Goal: Communication & Community: Answer question/provide support

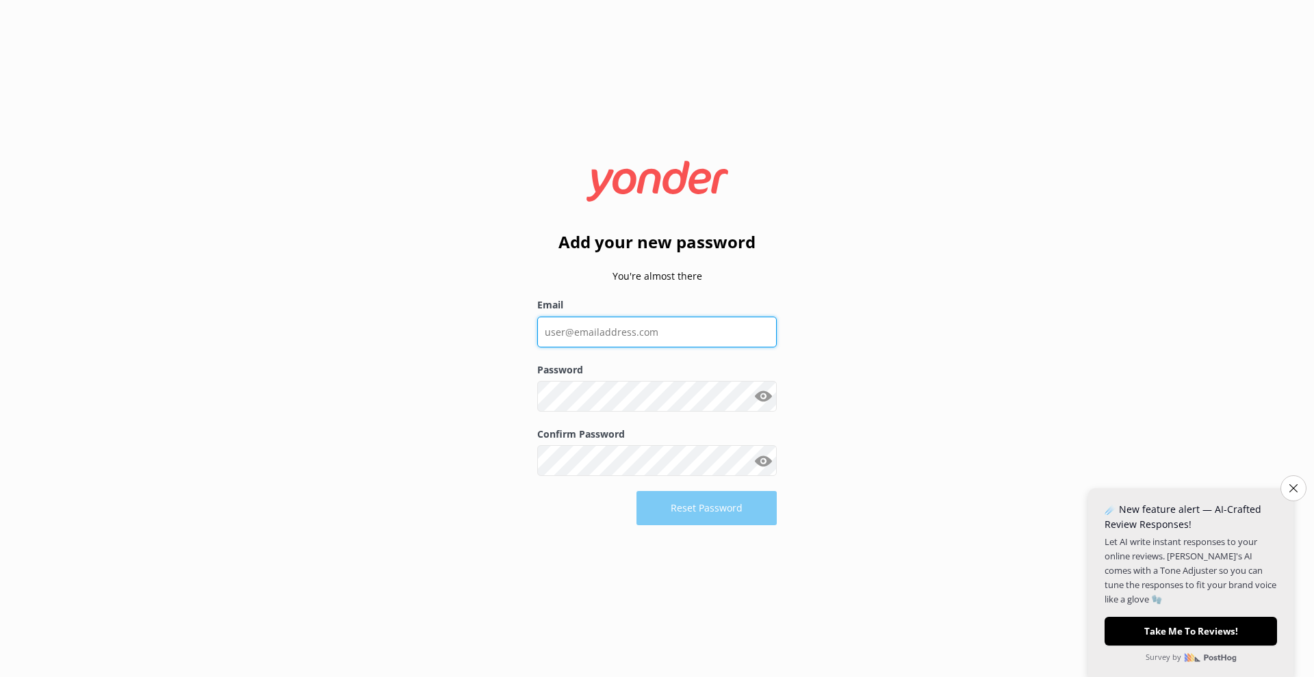
click at [629, 336] on input "Email" at bounding box center [657, 332] width 240 height 31
type input "c"
type input "[DOMAIN_NAME][EMAIL_ADDRESS][DOMAIN_NAME]"
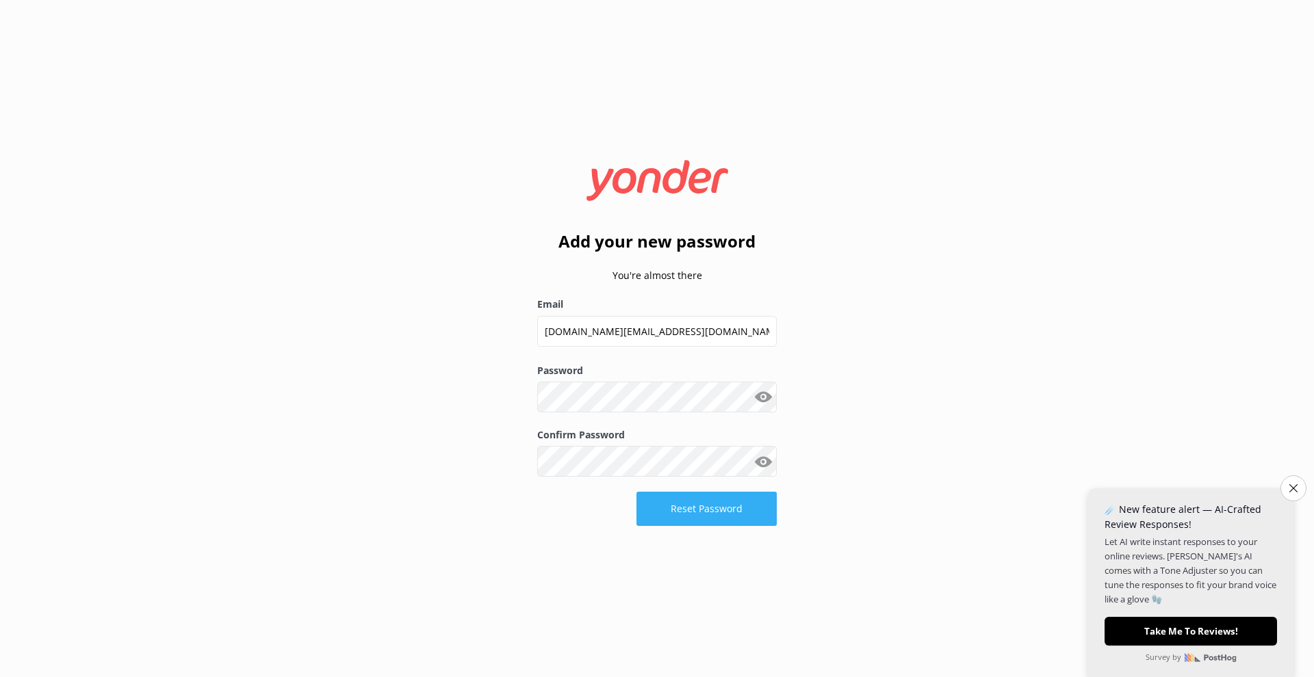
click at [699, 507] on button "Reset Password" at bounding box center [706, 509] width 140 height 34
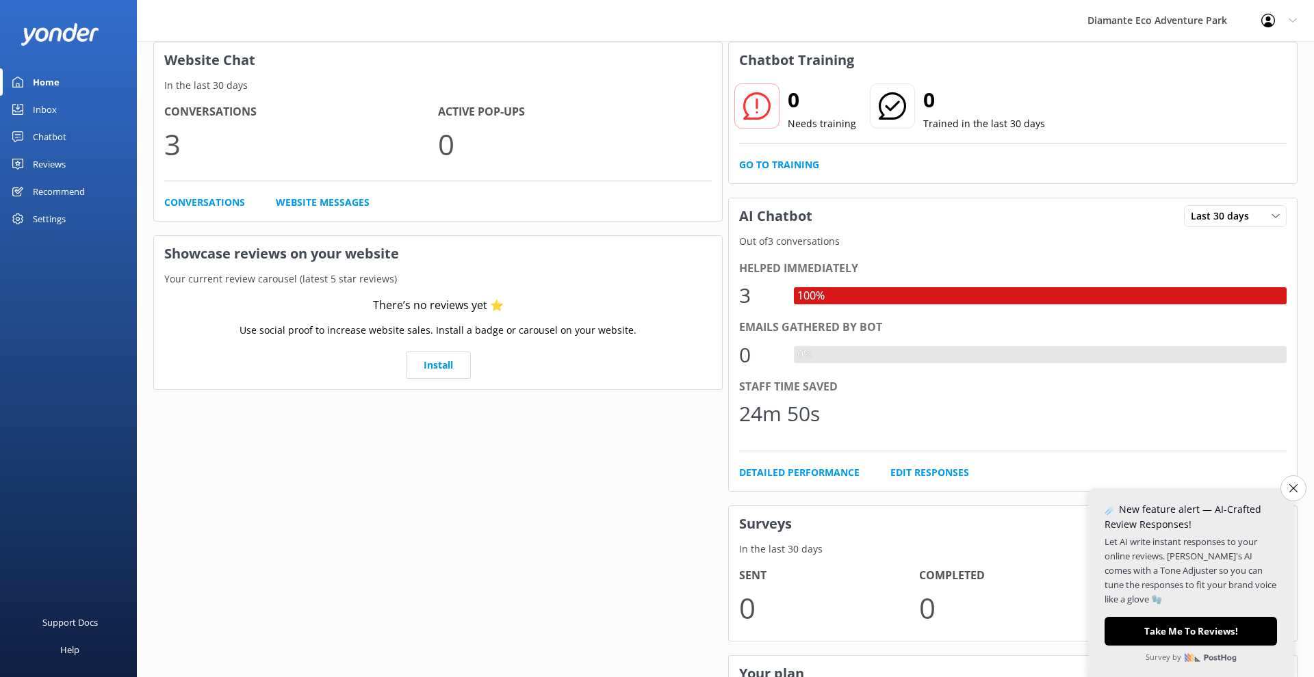
scroll to position [63, 0]
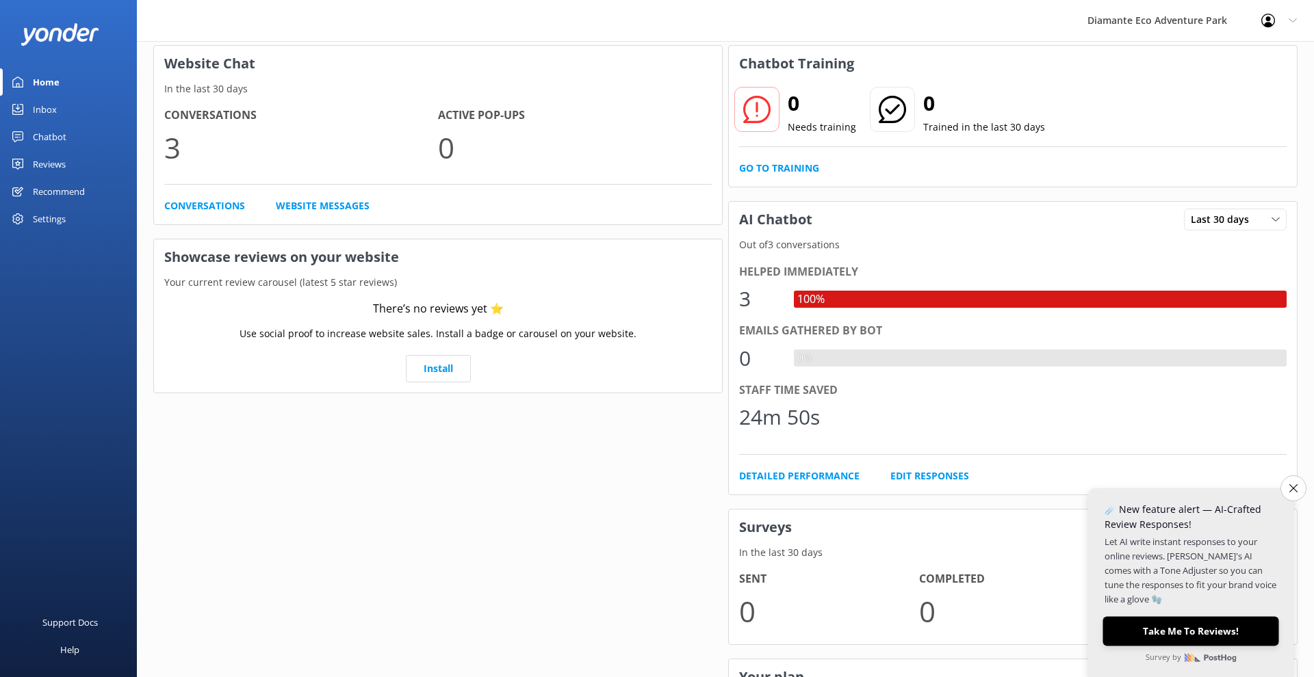
click at [1211, 635] on button "Take Me To Reviews!" at bounding box center [1190, 631] width 176 height 29
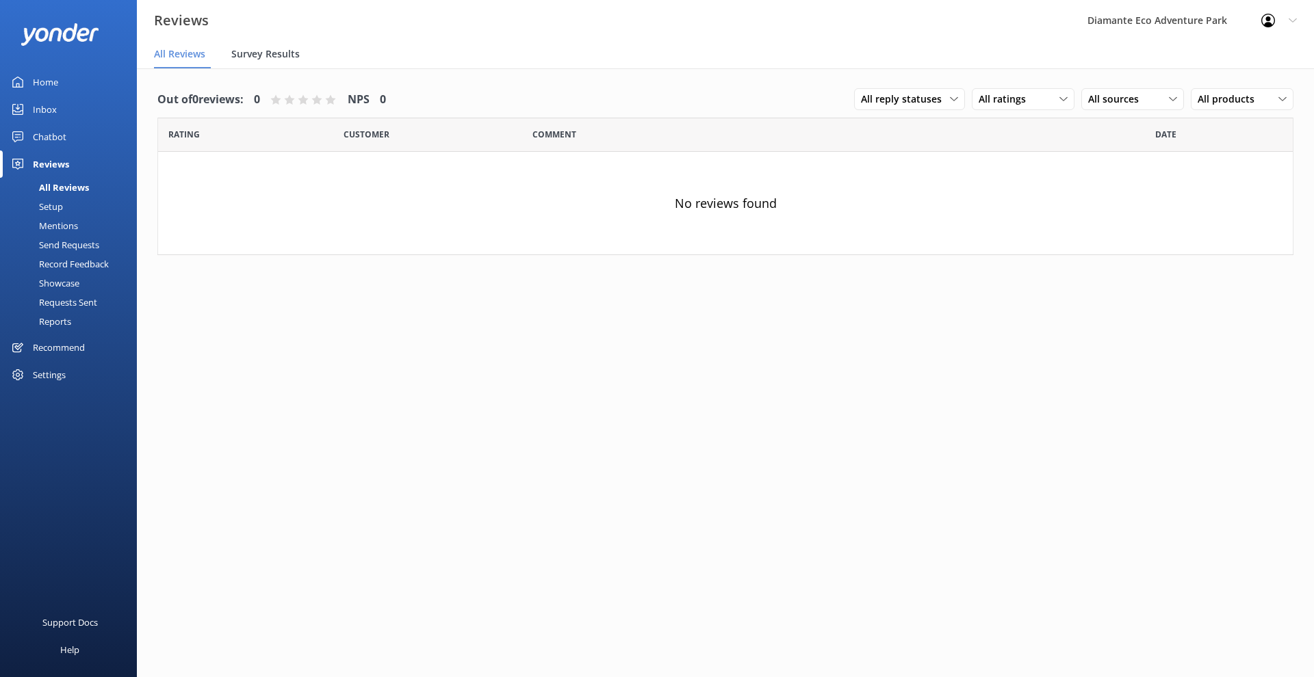
click at [272, 62] on div "Survey Results" at bounding box center [268, 54] width 74 height 27
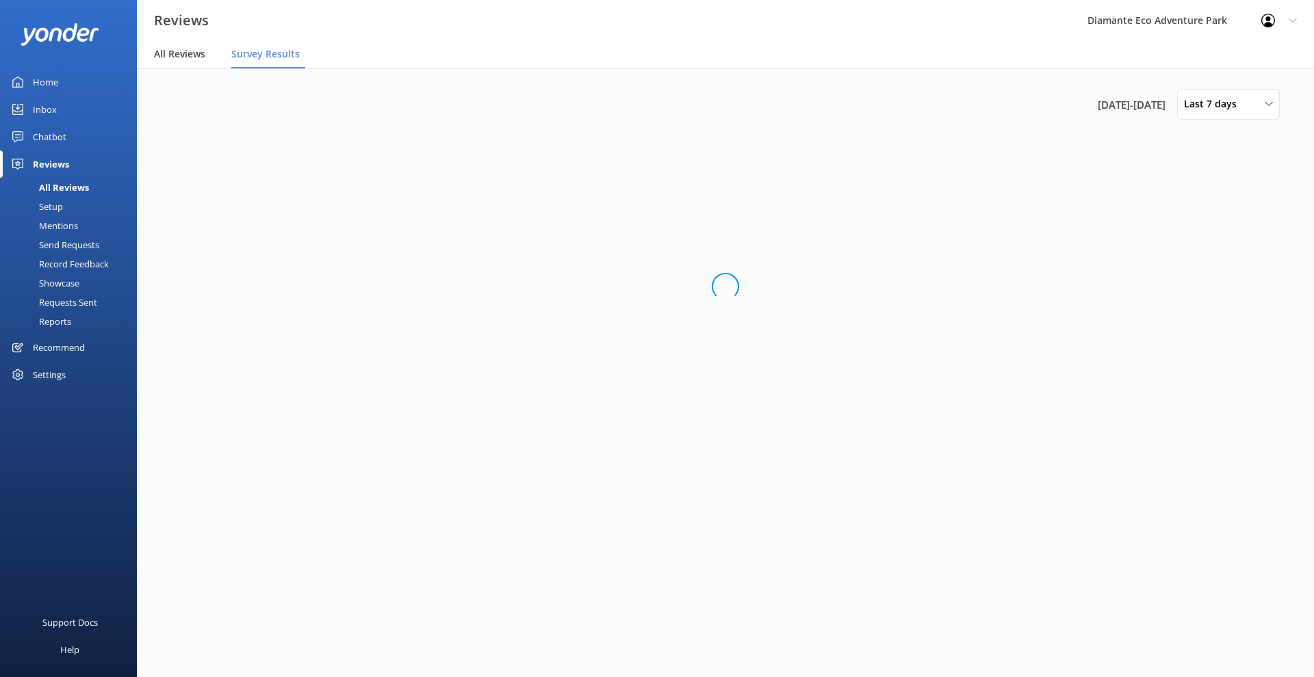
click at [186, 51] on span "All Reviews" at bounding box center [179, 54] width 51 height 14
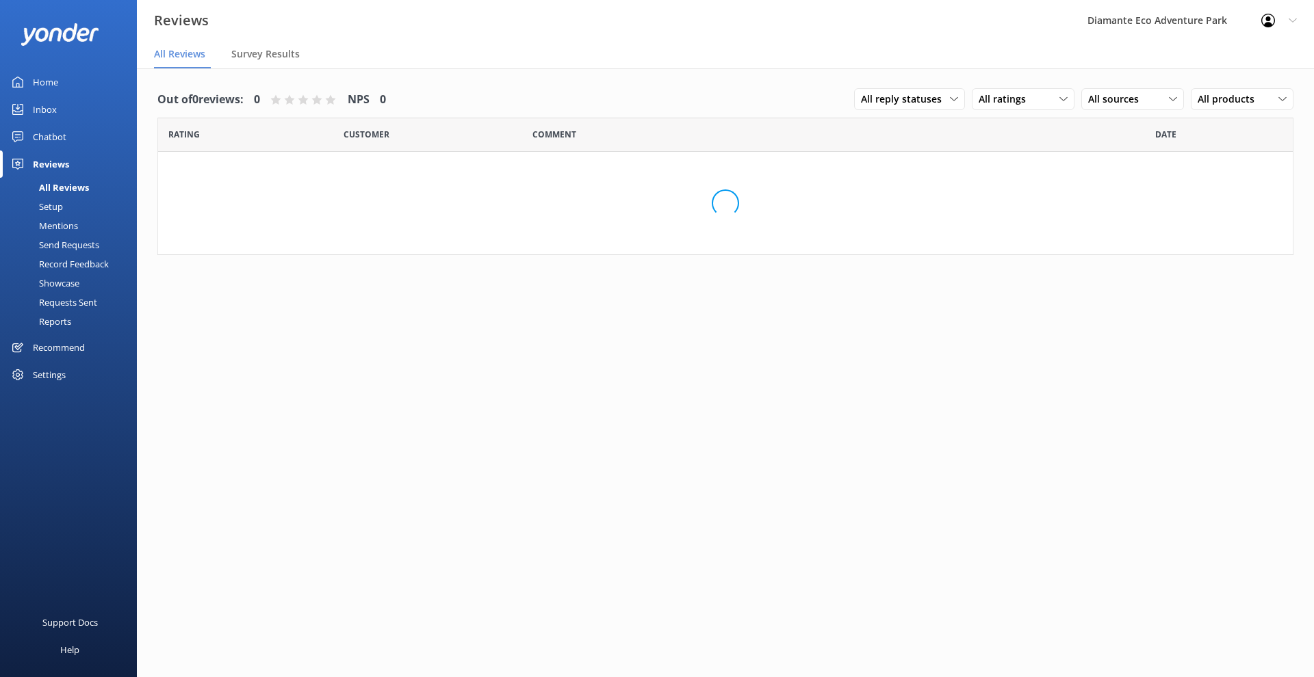
click at [51, 375] on div "Settings" at bounding box center [49, 374] width 33 height 27
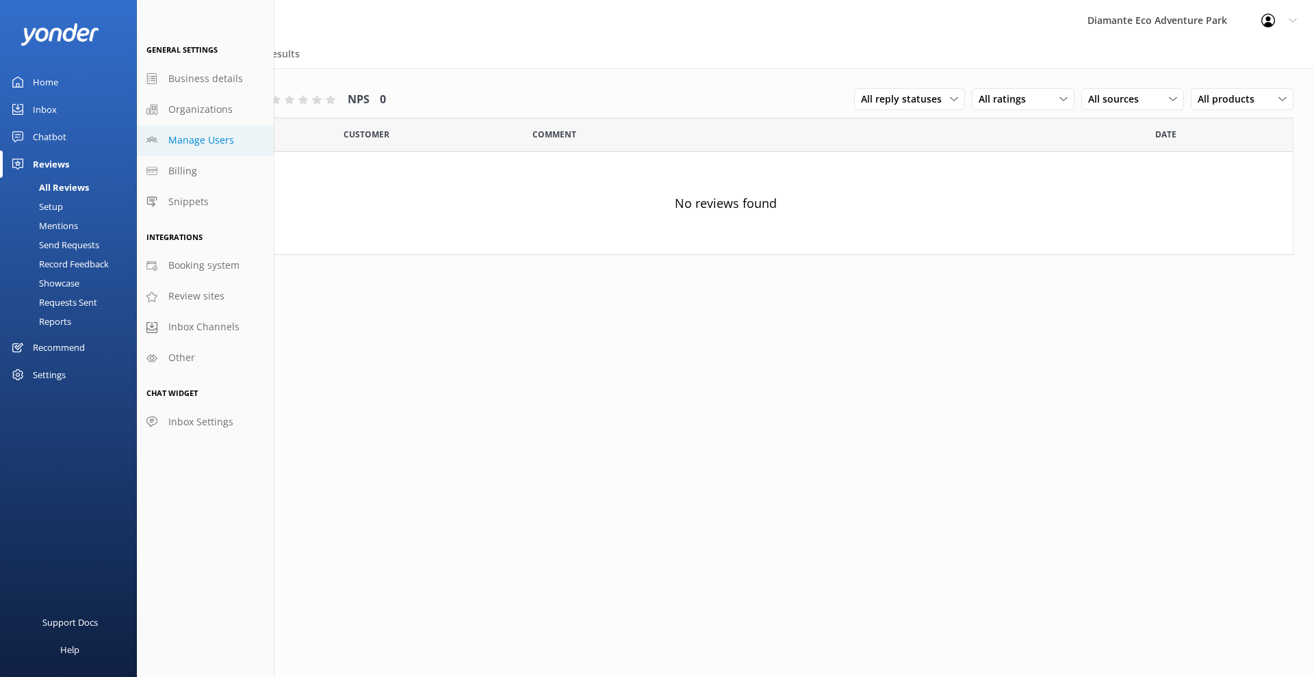
click at [213, 135] on span "Manage Users" at bounding box center [201, 140] width 66 height 15
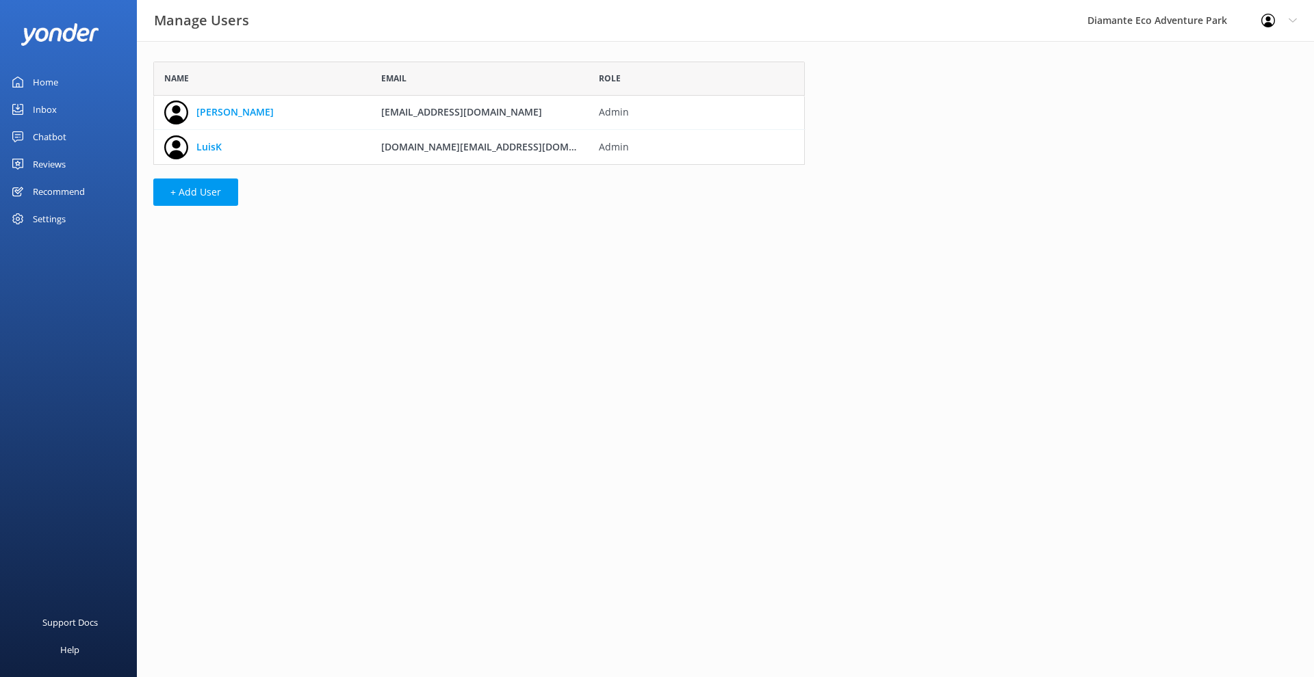
scroll to position [103, 651]
click at [203, 146] on link "LuisK" at bounding box center [208, 147] width 25 height 15
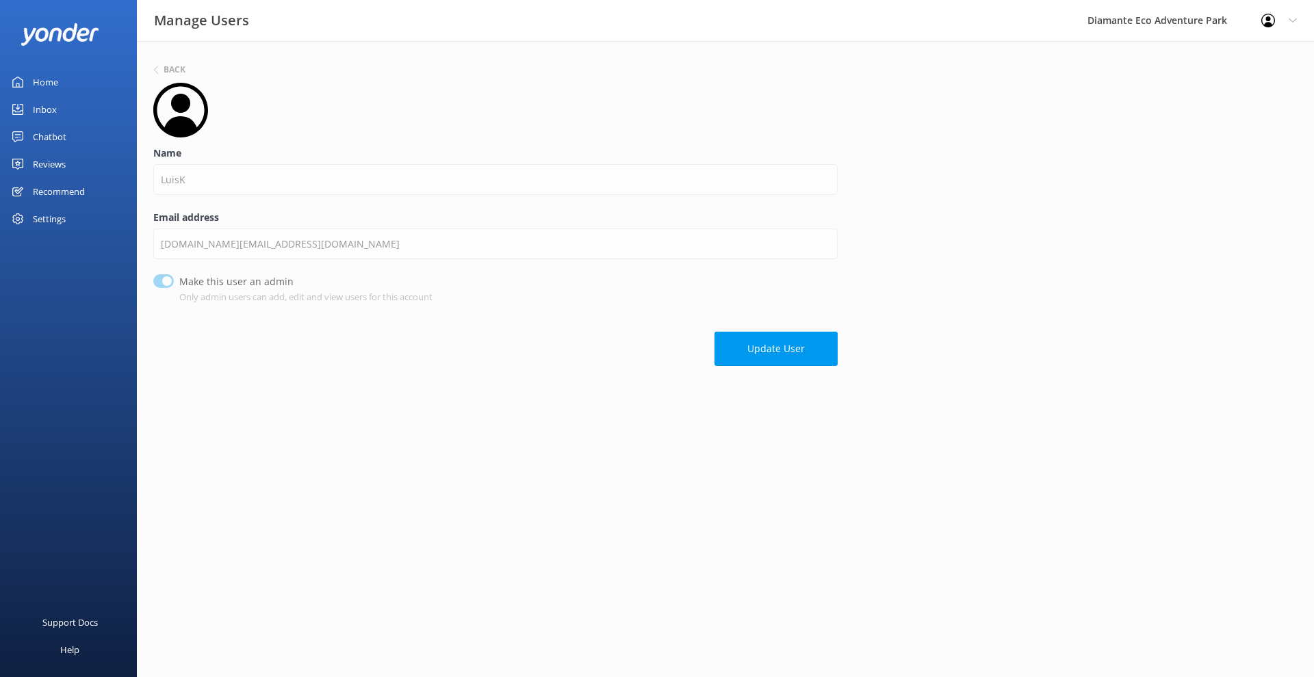
click at [173, 129] on use at bounding box center [180, 110] width 55 height 55
click at [183, 97] on use at bounding box center [180, 110] width 55 height 55
click at [181, 105] on use at bounding box center [180, 110] width 55 height 55
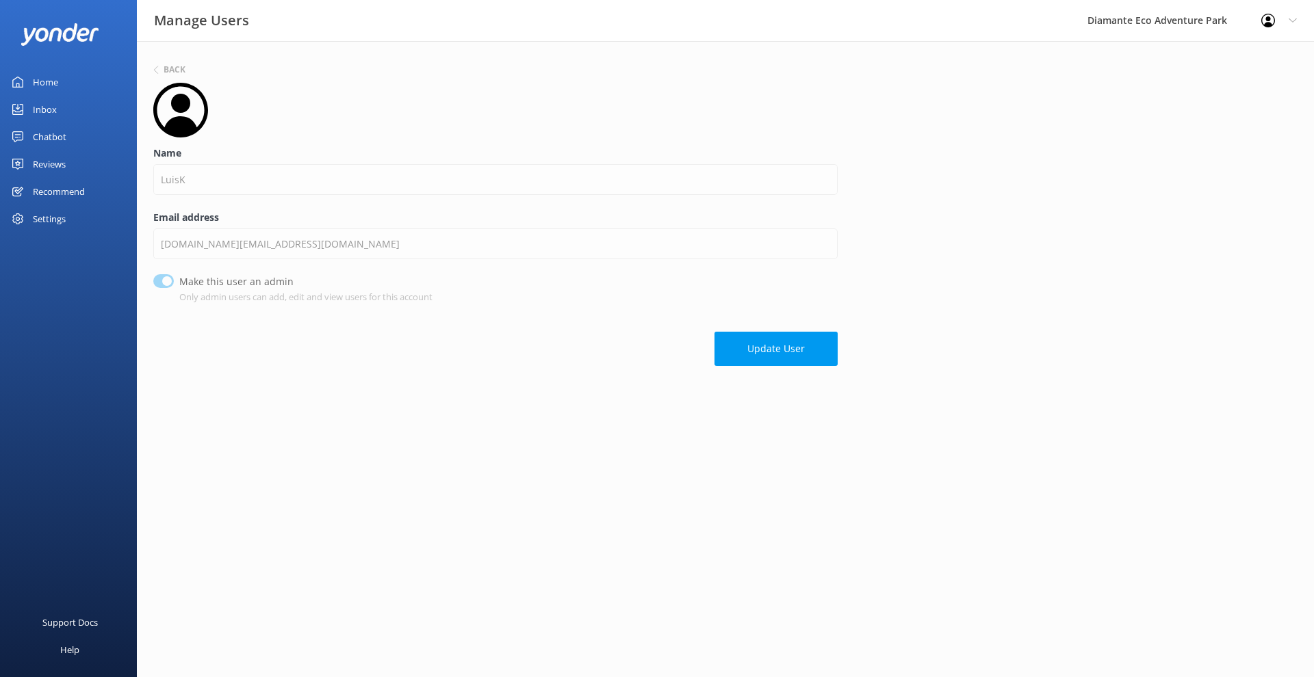
click at [181, 105] on use at bounding box center [180, 110] width 55 height 55
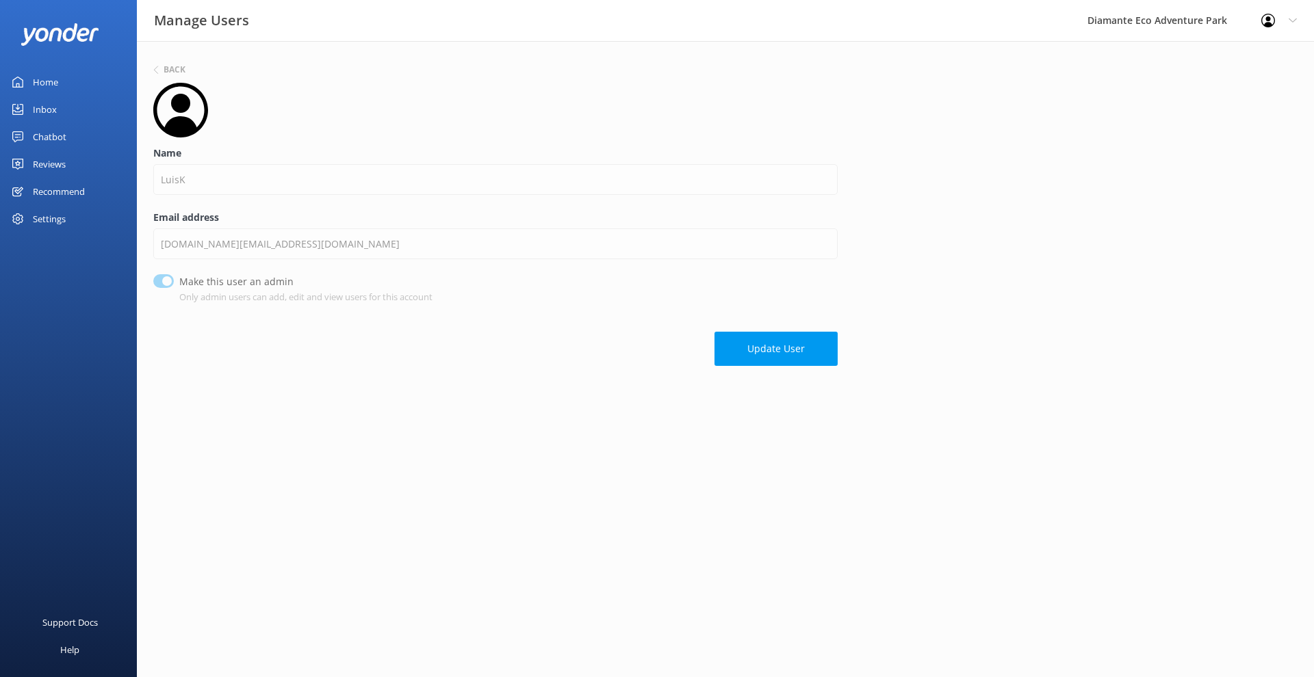
click at [181, 105] on use at bounding box center [180, 110] width 55 height 55
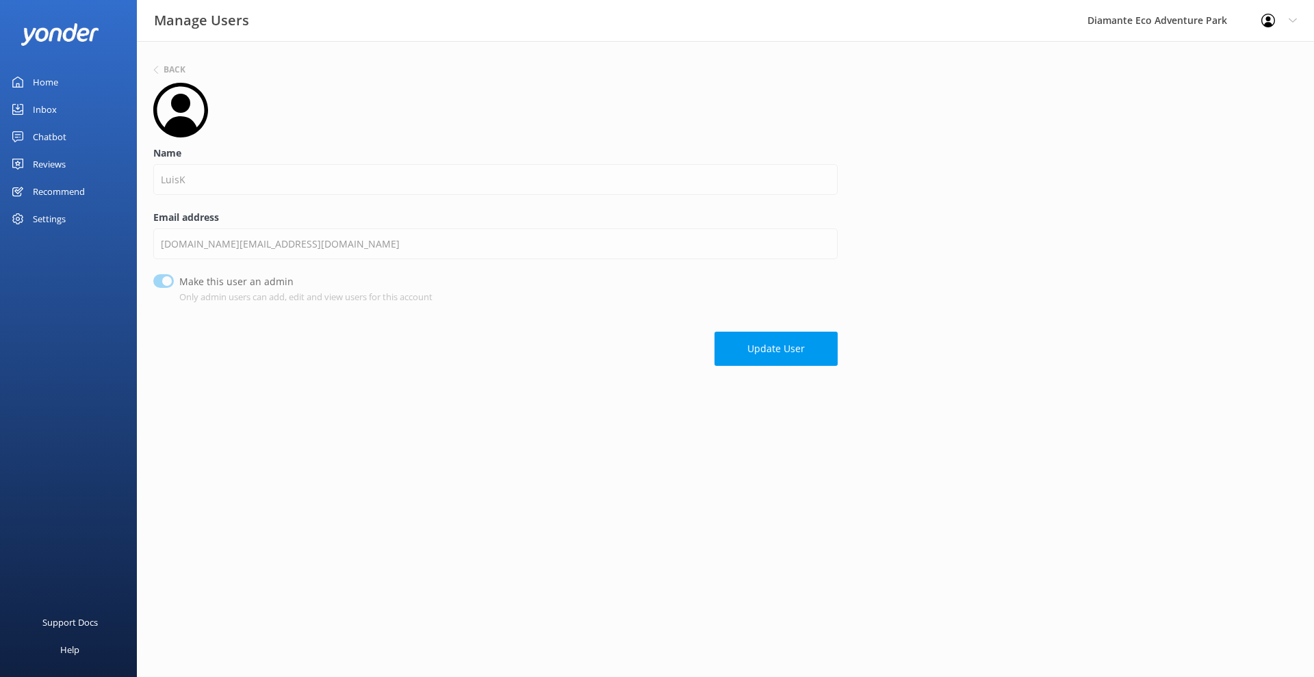
click at [181, 105] on use at bounding box center [180, 110] width 55 height 55
click at [229, 290] on p "Only admin users can add, edit and view users for this account" at bounding box center [305, 297] width 253 height 14
click at [346, 285] on label "Make this user an admin" at bounding box center [302, 281] width 246 height 15
click at [167, 288] on div "Make this user an admin Only admin users can add, edit and view users for this …" at bounding box center [495, 288] width 684 height 29
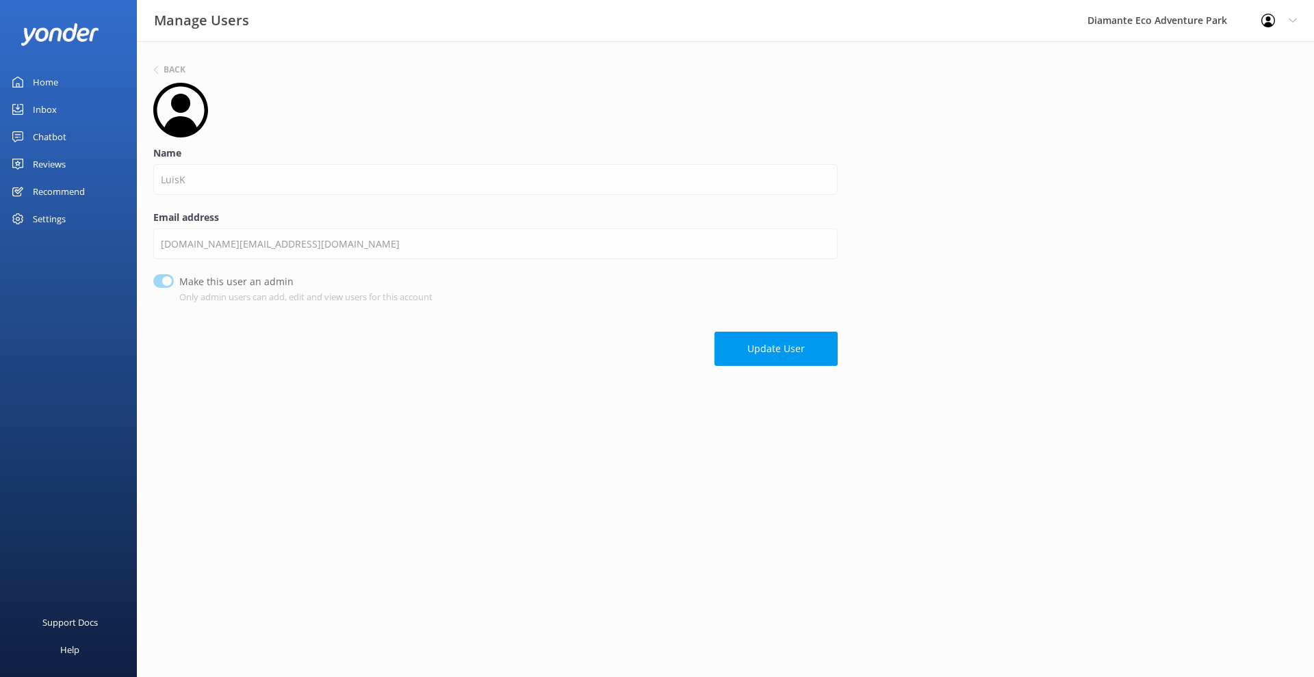
click at [151, 74] on div "Back Name [PERSON_NAME] Email address [DOMAIN_NAME][EMAIL_ADDRESS][DOMAIN_NAME]…" at bounding box center [725, 217] width 1177 height 352
click at [156, 72] on use at bounding box center [156, 70] width 4 height 8
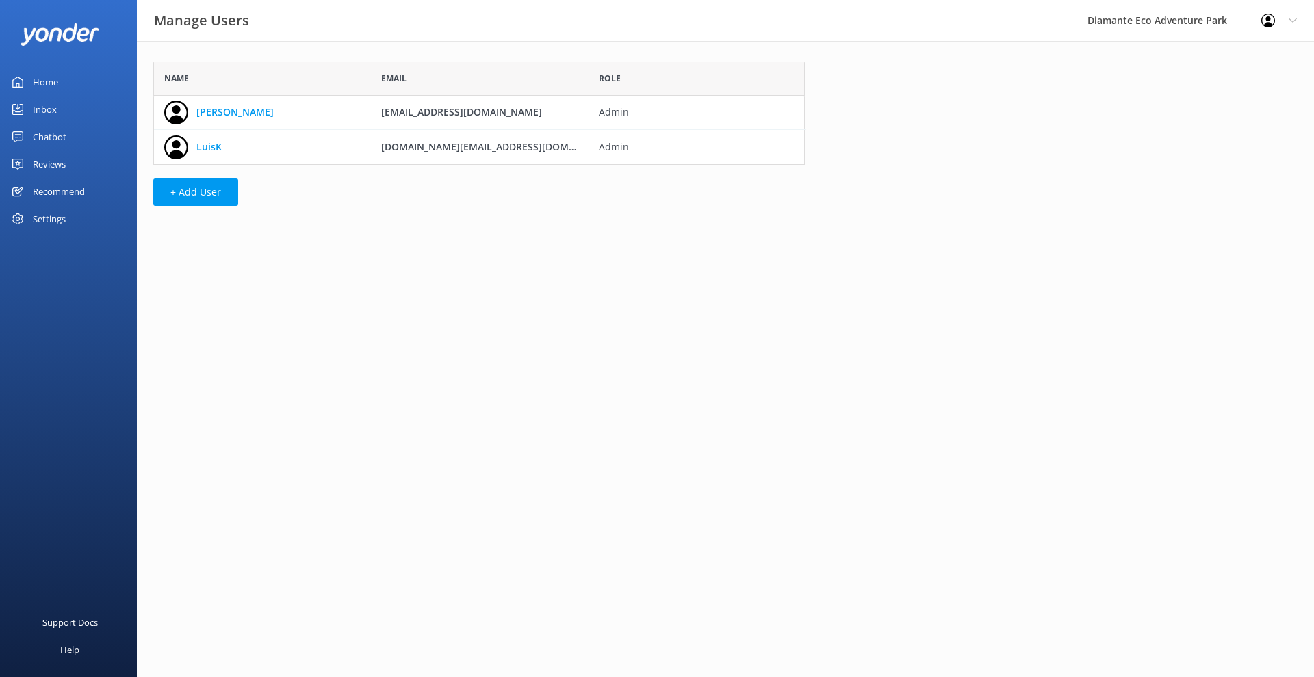
scroll to position [103, 651]
click at [218, 114] on link "[PERSON_NAME]" at bounding box center [234, 112] width 77 height 15
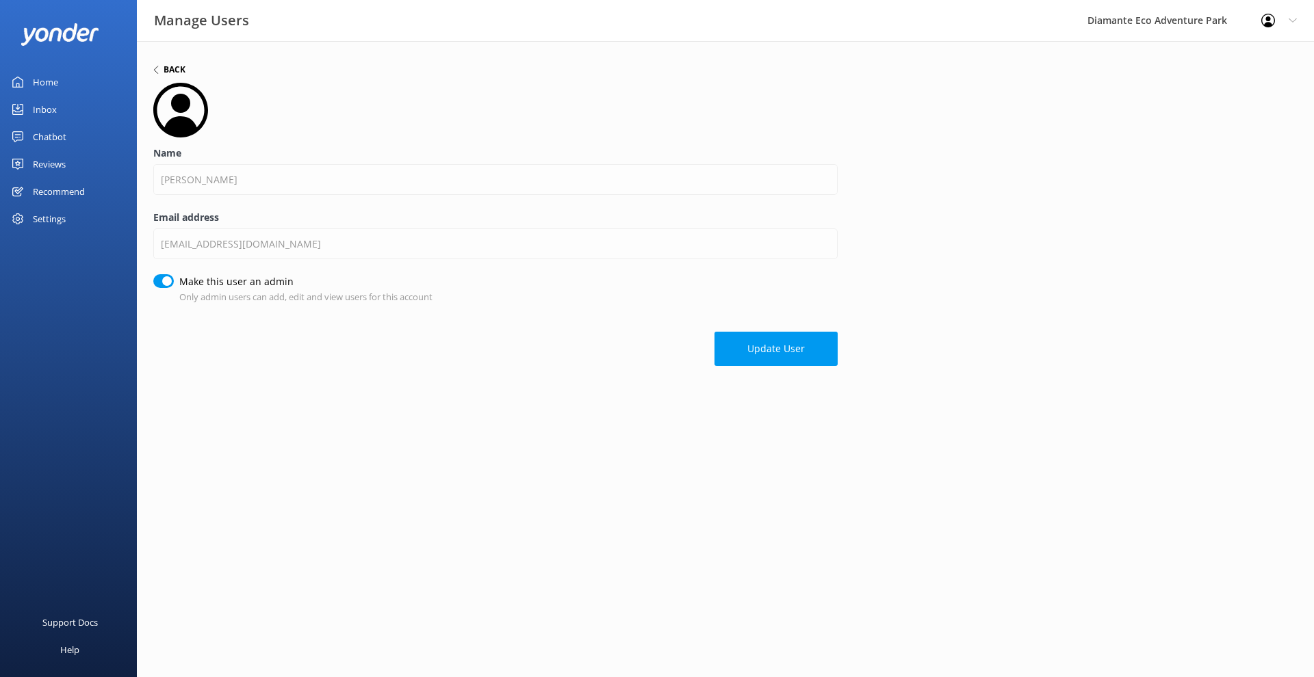
click at [160, 67] on div "Back" at bounding box center [169, 70] width 32 height 8
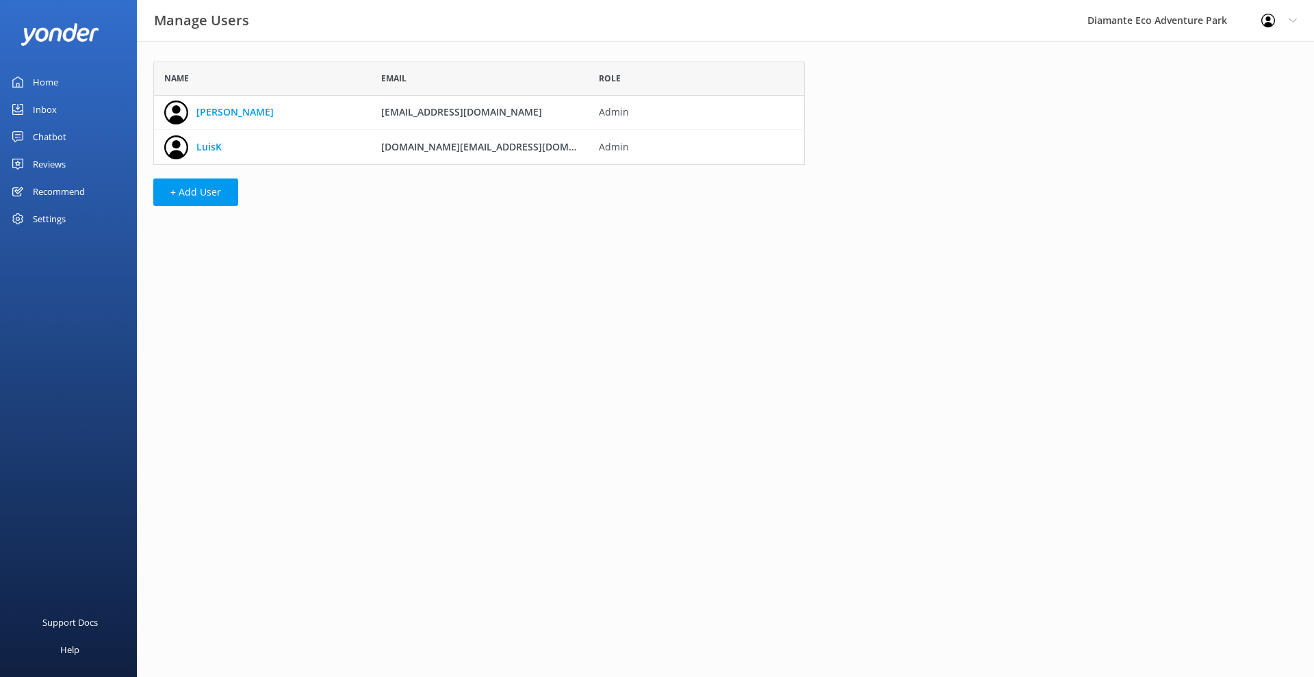
scroll to position [103, 651]
click at [221, 148] on link "LuisK" at bounding box center [208, 147] width 25 height 15
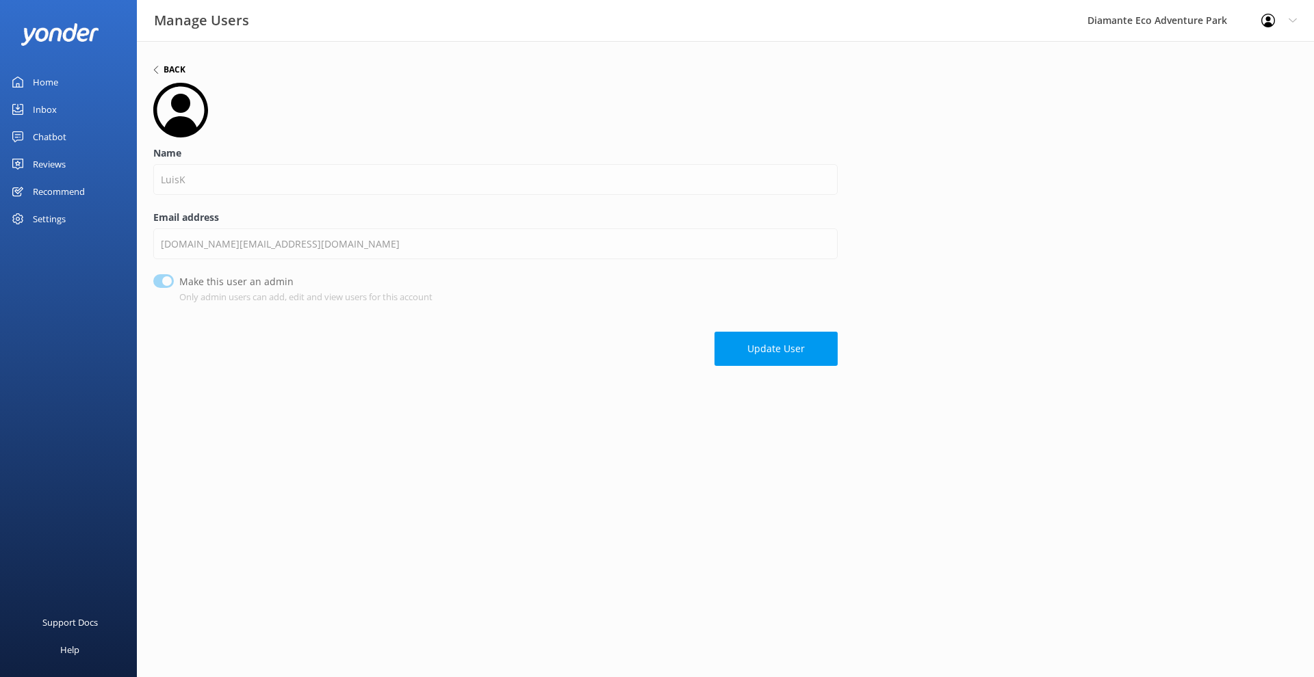
click at [158, 71] on icon at bounding box center [156, 70] width 8 height 8
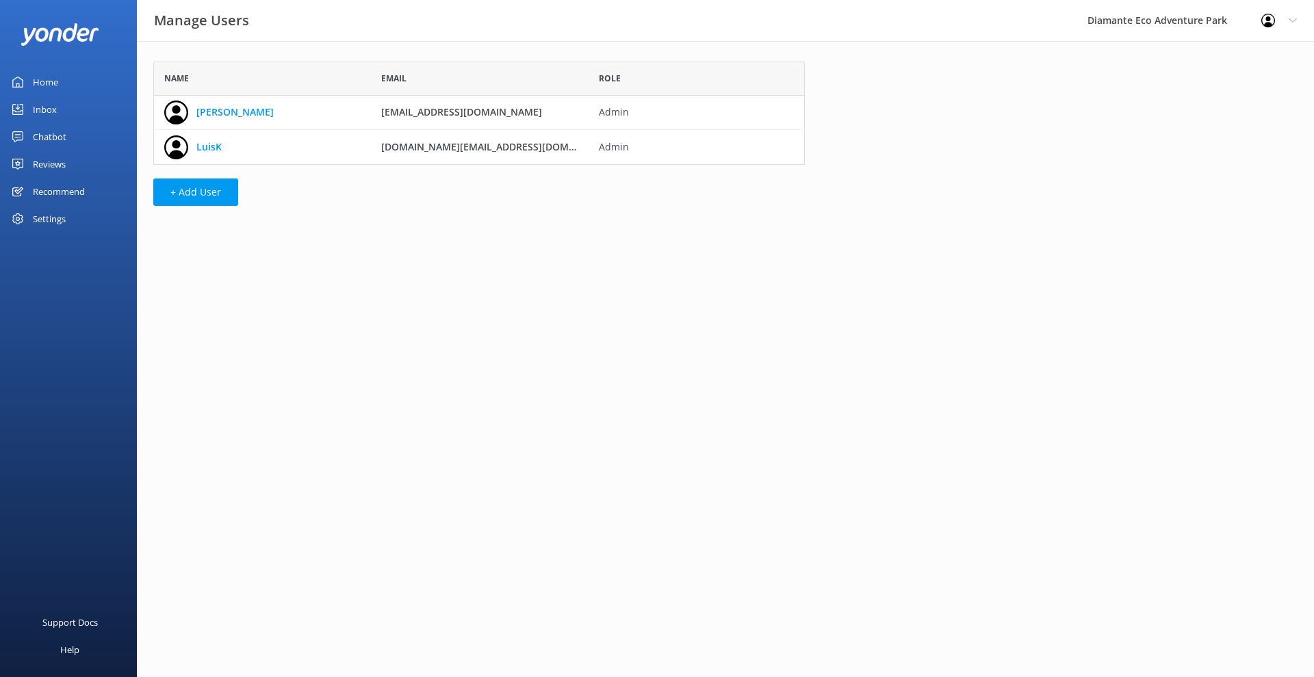
scroll to position [103, 651]
click at [68, 196] on div "Recommend" at bounding box center [59, 191] width 52 height 27
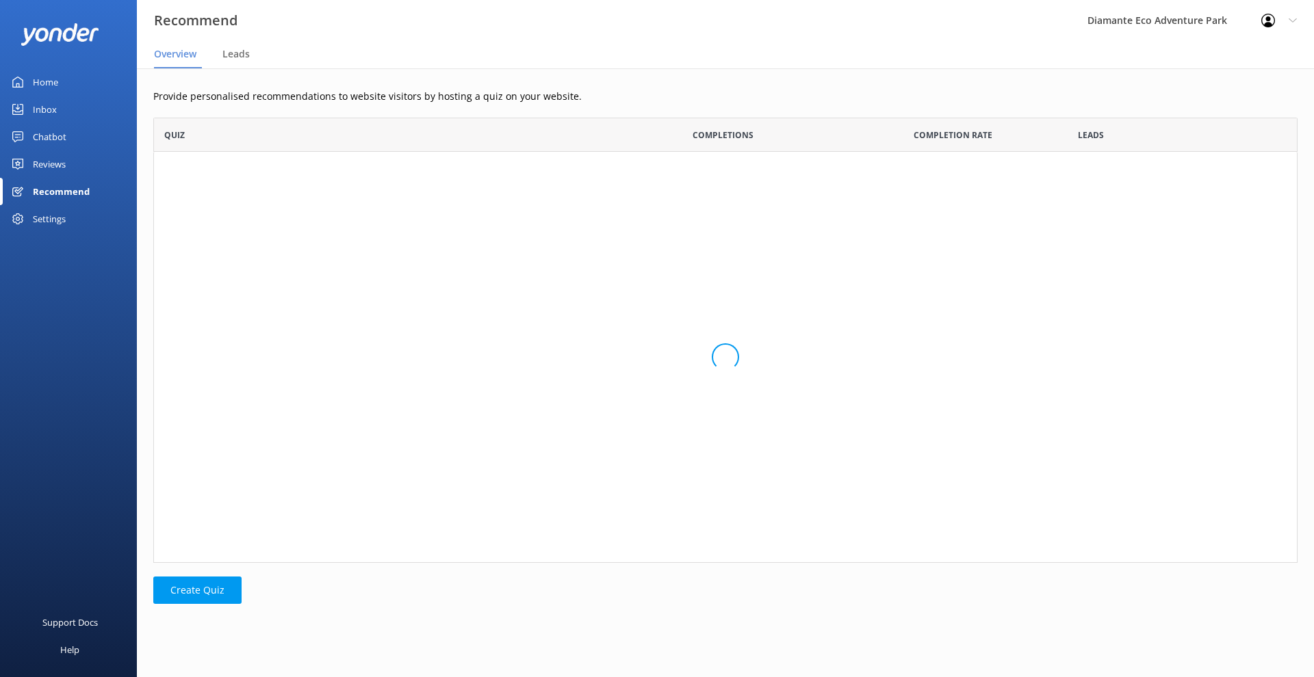
scroll to position [445, 1144]
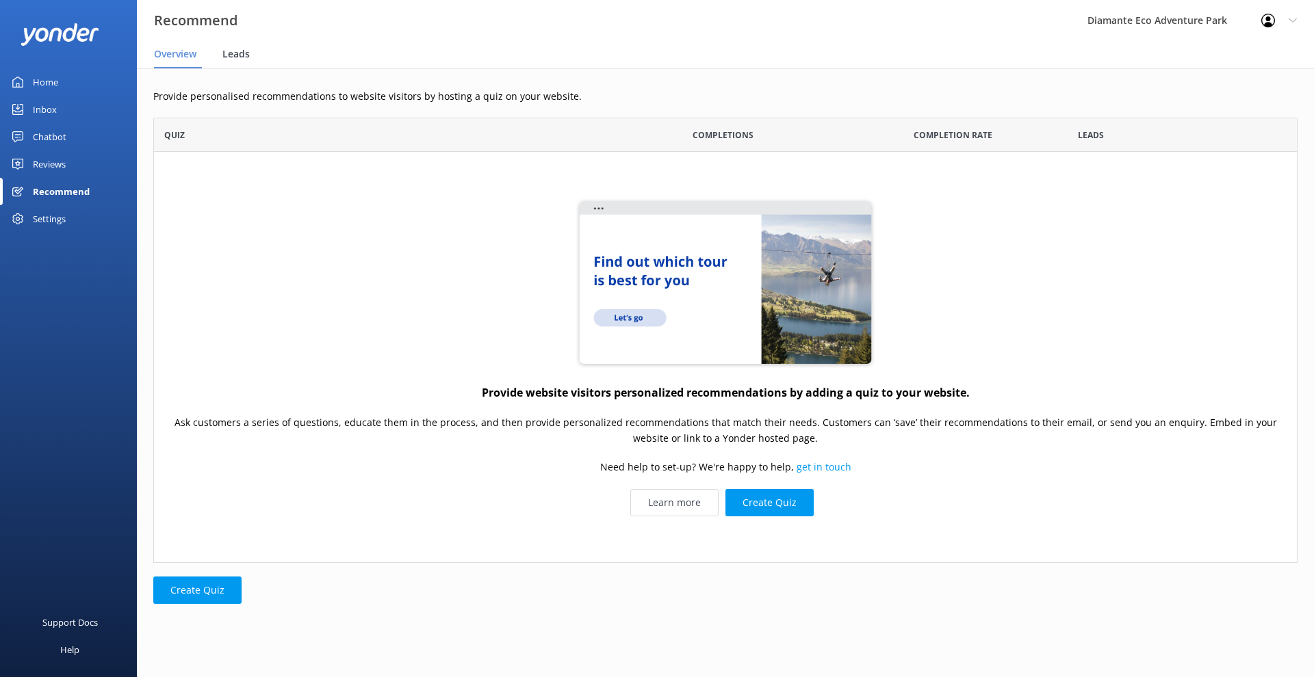
click at [239, 55] on span "Leads" at bounding box center [235, 54] width 27 height 14
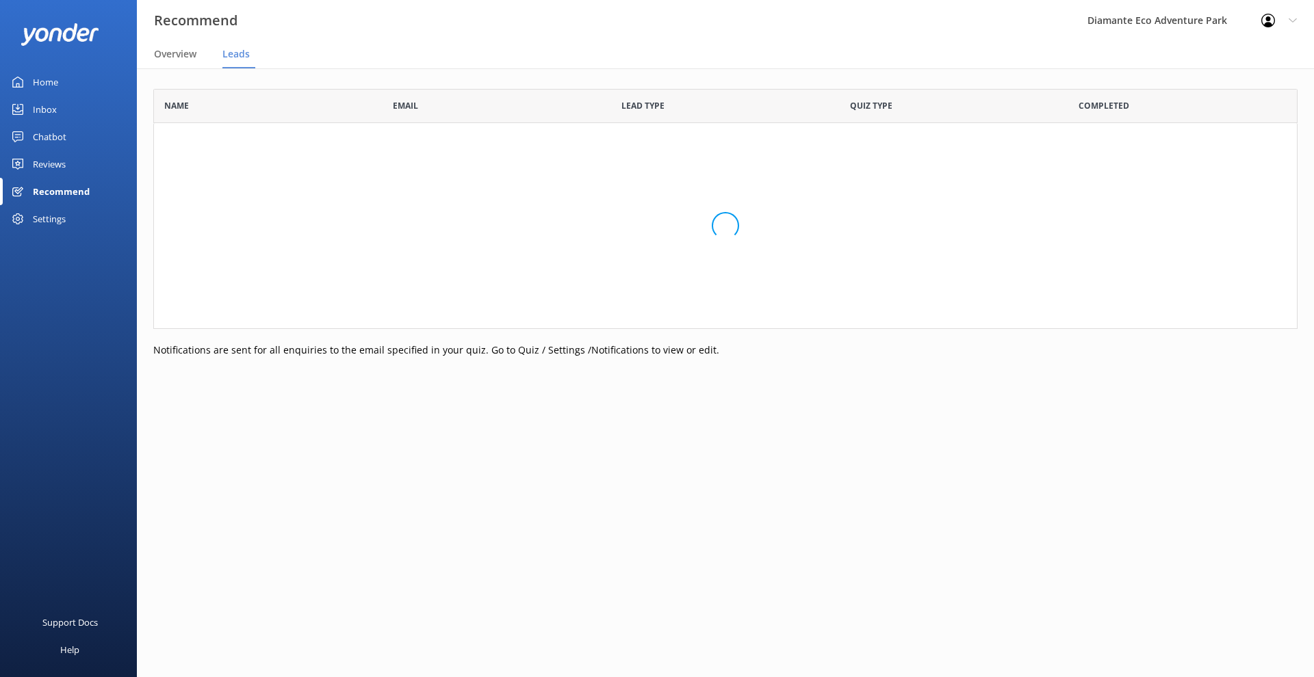
scroll to position [1, 1]
click at [181, 60] on span "Overview" at bounding box center [175, 54] width 42 height 14
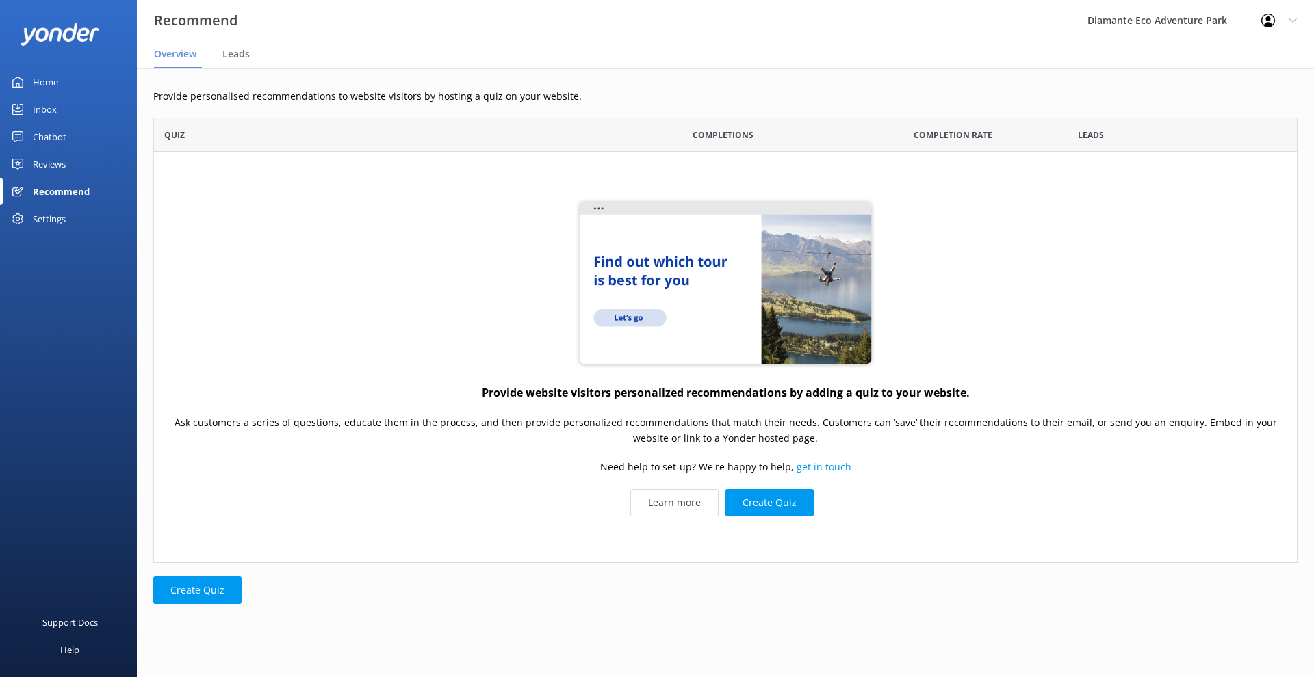
scroll to position [445, 1144]
click at [55, 161] on div "Reviews" at bounding box center [49, 164] width 33 height 27
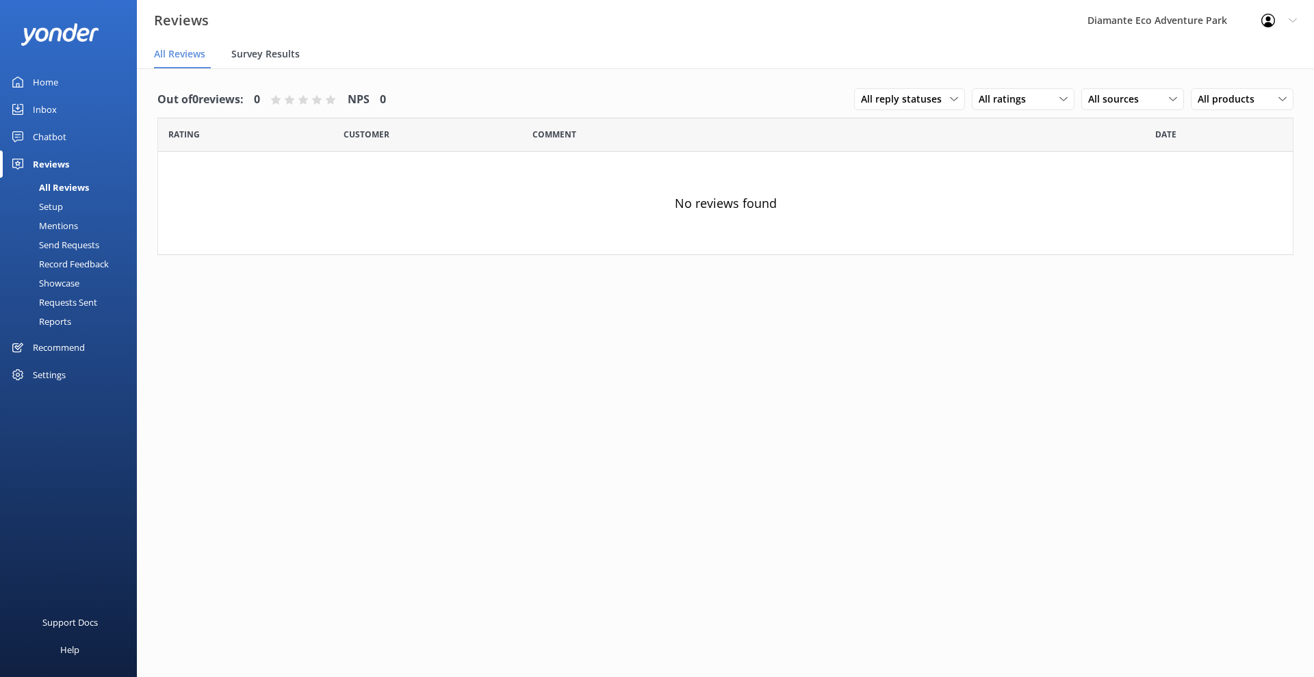
click at [239, 54] on span "Survey Results" at bounding box center [265, 54] width 68 height 14
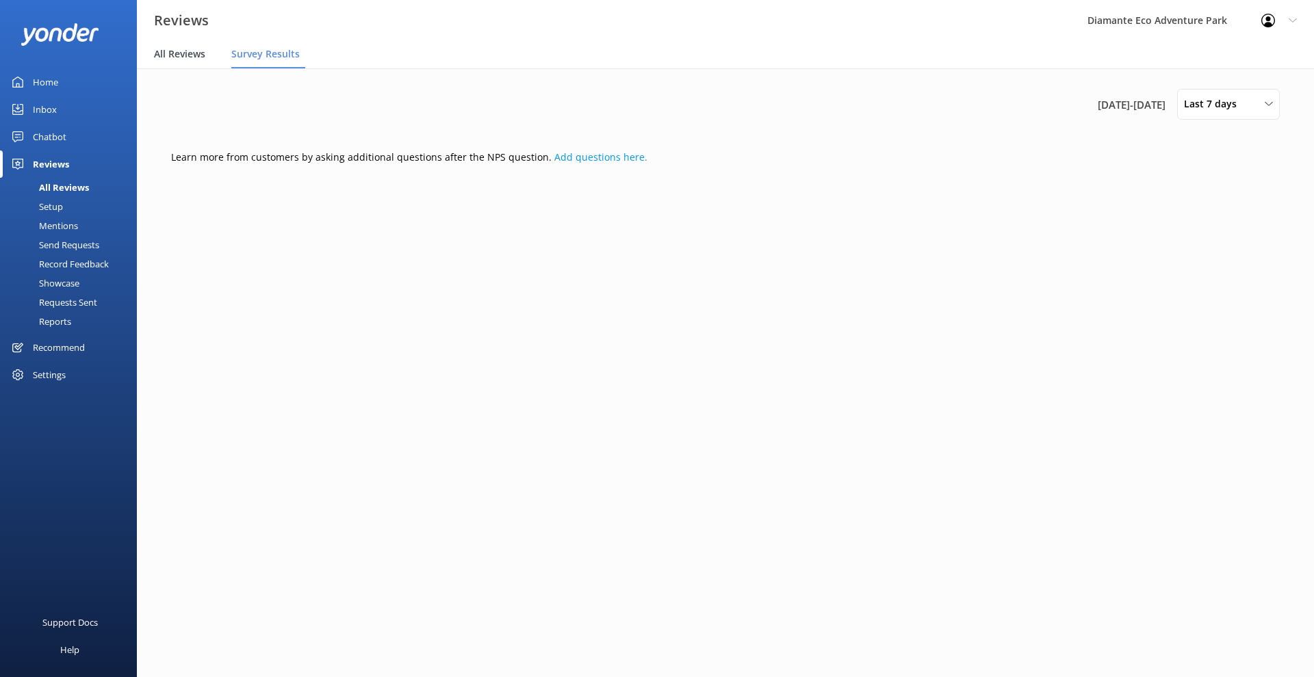
click at [185, 56] on span "All Reviews" at bounding box center [179, 54] width 51 height 14
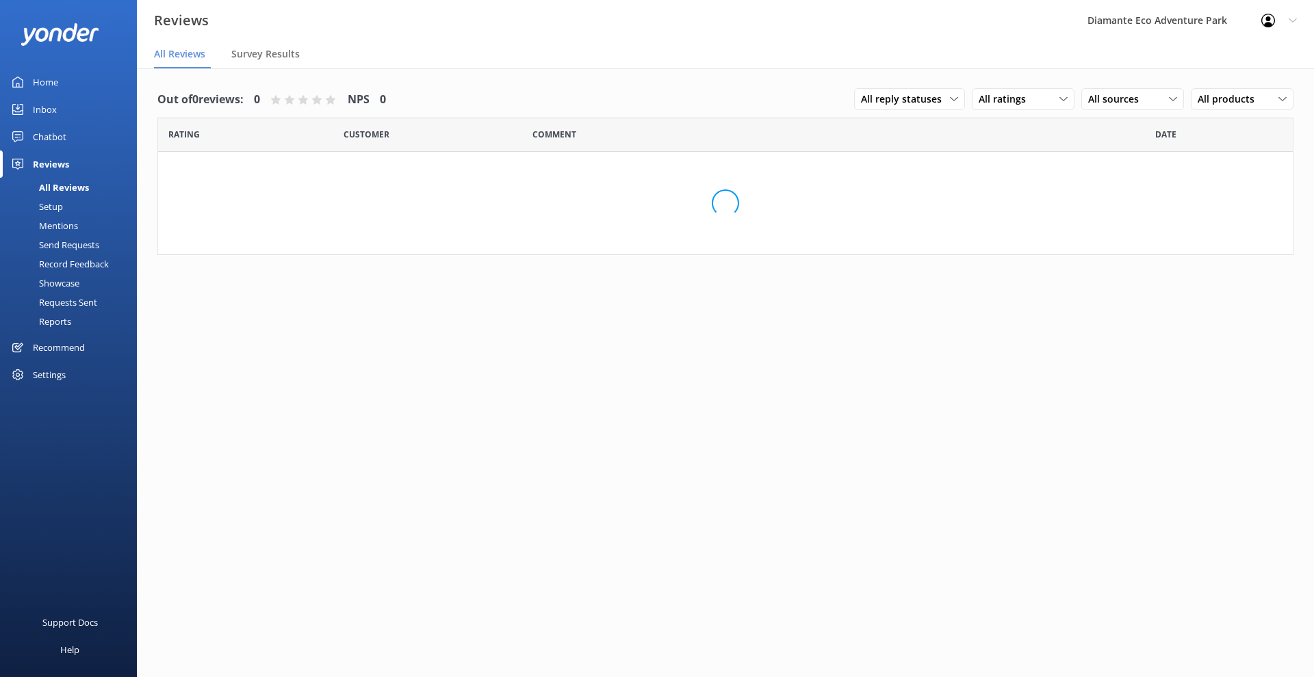
click at [62, 136] on div "Chatbot" at bounding box center [50, 136] width 34 height 27
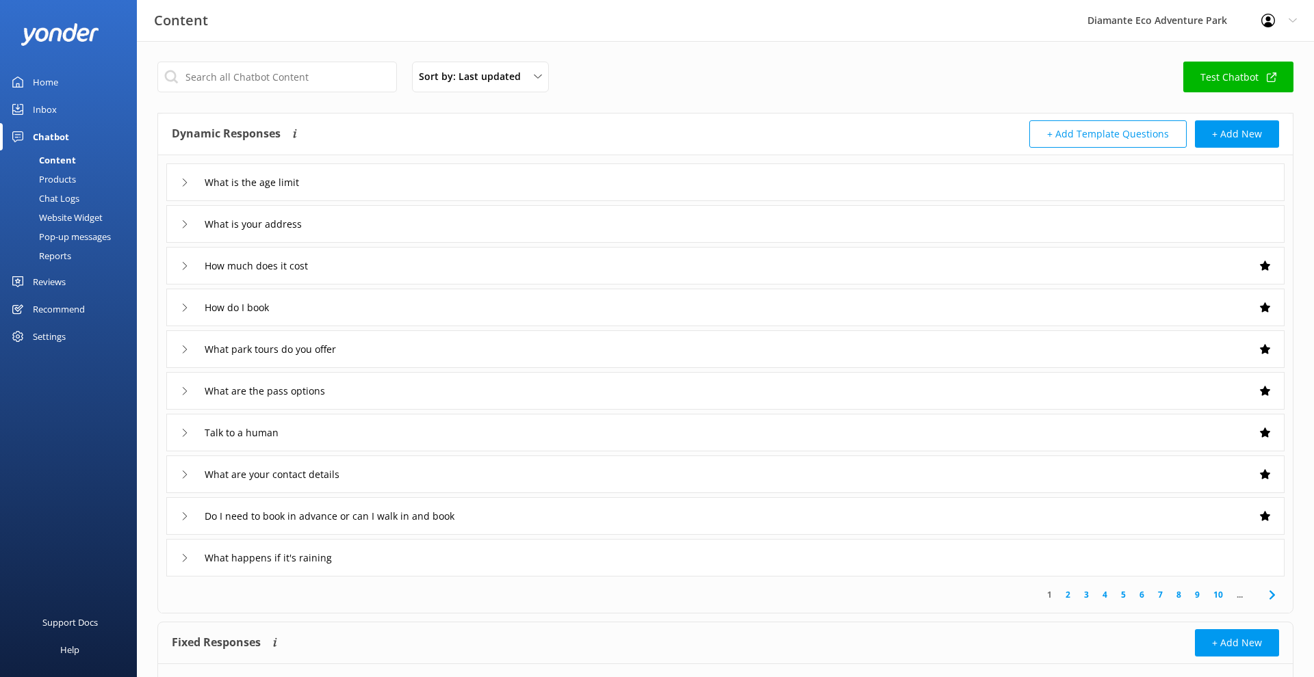
click at [185, 191] on div "What is the age limit" at bounding box center [246, 182] width 131 height 23
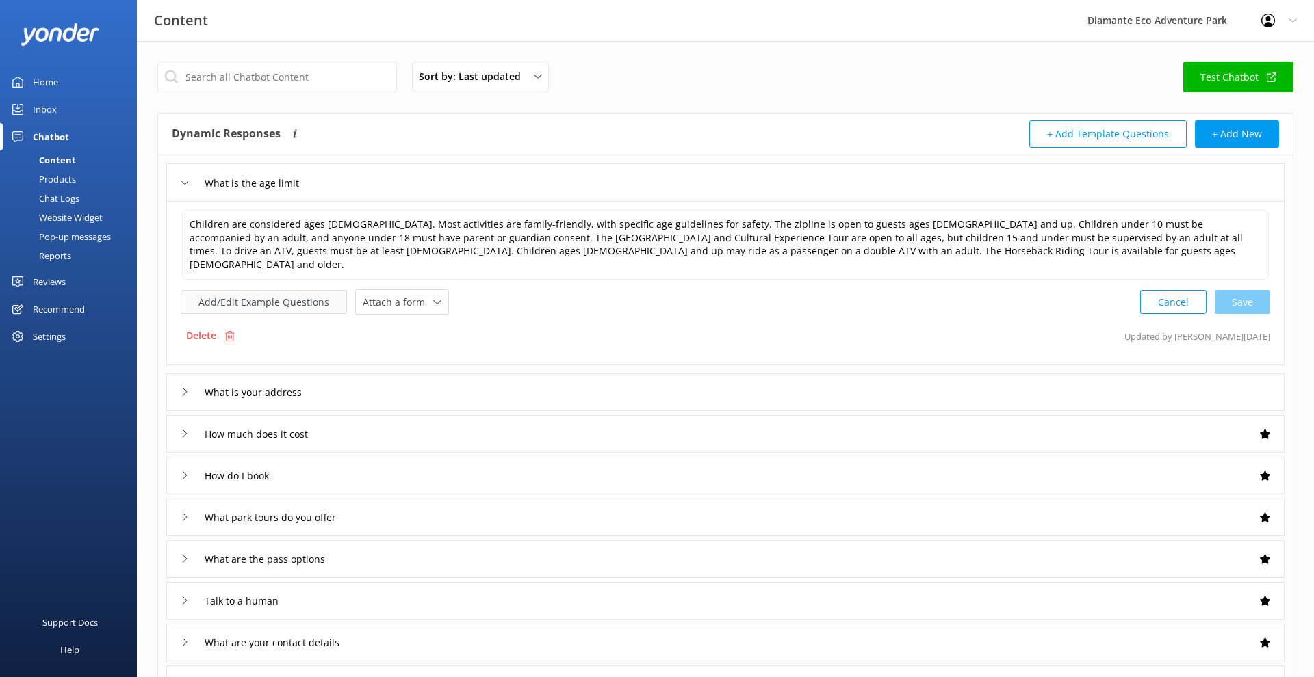
click at [302, 290] on button "Add/Edit Example Questions" at bounding box center [264, 302] width 166 height 24
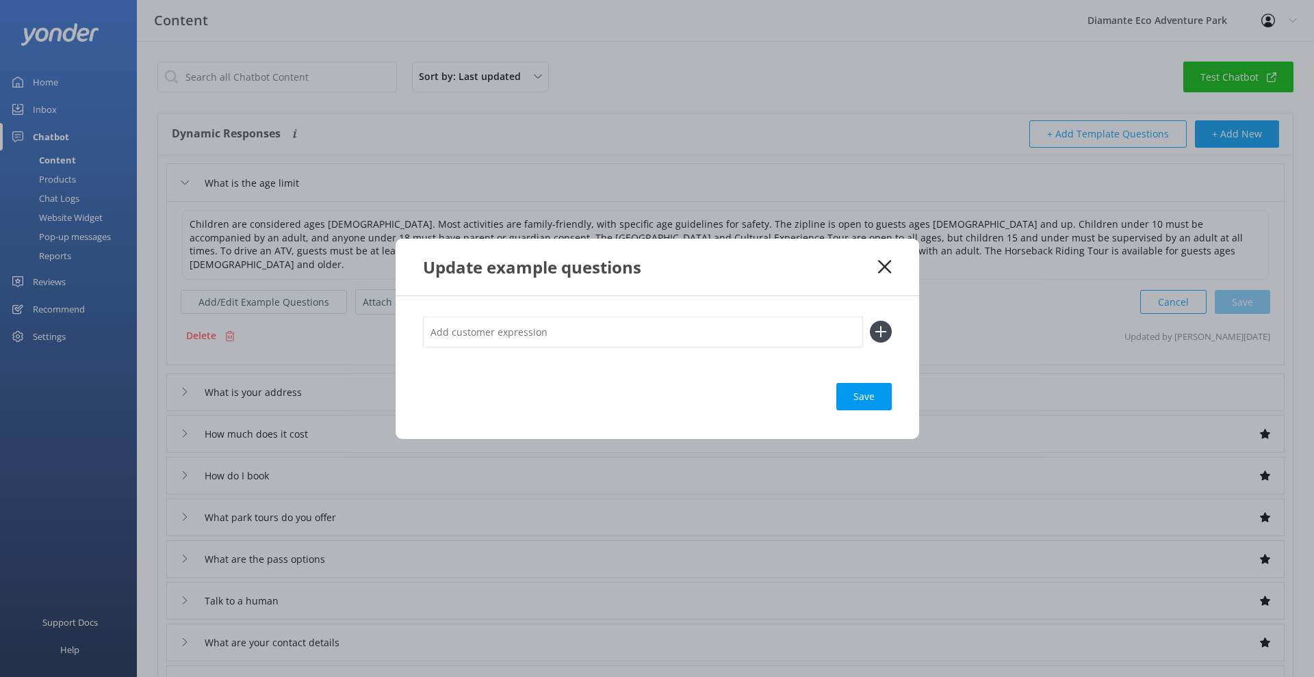
click at [515, 331] on input "text" at bounding box center [643, 332] width 440 height 31
click at [885, 263] on icon at bounding box center [884, 267] width 13 height 14
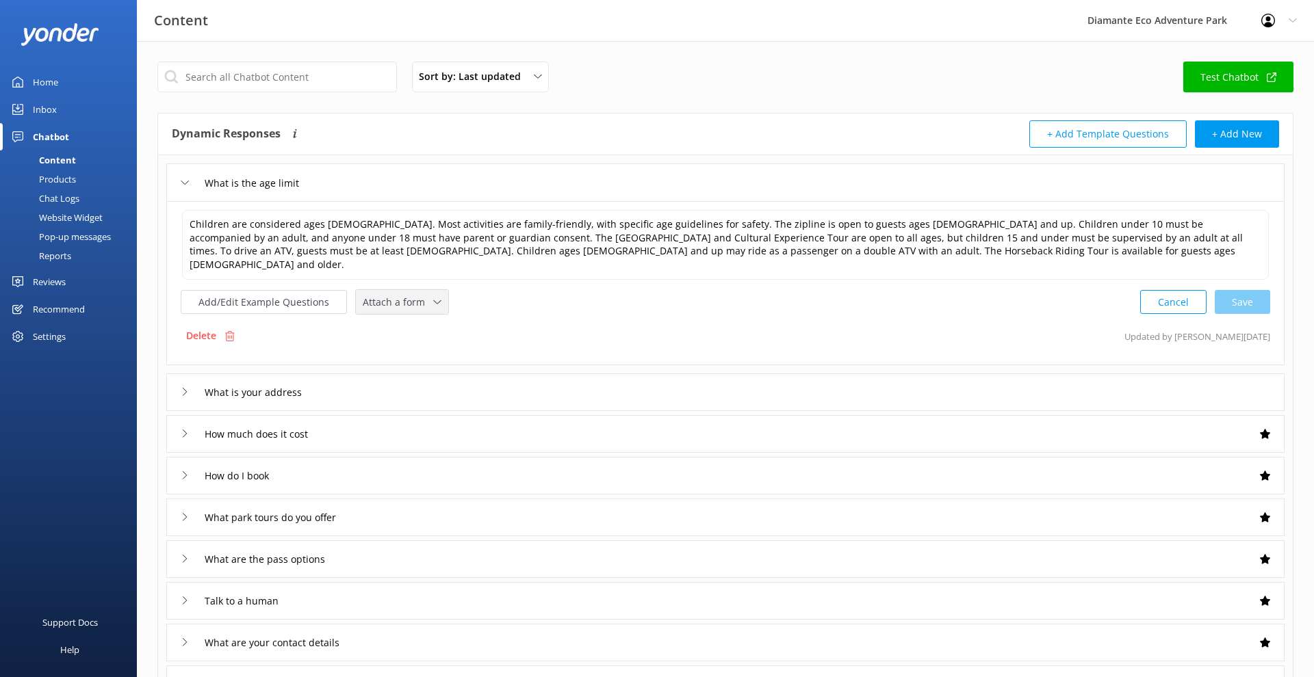
click at [406, 295] on span "Attach a form" at bounding box center [398, 302] width 70 height 15
click at [495, 289] on div "Add/Edit Example Questions Attach a form Leave contact details Check availabili…" at bounding box center [725, 301] width 1089 height 25
click at [469, 289] on div "Add/Edit Example Questions Attach a form Leave contact details Check availabili…" at bounding box center [725, 301] width 1089 height 25
click at [464, 196] on div "What is the age limit" at bounding box center [725, 183] width 1118 height 38
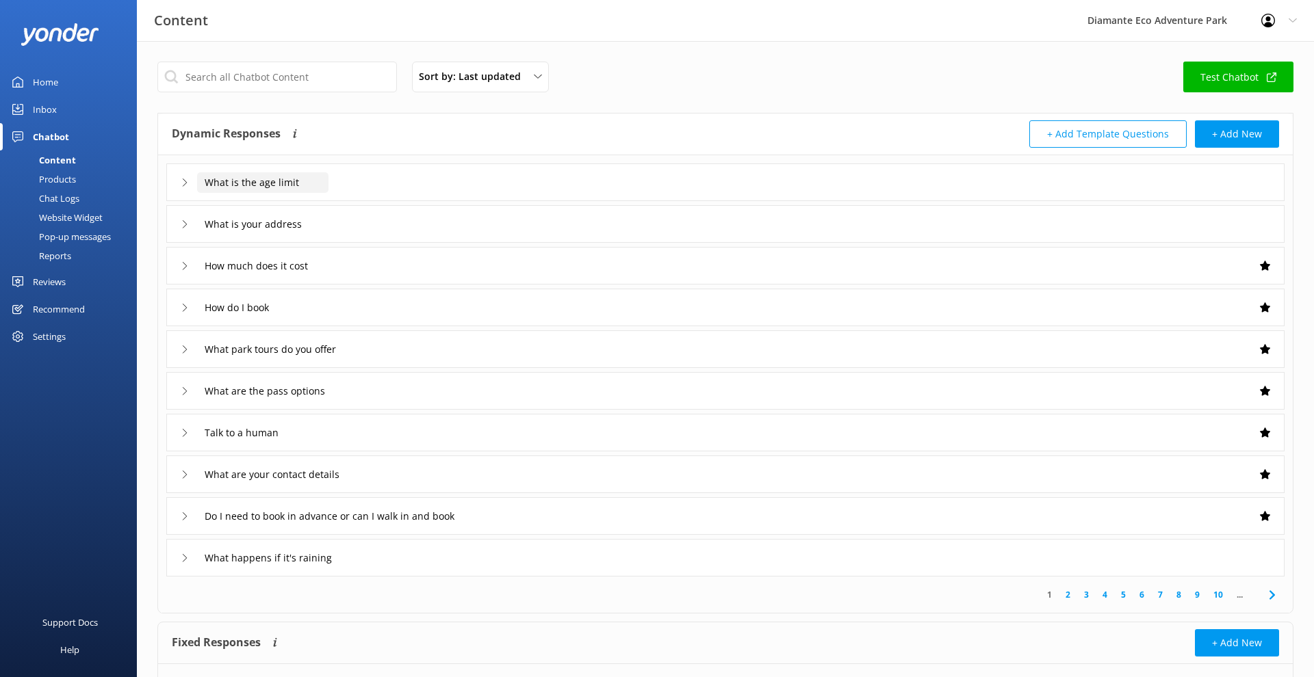
click at [254, 179] on input "What is the age limit" at bounding box center [262, 182] width 131 height 21
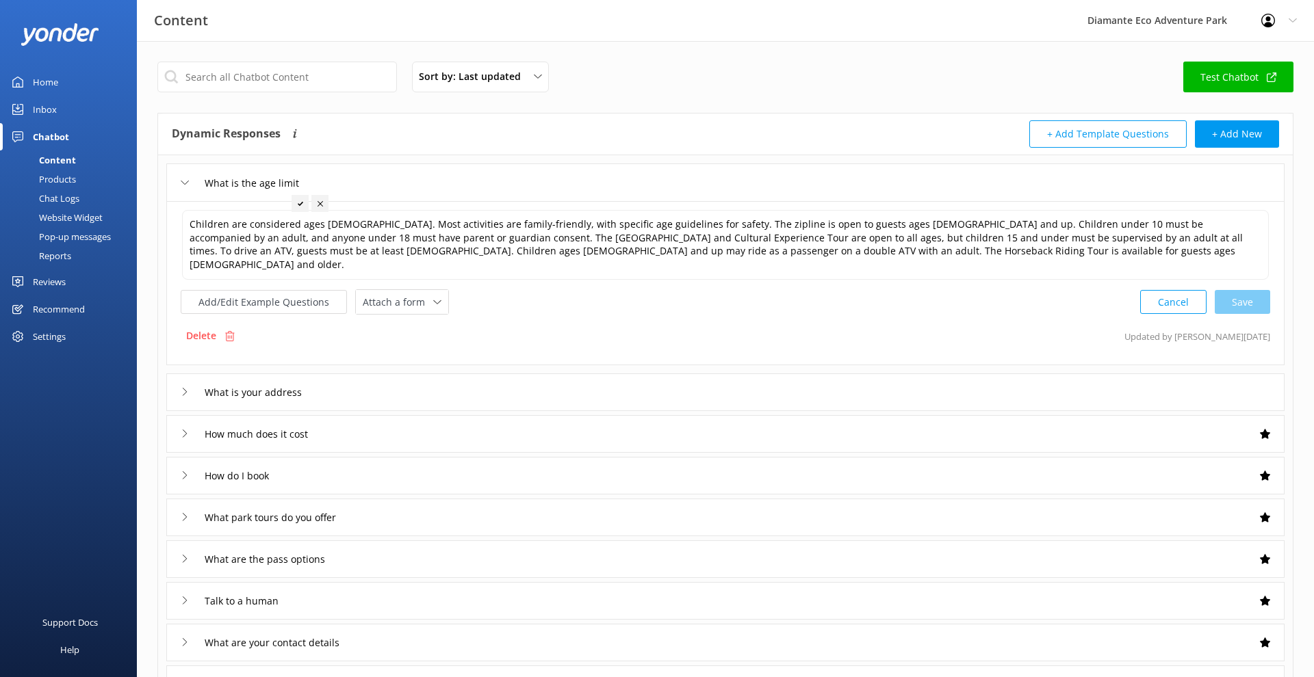
click at [189, 187] on div "What is the age limit" at bounding box center [246, 183] width 131 height 23
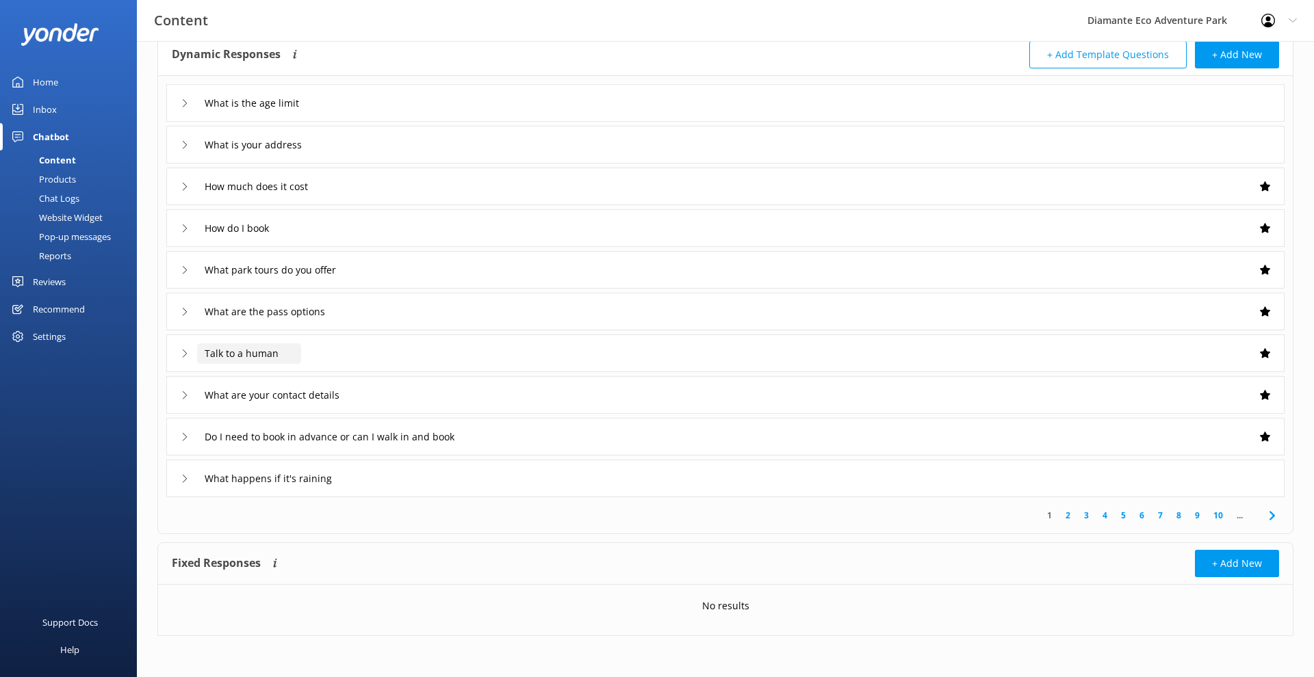
scroll to position [79, 0]
click at [1069, 513] on link "2" at bounding box center [1068, 515] width 18 height 13
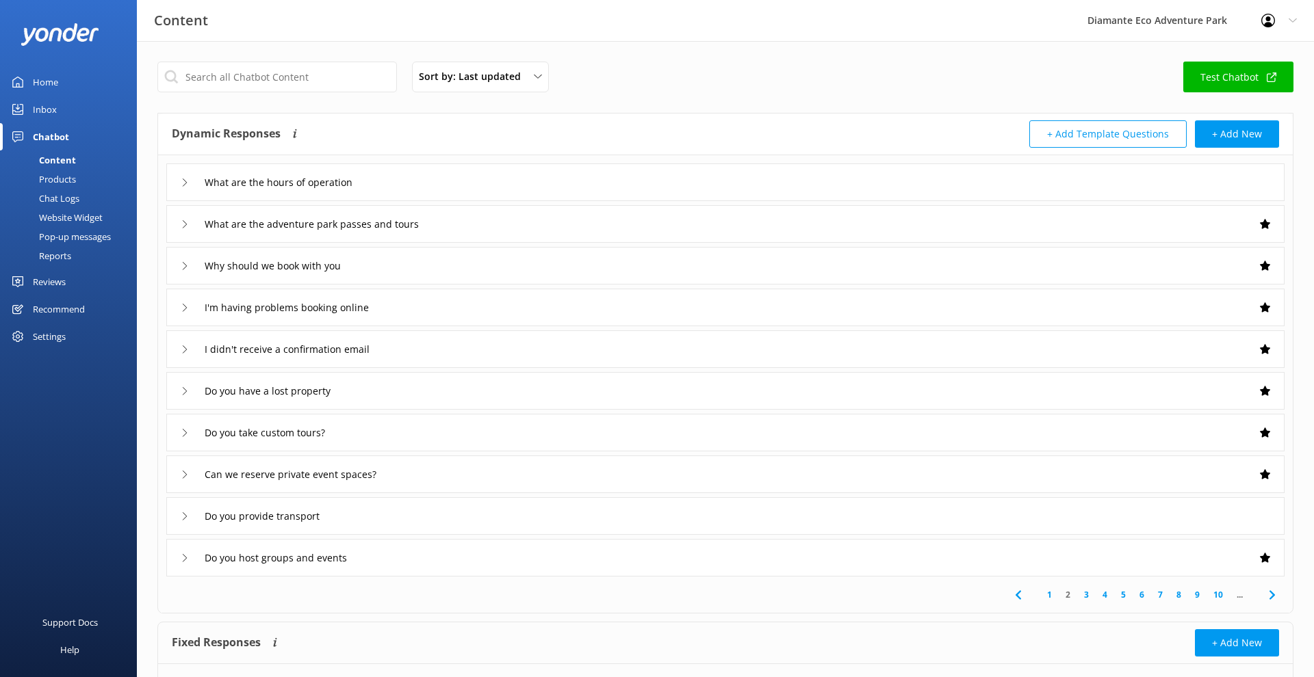
click at [1050, 593] on link "1" at bounding box center [1049, 594] width 18 height 13
click at [50, 281] on div "Reviews" at bounding box center [49, 281] width 33 height 27
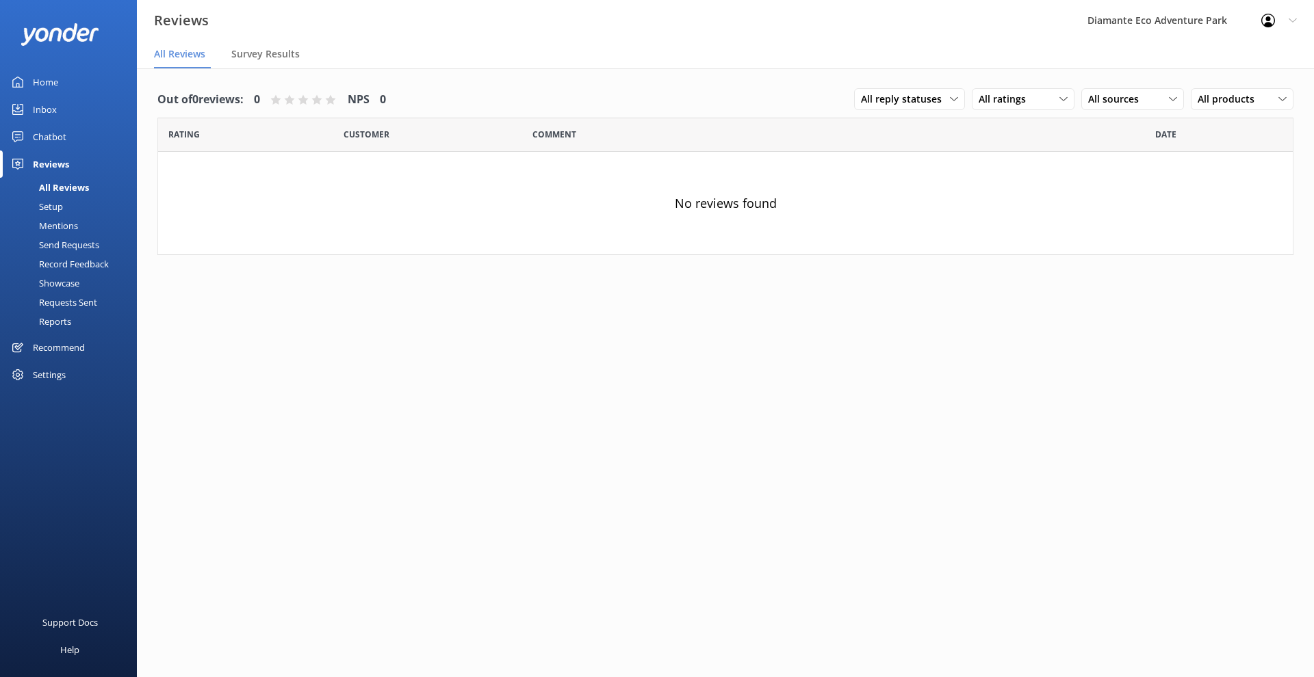
click at [1291, 14] on div "Profile Settings Logout" at bounding box center [1279, 20] width 70 height 41
click at [1291, 16] on icon at bounding box center [1293, 20] width 8 height 8
click at [58, 181] on div "All Reviews" at bounding box center [48, 187] width 81 height 19
click at [51, 138] on div "Chatbot" at bounding box center [50, 136] width 34 height 27
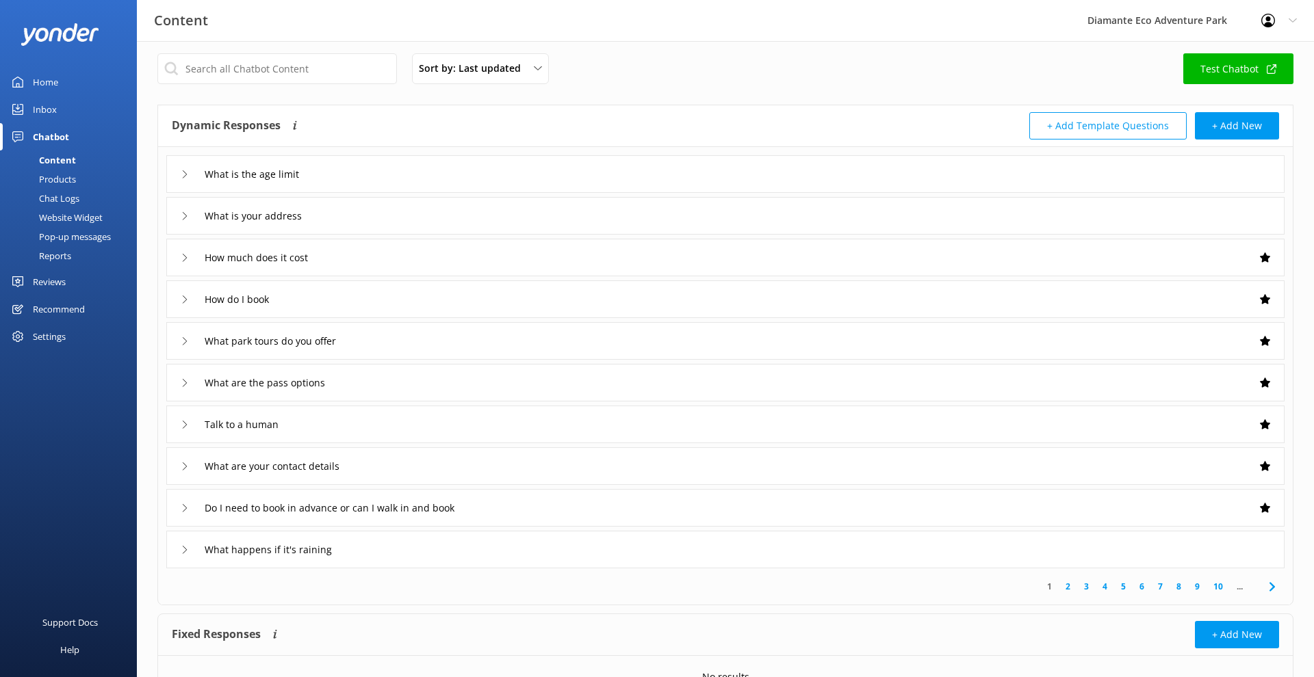
scroll to position [3, 0]
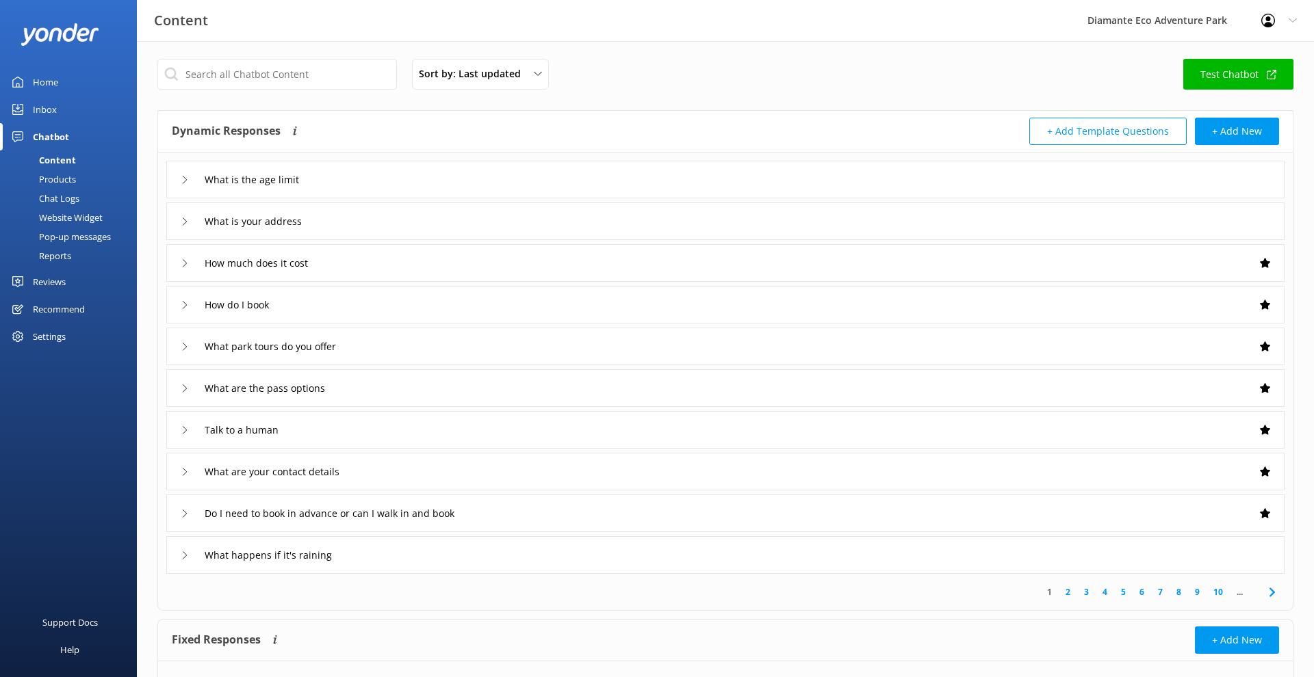
click at [1067, 591] on link "2" at bounding box center [1068, 592] width 18 height 13
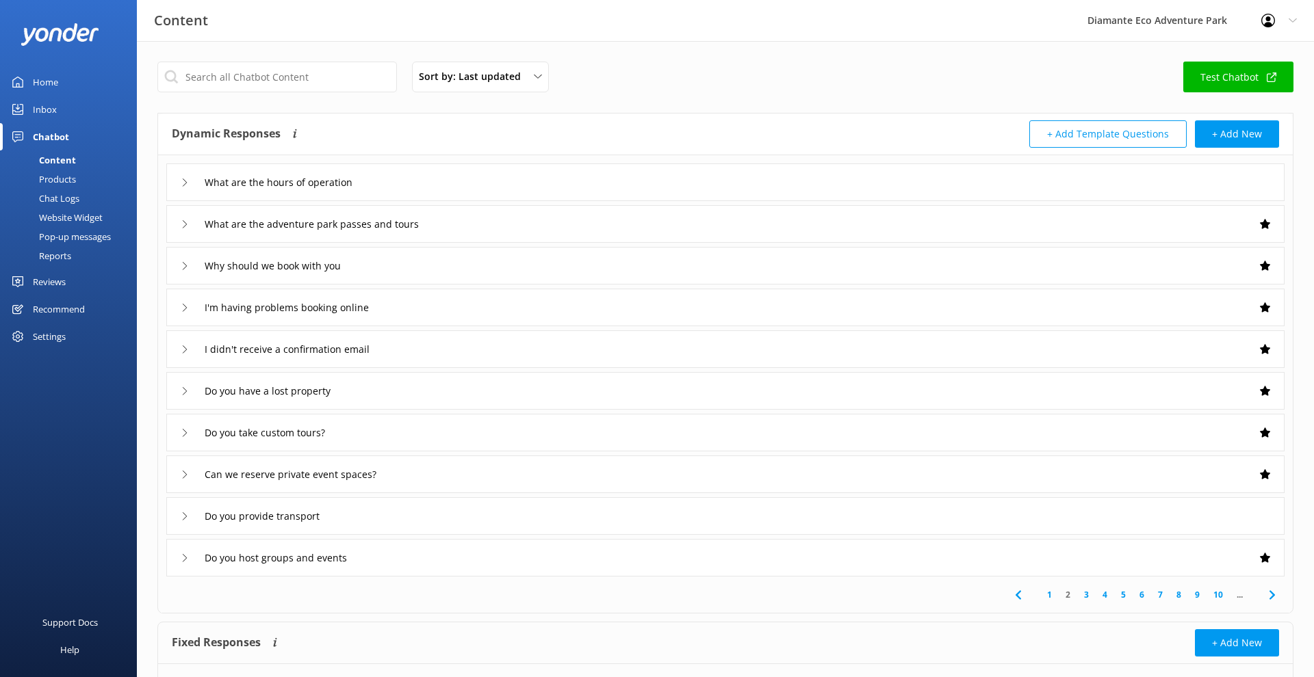
click at [1049, 591] on link "1" at bounding box center [1049, 594] width 18 height 13
click at [1072, 594] on link "2" at bounding box center [1068, 594] width 18 height 13
click at [1087, 593] on link "3" at bounding box center [1086, 594] width 18 height 13
click at [1109, 596] on link "4" at bounding box center [1105, 594] width 18 height 13
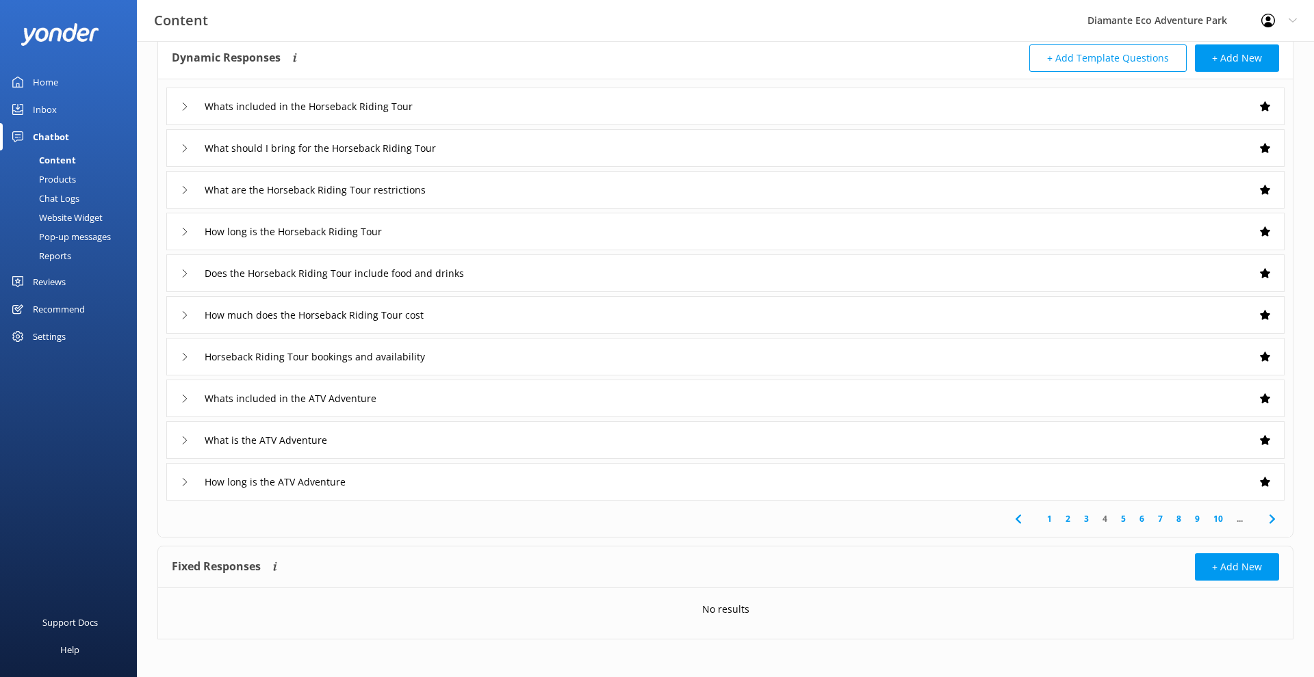
scroll to position [76, 0]
click at [1126, 520] on link "5" at bounding box center [1123, 519] width 18 height 13
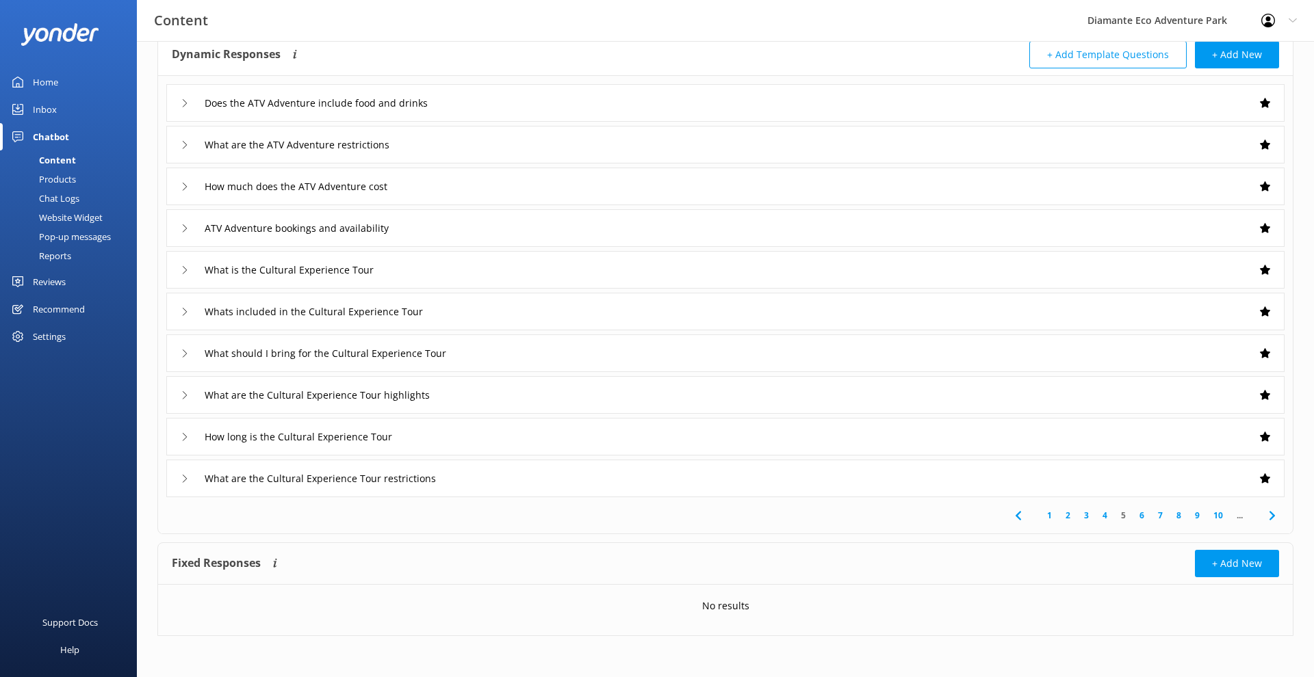
scroll to position [79, 0]
click at [1050, 511] on link "1" at bounding box center [1049, 515] width 18 height 13
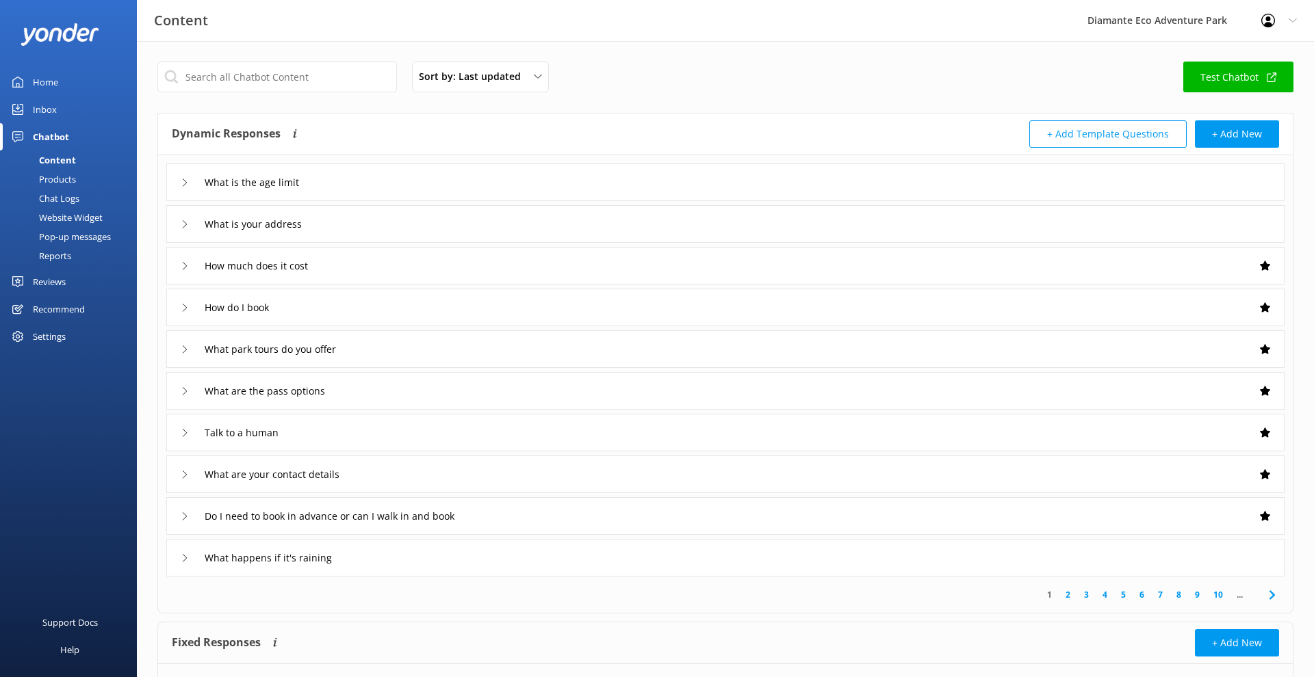
click at [187, 186] on icon at bounding box center [185, 183] width 8 height 8
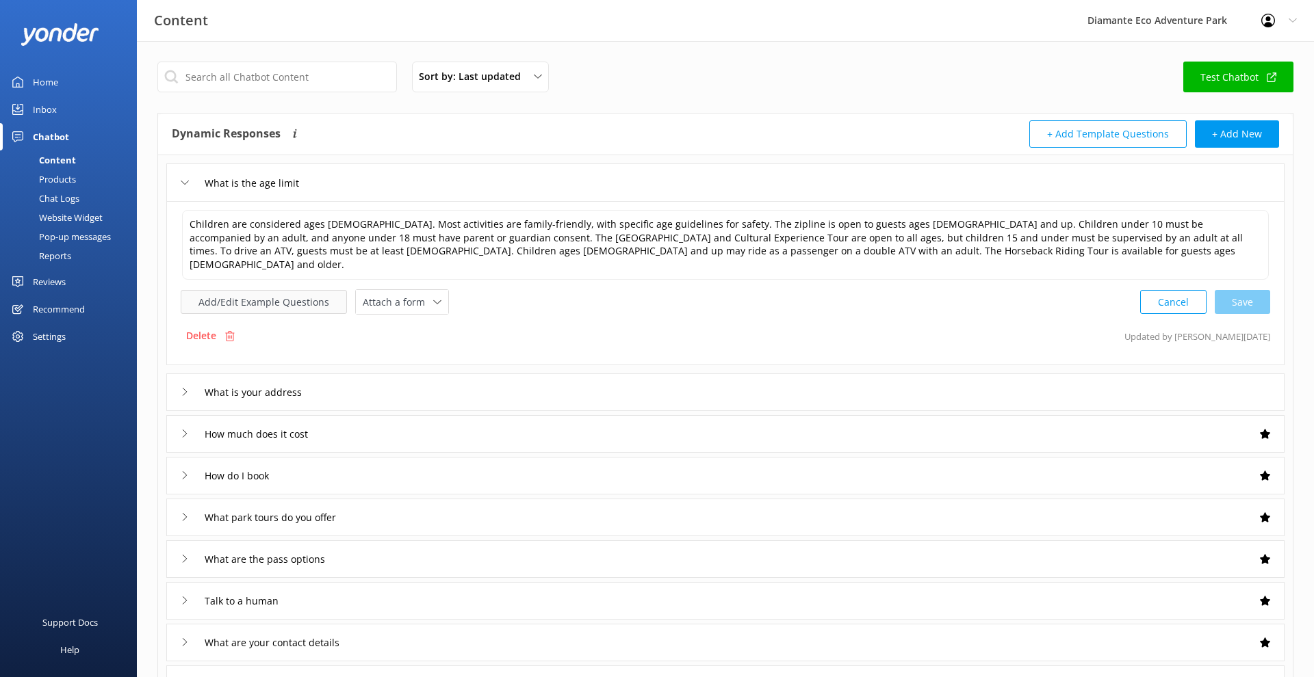
click at [303, 290] on button "Add/Edit Example Questions" at bounding box center [264, 302] width 166 height 24
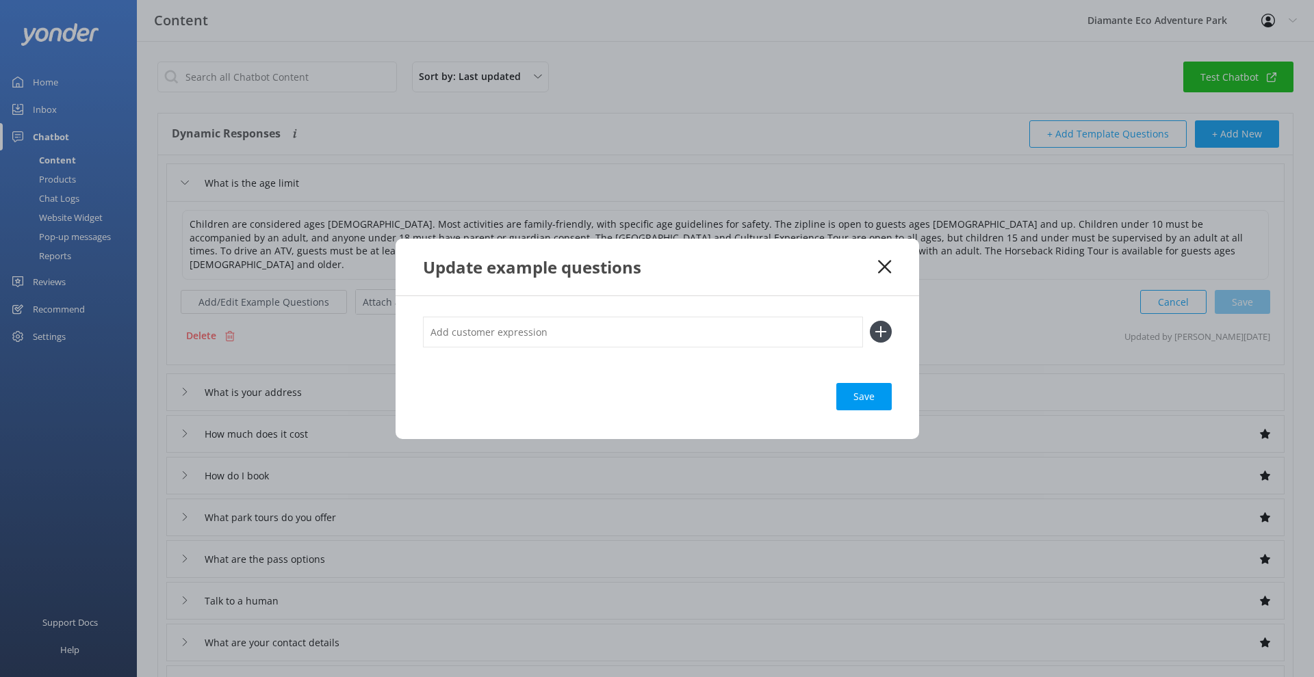
click at [526, 331] on input "text" at bounding box center [643, 332] width 440 height 31
click at [966, 257] on div "Update example questions Save" at bounding box center [657, 338] width 1314 height 677
click at [888, 263] on icon at bounding box center [884, 267] width 13 height 14
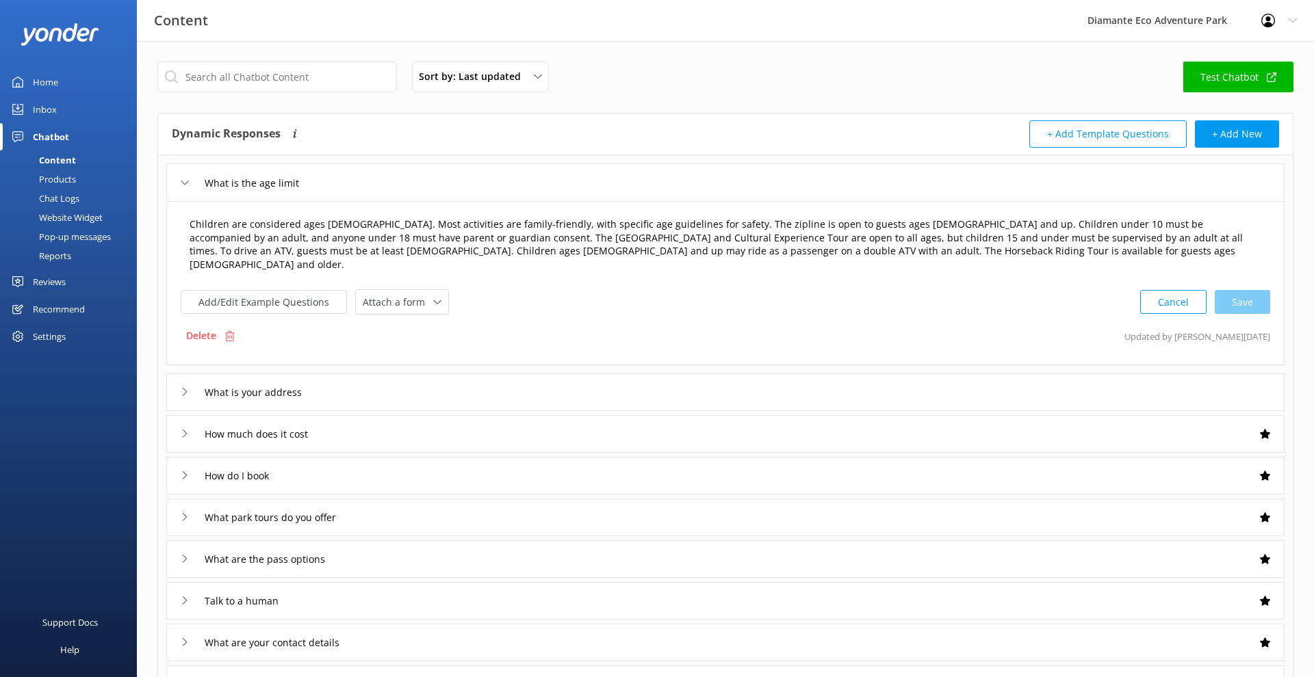
click at [891, 240] on textarea "Children are considered ages [DEMOGRAPHIC_DATA]. Most activities are family-fri…" at bounding box center [725, 245] width 1087 height 70
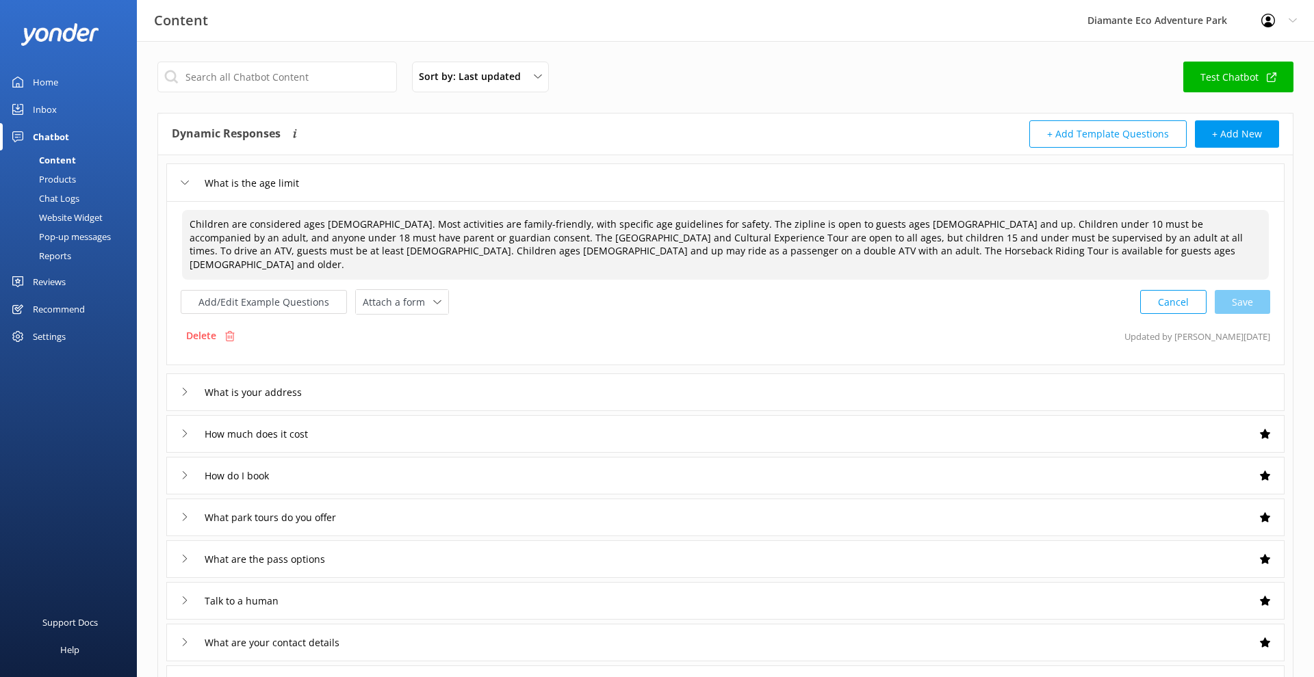
click at [854, 250] on textarea "Children are considered ages [DEMOGRAPHIC_DATA]. Most activities are family-fri…" at bounding box center [725, 245] width 1087 height 70
click at [809, 250] on textarea "Children are considered ages [DEMOGRAPHIC_DATA]. Most activities are family-fri…" at bounding box center [725, 245] width 1087 height 70
click at [803, 250] on textarea "Children are considered ages [DEMOGRAPHIC_DATA]. Most activities are family-fri…" at bounding box center [725, 245] width 1087 height 70
click at [1158, 290] on button "Cancel" at bounding box center [1173, 302] width 66 height 24
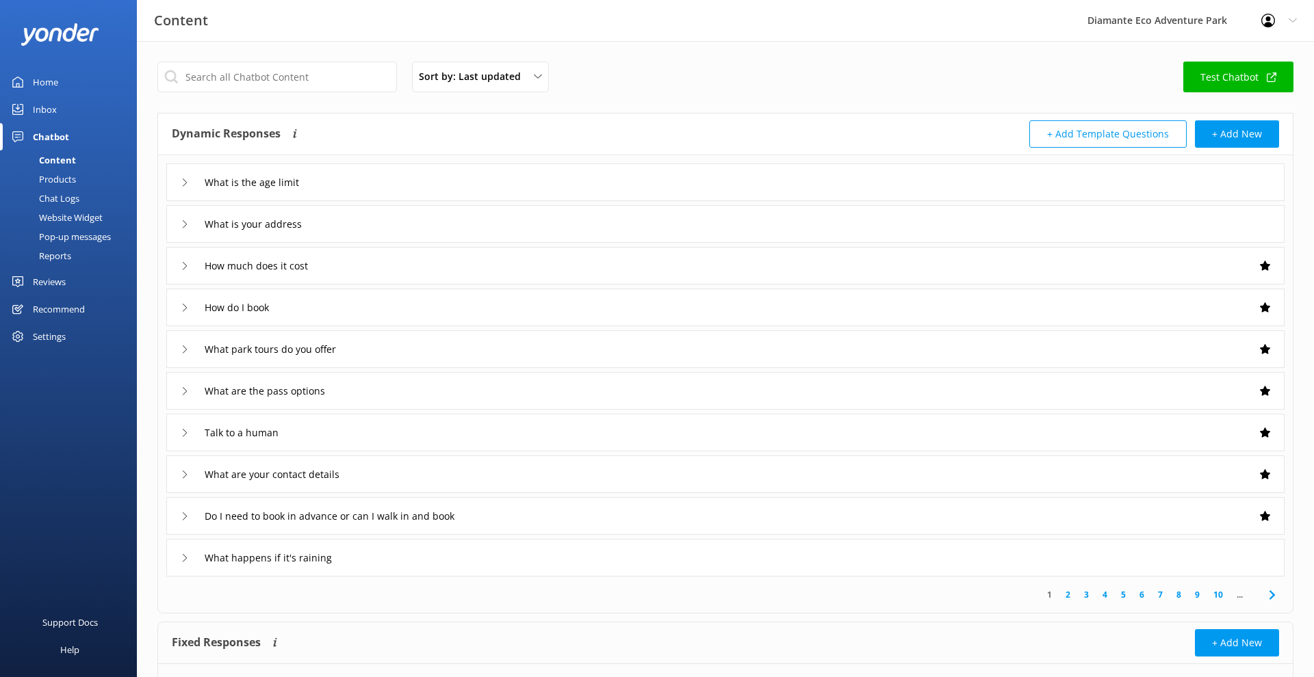
click at [1267, 269] on use at bounding box center [1265, 266] width 10 height 10
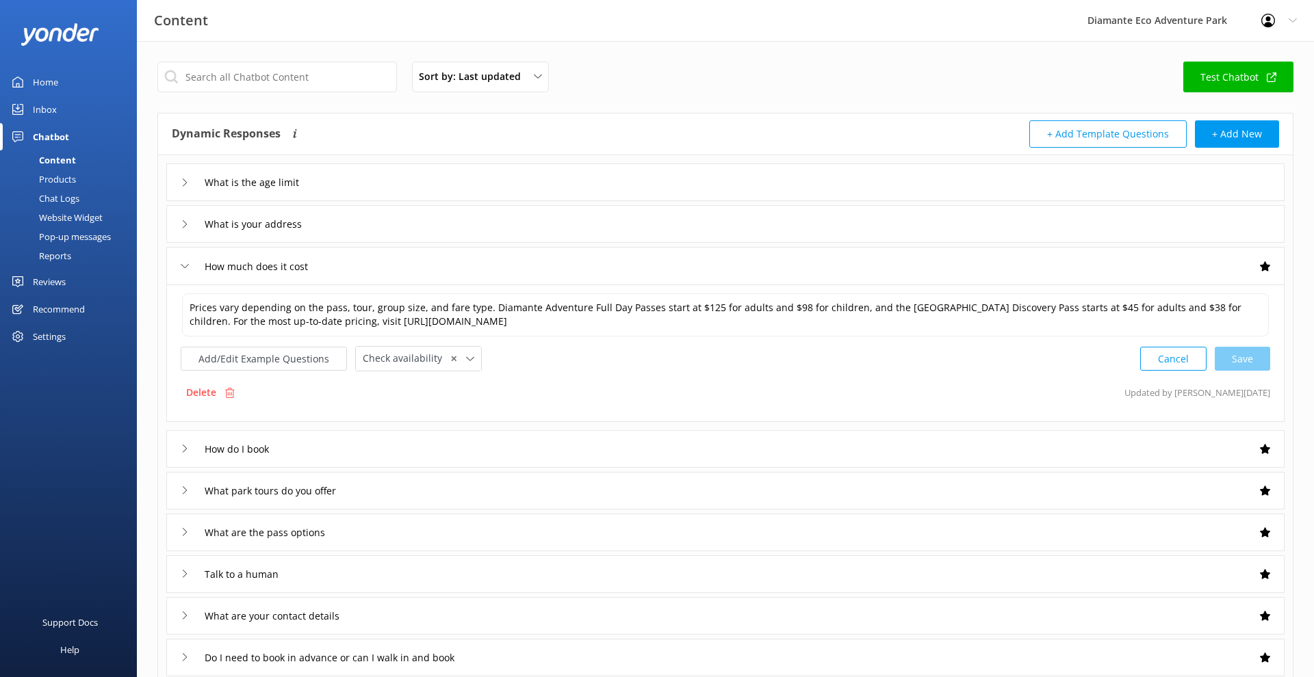
click at [1264, 263] on use at bounding box center [1265, 266] width 10 height 10
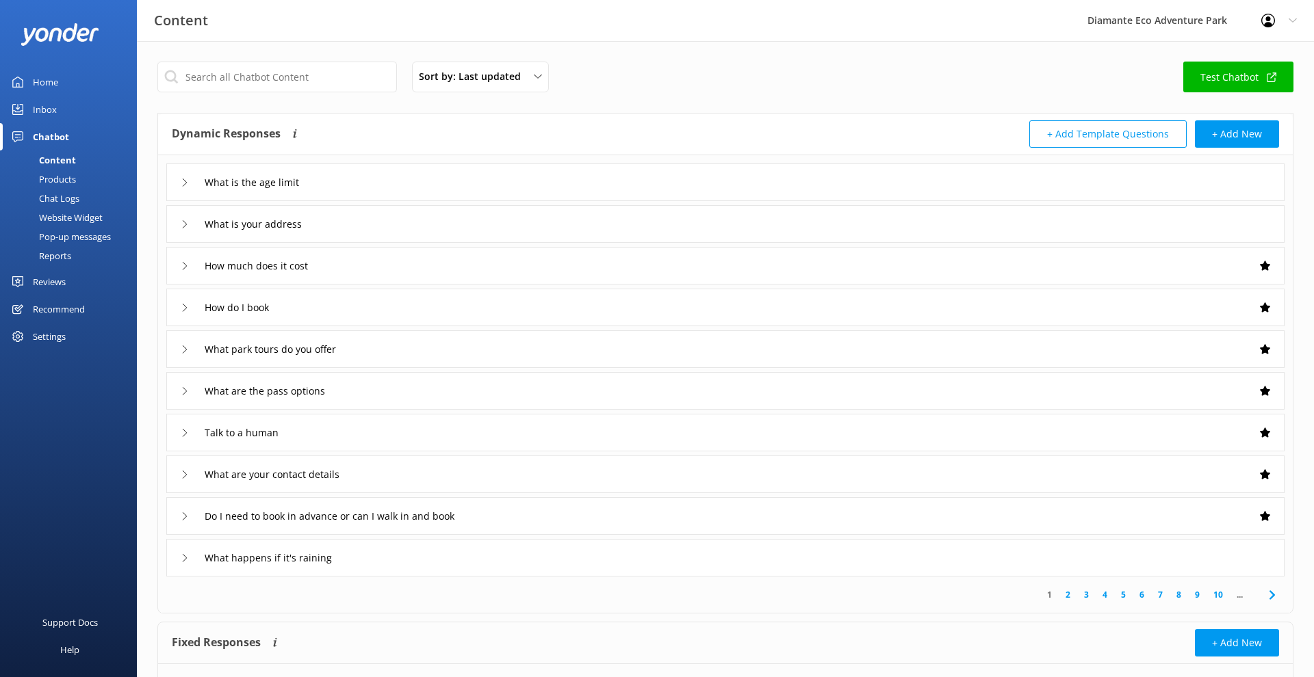
click at [1264, 263] on use at bounding box center [1265, 266] width 10 height 10
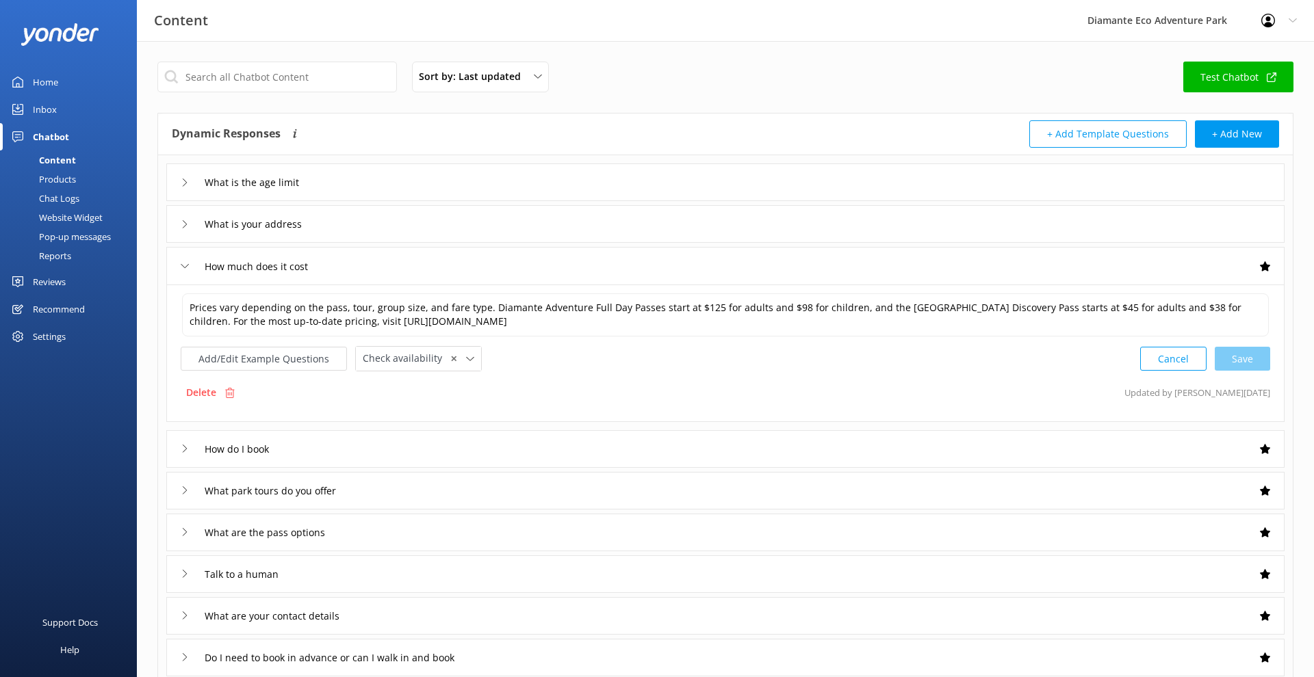
click at [1264, 263] on use at bounding box center [1265, 266] width 10 height 10
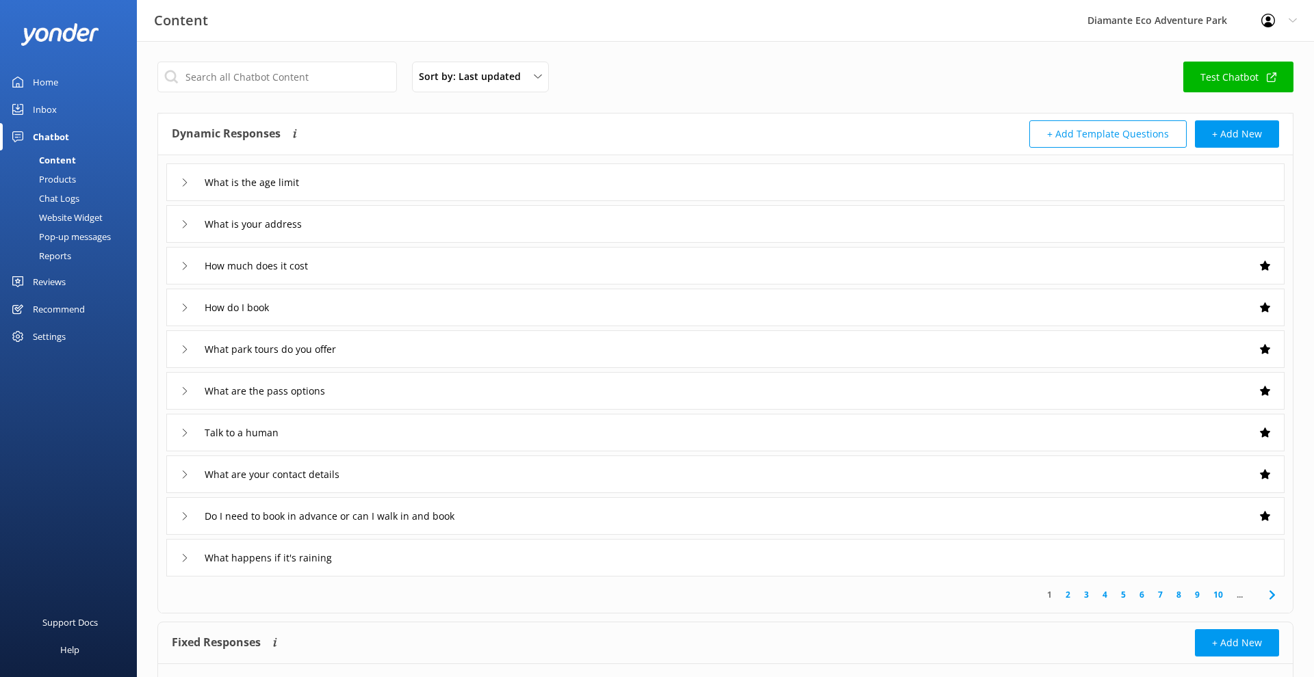
click at [1264, 263] on use at bounding box center [1265, 266] width 10 height 10
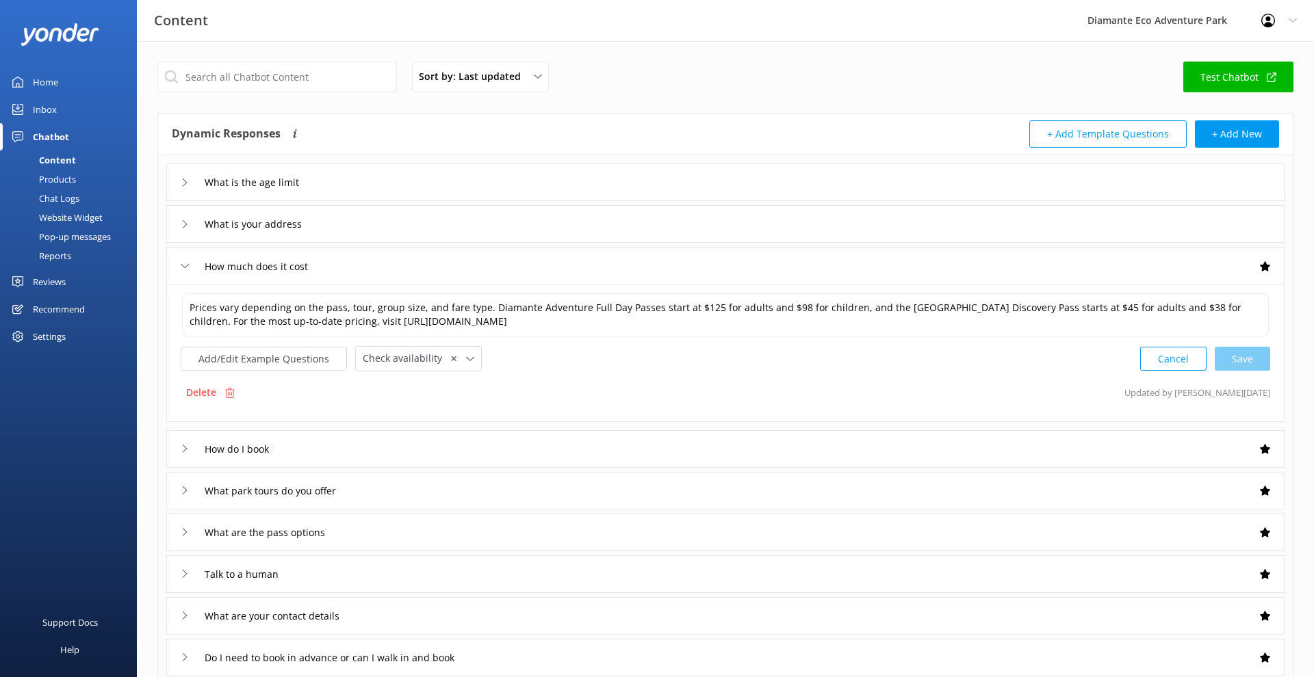
click at [1264, 263] on use at bounding box center [1265, 266] width 10 height 10
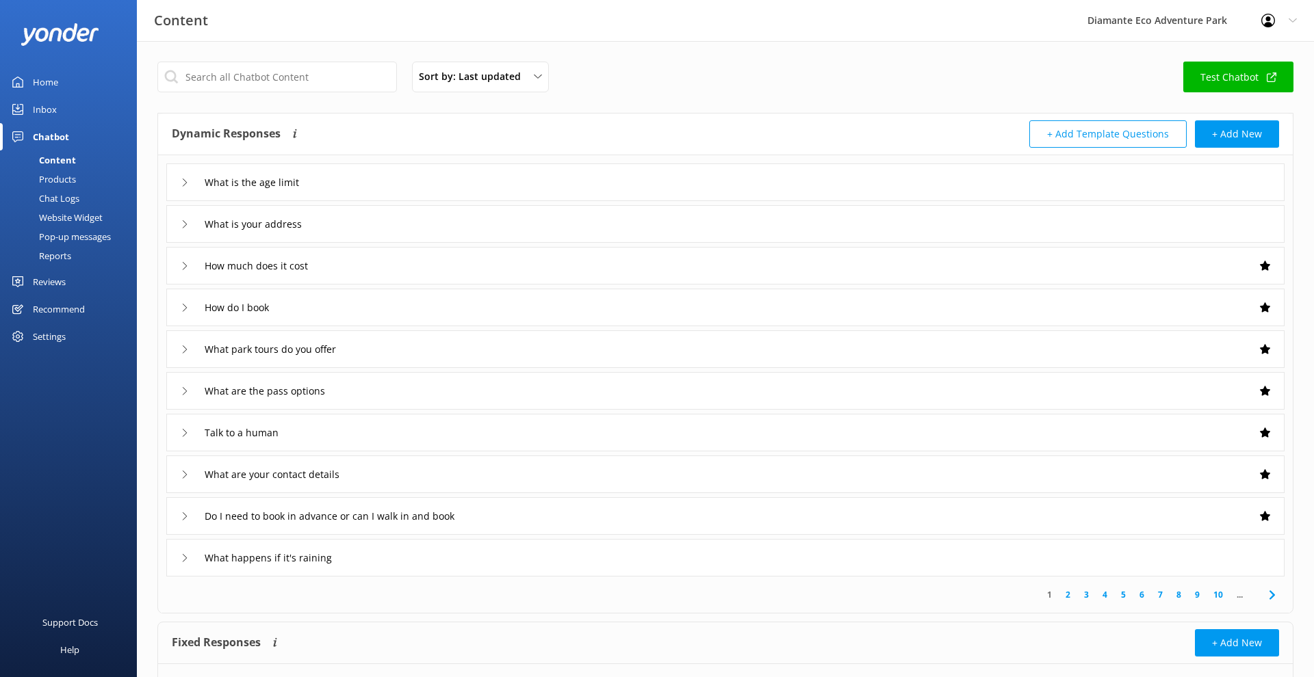
click at [1263, 222] on div at bounding box center [1265, 224] width 10 height 10
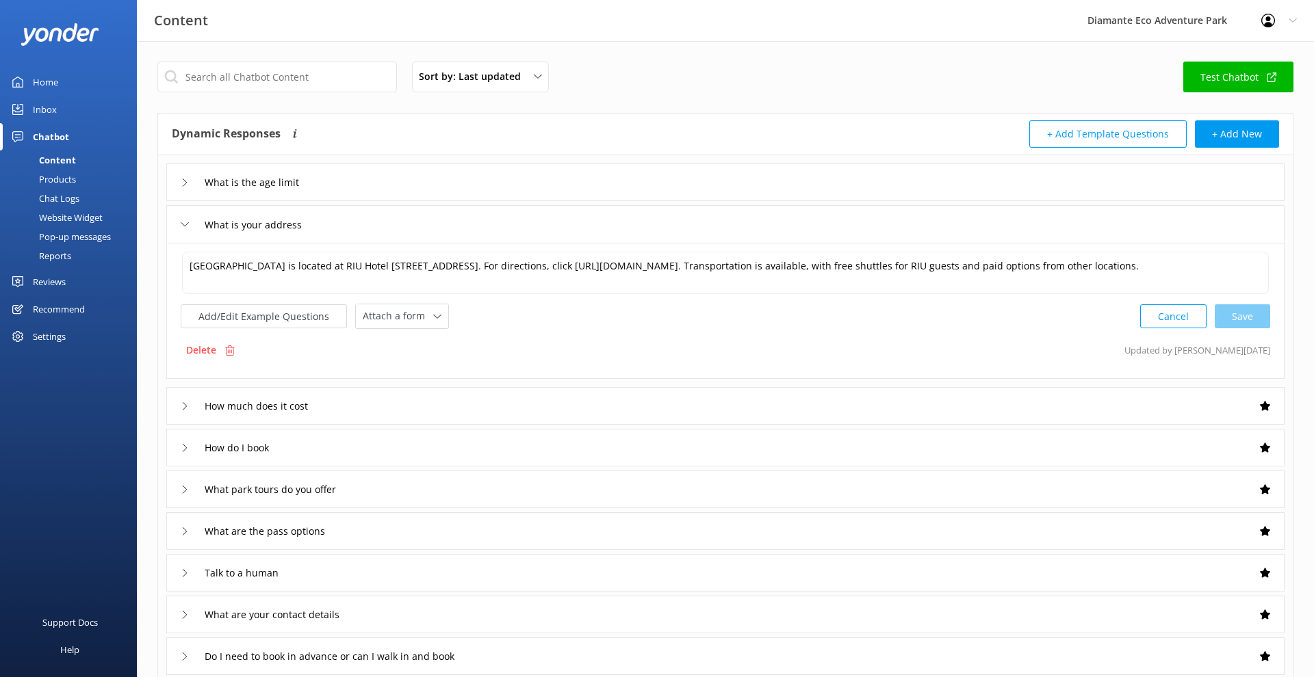
click at [1179, 320] on button "Cancel" at bounding box center [1173, 317] width 66 height 24
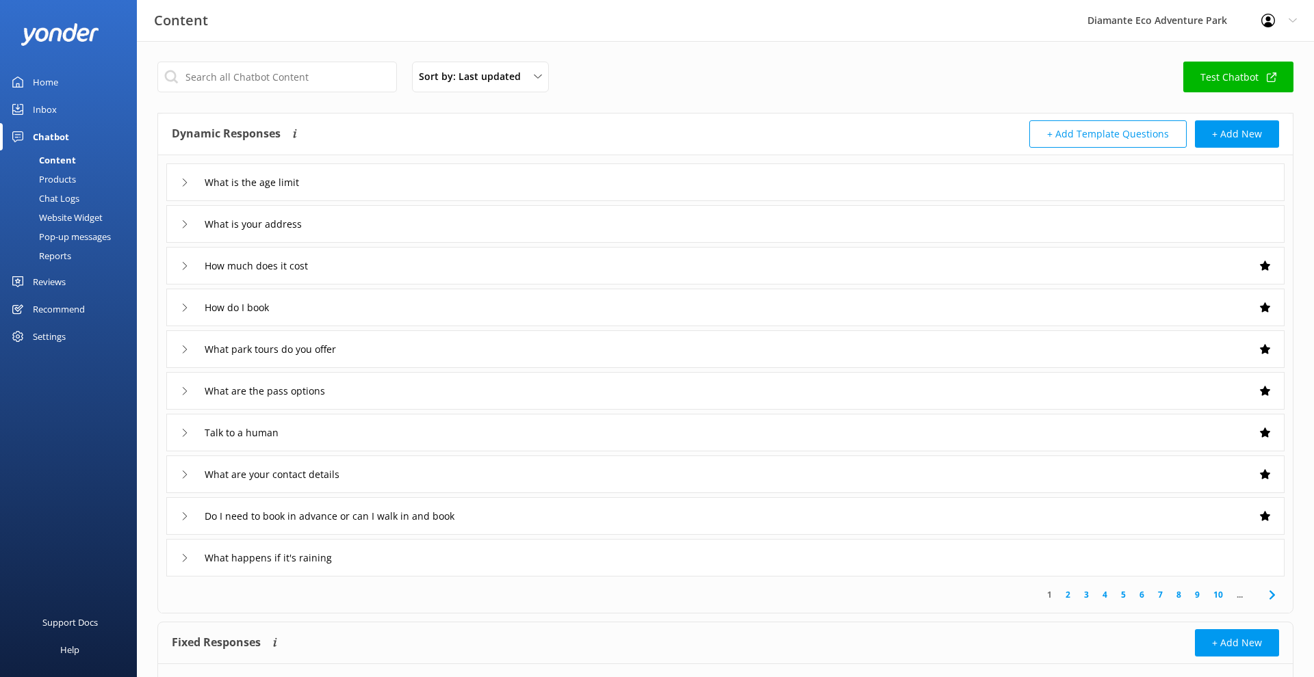
click at [1256, 230] on div "What is your address" at bounding box center [725, 224] width 1118 height 38
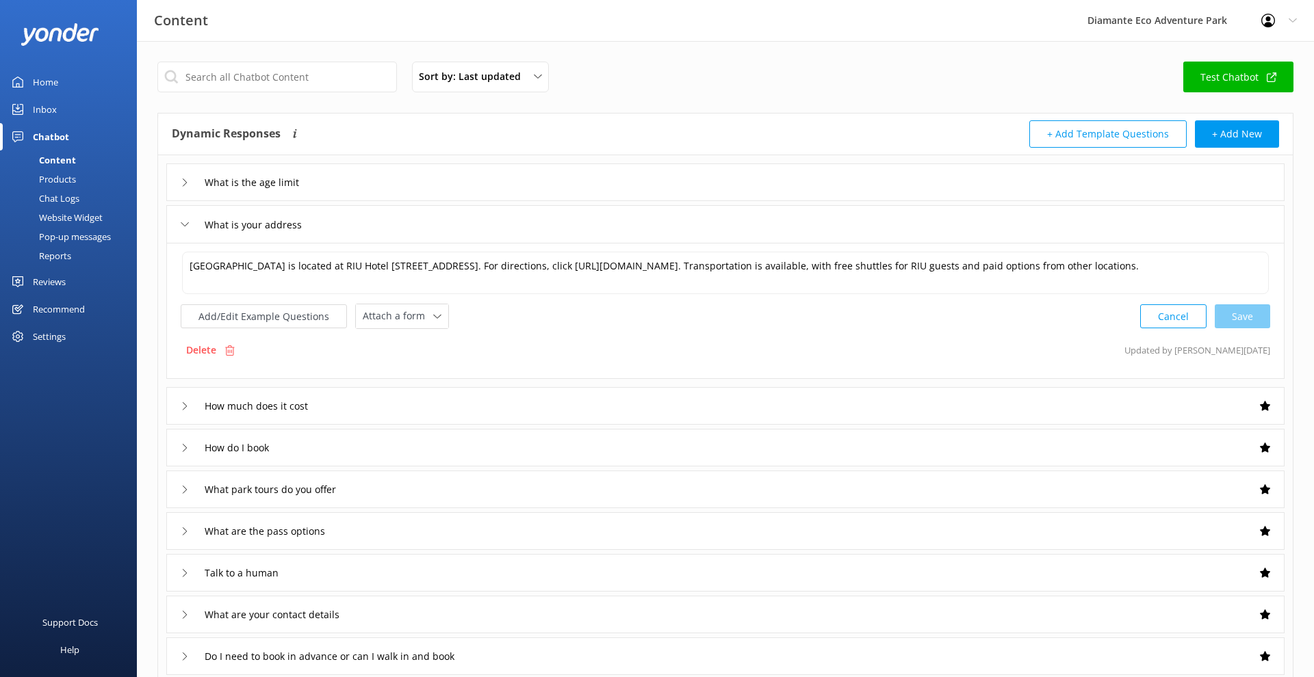
click at [1187, 318] on button "Cancel" at bounding box center [1173, 317] width 66 height 24
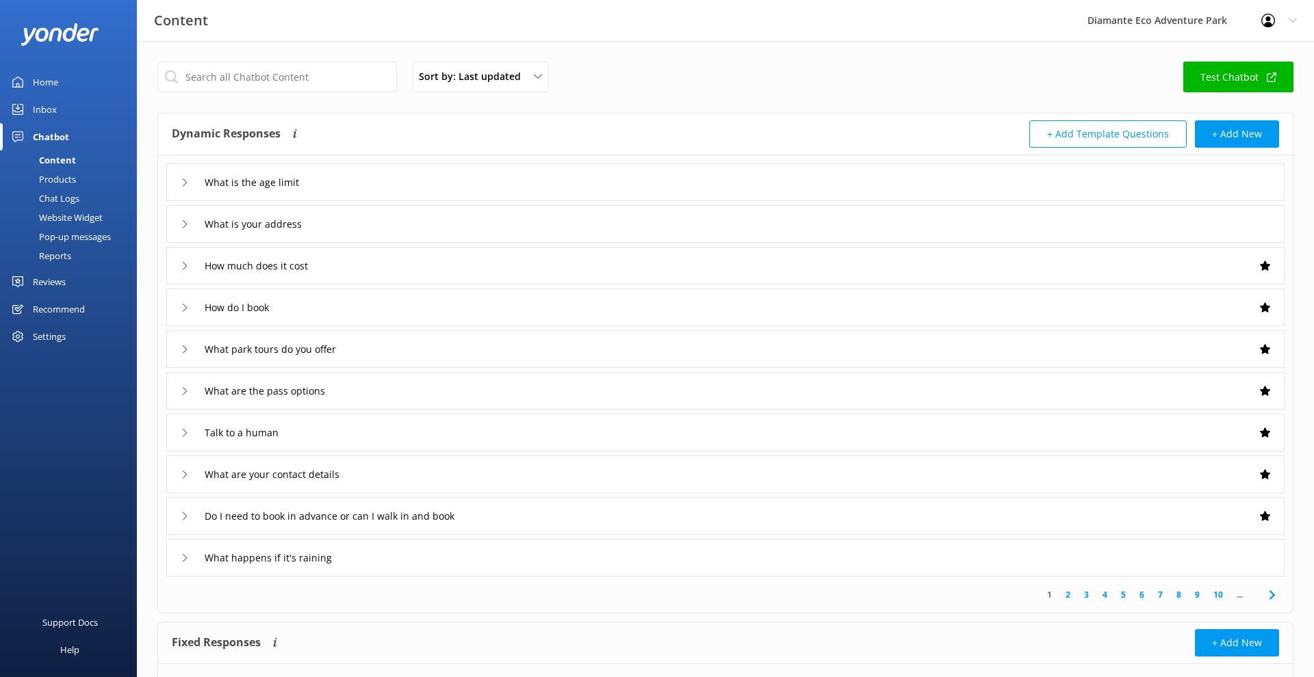
click at [1256, 186] on div "What is the age limit" at bounding box center [725, 183] width 1118 height 38
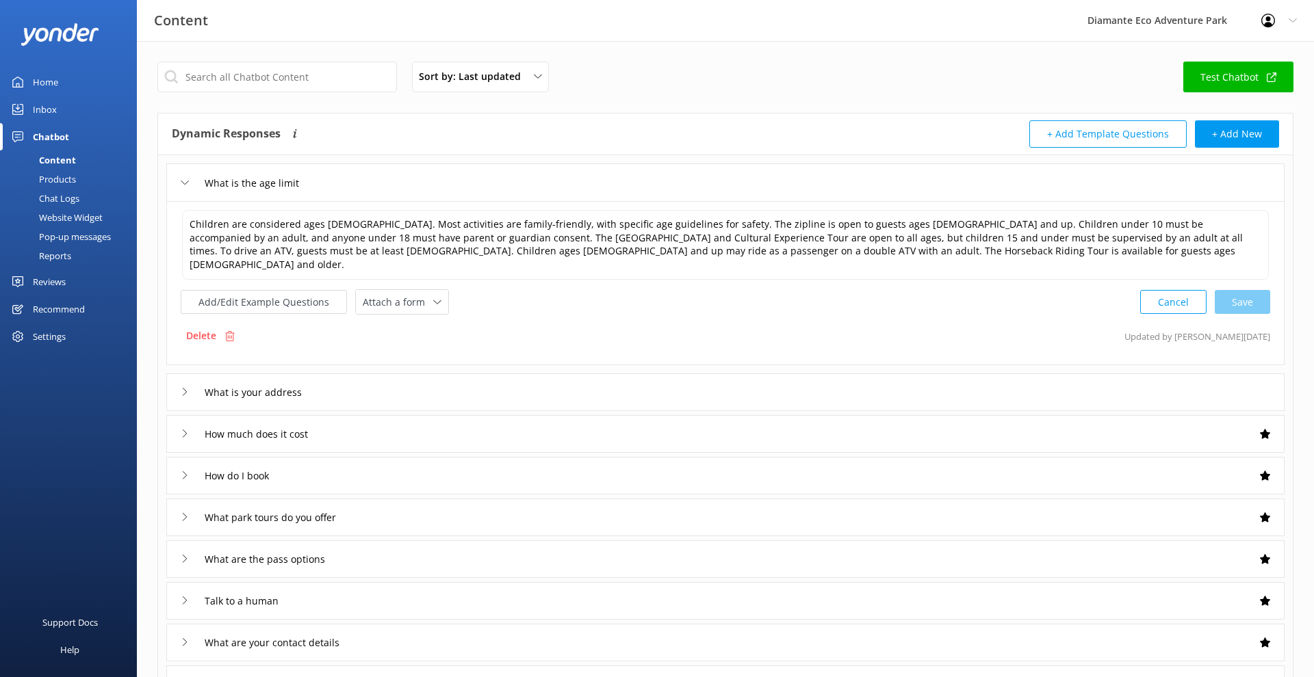
click at [1163, 290] on button "Cancel" at bounding box center [1173, 302] width 66 height 24
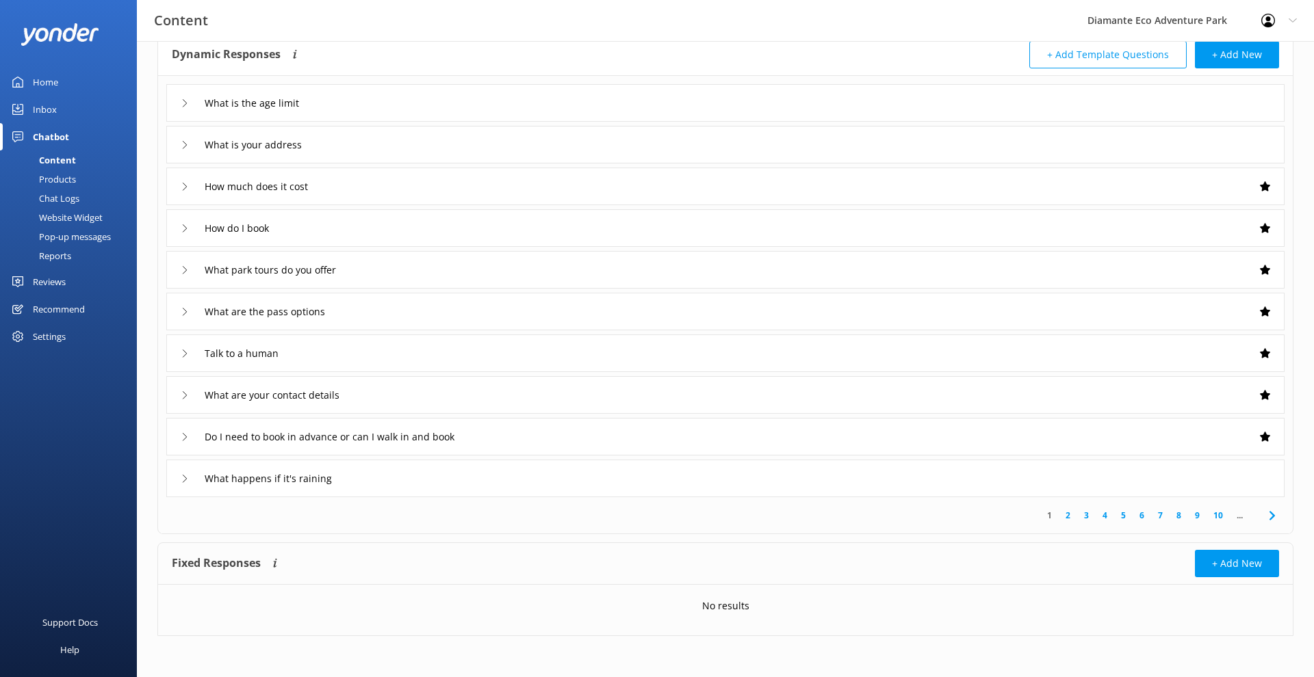
scroll to position [79, 0]
click at [1066, 515] on link "2" at bounding box center [1068, 515] width 18 height 13
click at [1083, 517] on link "3" at bounding box center [1086, 515] width 18 height 13
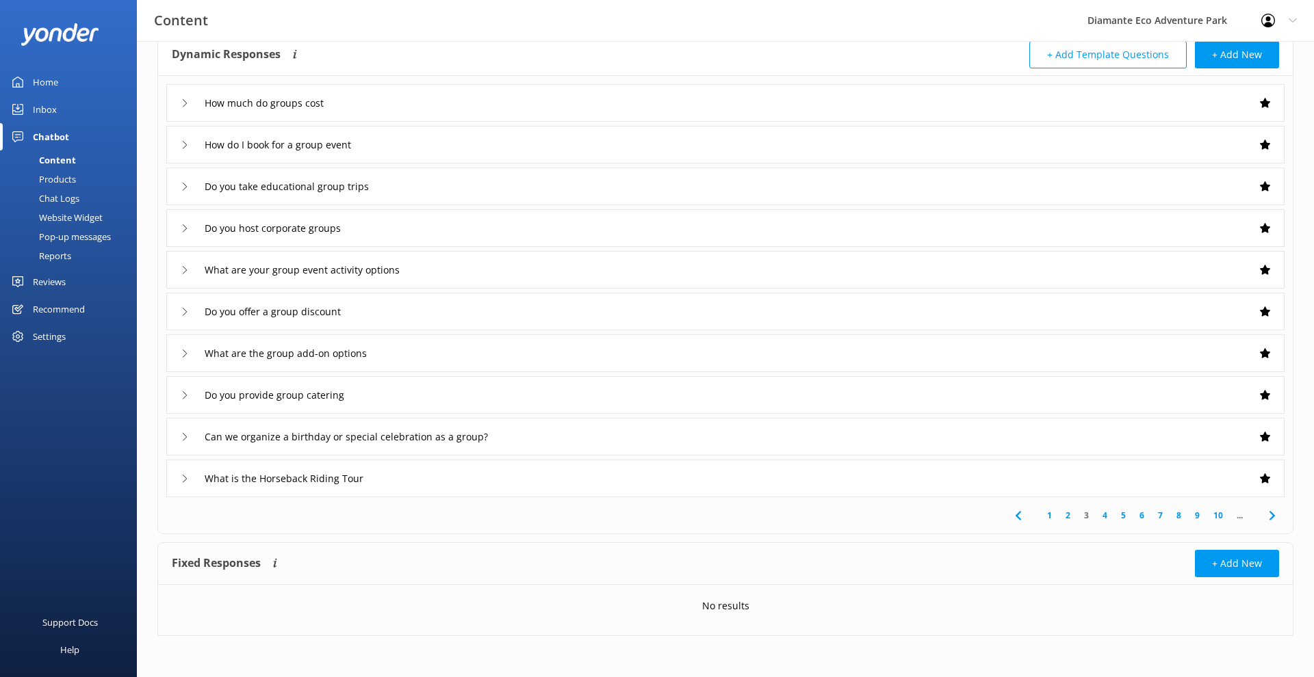
click at [1108, 520] on link "4" at bounding box center [1105, 515] width 18 height 13
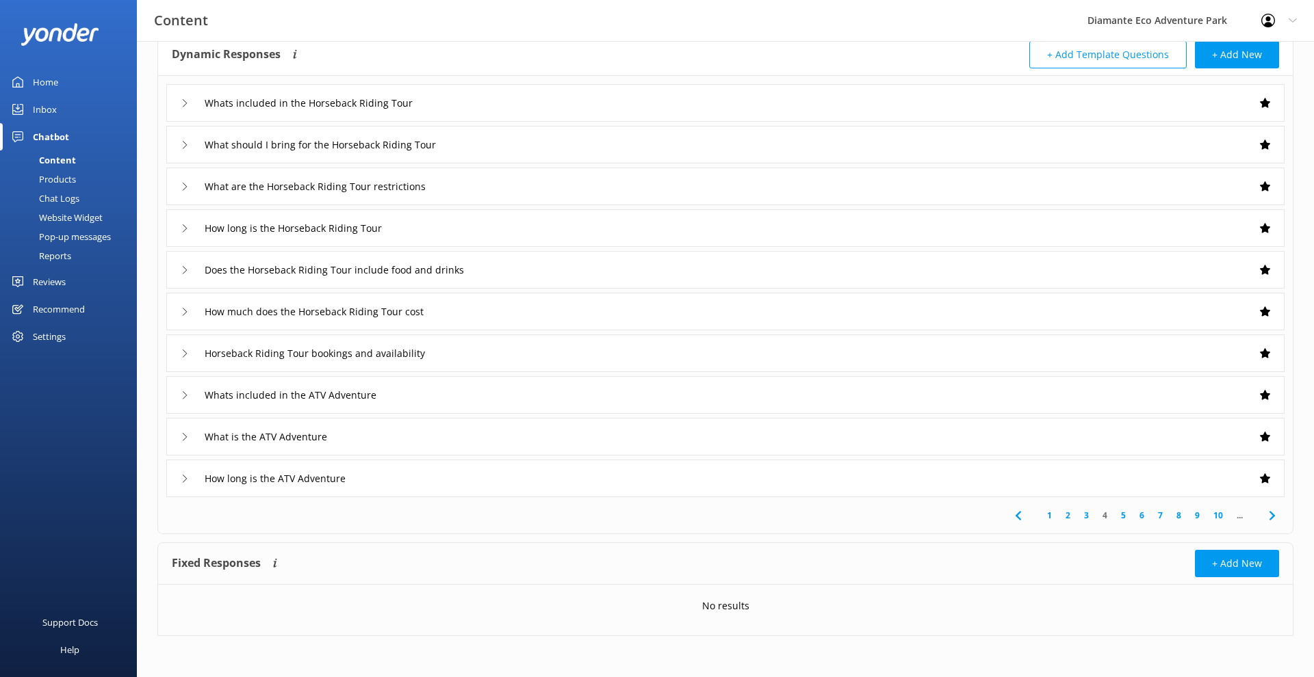
scroll to position [79, 0]
click at [1117, 520] on link "5" at bounding box center [1123, 515] width 18 height 13
click at [1143, 515] on link "6" at bounding box center [1141, 515] width 18 height 13
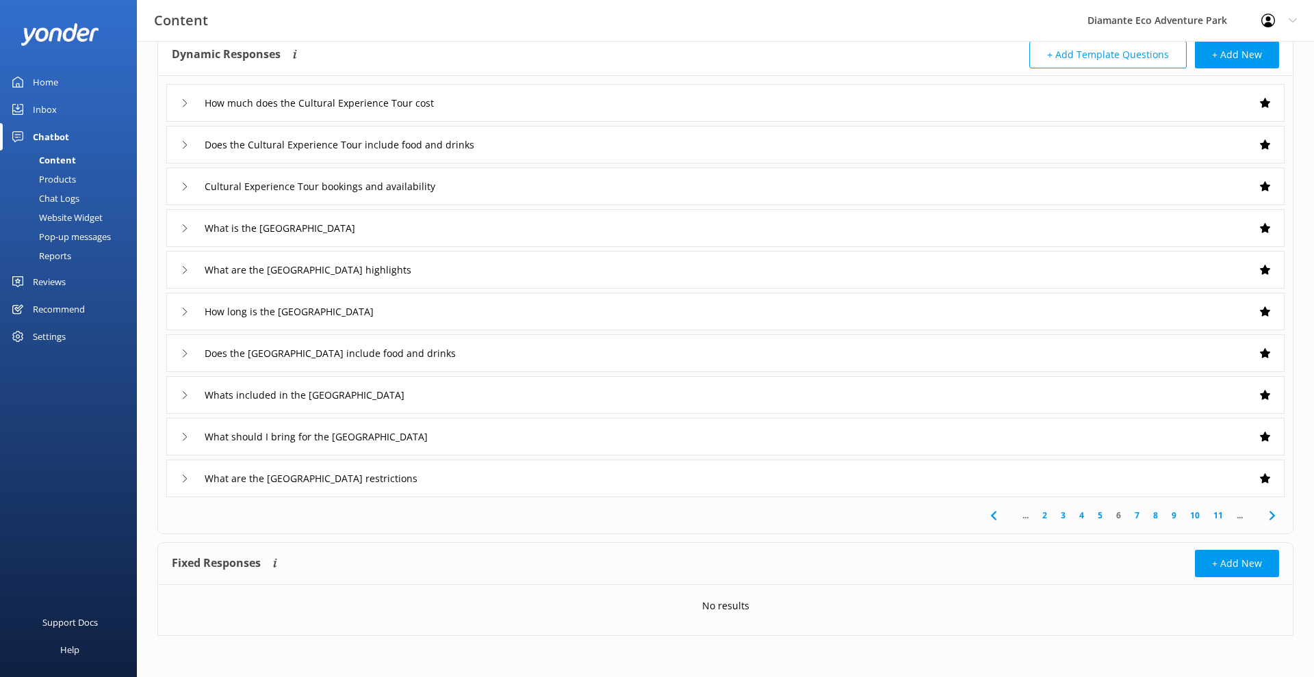
click at [1138, 517] on link "7" at bounding box center [1137, 515] width 18 height 13
click at [1149, 517] on link "8" at bounding box center [1152, 515] width 18 height 13
click at [1169, 517] on link "9" at bounding box center [1170, 515] width 18 height 13
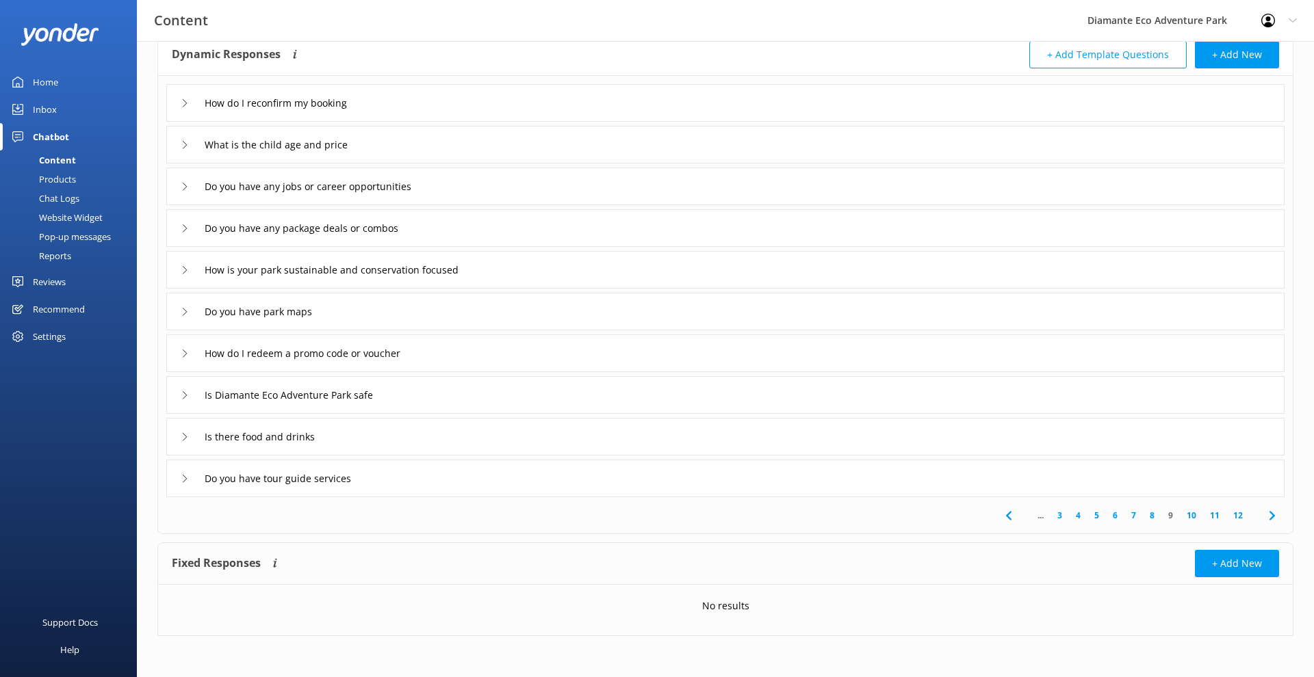
scroll to position [79, 0]
click at [1194, 513] on link "10" at bounding box center [1191, 515] width 23 height 13
click at [1217, 517] on link "11" at bounding box center [1214, 515] width 23 height 13
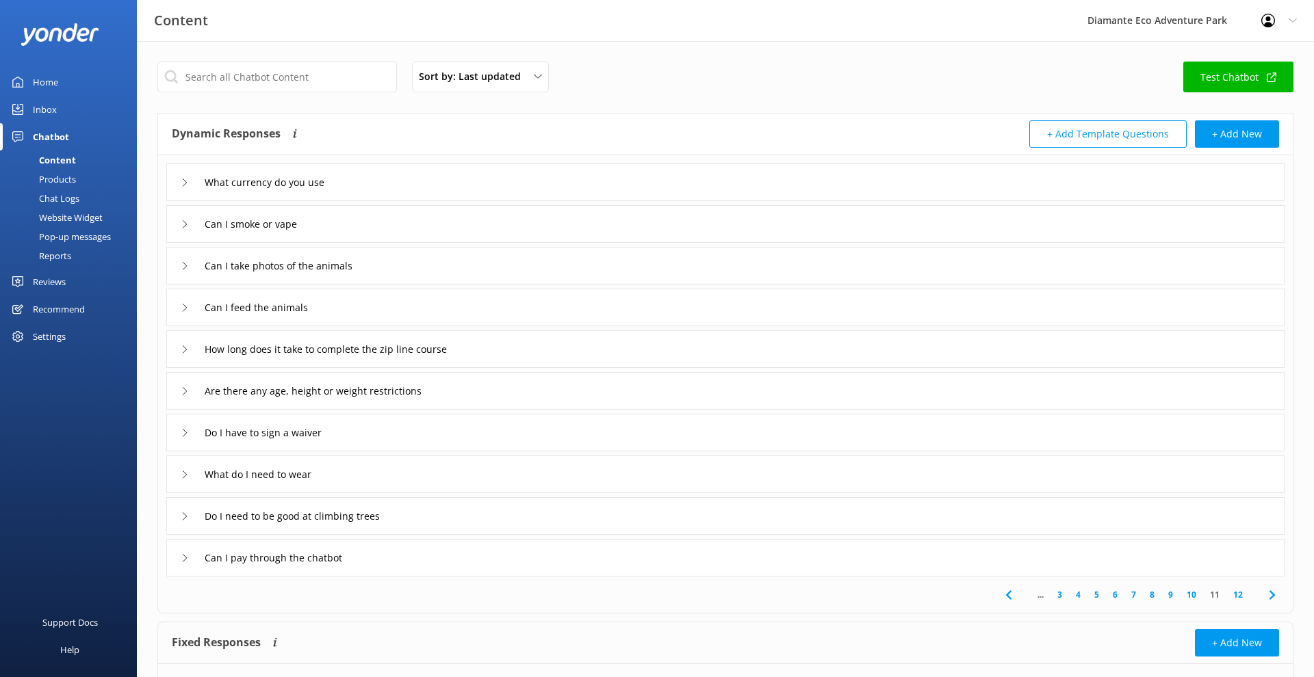
click at [1235, 591] on link "12" at bounding box center [1237, 594] width 23 height 13
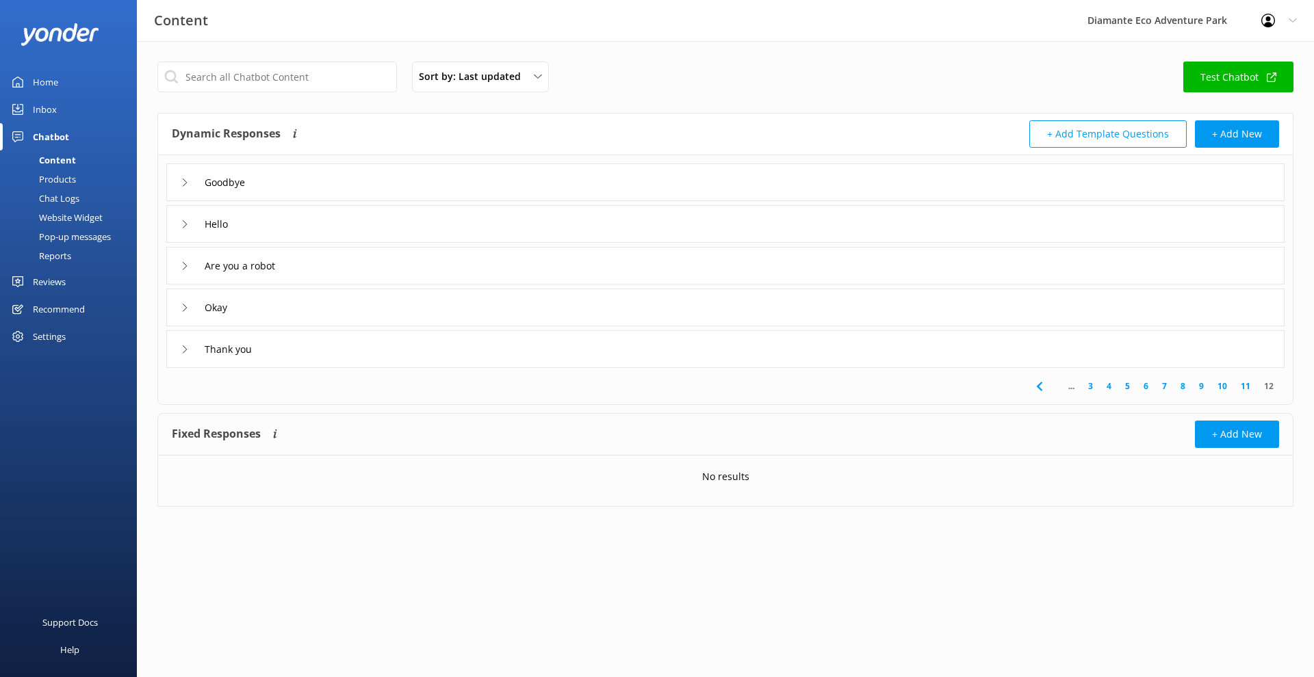
click at [187, 180] on icon at bounding box center [185, 183] width 8 height 8
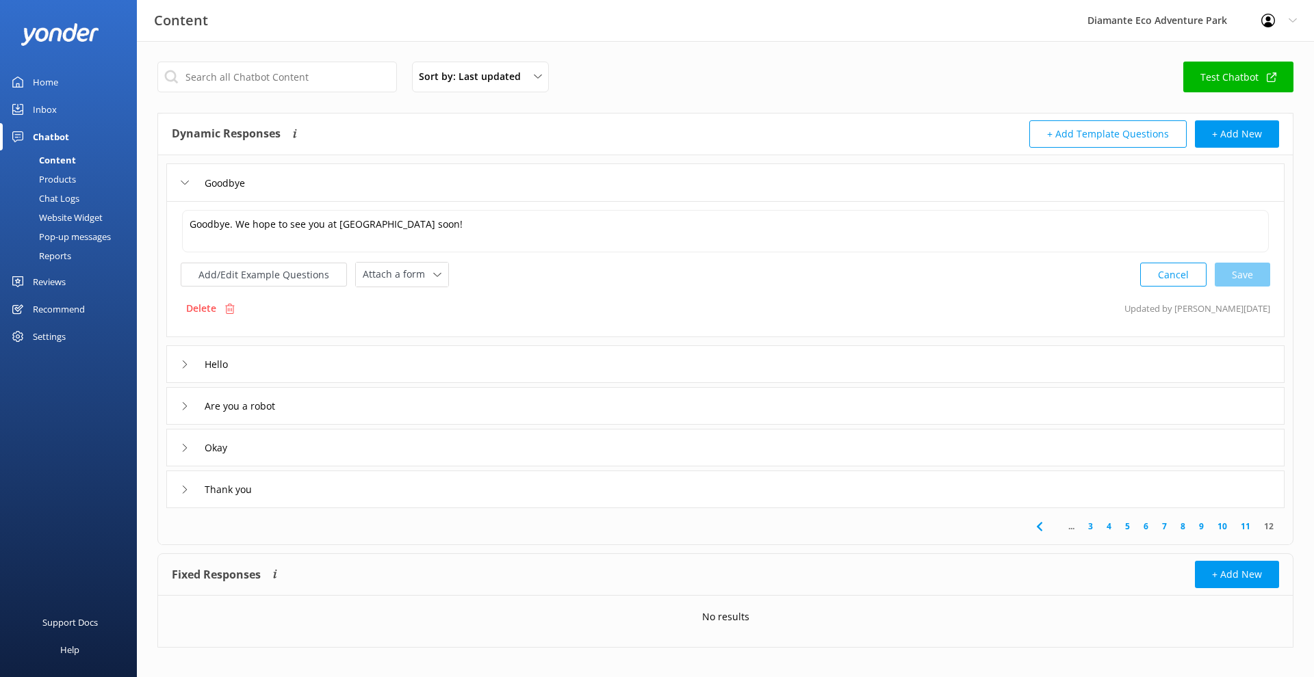
click at [185, 182] on icon at bounding box center [185, 183] width 8 height 8
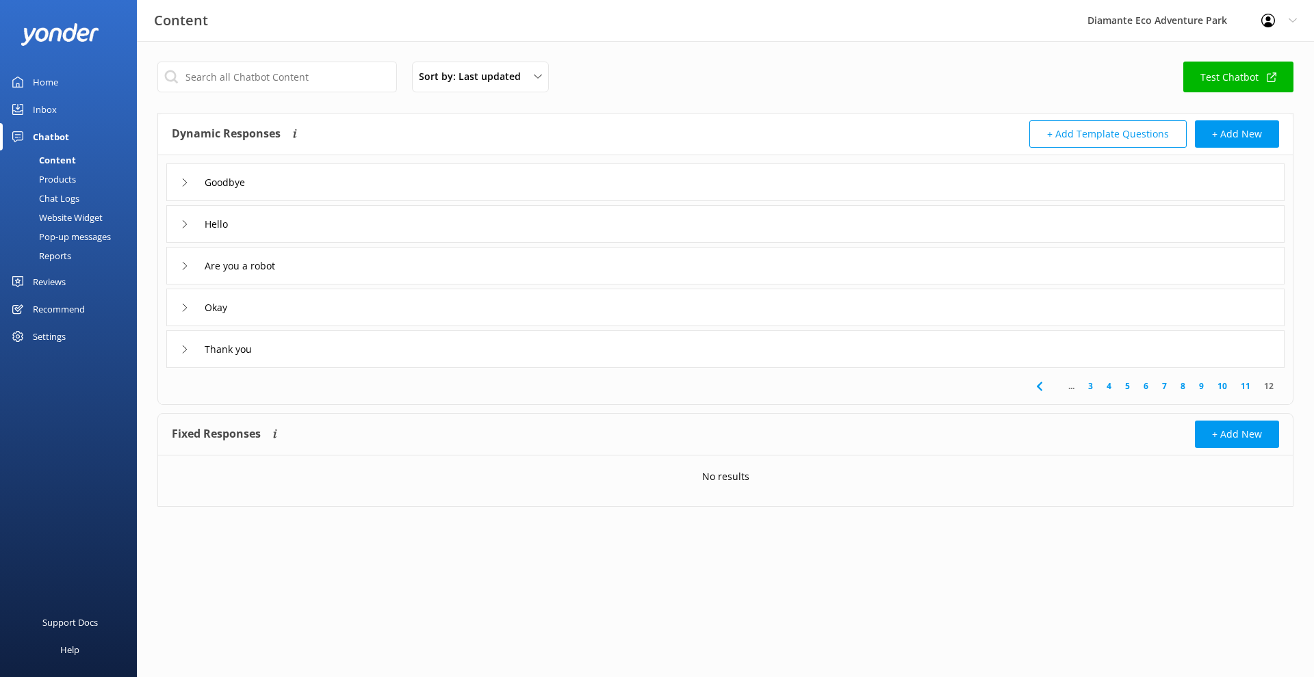
click at [181, 222] on icon at bounding box center [185, 224] width 8 height 8
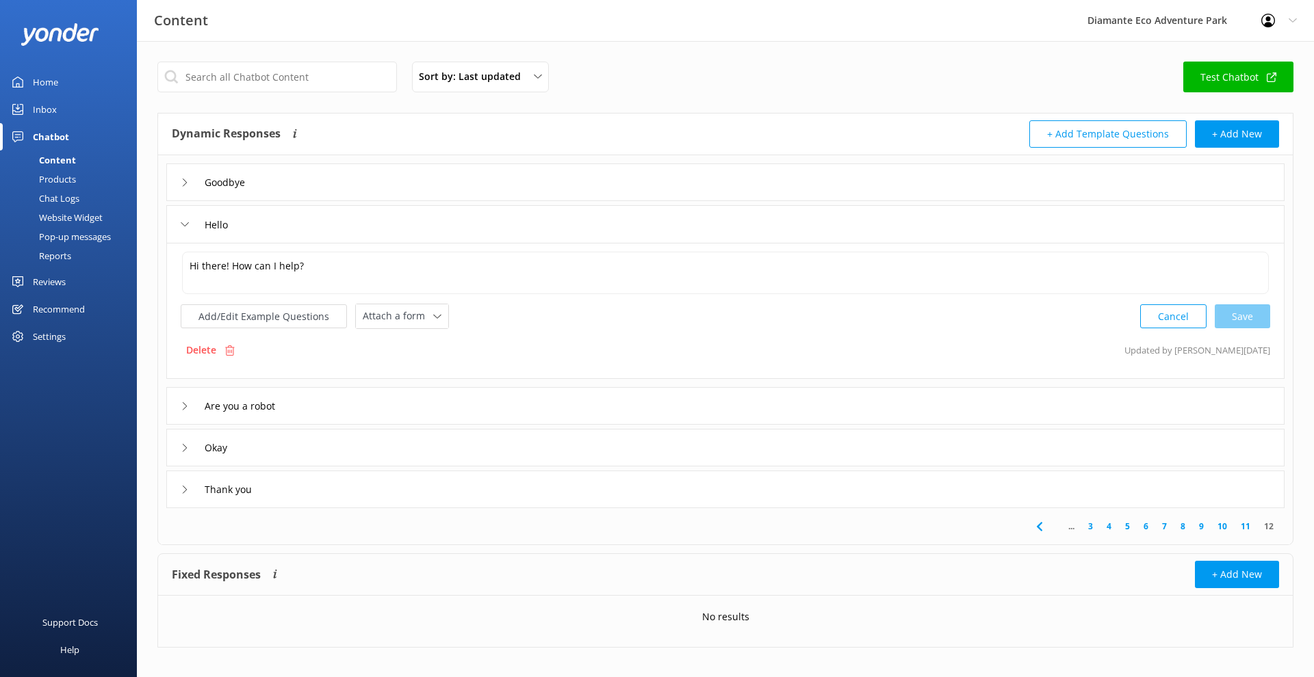
click at [183, 222] on icon at bounding box center [185, 224] width 8 height 8
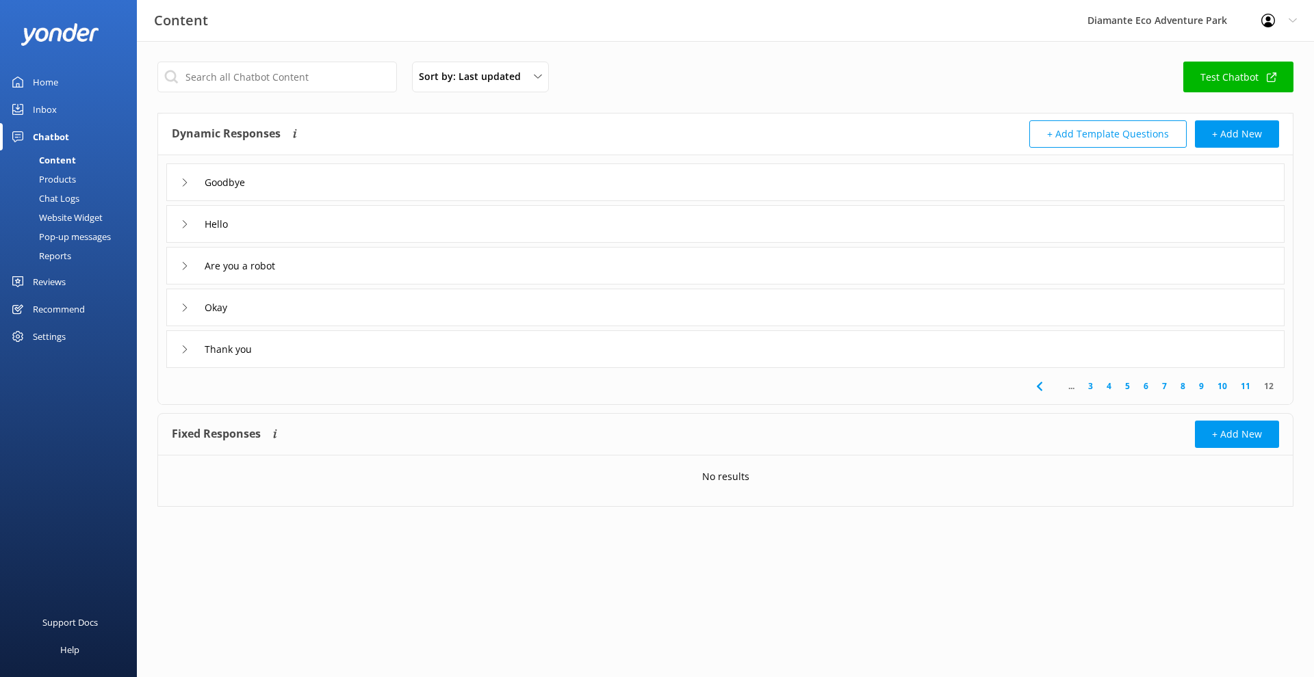
click at [183, 262] on icon at bounding box center [185, 266] width 8 height 8
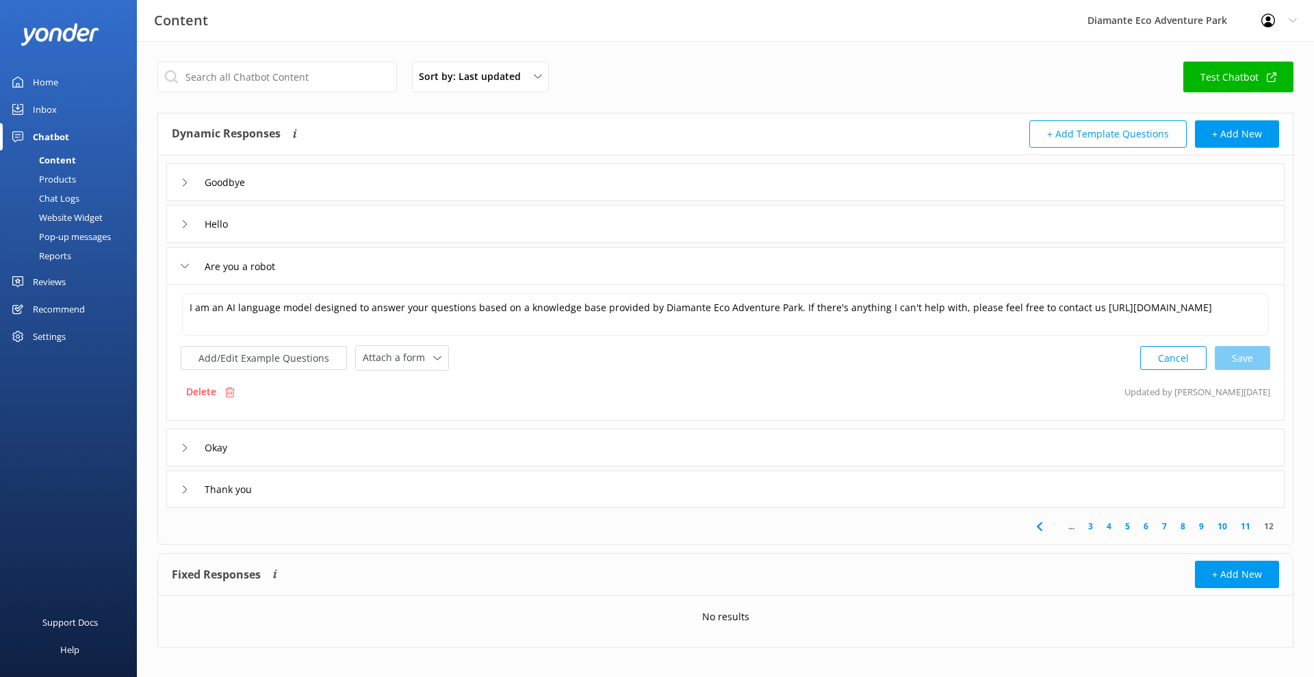
click at [183, 264] on icon at bounding box center [185, 266] width 8 height 8
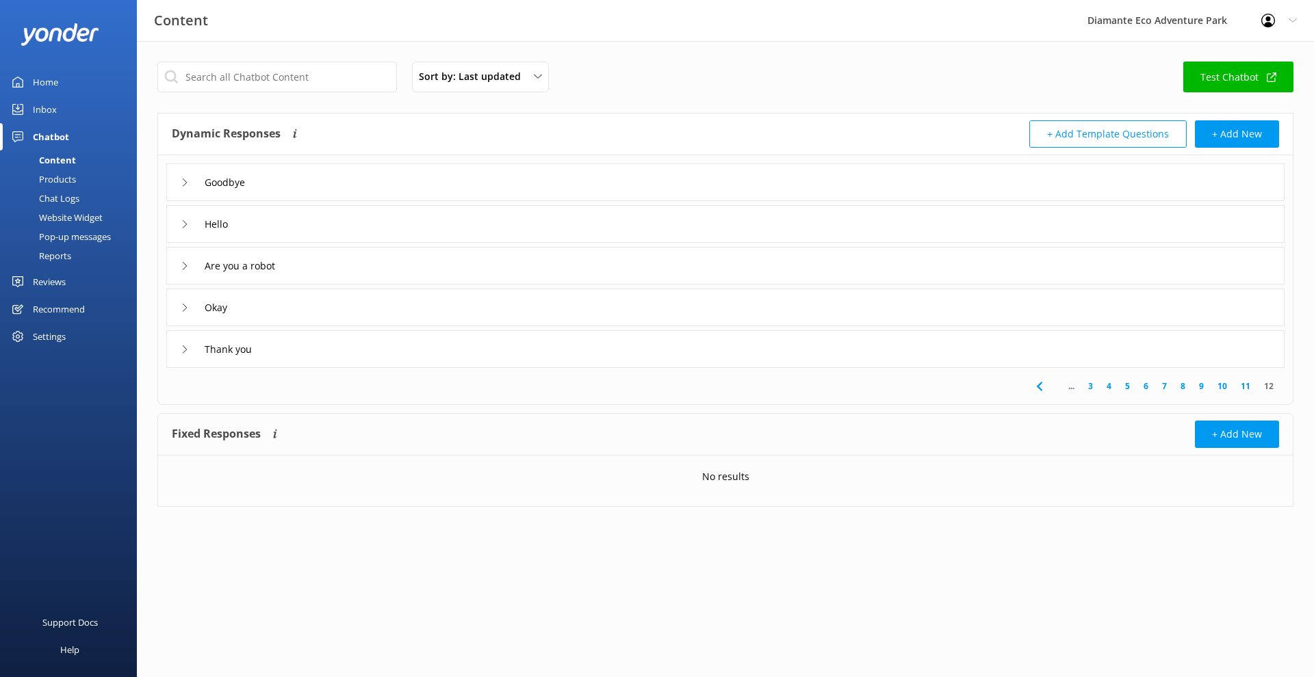
click at [183, 313] on div "Okay" at bounding box center [205, 307] width 49 height 23
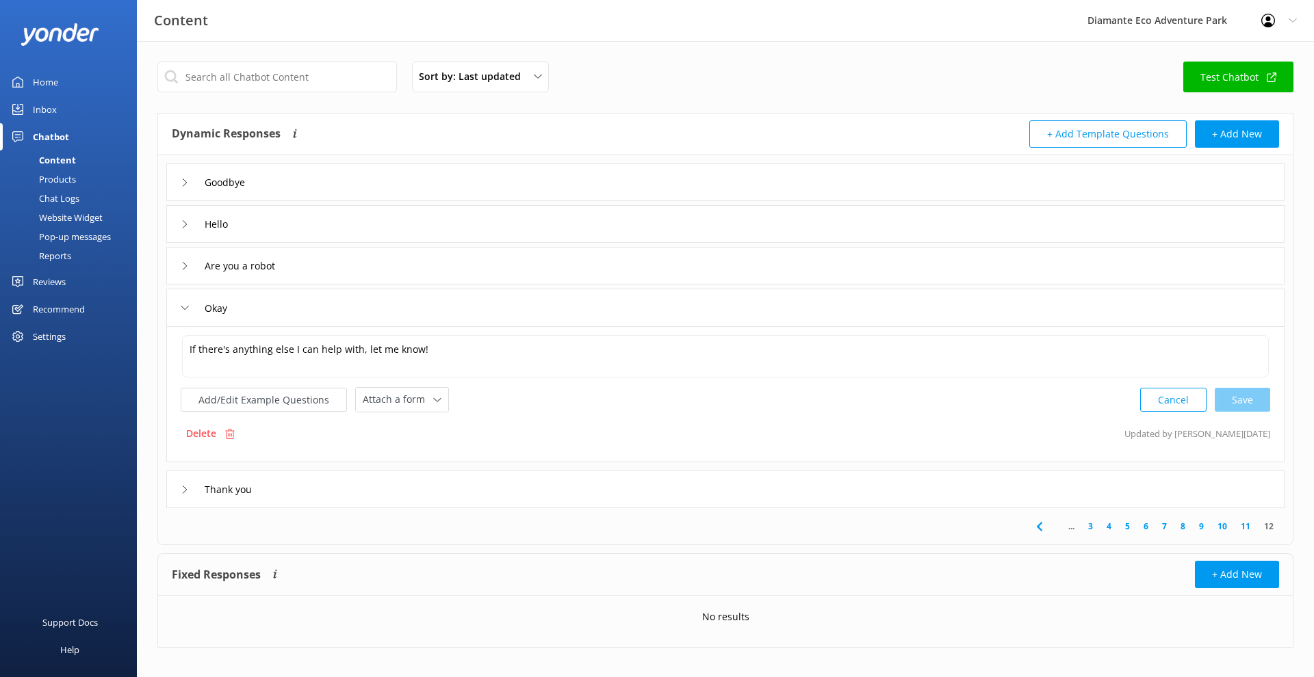
click at [185, 306] on icon at bounding box center [185, 308] width 8 height 8
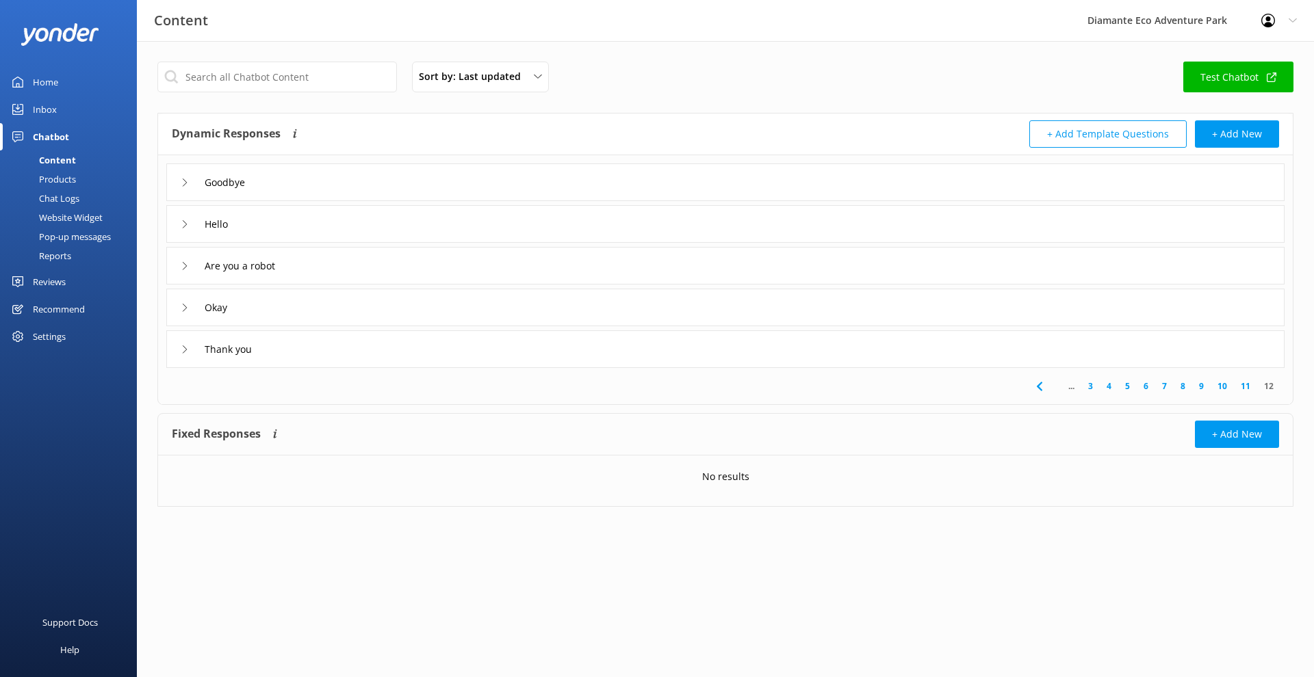
drag, startPoint x: 344, startPoint y: 646, endPoint x: 185, endPoint y: 185, distance: 487.1
click at [185, 185] on icon at bounding box center [185, 183] width 8 height 8
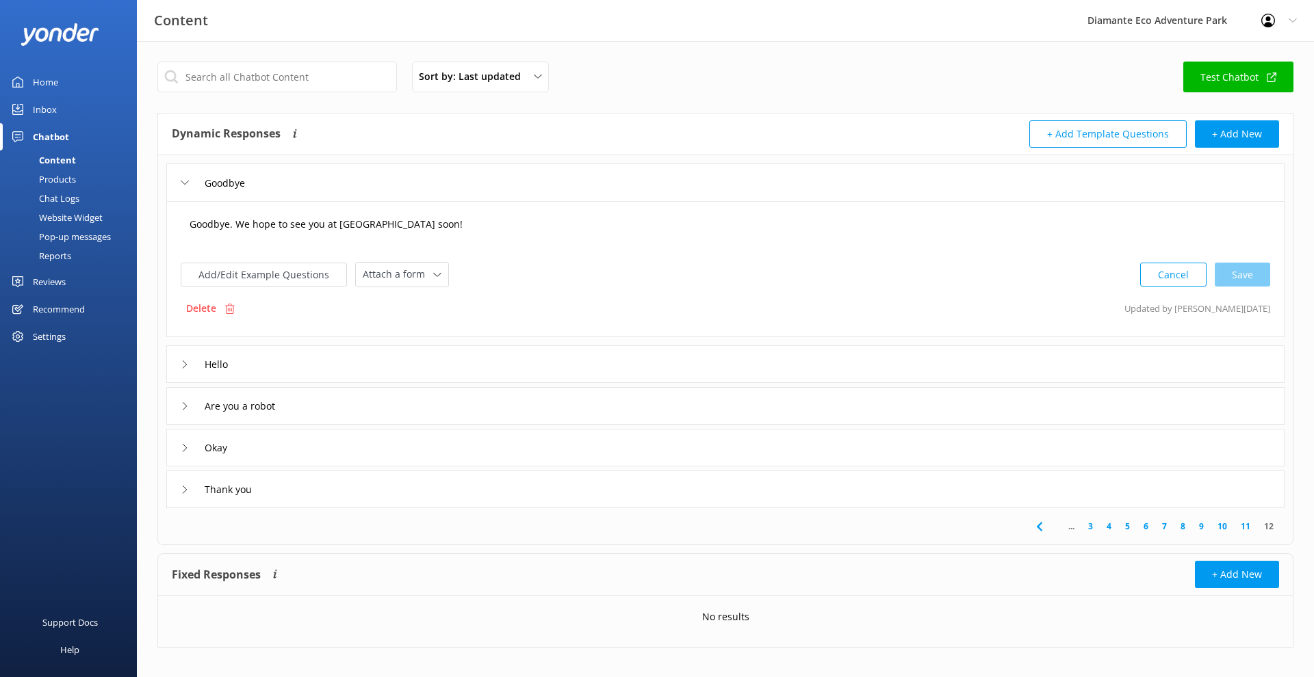
drag, startPoint x: 402, startPoint y: 651, endPoint x: 248, endPoint y: 231, distance: 447.5
click at [248, 231] on textarea "Goodbye. We hope to see you at [GEOGRAPHIC_DATA] soon!" at bounding box center [725, 231] width 1087 height 42
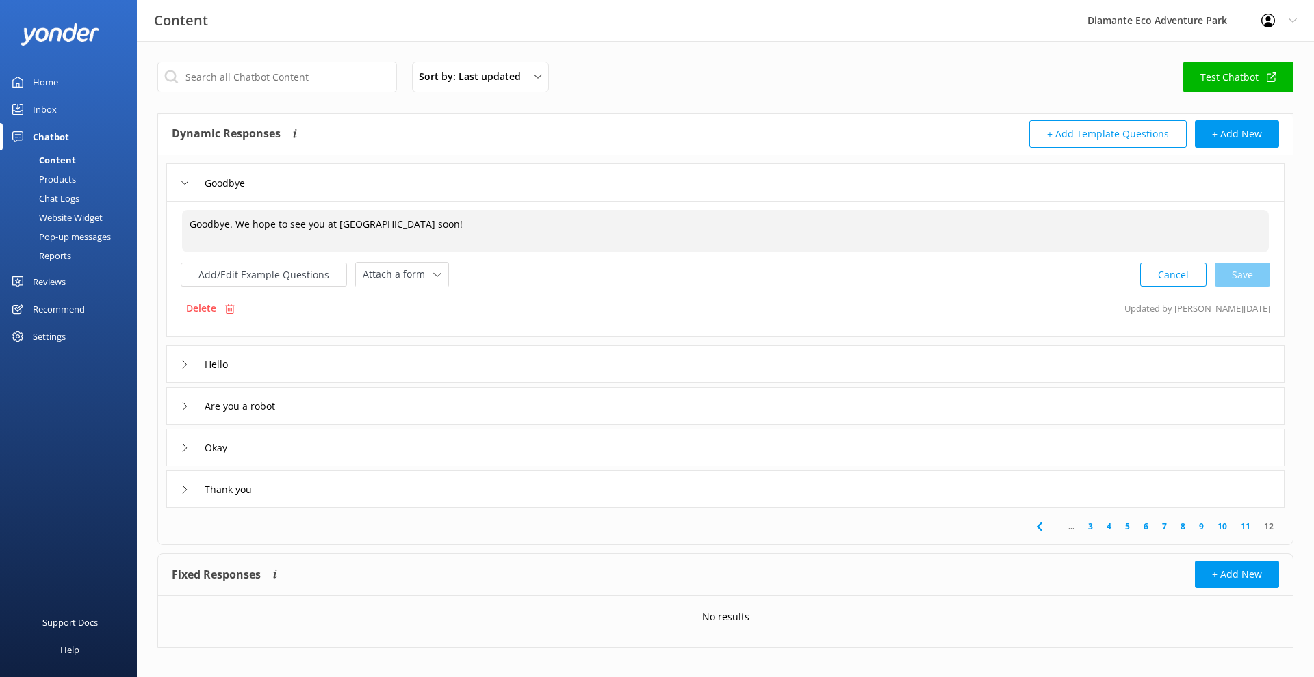
click at [266, 229] on textarea "Goodbye. We hope to see you at [GEOGRAPHIC_DATA] soon!" at bounding box center [725, 231] width 1087 height 42
paste textarea "Thanks so much for reaching out [DATE]! We’re open daily from 8:30 a.m. to 4:30…"
click at [370, 222] on textarea "Thanks so much for reaching out [DATE]! We’re open daily from 8:30 a.m. to 4:30…" at bounding box center [725, 231] width 1087 height 42
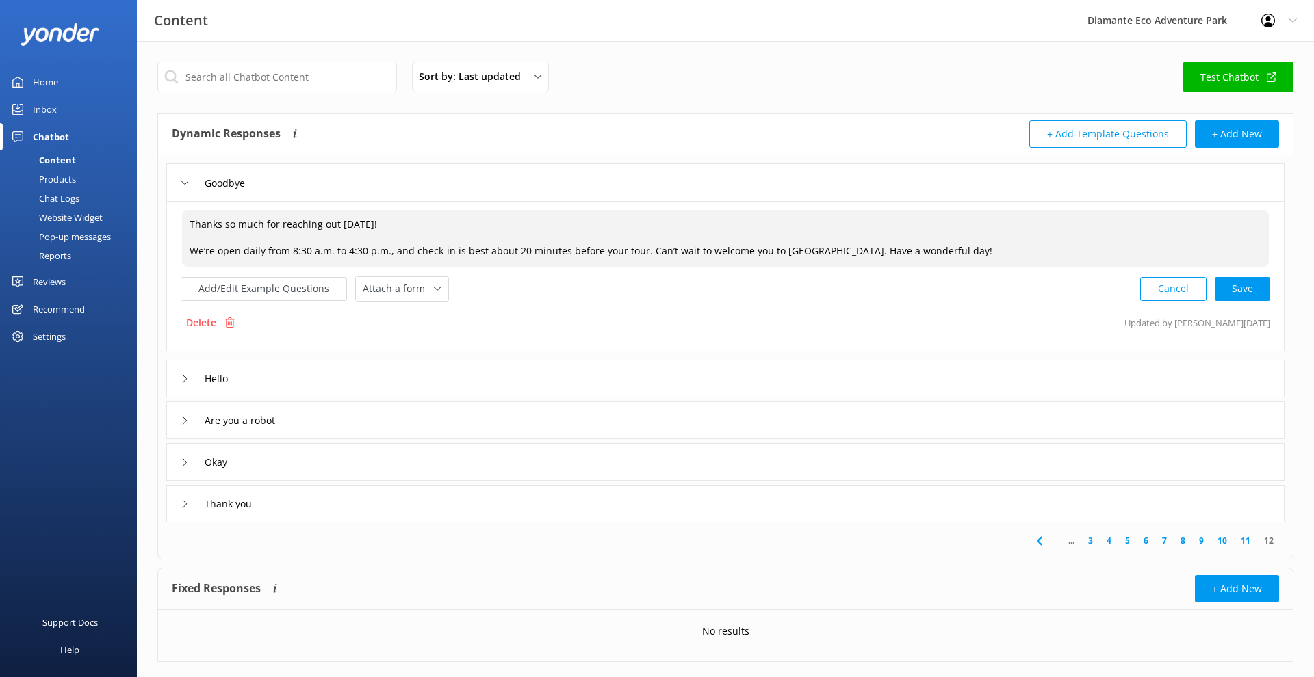
drag, startPoint x: 467, startPoint y: 651, endPoint x: 429, endPoint y: 247, distance: 406.2
click at [429, 247] on textarea "Thanks so much for reaching out [DATE]! We’re open daily from 8:30 a.m. to 4:30…" at bounding box center [725, 238] width 1087 height 57
click at [426, 247] on textarea "Thanks so much for reaching out [DATE]! We’re open daily from 8:30 a.m. to 4:30…" at bounding box center [725, 238] width 1087 height 57
paste textarea "“Thanks so much for reaching out [DATE]! It was a pleasure helping you with you…"
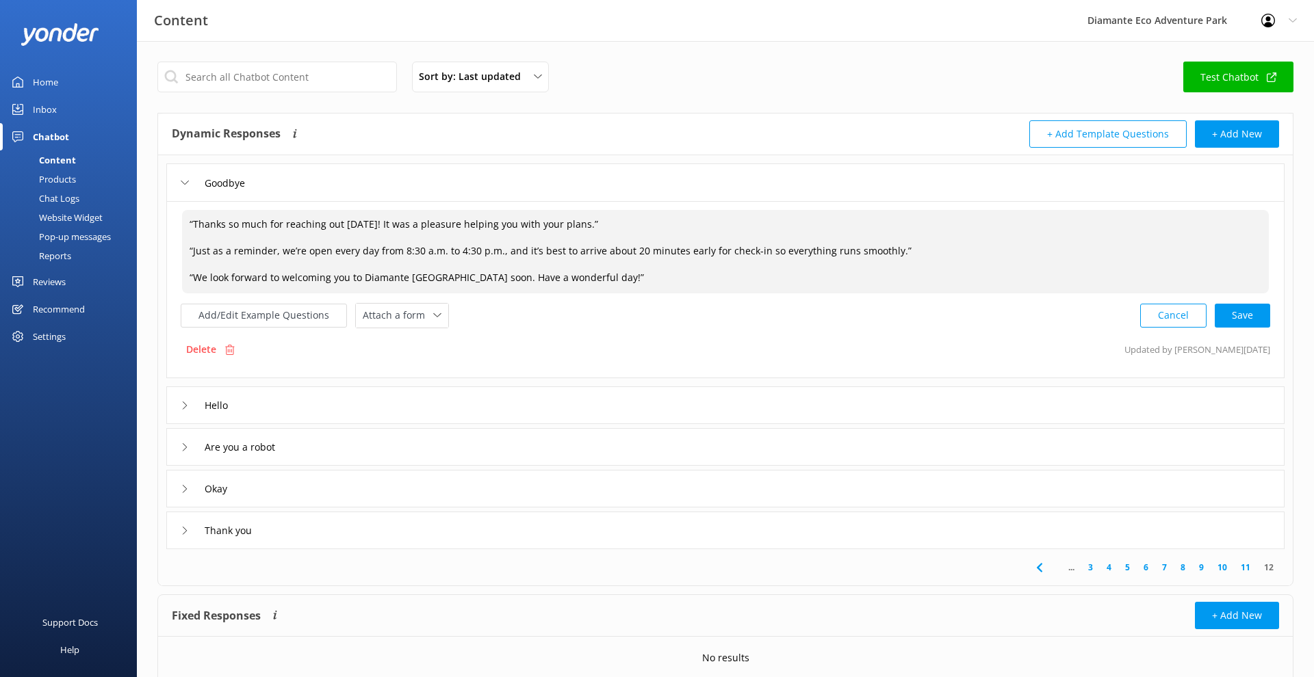
click at [196, 220] on textarea "“Thanks so much for reaching out [DATE]! It was a pleasure helping you with you…" at bounding box center [725, 251] width 1087 height 83
click at [578, 219] on textarea "Thanks so much for reaching out [DATE]! It was a pleasure helping you with your…" at bounding box center [725, 251] width 1087 height 83
click at [192, 250] on textarea "Thanks so much for reaching out [DATE]! It was a pleasure helping you with your…" at bounding box center [725, 251] width 1087 height 83
click at [886, 251] on textarea "Thanks so much for reaching out [DATE]! It was a pleasure helping you with your…" at bounding box center [725, 251] width 1087 height 83
click at [194, 276] on textarea "Thanks so much for reaching out [DATE]! It was a pleasure helping you with your…" at bounding box center [725, 251] width 1087 height 83
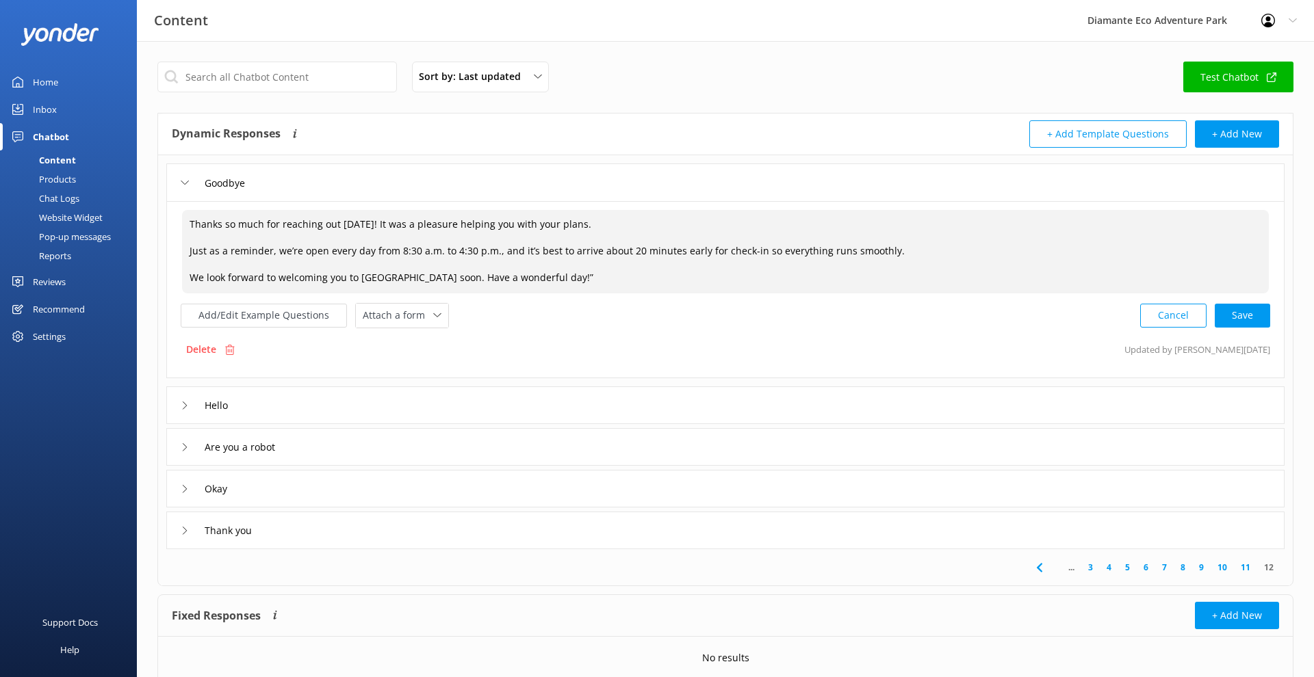
click at [642, 274] on textarea "Thanks so much for reaching out [DATE]! It was a pleasure helping you with your…" at bounding box center [725, 251] width 1087 height 83
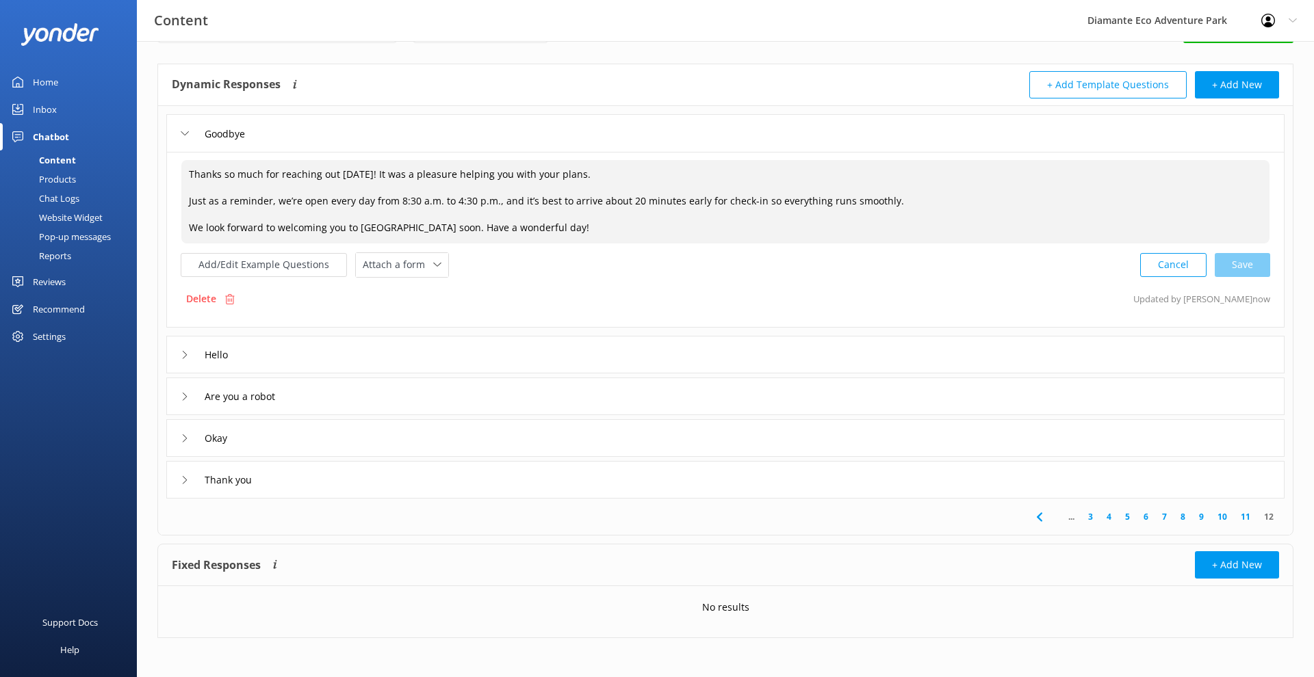
scroll to position [49, 0]
type textarea "Thanks so much for reaching out [DATE]! It was a pleasure helping you with your…"
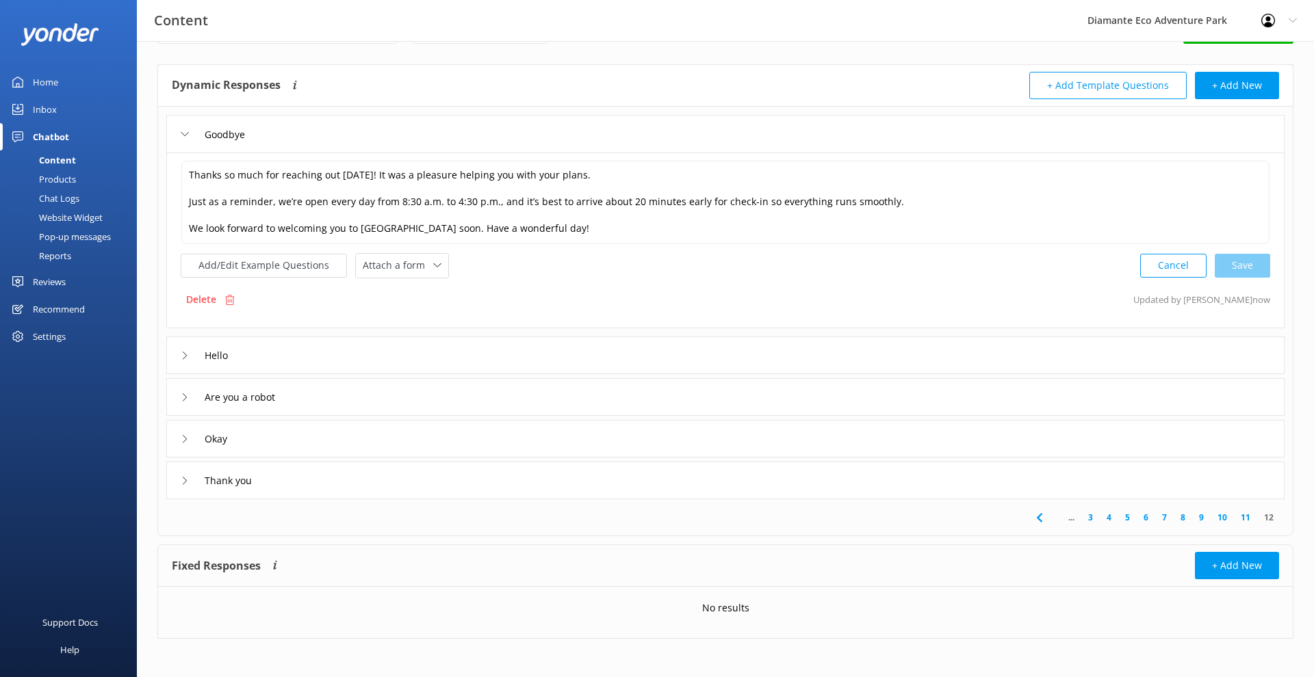
click at [181, 354] on icon at bounding box center [185, 356] width 8 height 8
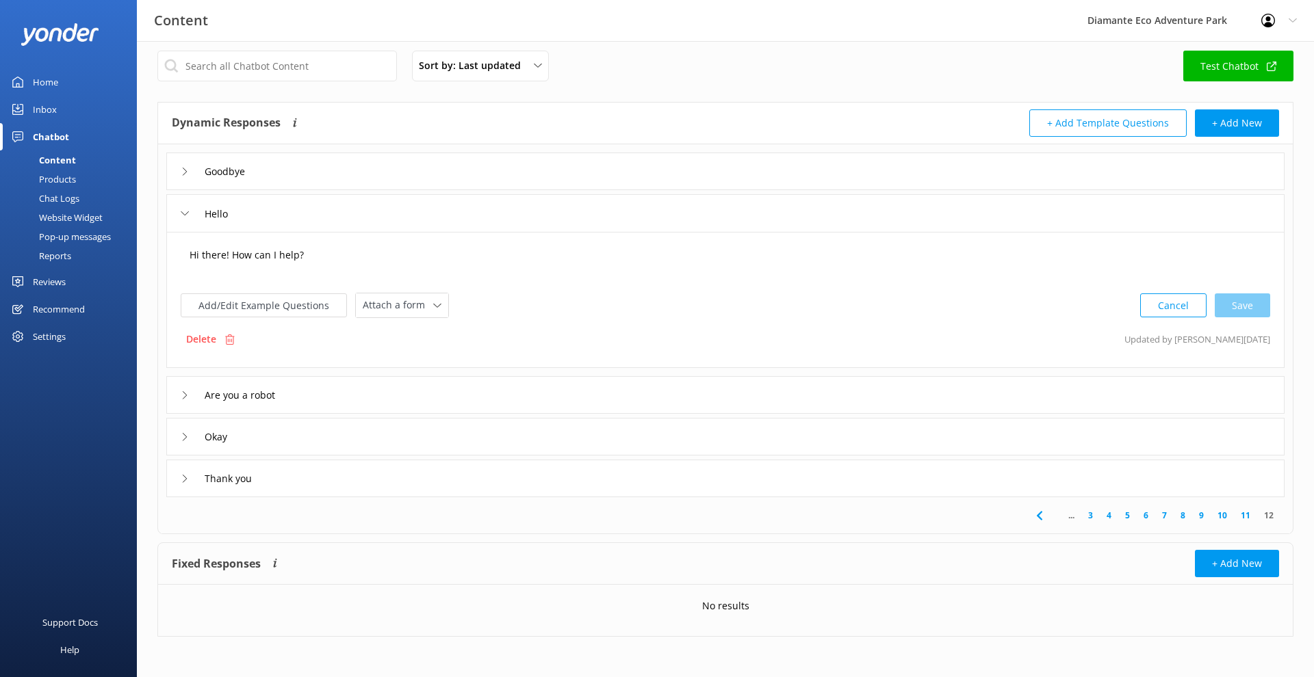
drag, startPoint x: 380, startPoint y: 656, endPoint x: 236, endPoint y: 253, distance: 428.8
click at [236, 253] on textarea "Hi there! How can I help?" at bounding box center [725, 262] width 1087 height 42
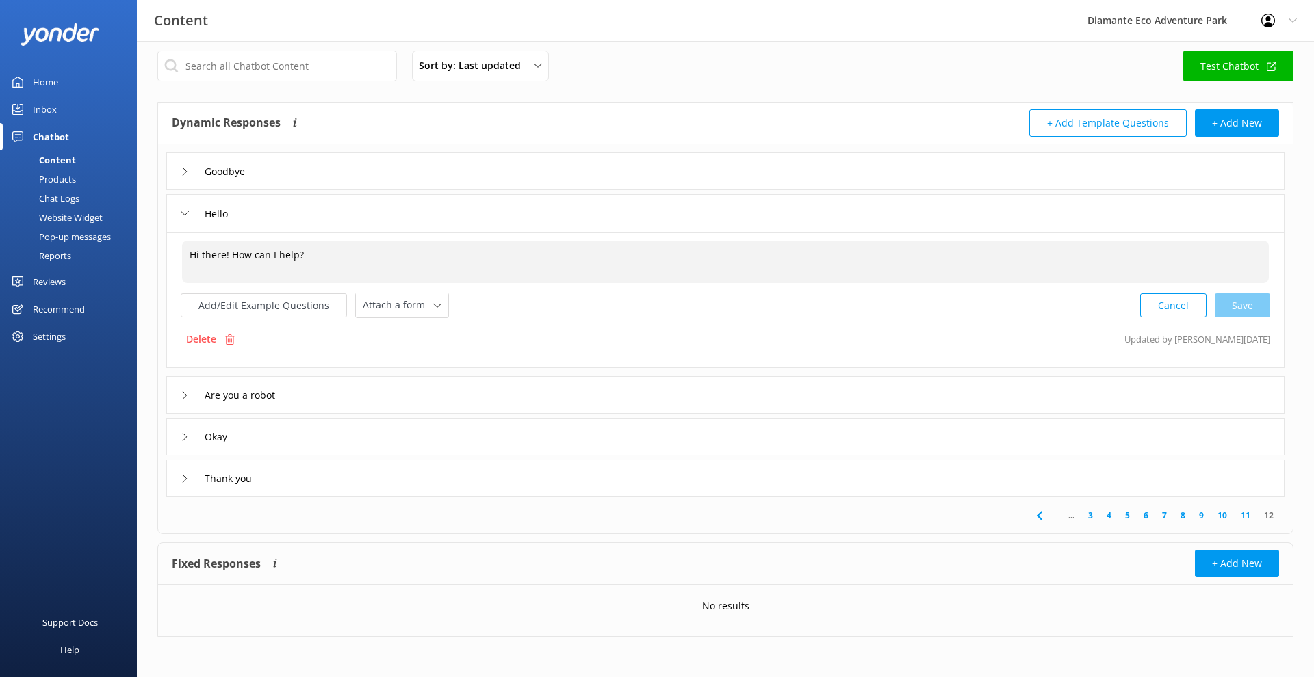
drag, startPoint x: 325, startPoint y: 255, endPoint x: 161, endPoint y: 244, distance: 163.9
click at [161, 244] on div "Goodbye Hello Hi there! How can I help? Hi there! How can I help? Add/Edit Exam…" at bounding box center [725, 320] width 1135 height 353
paste textarea "“Hi there! 👋 Thanks for reaching out to [GEOGRAPHIC_DATA]. How’s your day going…"
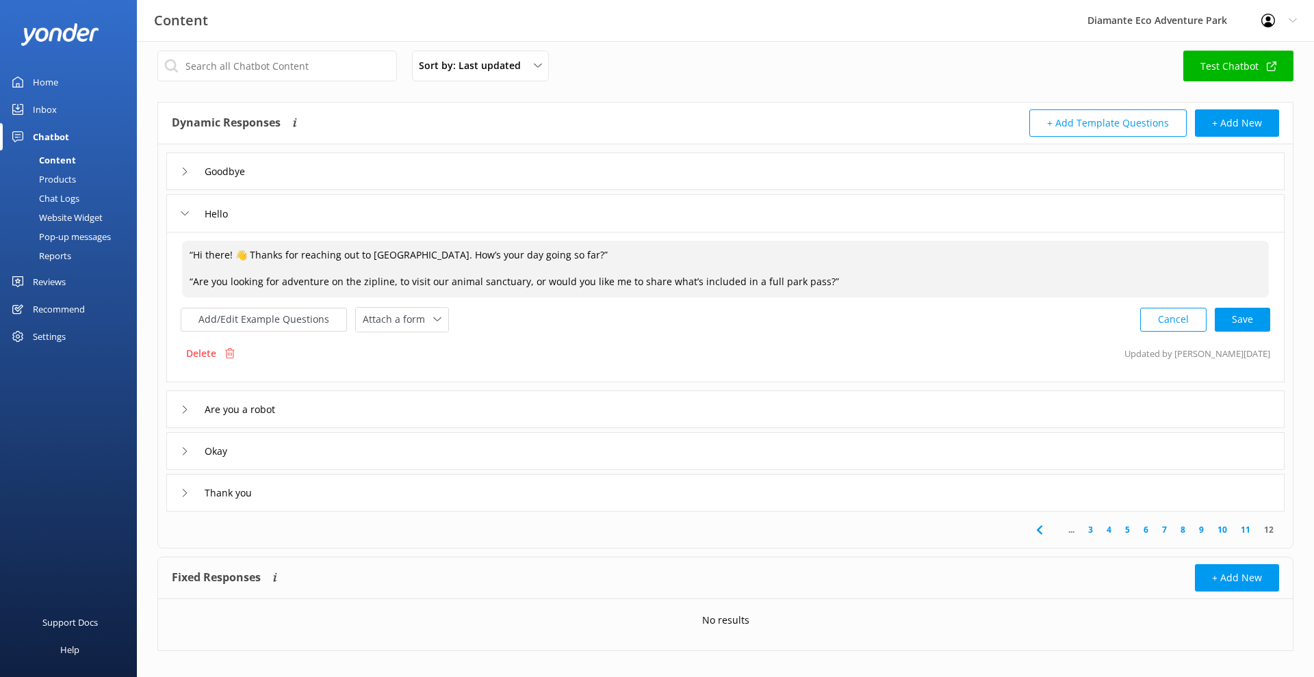
click at [251, 254] on textarea "“Hi there! 👋 Thanks for reaching out to [GEOGRAPHIC_DATA]. How’s your day going…" at bounding box center [725, 269] width 1087 height 57
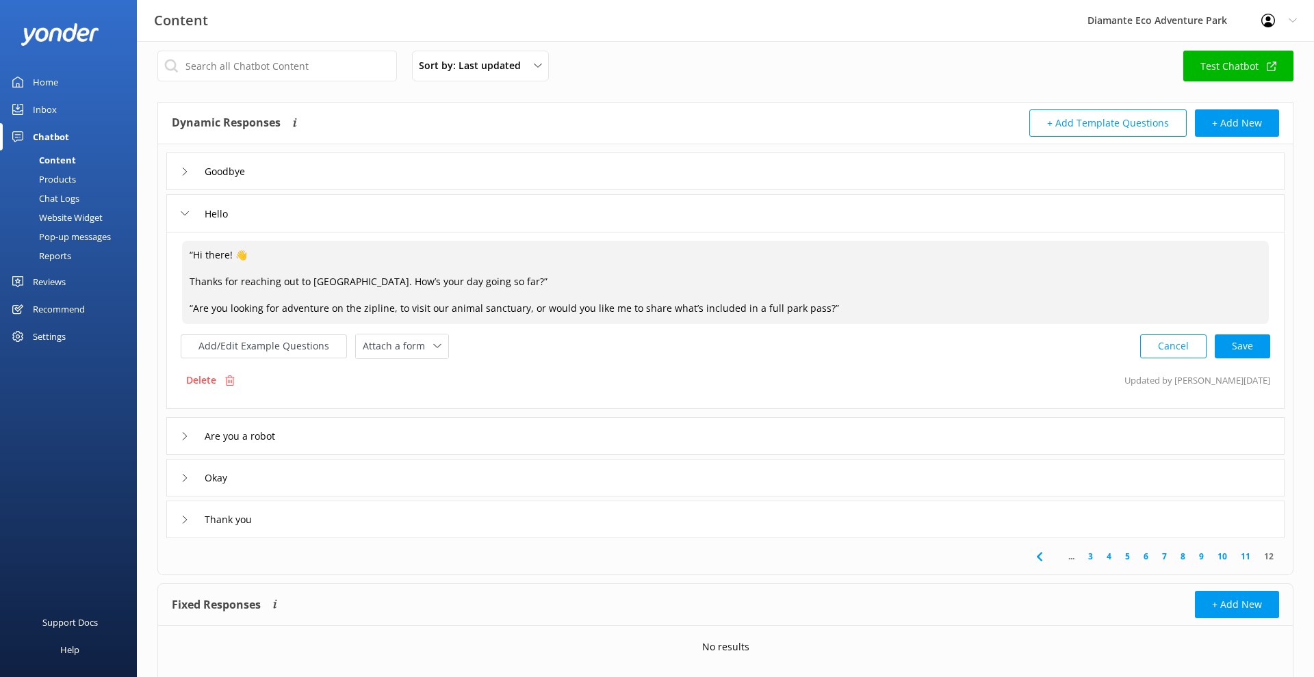
click at [194, 252] on textarea "“Hi there! 👋 Thanks for reaching out to [GEOGRAPHIC_DATA]. How’s your day going…" at bounding box center [725, 282] width 1087 height 83
click at [581, 281] on textarea "Hi there! 👋 Thanks for reaching out to [GEOGRAPHIC_DATA]. How’s your day going …" at bounding box center [725, 282] width 1087 height 83
click at [192, 305] on textarea "Hi there! 👋 Thanks for reaching out to [GEOGRAPHIC_DATA]. How’s your day going …" at bounding box center [725, 282] width 1087 height 83
click at [827, 304] on textarea "Hi there! 👋 Thanks for reaching out to [GEOGRAPHIC_DATA]. How’s your day going …" at bounding box center [725, 282] width 1087 height 83
drag, startPoint x: 823, startPoint y: 313, endPoint x: 190, endPoint y: 245, distance: 635.9
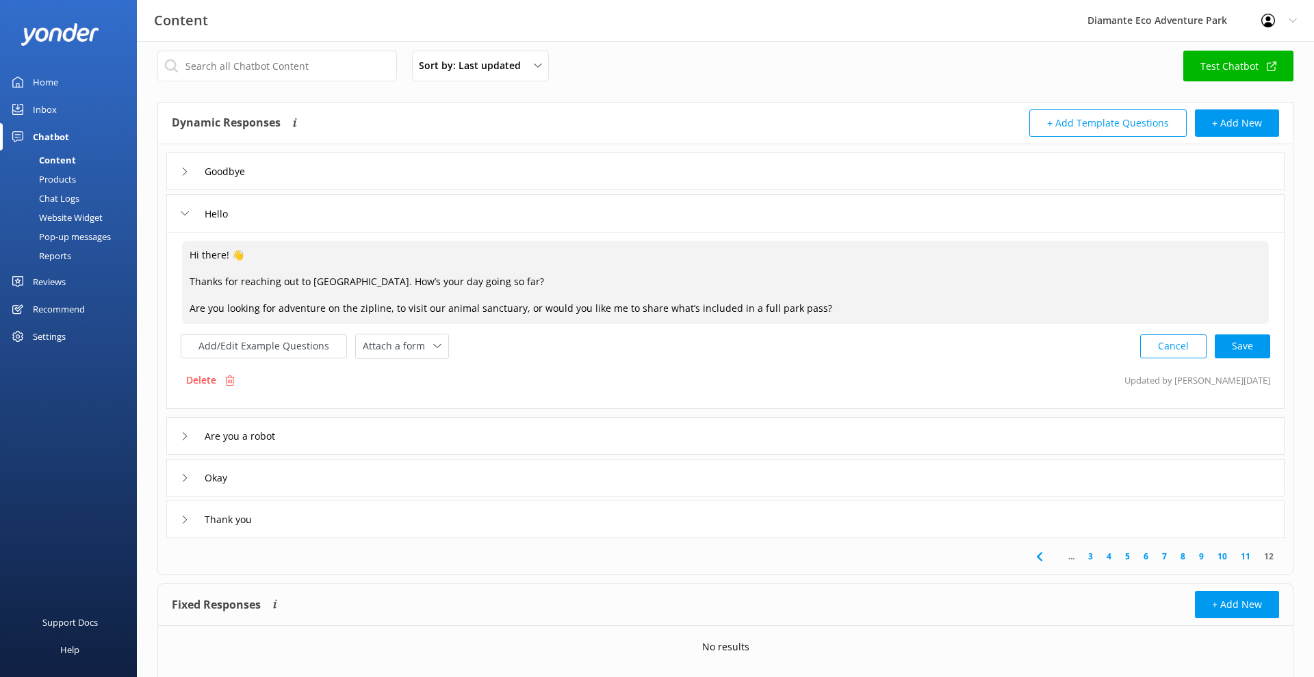
click at [190, 245] on textarea "Hi there! 👋 Thanks for reaching out to [GEOGRAPHIC_DATA]. How’s your day going …" at bounding box center [725, 282] width 1087 height 83
click at [838, 308] on textarea "Hi there! 👋 Thanks for reaching out to [GEOGRAPHIC_DATA]. How’s your day going …" at bounding box center [725, 282] width 1087 height 83
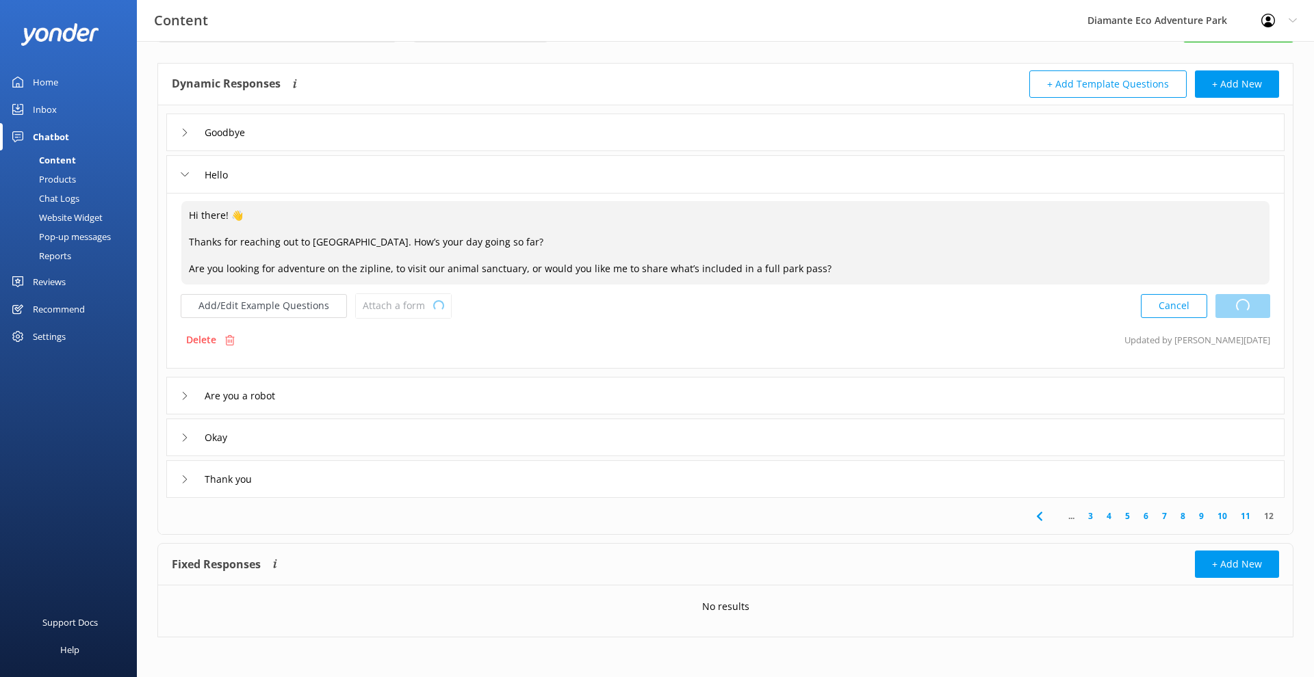
scroll to position [49, 0]
type textarea "Hi there! 👋 Thanks for reaching out to [GEOGRAPHIC_DATA]. How’s your day going …"
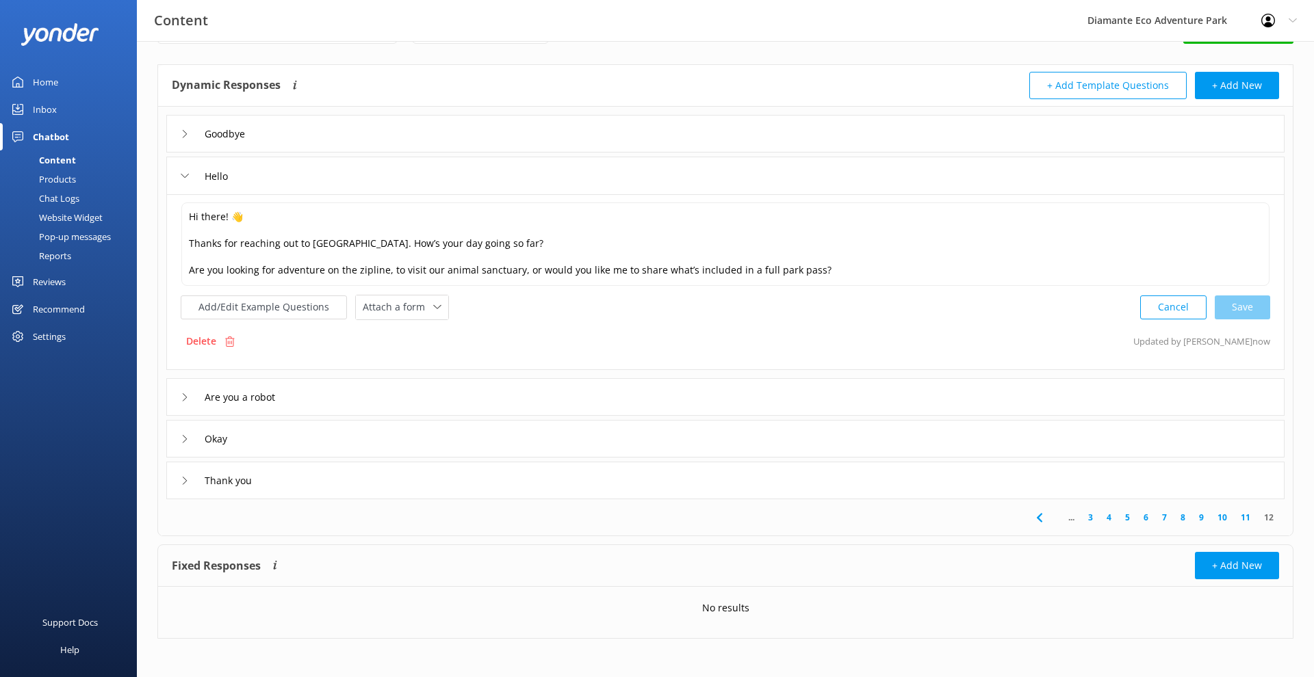
click at [179, 395] on div "Are you a robot" at bounding box center [725, 397] width 1118 height 38
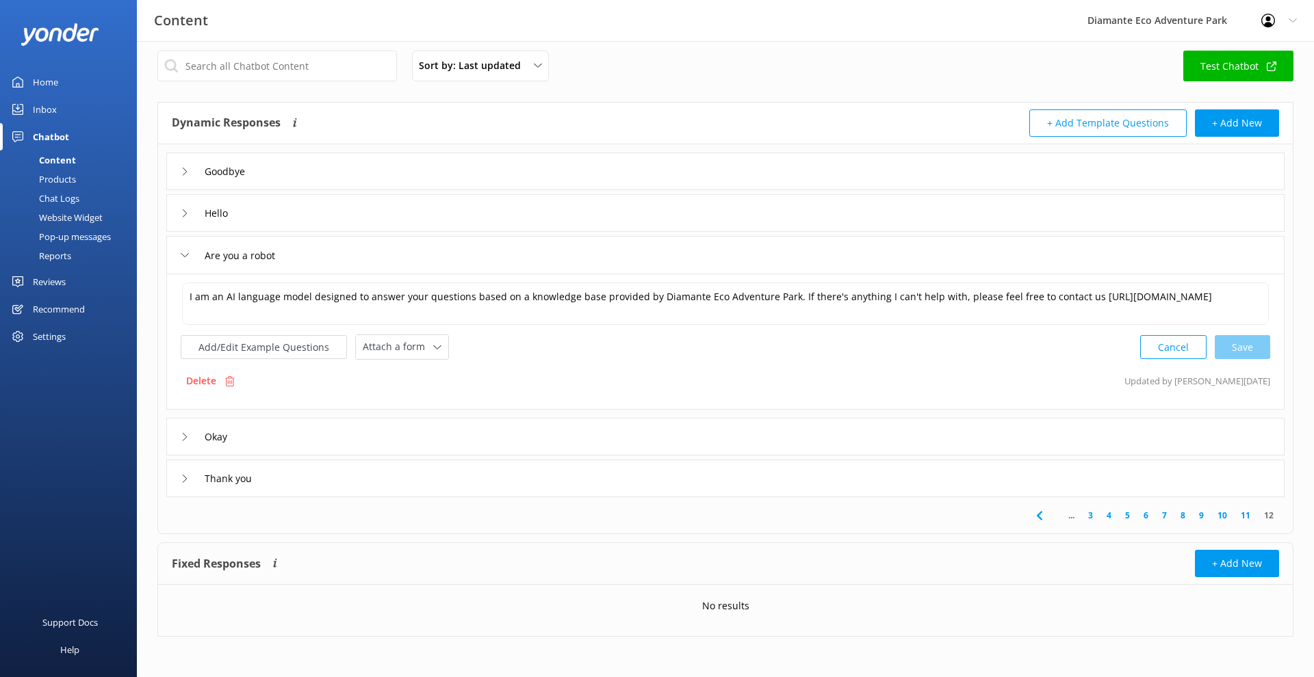
drag, startPoint x: 324, startPoint y: 254, endPoint x: 182, endPoint y: 250, distance: 141.7
click at [182, 250] on div "Are you a robot" at bounding box center [725, 255] width 1118 height 38
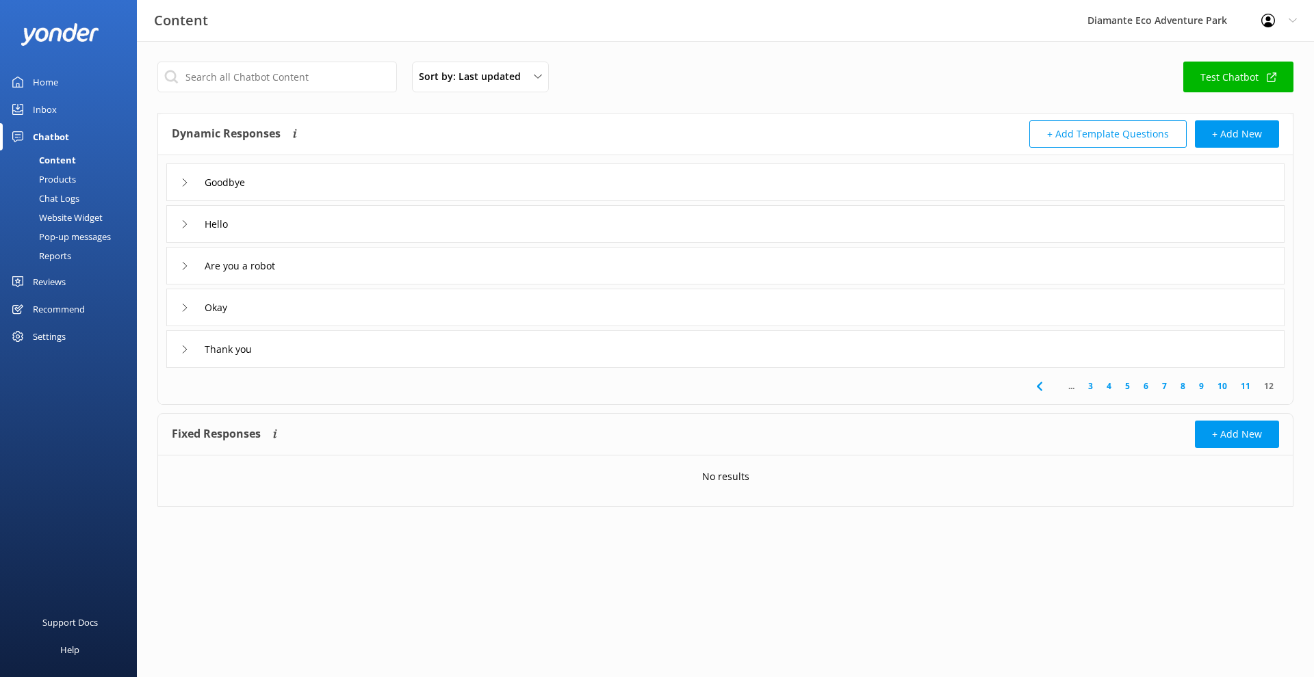
drag, startPoint x: 360, startPoint y: 674, endPoint x: 183, endPoint y: 268, distance: 442.8
click at [183, 268] on icon at bounding box center [185, 266] width 8 height 8
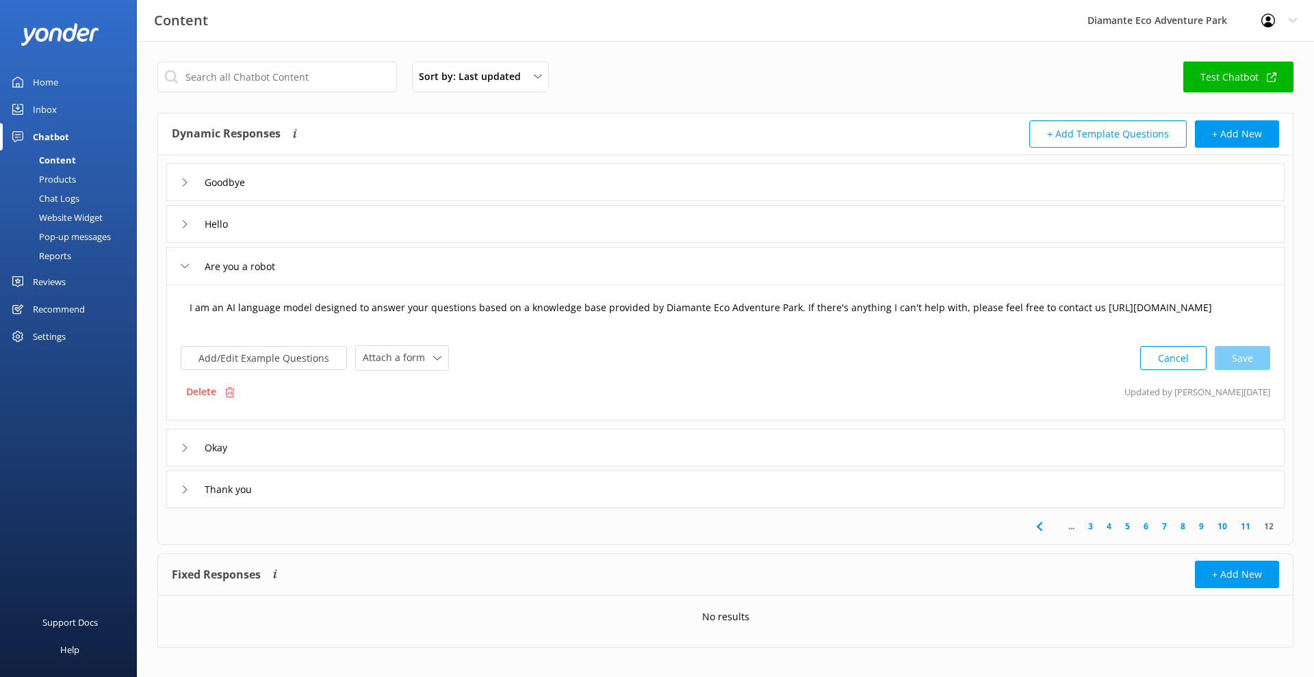
click at [278, 322] on textarea "I am an AI language model designed to answer your questions based on a knowledg…" at bounding box center [725, 315] width 1087 height 42
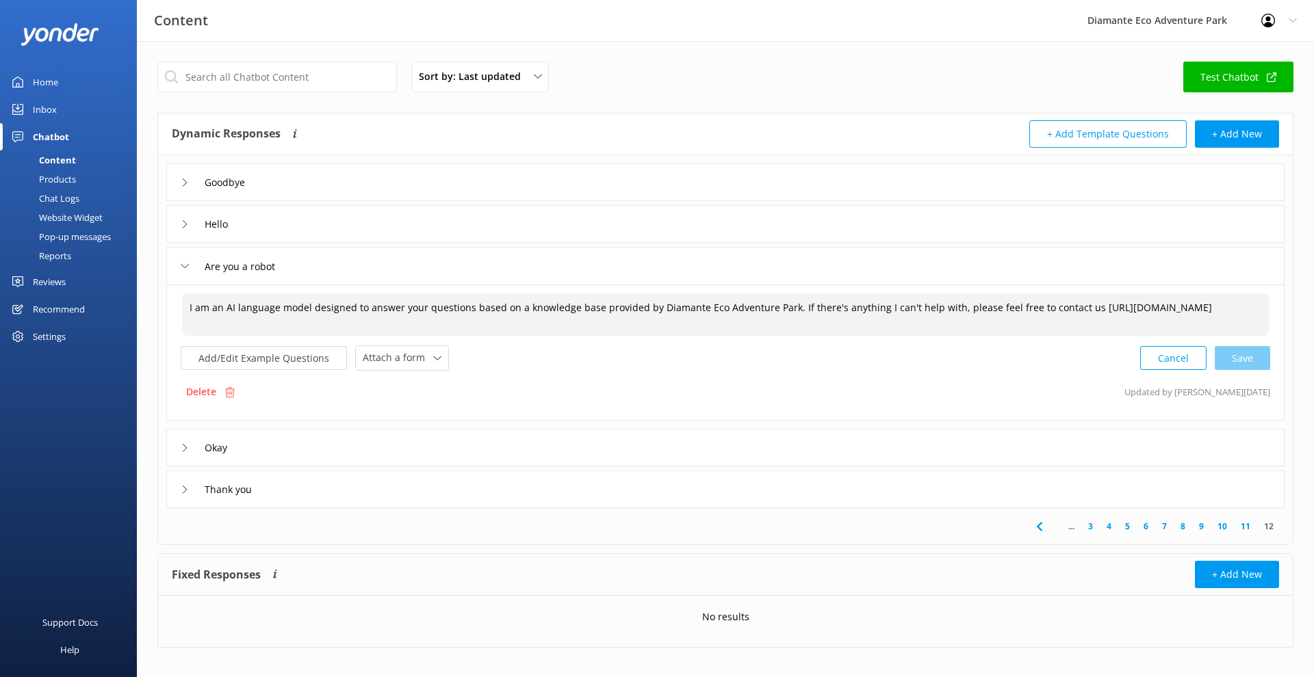
paste textarea "Not at all 😊. I’m part of the guest services team here at [GEOGRAPHIC_DATA]. My…"
drag, startPoint x: 189, startPoint y: 305, endPoint x: 1015, endPoint y: 302, distance: 826.6
click at [1015, 302] on textarea "Not at all 😊. I’m part of the guest services team here at [GEOGRAPHIC_DATA]. My…" at bounding box center [725, 315] width 1087 height 42
click at [781, 355] on div "Add/Edit Example Questions Attach a form Leave contact details Check availabili…" at bounding box center [725, 358] width 1089 height 25
click at [1018, 308] on textarea "Not at all 😊. I’m part of the guest services team here at [GEOGRAPHIC_DATA]. My…" at bounding box center [725, 315] width 1087 height 42
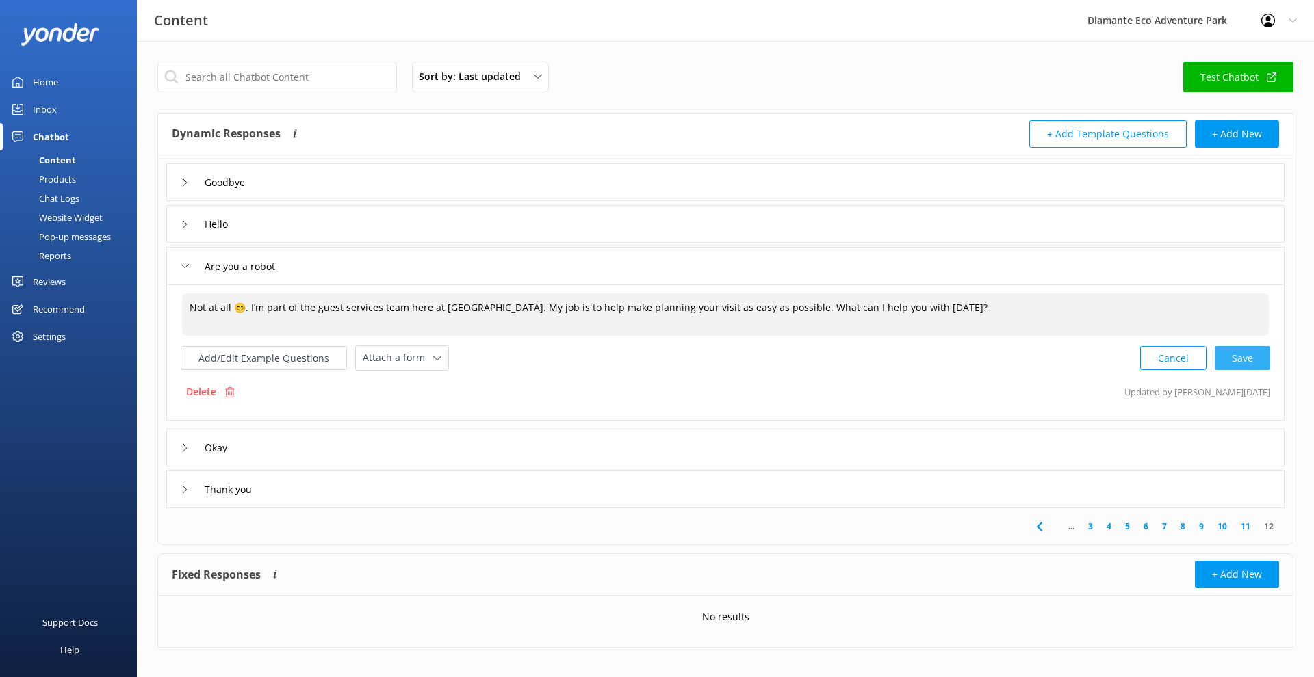
click at [1241, 350] on div "Cancel Save" at bounding box center [1205, 358] width 130 height 25
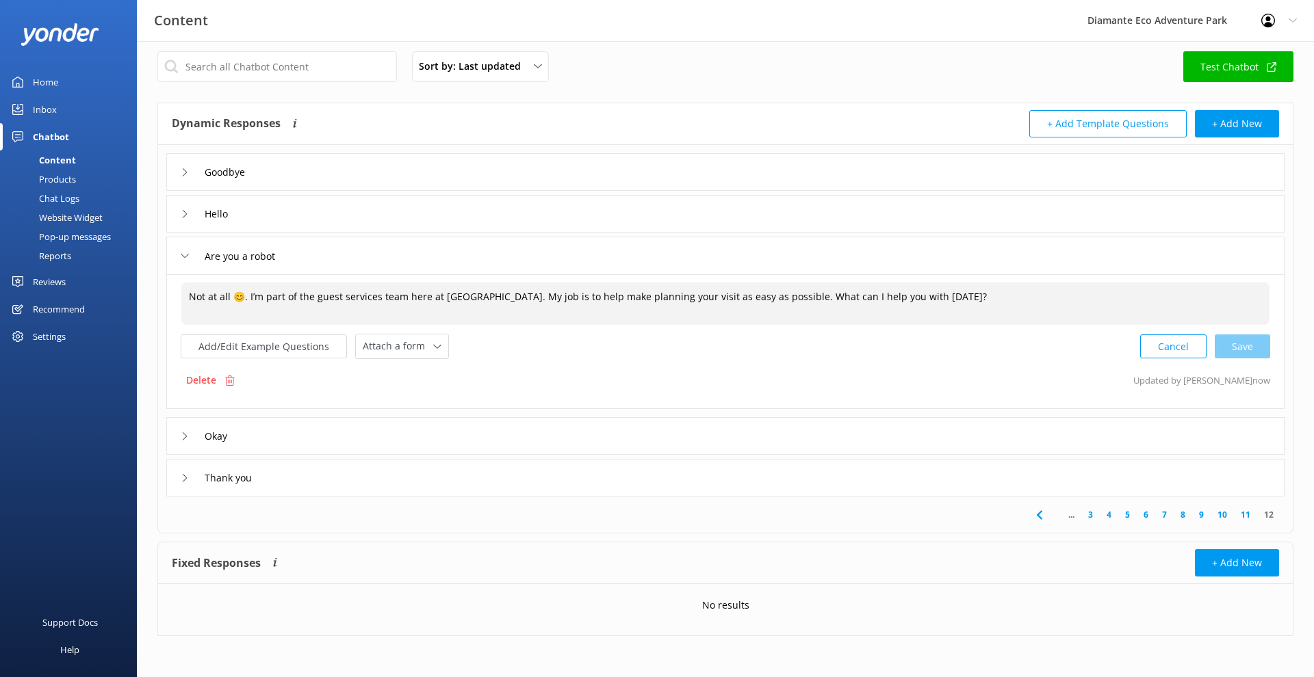
scroll to position [10, 0]
type textarea "Not at all 😊. I’m part of the guest services team here at [GEOGRAPHIC_DATA]. My…"
click at [183, 434] on icon at bounding box center [185, 437] width 8 height 8
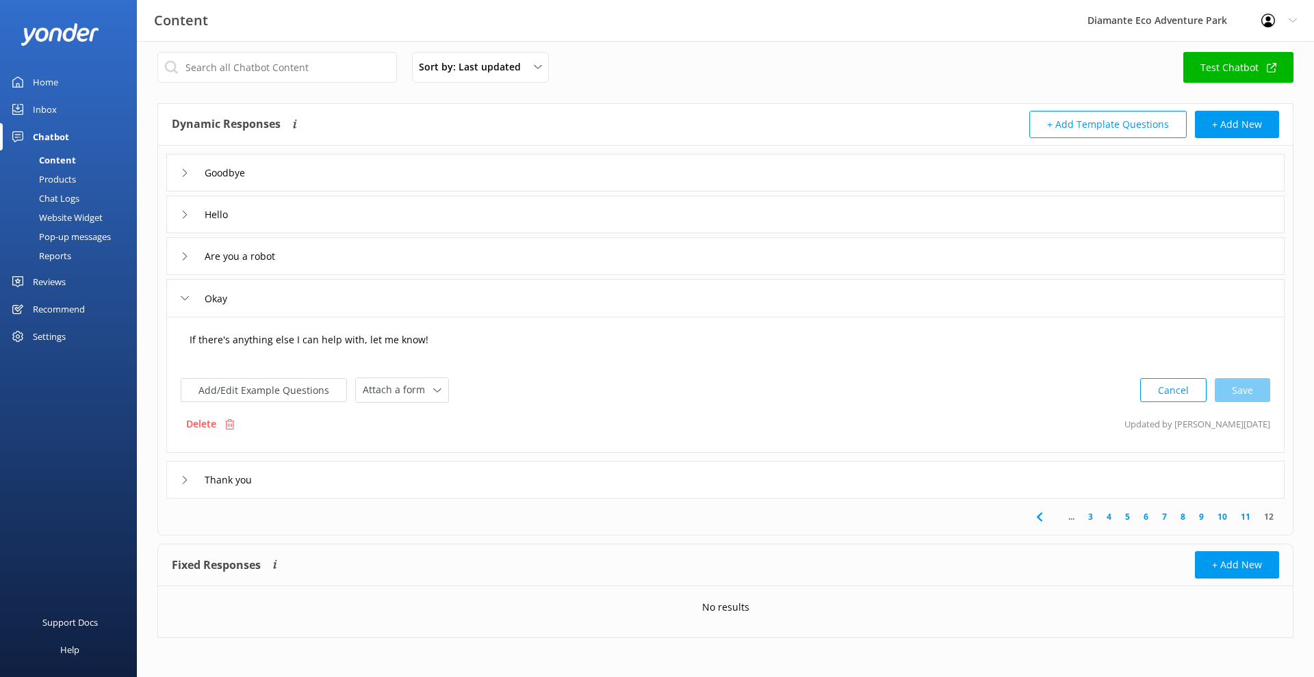
drag, startPoint x: 415, startPoint y: 669, endPoint x: 437, endPoint y: 334, distance: 335.3
click at [437, 334] on textarea "If there's anything else I can help with, let me know!" at bounding box center [725, 347] width 1087 height 42
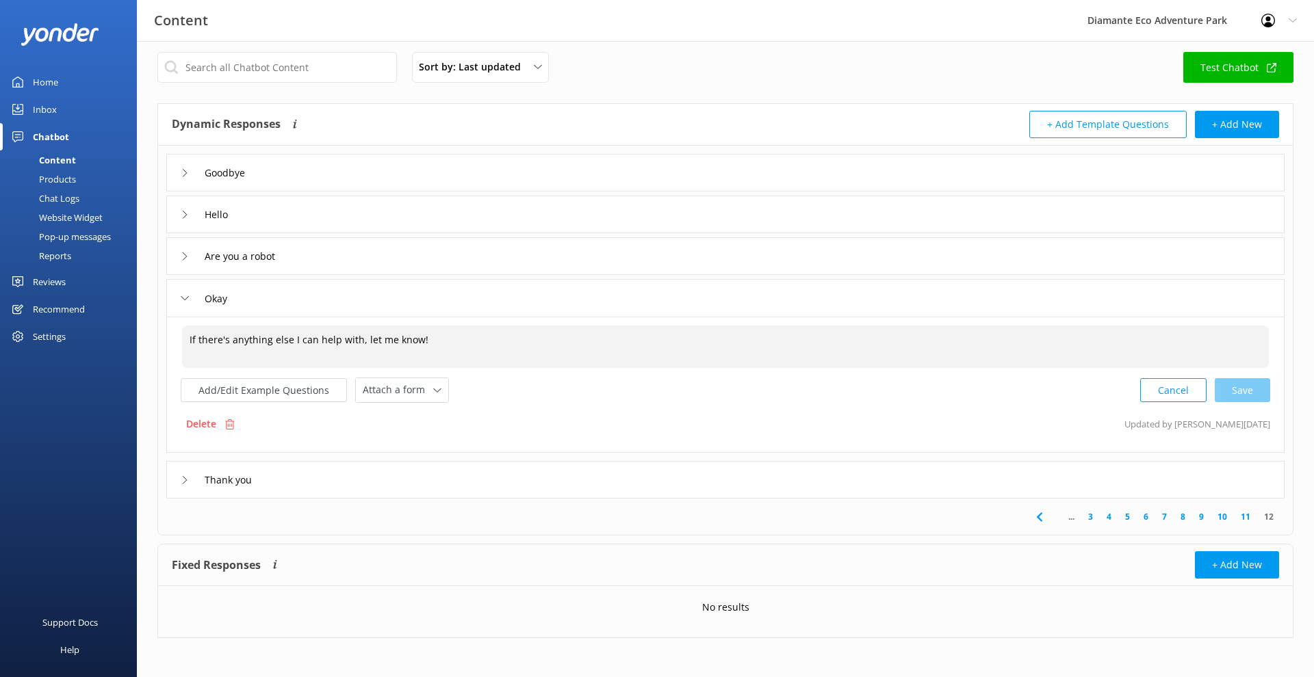
click at [437, 335] on textarea "If there's anything else I can help with, let me know!" at bounding box center [725, 347] width 1087 height 42
paste textarea "Perfect, thank you! If you need anything else while planning your visit, just l…"
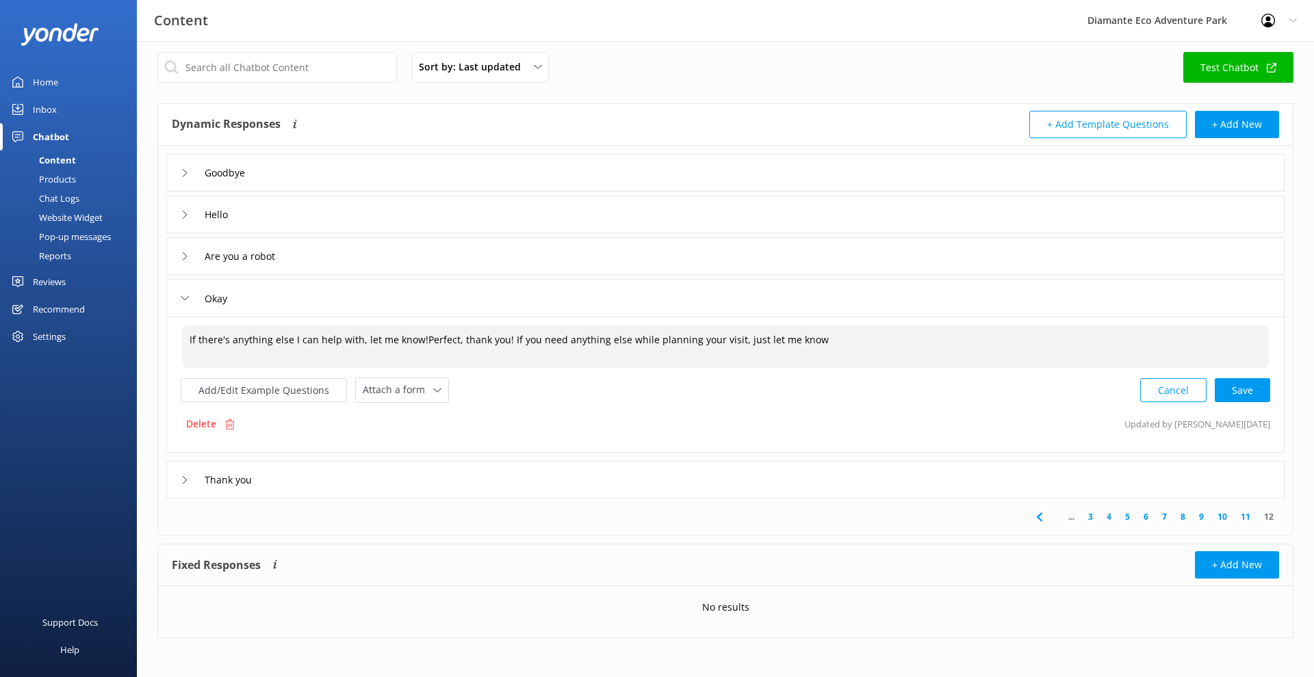
paste textarea
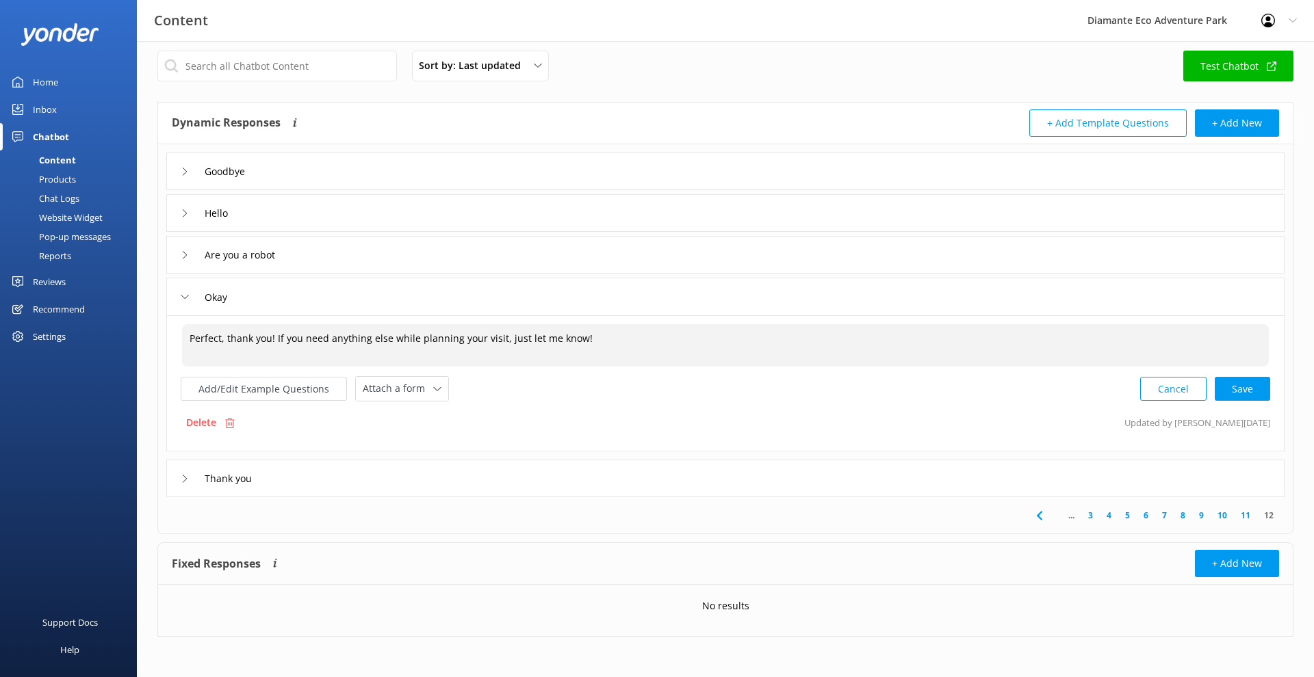
scroll to position [10, 0]
type textarea "Perfect, thank you! If you need anything else while planning your visit, just l…"
click at [183, 475] on icon at bounding box center [185, 479] width 8 height 8
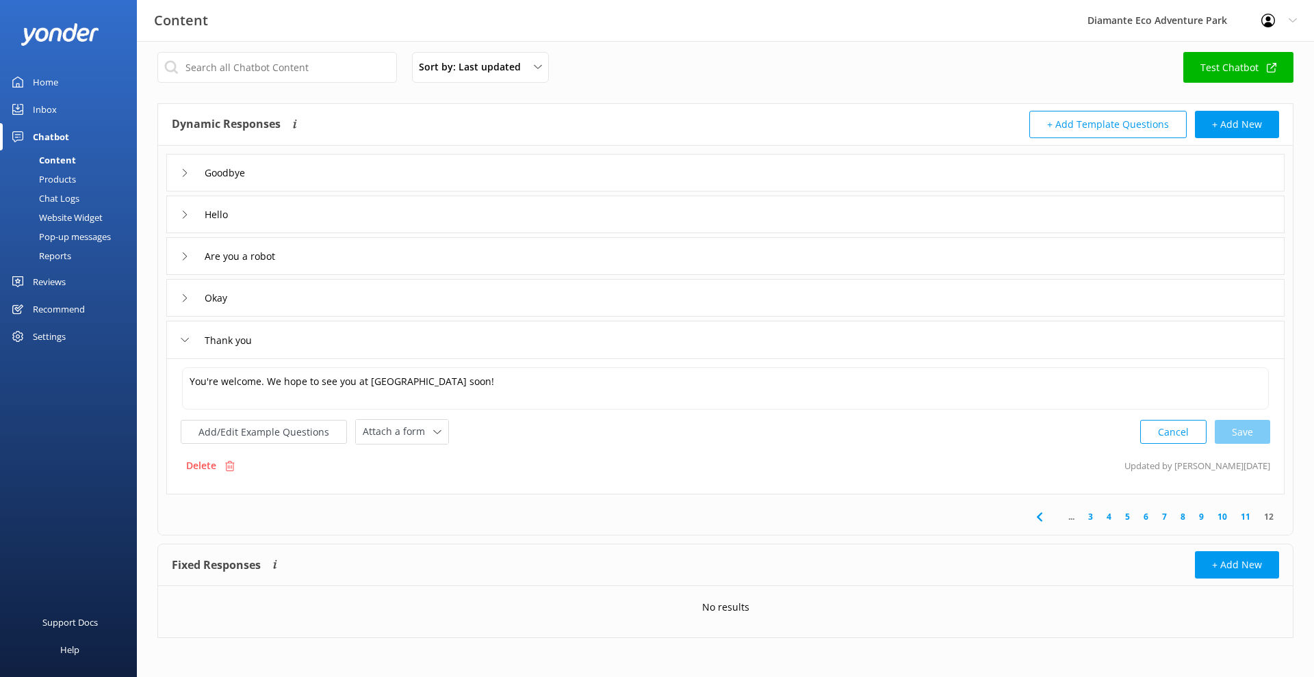
click at [542, 354] on div "Thank you" at bounding box center [725, 340] width 1118 height 38
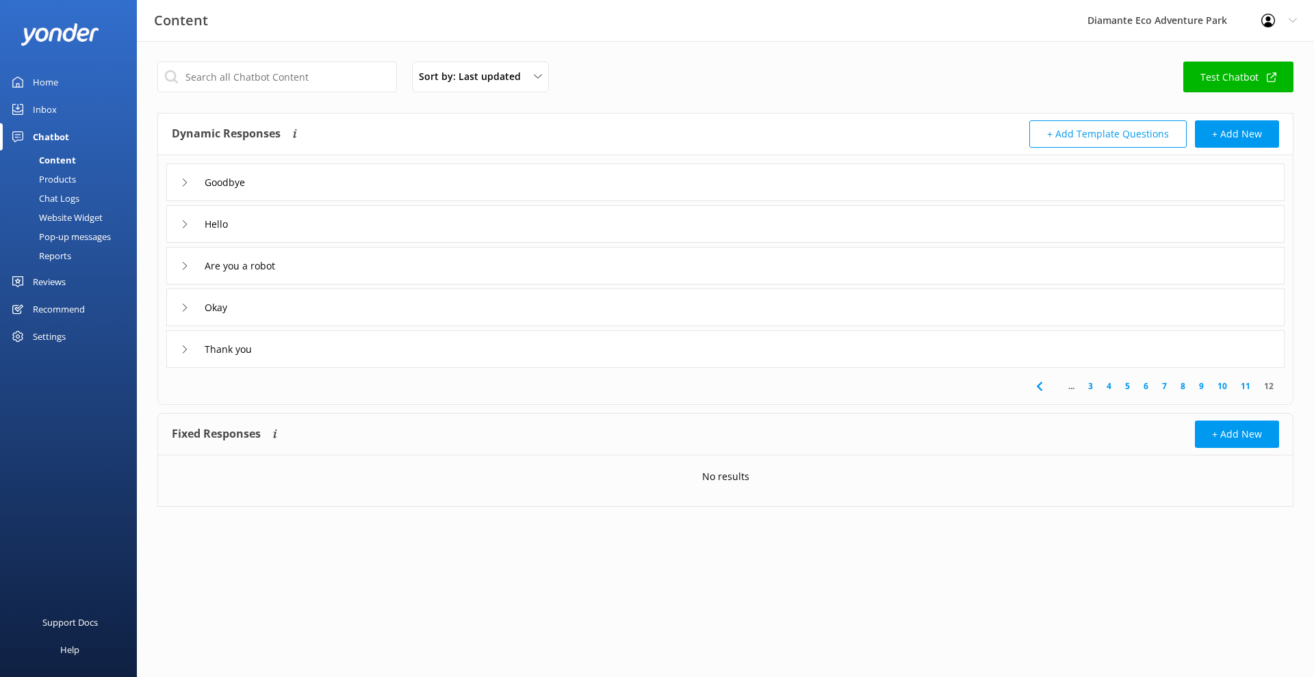
click at [412, 354] on div "Thank you" at bounding box center [725, 350] width 1118 height 38
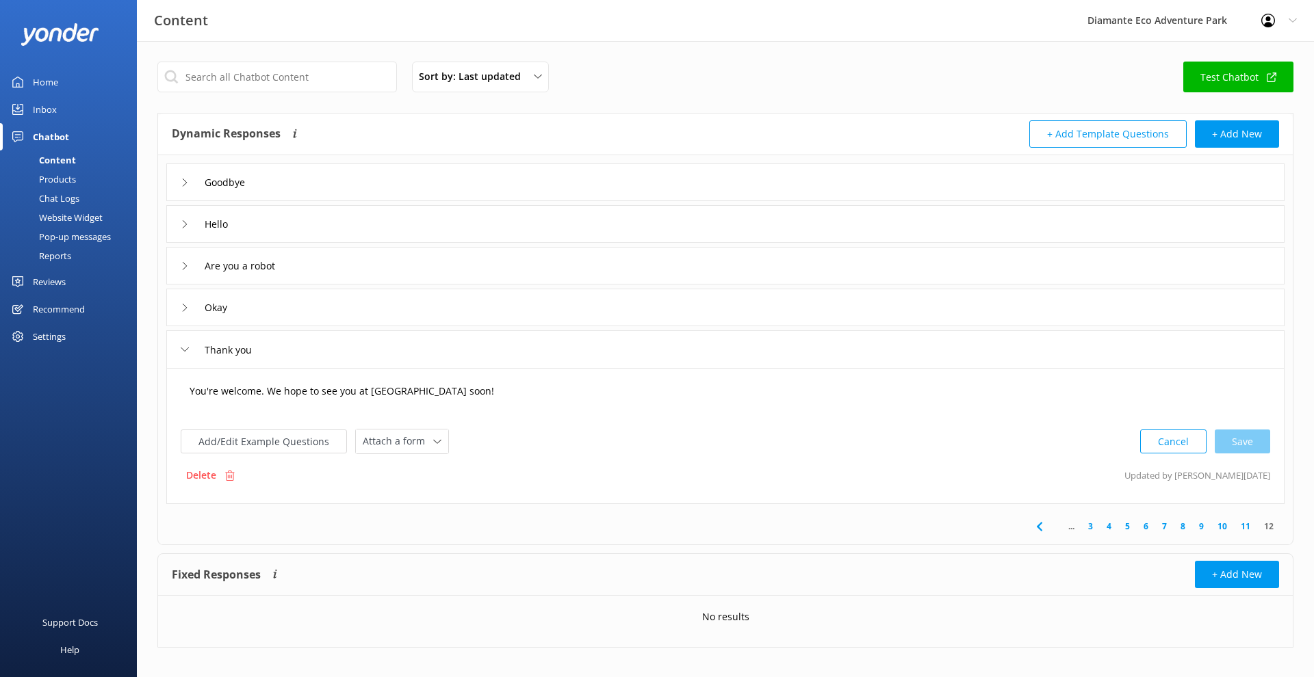
click at [560, 390] on textarea "You're welcome. We hope to see you at [GEOGRAPHIC_DATA] soon!" at bounding box center [725, 398] width 1087 height 42
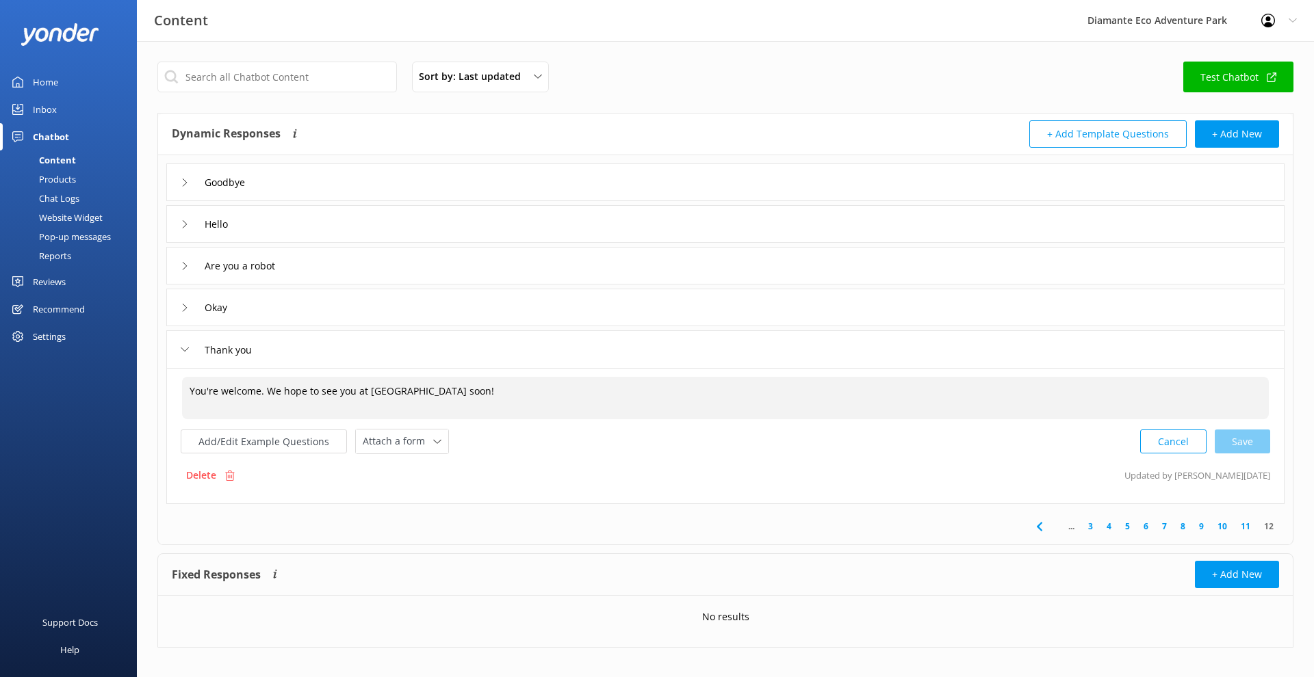
paste textarea "’re very welcome! I’m glad I could help"
click at [1238, 433] on div "Cancel Save" at bounding box center [1205, 441] width 130 height 25
type textarea "You’re very welcome! I’m glad I could help."
click at [1266, 521] on link "12" at bounding box center [1268, 525] width 23 height 13
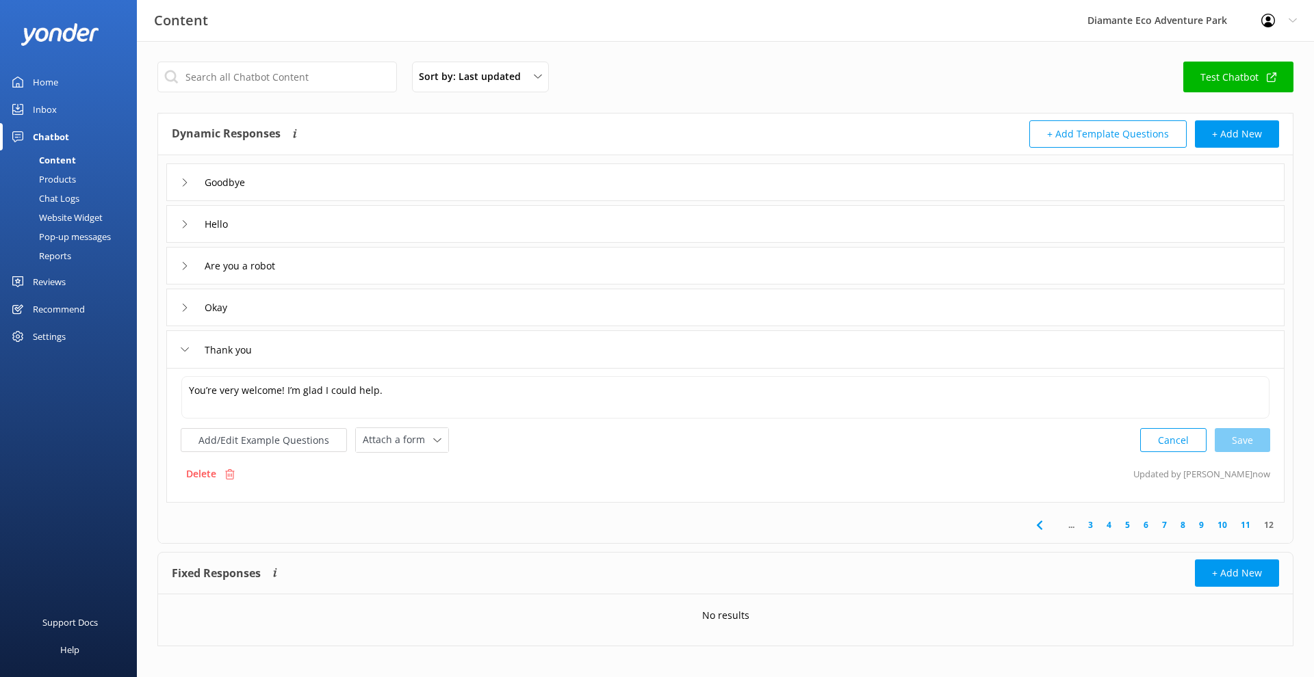
click at [1267, 524] on link "12" at bounding box center [1268, 525] width 23 height 13
click at [1242, 522] on link "11" at bounding box center [1245, 525] width 23 height 13
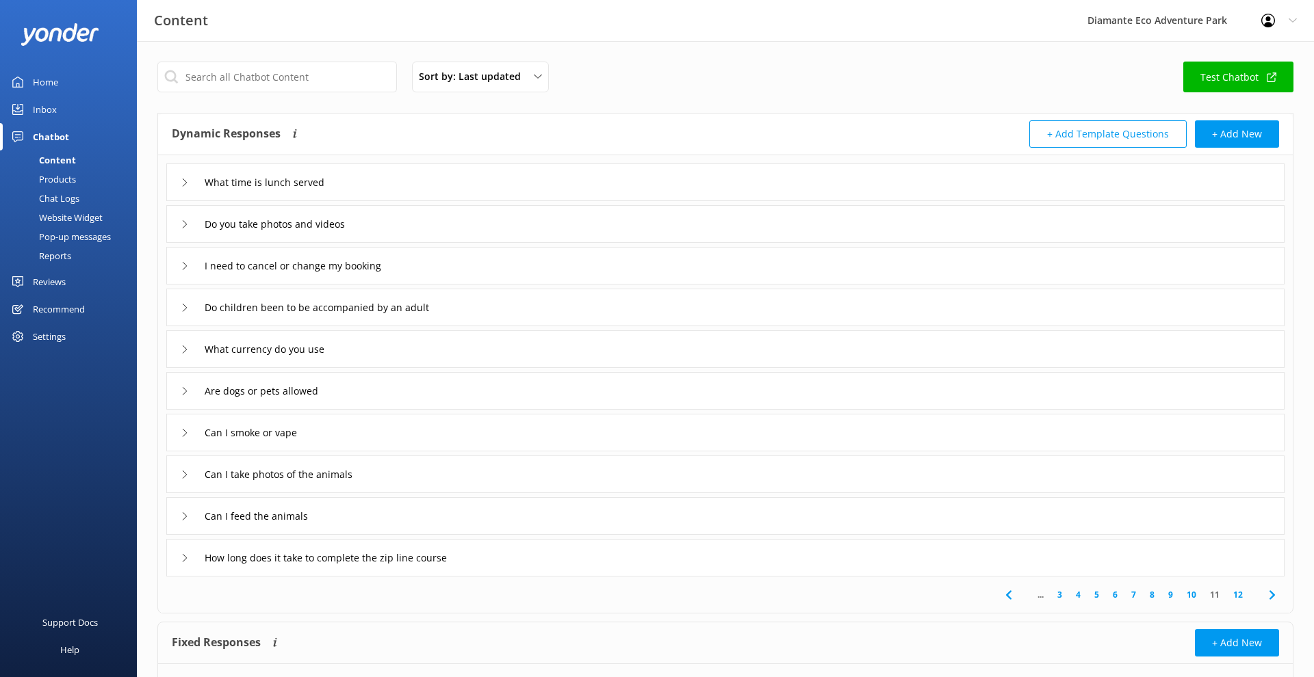
click at [409, 193] on div "What time is lunch served" at bounding box center [725, 183] width 1118 height 38
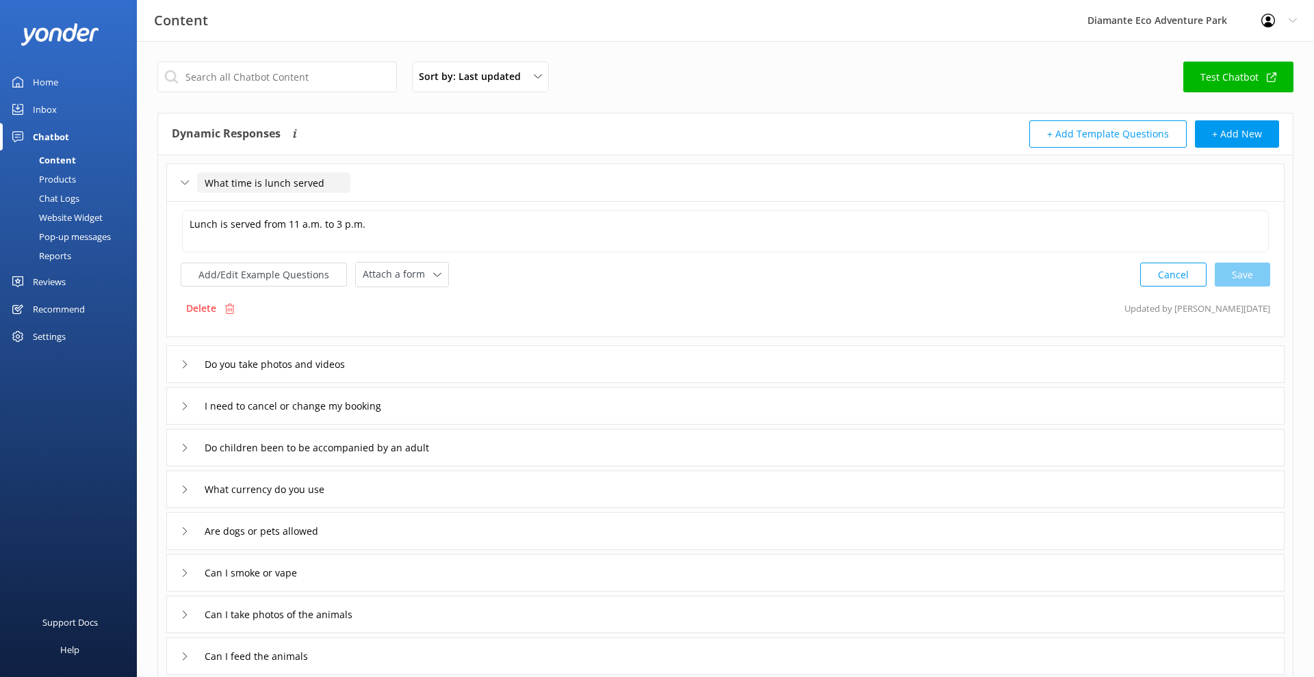
drag, startPoint x: 207, startPoint y: 185, endPoint x: 336, endPoint y: 185, distance: 129.3
click at [336, 185] on input "What time is lunch served" at bounding box center [273, 182] width 153 height 21
drag, startPoint x: 342, startPoint y: 617, endPoint x: 344, endPoint y: 219, distance: 397.6
click at [344, 219] on textarea "Lunch is served from 11 a.m. to 3 p.m." at bounding box center [725, 231] width 1087 height 42
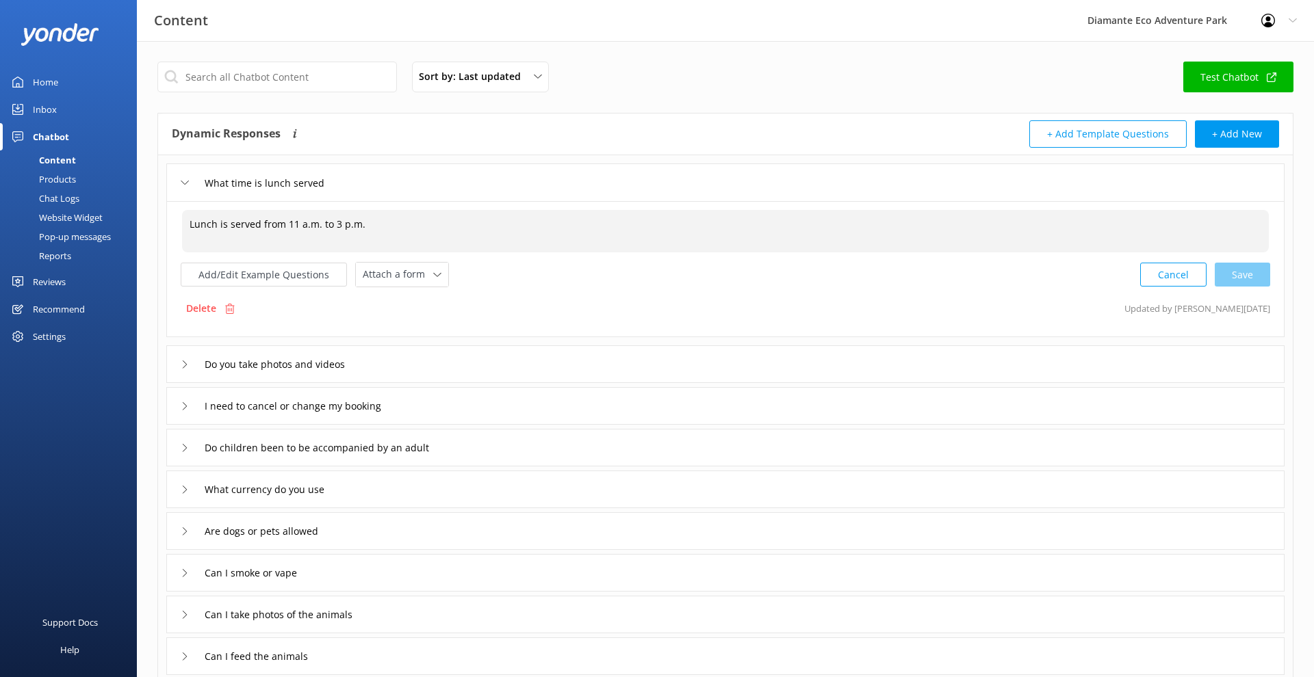
drag, startPoint x: 390, startPoint y: 236, endPoint x: 141, endPoint y: 226, distance: 249.3
click at [141, 226] on div "Sort by: Last updated Title Last updated Test Chatbot Dynamic Responses Dynamic…" at bounding box center [725, 469] width 1177 height 857
paste textarea "Our delicious buffet lunch (included in the [GEOGRAPHIC_DATA]) is served from 1…"
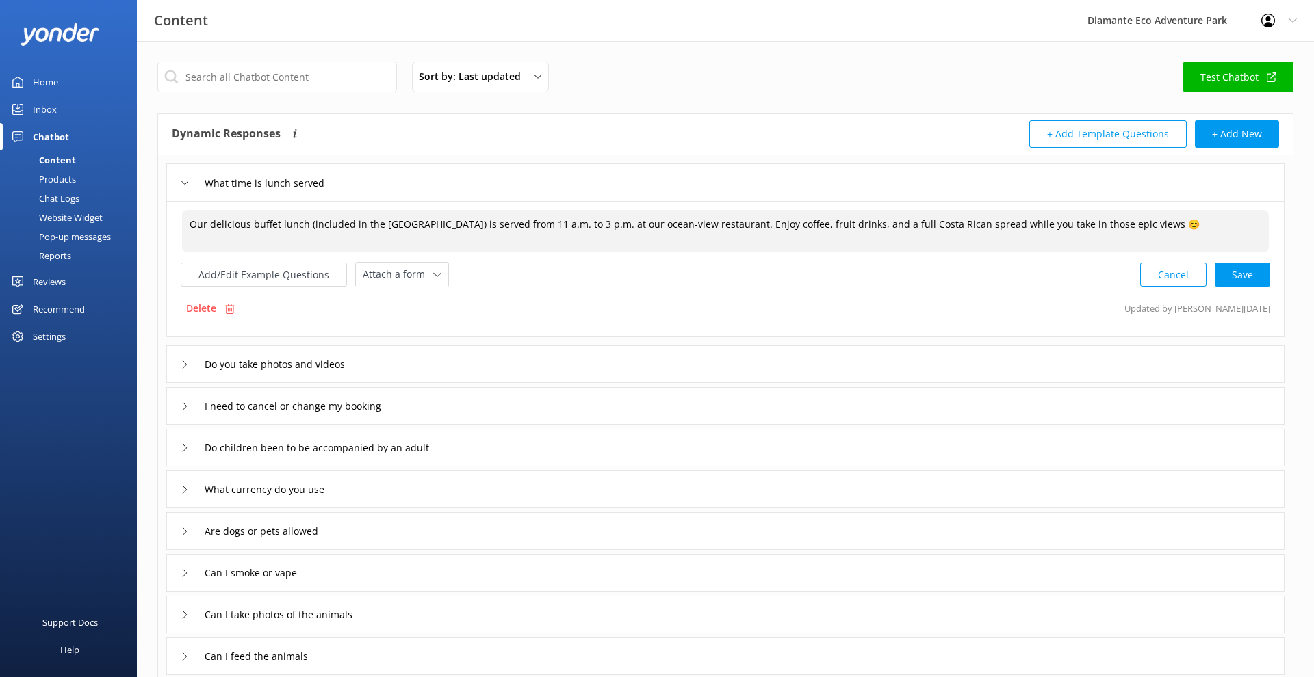
click at [732, 224] on textarea "Our delicious buffet lunch (included in the [GEOGRAPHIC_DATA]) is served from 1…" at bounding box center [725, 231] width 1087 height 42
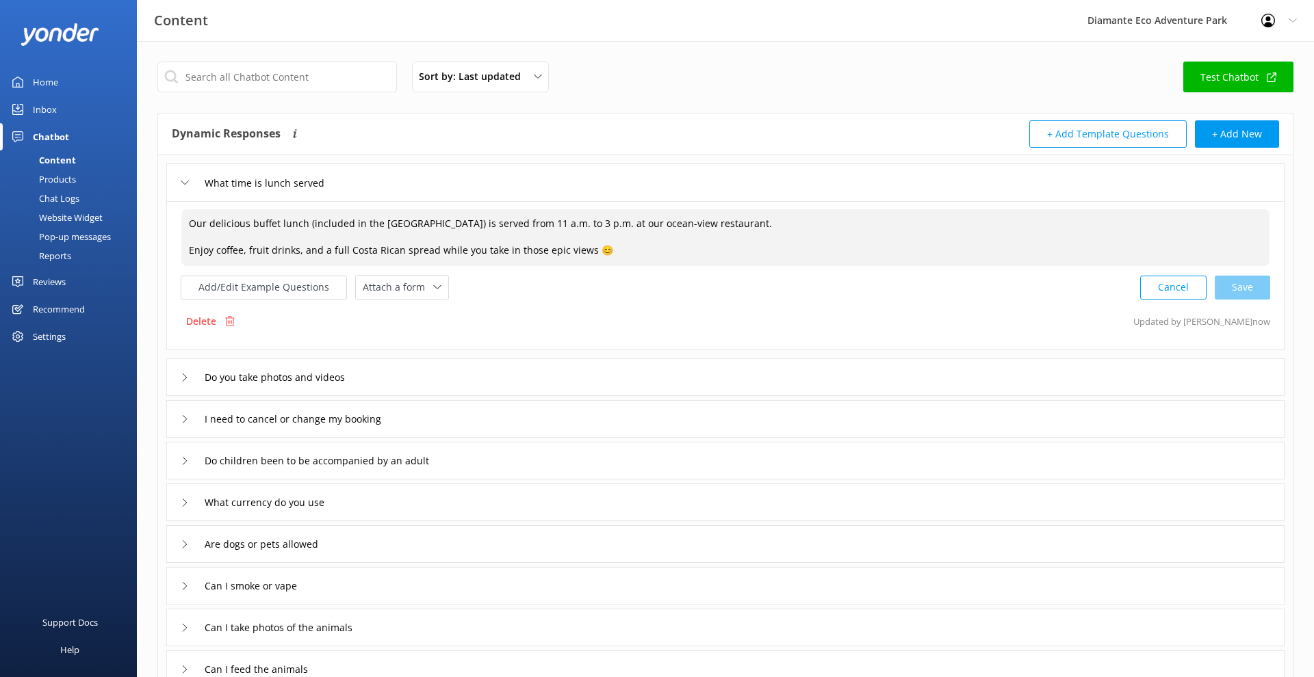
type textarea "Our delicious buffet lunch (included in the [GEOGRAPHIC_DATA]) is served from 1…"
click at [186, 376] on use at bounding box center [185, 378] width 4 height 8
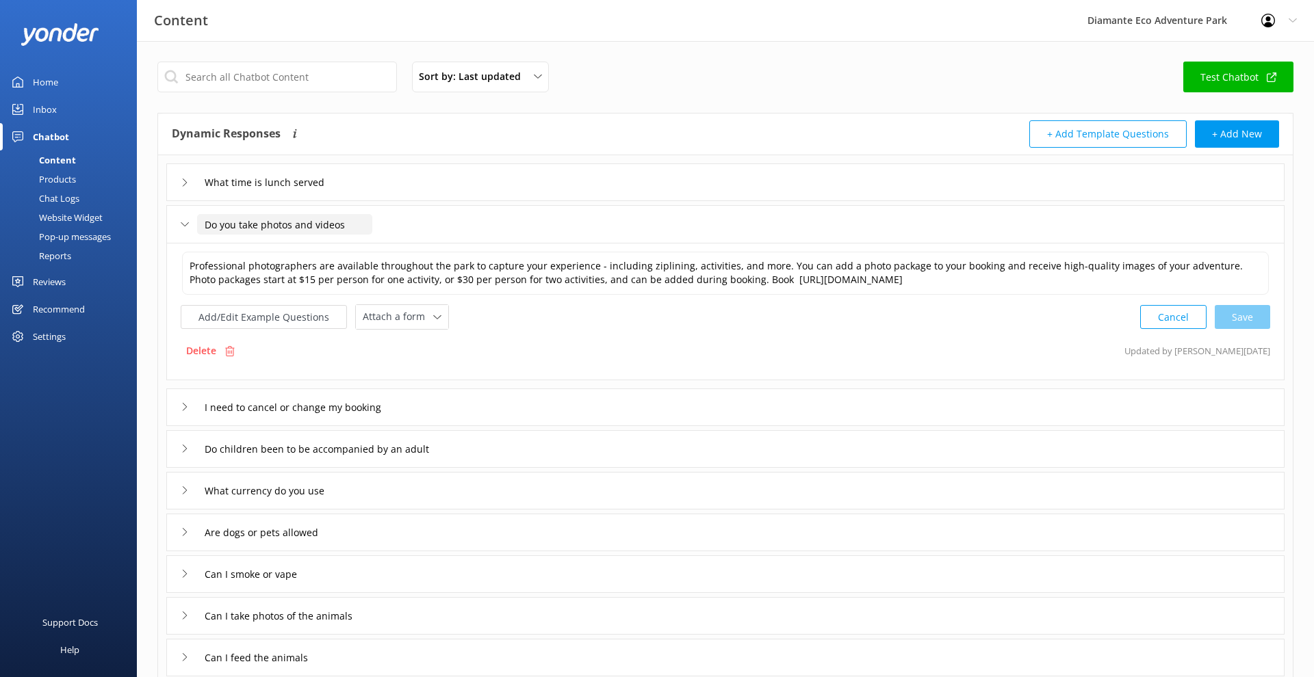
drag, startPoint x: 209, startPoint y: 224, endPoint x: 276, endPoint y: 224, distance: 67.1
click at [276, 224] on input "Do you take photos and videos" at bounding box center [284, 224] width 175 height 21
drag, startPoint x: 205, startPoint y: 223, endPoint x: 376, endPoint y: 231, distance: 171.3
click at [376, 231] on div "Do you take photos and videos" at bounding box center [725, 224] width 1118 height 38
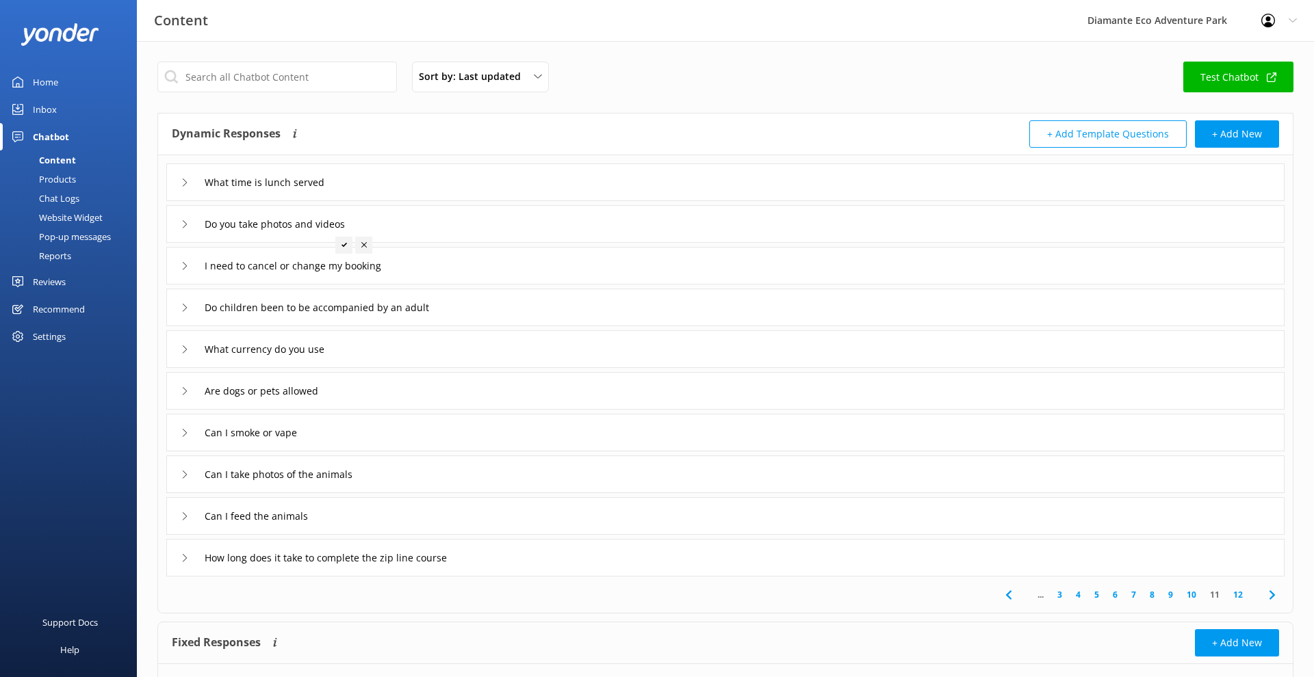
drag, startPoint x: 331, startPoint y: 636, endPoint x: 243, endPoint y: 208, distance: 436.7
click at [243, 208] on div "Do you take photos and videos" at bounding box center [725, 224] width 1118 height 38
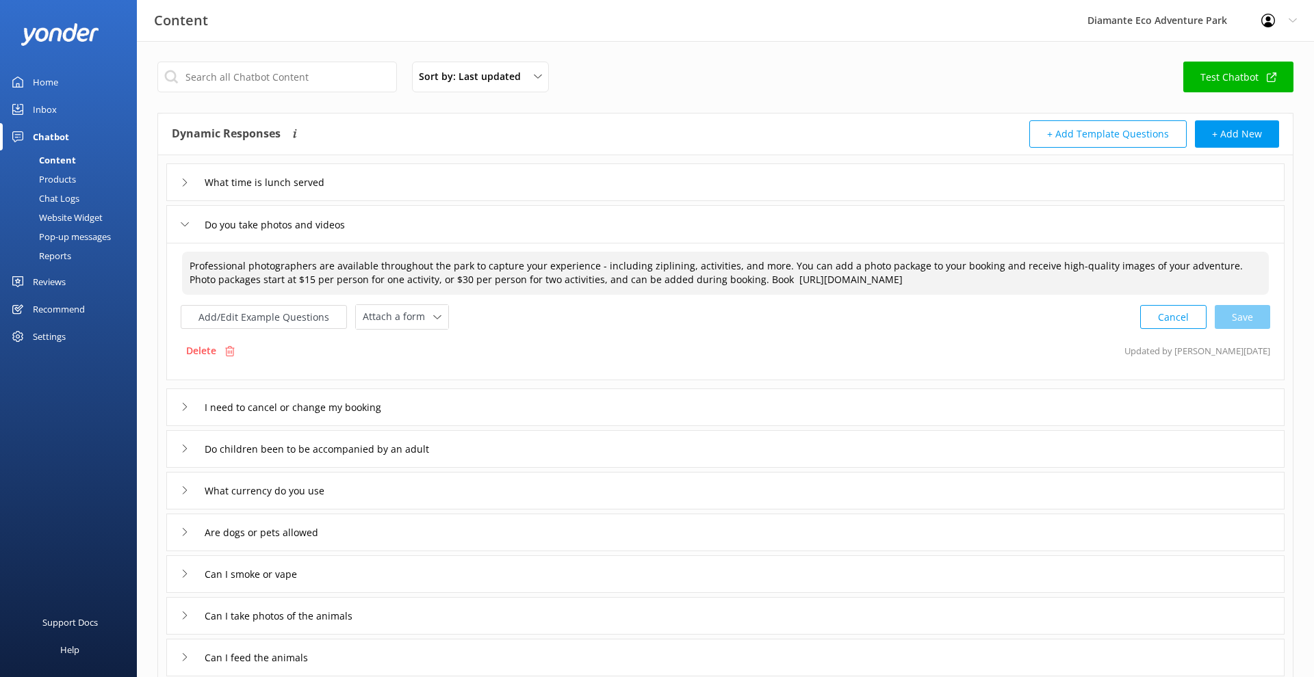
drag, startPoint x: 1211, startPoint y: 285, endPoint x: 164, endPoint y: 257, distance: 1047.3
click at [164, 257] on div "What time is lunch served Do you take photos and videos Professional photograph…" at bounding box center [725, 436] width 1135 height 563
drag, startPoint x: 448, startPoint y: 664, endPoint x: 462, endPoint y: 270, distance: 393.7
click at [462, 270] on textarea "Professional photographers are available throughout the park to capture your ex…" at bounding box center [725, 273] width 1087 height 43
click at [441, 275] on textarea "Professional photographers are available throughout the park to capture your ex…" at bounding box center [725, 273] width 1087 height 43
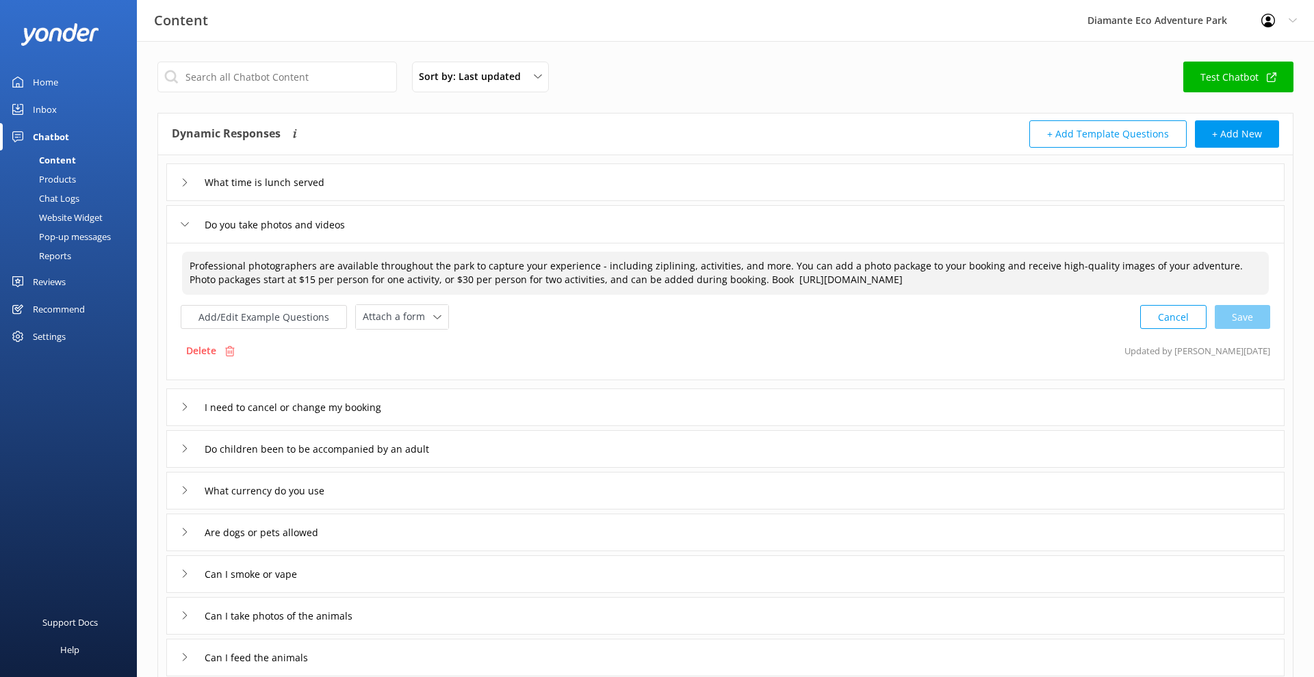
paste textarea "“Yes, we do! Professional photographers are available throughout the park to ca…"
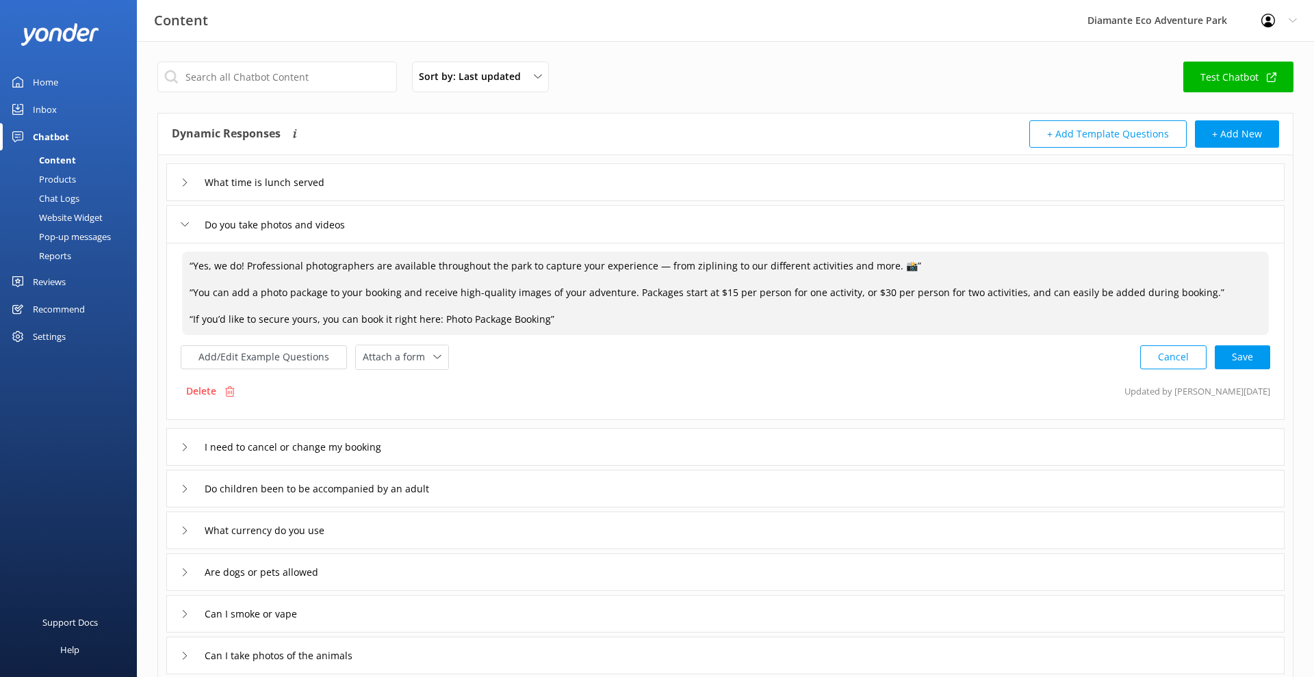
click at [194, 263] on textarea "“Yes, we do! Professional photographers are available throughout the park to ca…" at bounding box center [725, 293] width 1087 height 83
drag, startPoint x: 230, startPoint y: 558, endPoint x: 200, endPoint y: 264, distance: 295.7
click at [200, 264] on textarea "Yes, we do! Professional photographers are available throughout the park to cap…" at bounding box center [725, 293] width 1087 height 83
drag, startPoint x: 188, startPoint y: 264, endPoint x: 242, endPoint y: 264, distance: 53.4
click at [242, 264] on textarea "Yes, we do! Professional photographers are available throughout the park to cap…" at bounding box center [725, 293] width 1087 height 83
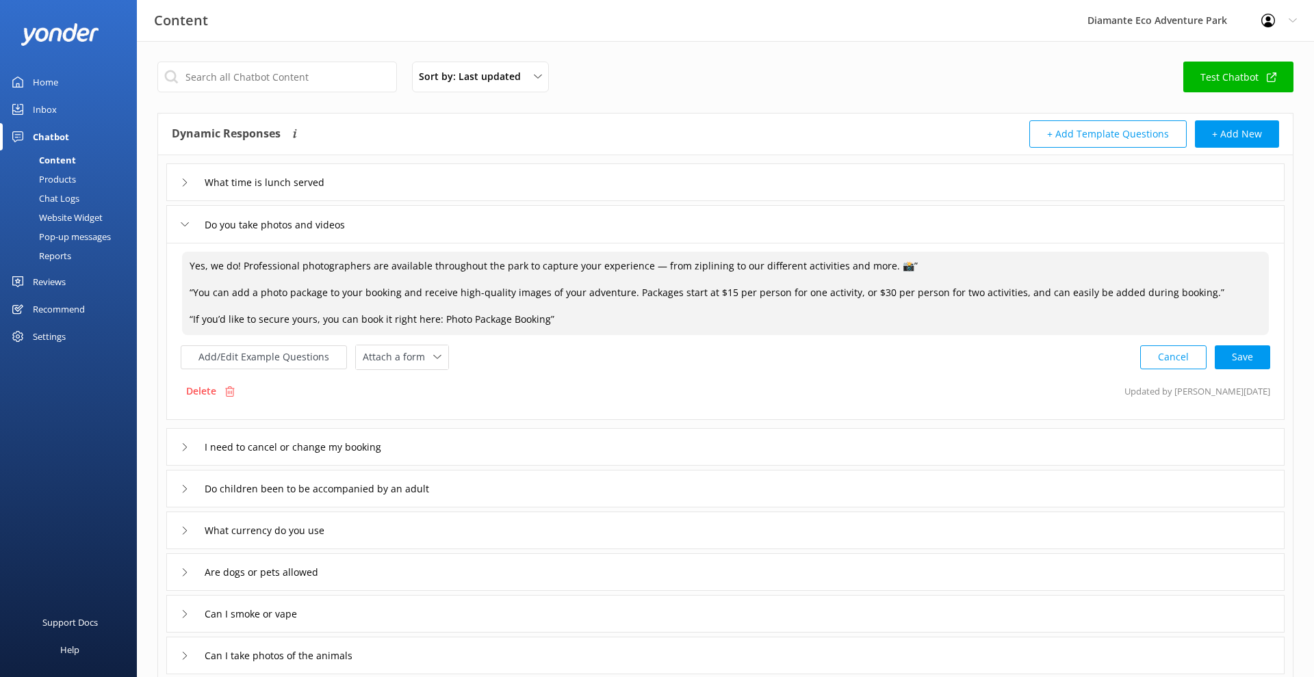
paste textarea "Absolutely!"
click at [901, 264] on textarea "Absolutely! Professional photographers are available throughout the park to cap…" at bounding box center [725, 293] width 1087 height 83
click at [194, 292] on textarea "Absolutely! Professional photographers are available throughout the park to cap…" at bounding box center [725, 293] width 1087 height 83
click at [1198, 292] on textarea "Absolutely! Professional photographers are available throughout the park to cap…" at bounding box center [725, 293] width 1087 height 83
click at [194, 317] on textarea "Absolutely! Professional photographers are available throughout the park to cap…" at bounding box center [725, 293] width 1087 height 83
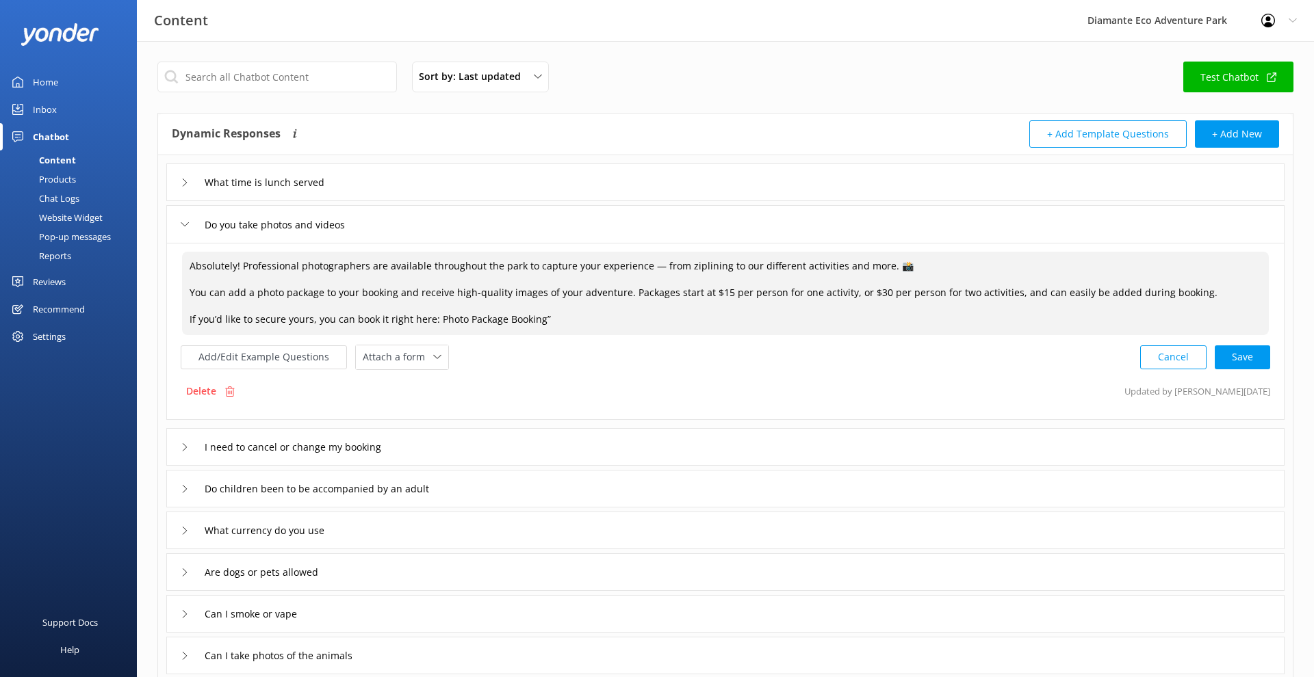
click at [548, 322] on textarea "Absolutely! Professional photographers are available throughout the park to cap…" at bounding box center [725, 293] width 1087 height 83
drag, startPoint x: 528, startPoint y: 656, endPoint x: 580, endPoint y: 321, distance: 338.6
click at [580, 321] on textarea "Absolutely! Professional photographers are available throughout the park to cap…" at bounding box center [725, 293] width 1087 height 83
drag, startPoint x: 580, startPoint y: 321, endPoint x: 441, endPoint y: 313, distance: 139.8
click at [441, 313] on textarea "Absolutely! Professional photographers are available throughout the park to cap…" at bounding box center [725, 293] width 1087 height 83
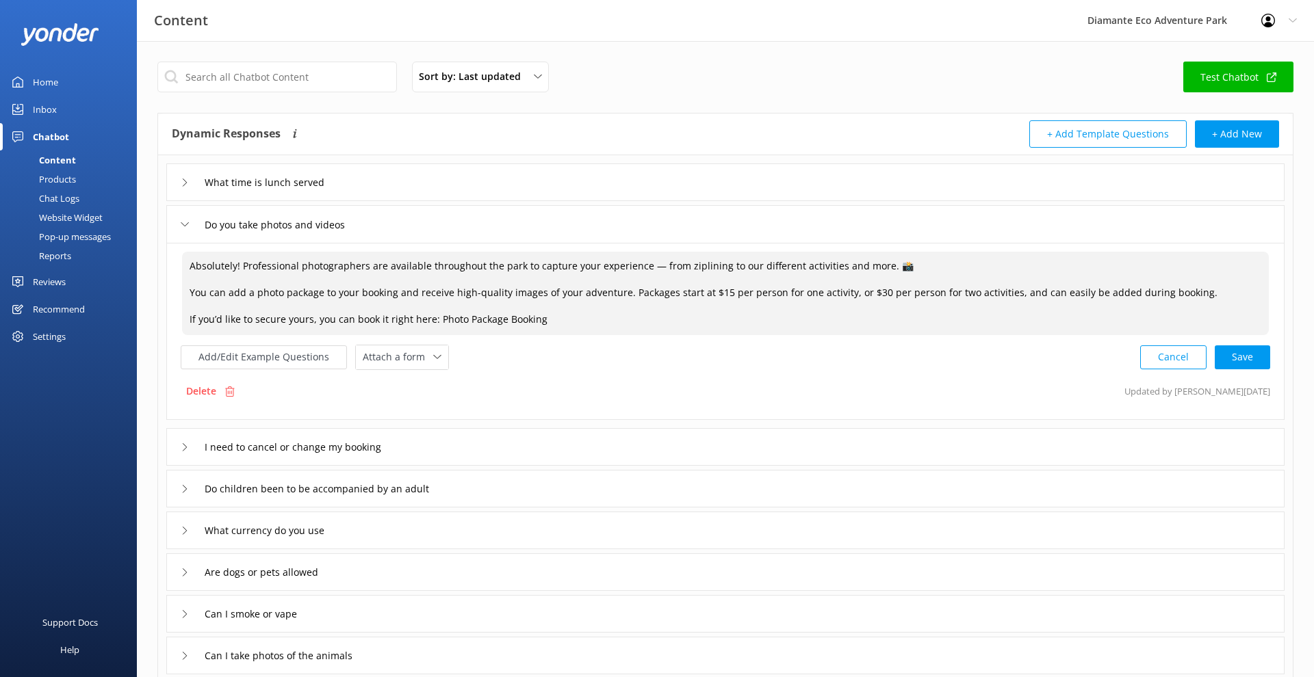
paste textarea "[URL][DOMAIN_NAME]"
click at [844, 367] on div "Add/Edit Example Questions Attach a form Leave contact details Check availabili…" at bounding box center [725, 357] width 1089 height 25
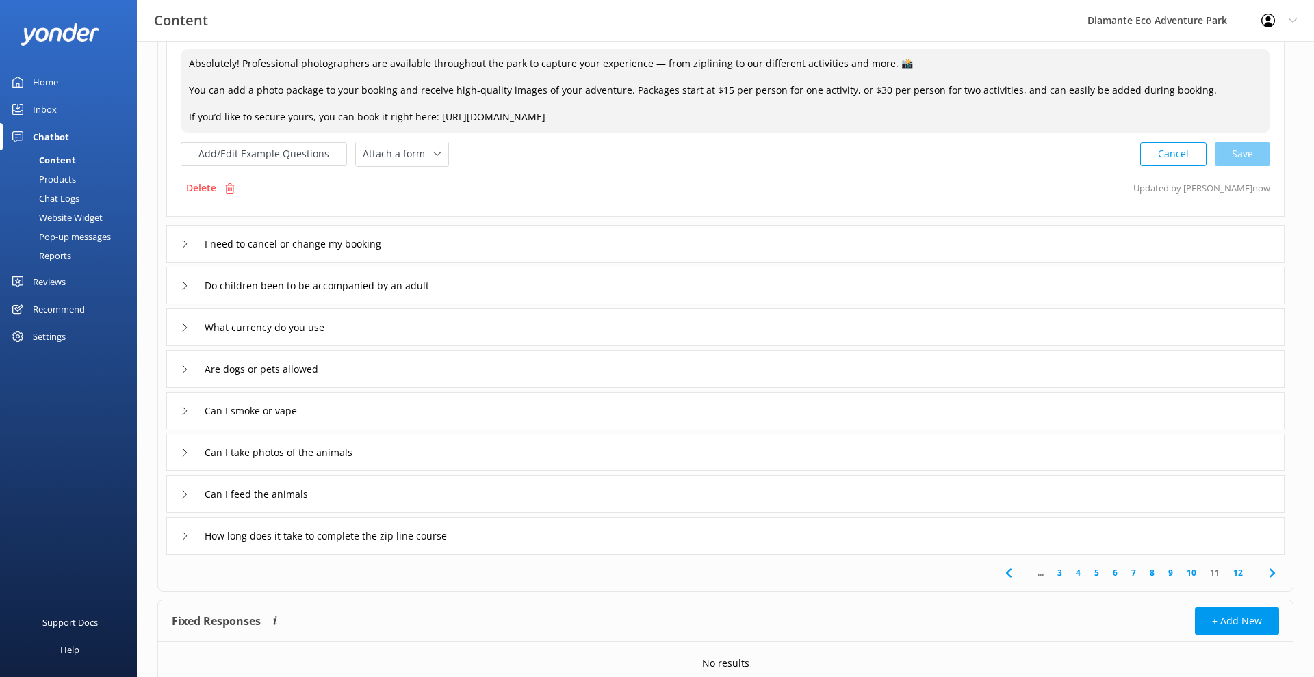
scroll to position [209, 0]
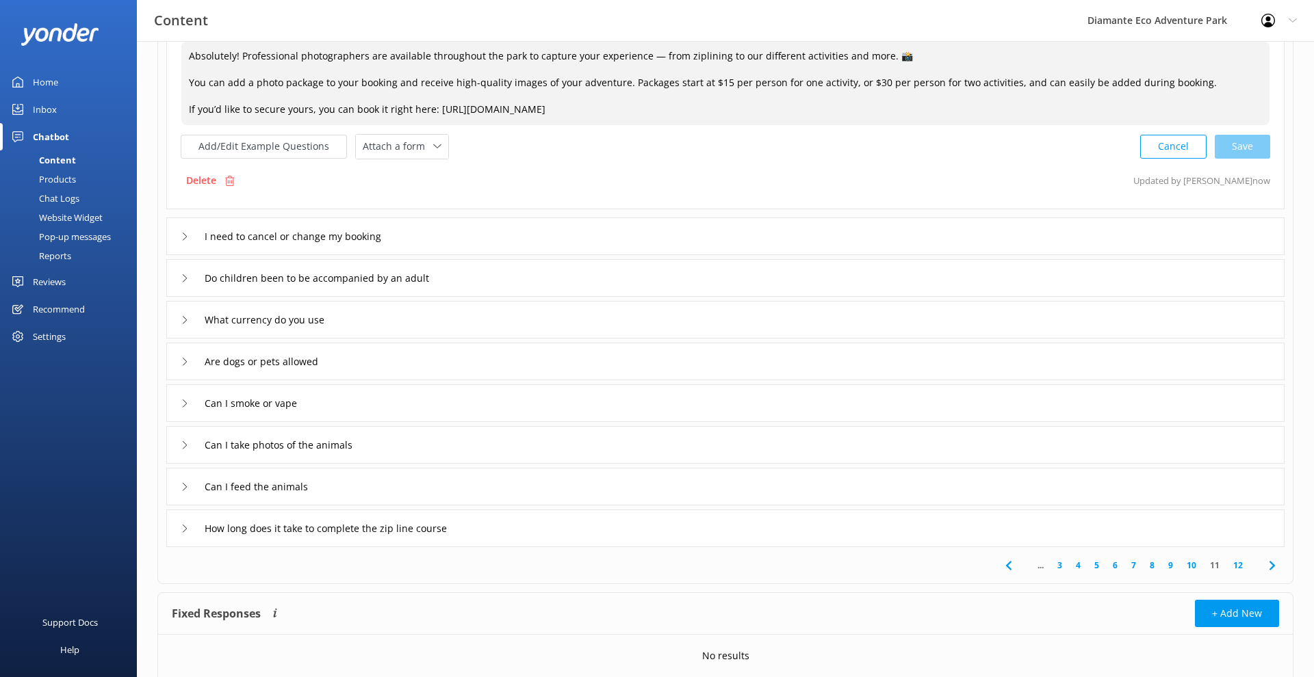
type textarea "Absolutely! Professional photographers are available throughout the park to cap…"
click at [181, 236] on icon at bounding box center [185, 237] width 8 height 8
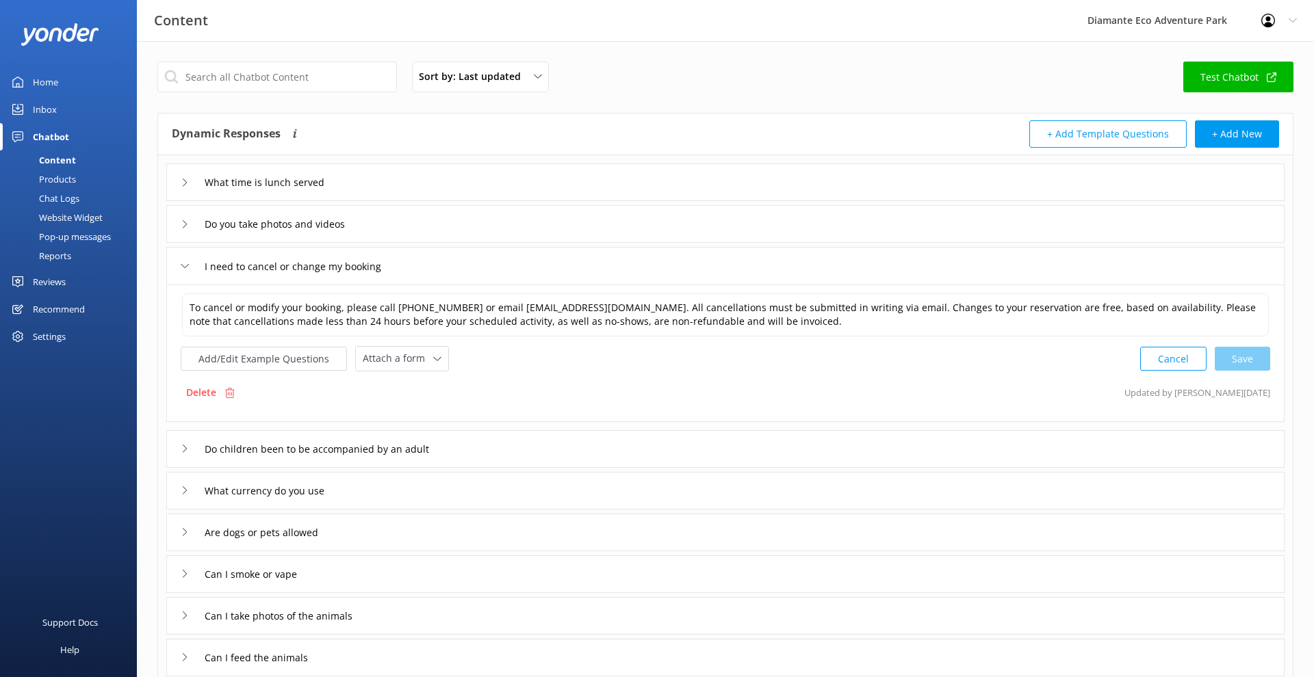
click at [184, 229] on div "Do you take photos and videos" at bounding box center [268, 224] width 175 height 23
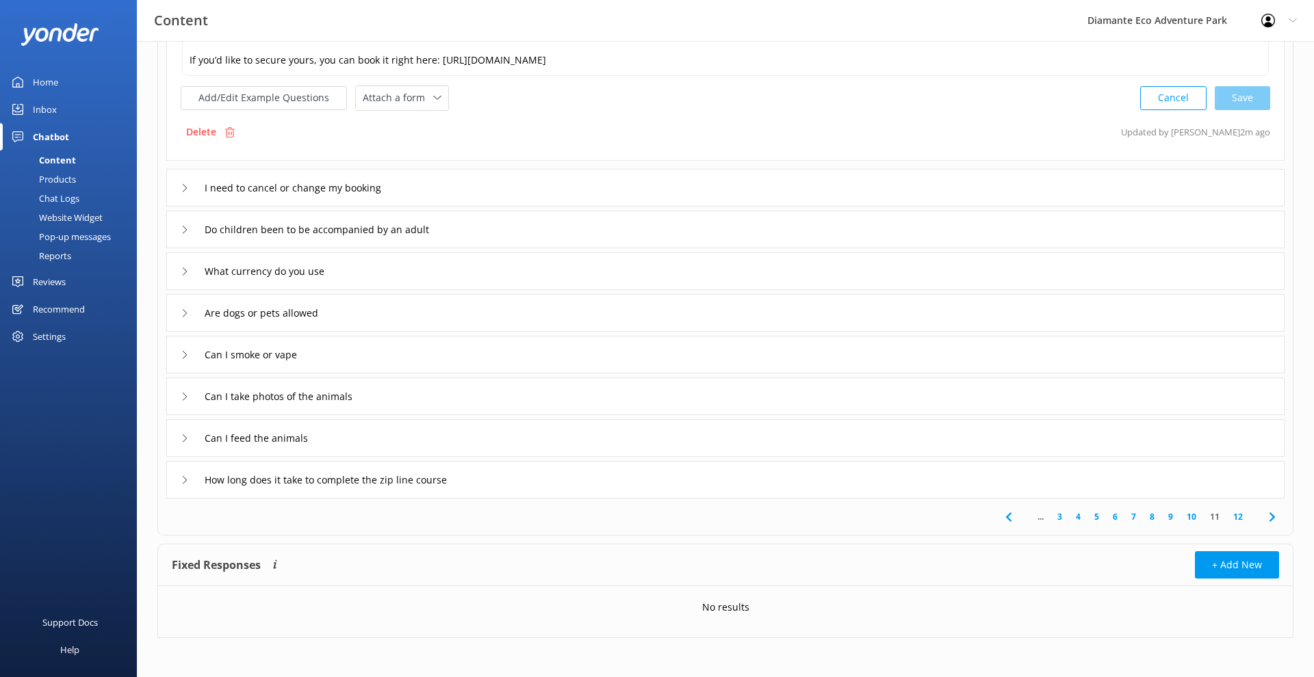
scroll to position [259, 0]
click at [193, 190] on div "I need to cancel or change my booking" at bounding box center [290, 188] width 219 height 23
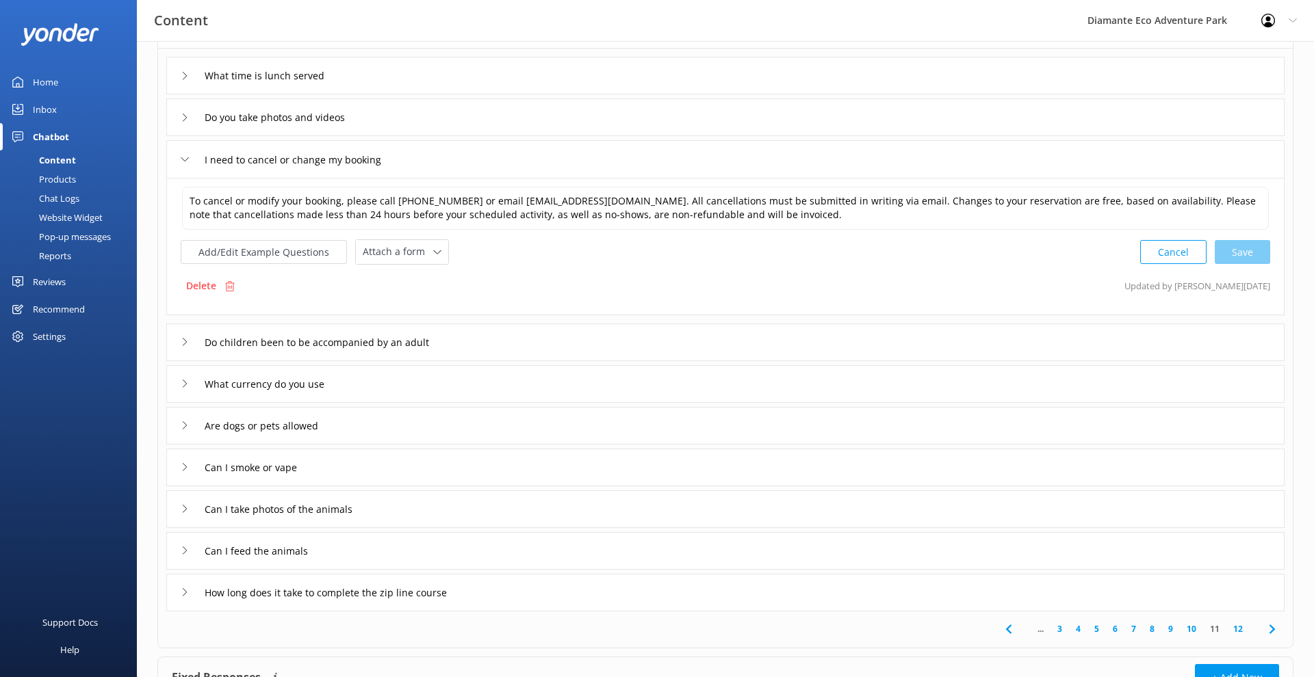
scroll to position [146, 0]
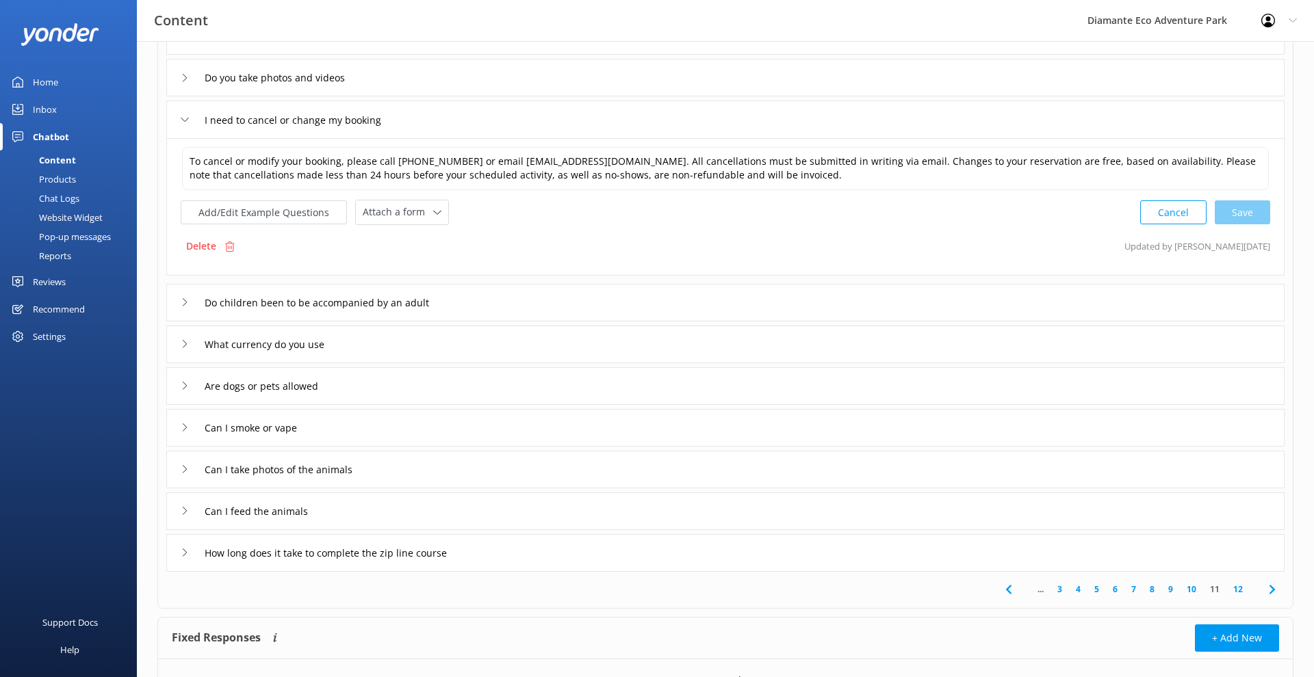
click at [179, 308] on div "Do children been to be accompanied by an adult" at bounding box center [725, 303] width 1118 height 38
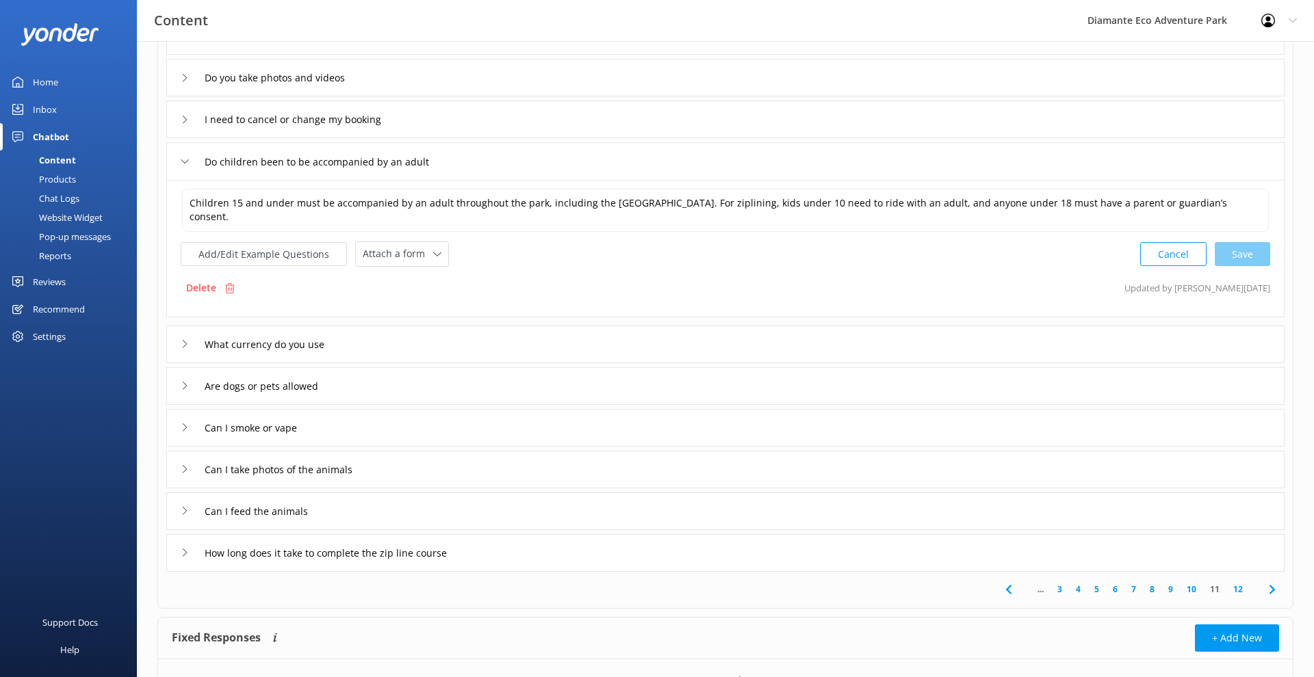
click at [190, 341] on div "What currency do you use" at bounding box center [255, 344] width 148 height 23
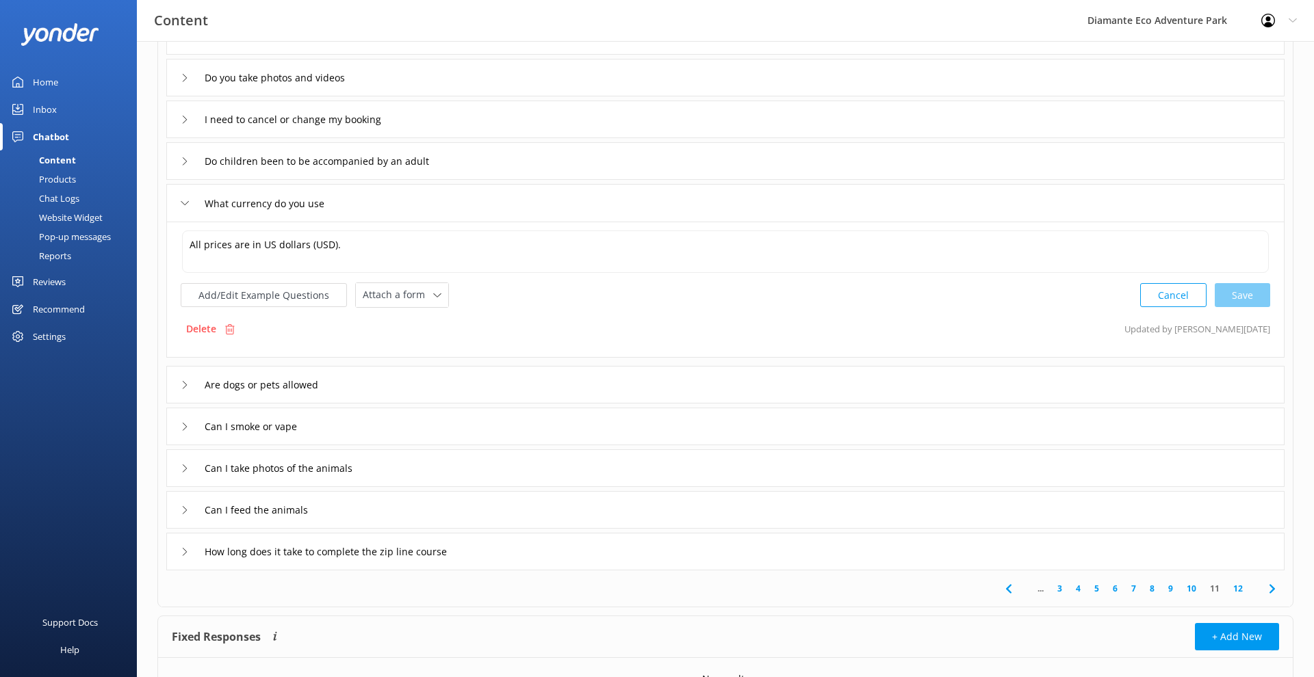
click at [183, 382] on icon at bounding box center [185, 385] width 8 height 8
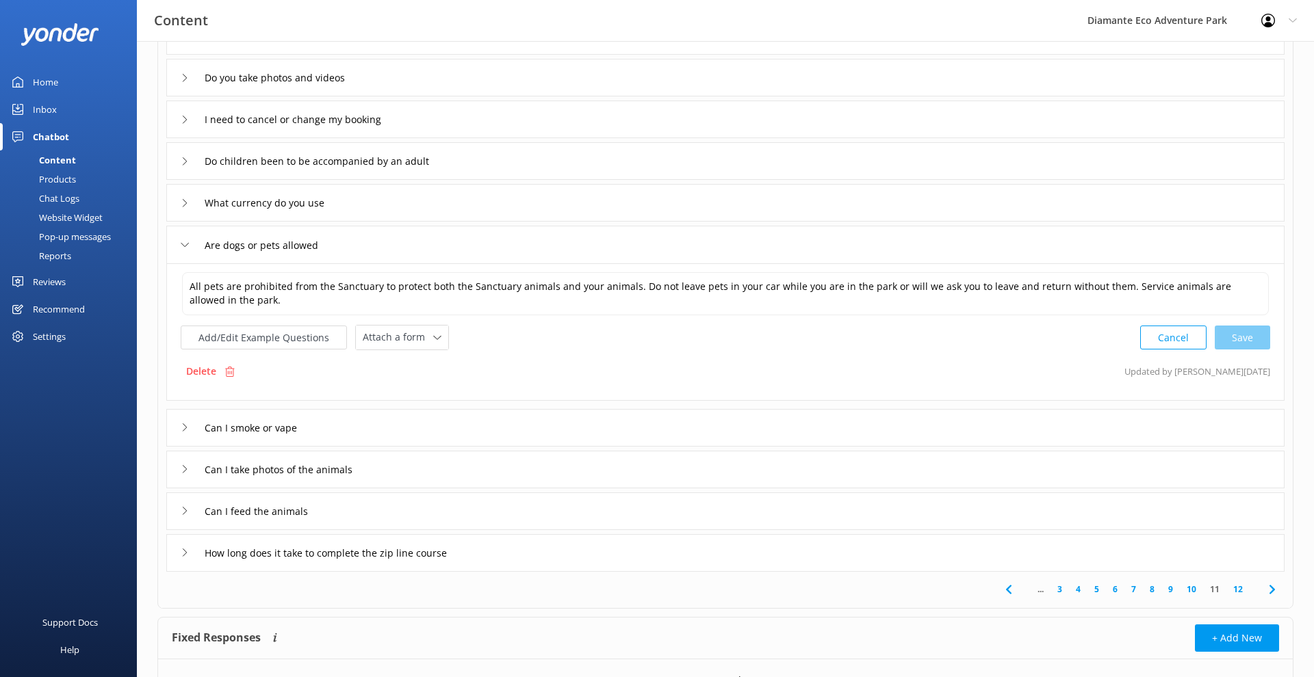
click at [185, 427] on icon at bounding box center [185, 428] width 8 height 8
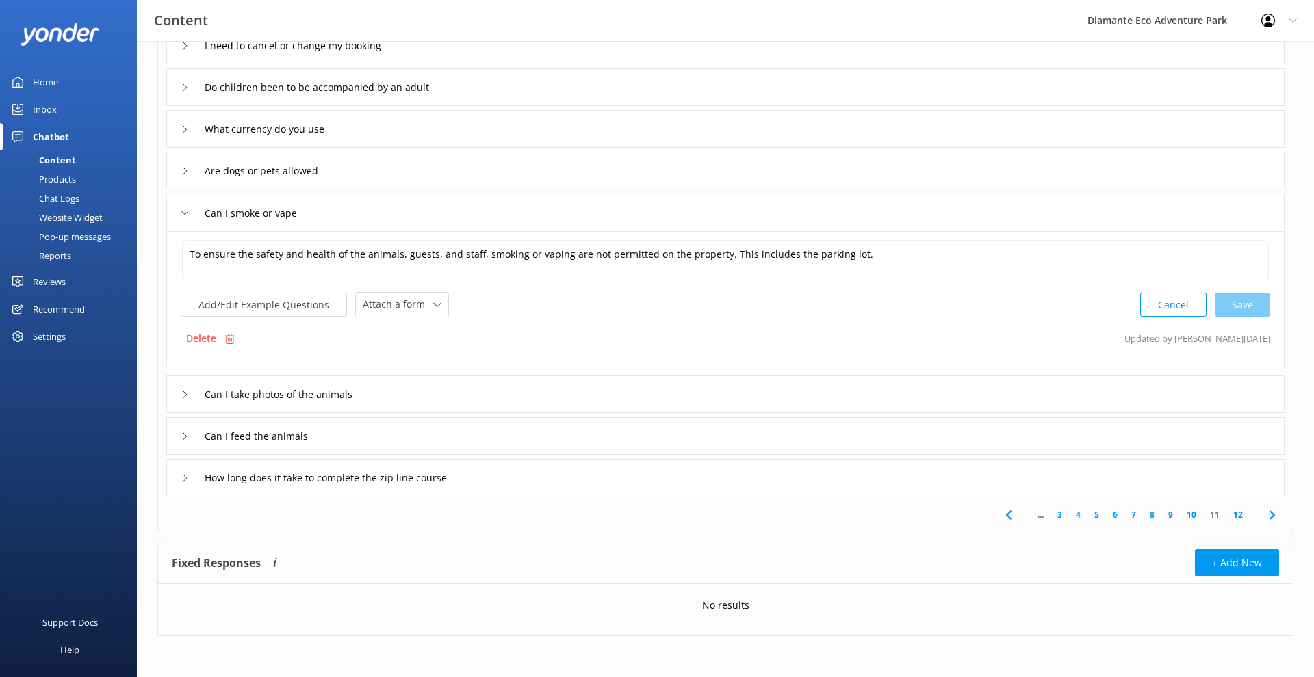
scroll to position [220, 0]
click at [183, 403] on div "Can I take photos of the animals" at bounding box center [277, 395] width 192 height 23
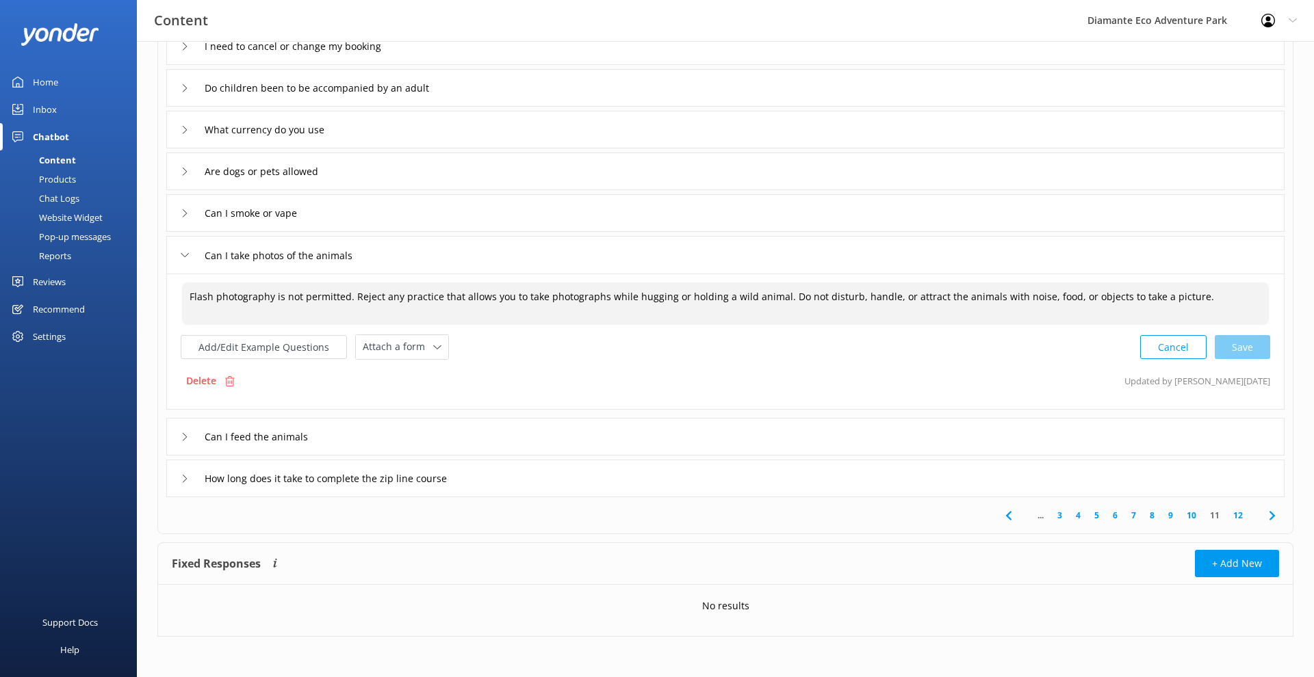
drag, startPoint x: 354, startPoint y: 295, endPoint x: 773, endPoint y: 298, distance: 418.8
click at [773, 298] on textarea "Flash photography is not permitted. Reject any practice that allows you to take…" at bounding box center [725, 304] width 1087 height 42
click at [682, 350] on div "Add/Edit Example Questions Attach a form Leave contact details Check availabili…" at bounding box center [725, 347] width 1089 height 25
click at [721, 319] on textarea "Flash photography is not permitted. Reject any practice that allows you to take…" at bounding box center [725, 304] width 1087 height 42
drag, startPoint x: 779, startPoint y: 297, endPoint x: 1259, endPoint y: 320, distance: 480.9
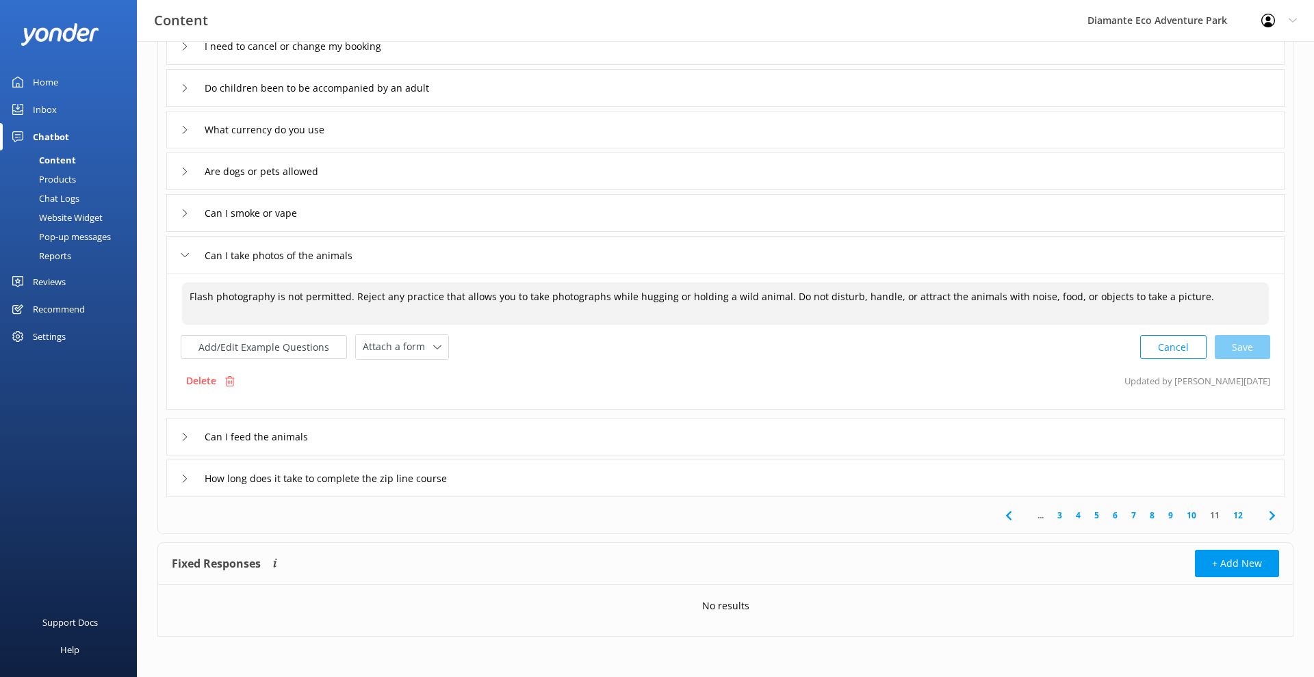
click at [1259, 320] on textarea "Flash photography is not permitted. Reject any practice that allows you to take…" at bounding box center [725, 304] width 1087 height 42
click at [941, 341] on div "Add/Edit Example Questions Attach a form Leave contact details Check availabili…" at bounding box center [725, 347] width 1089 height 25
click at [894, 315] on textarea "Flash photography is not permitted. Reject any practice that allows you to take…" at bounding box center [725, 304] width 1087 height 42
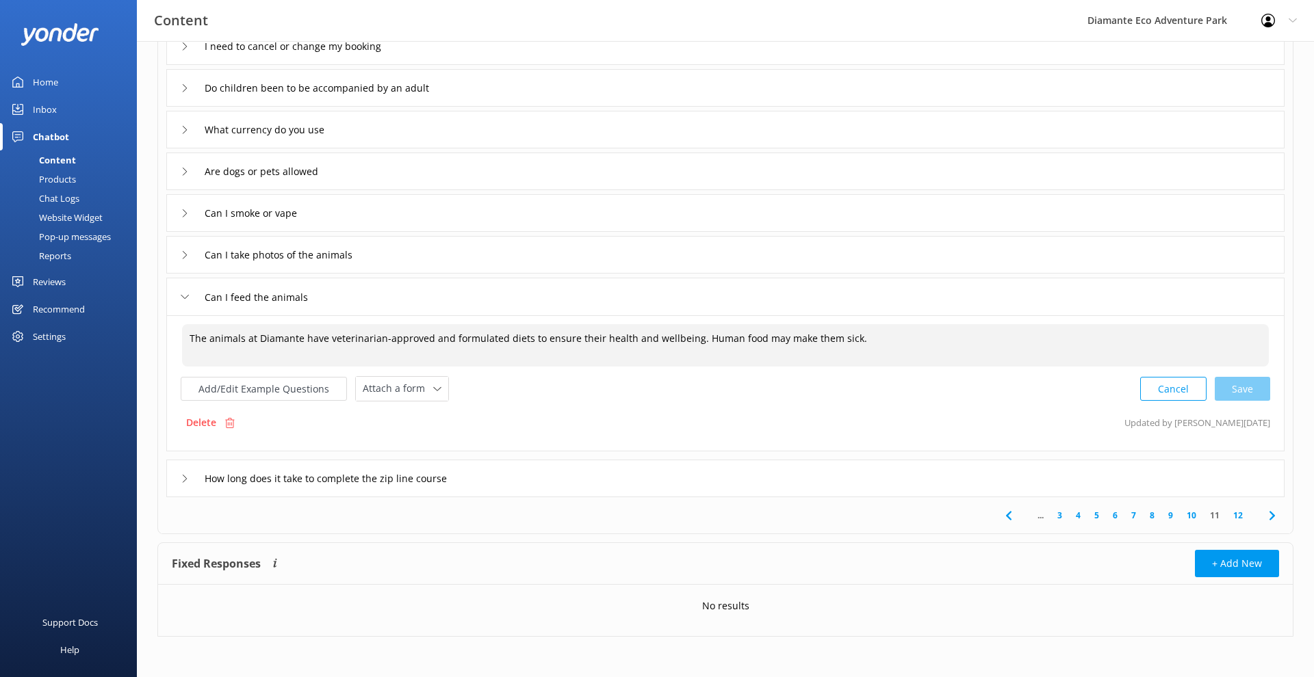
drag, startPoint x: 190, startPoint y: 339, endPoint x: 858, endPoint y: 337, distance: 667.9
click at [858, 337] on textarea "The animals at Diamante have veterinarian-approved and formulated diets to ensu…" at bounding box center [725, 345] width 1087 height 42
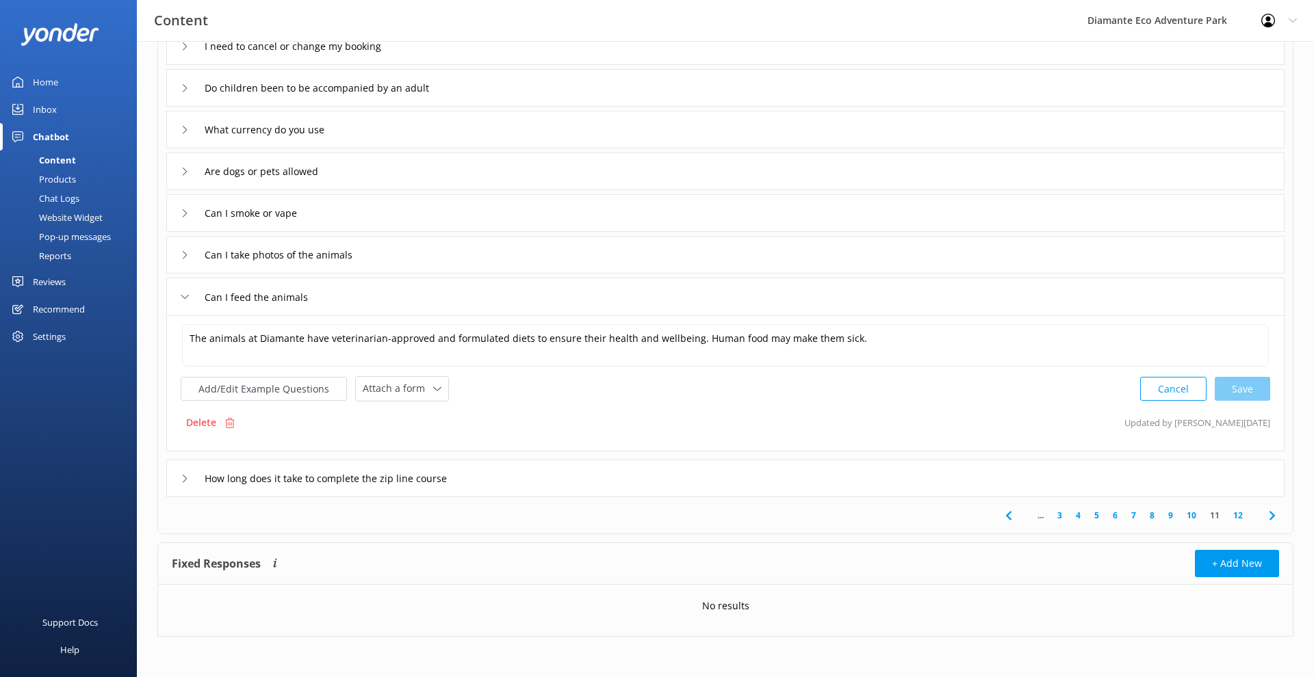
click at [1147, 300] on div "Can I feed the animals" at bounding box center [725, 297] width 1118 height 38
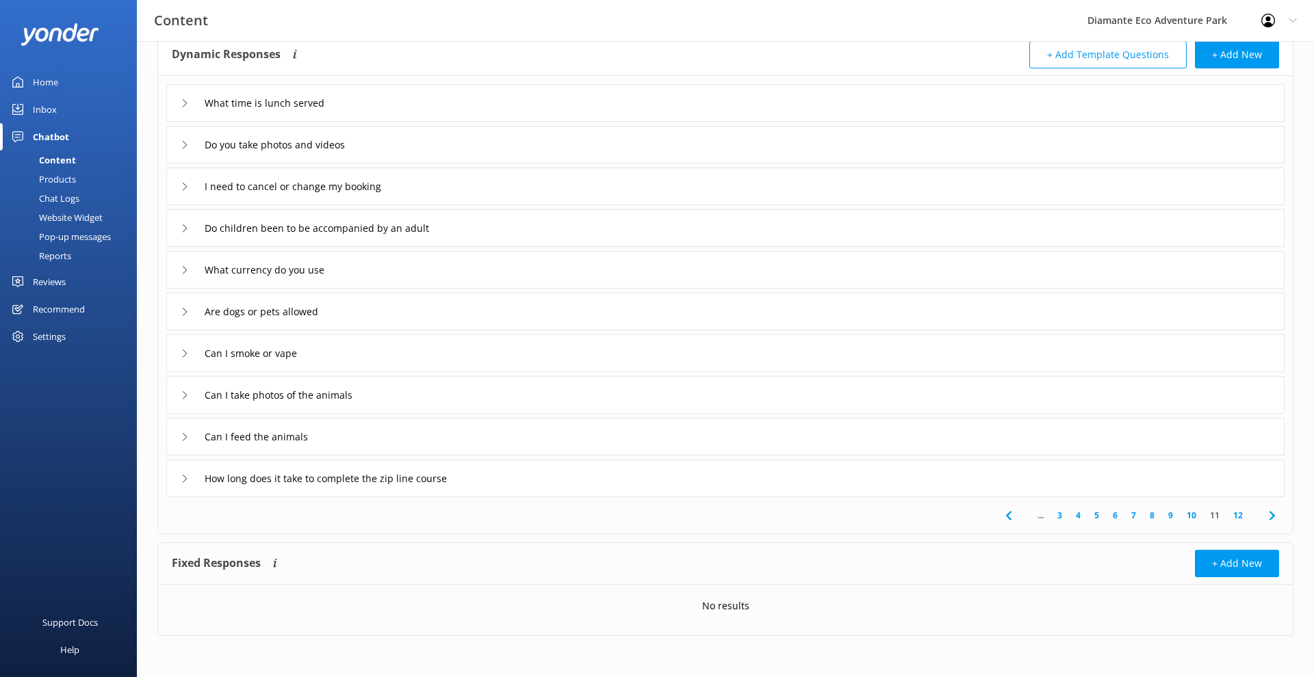
click at [187, 430] on div "Can I feed the animals" at bounding box center [249, 437] width 137 height 23
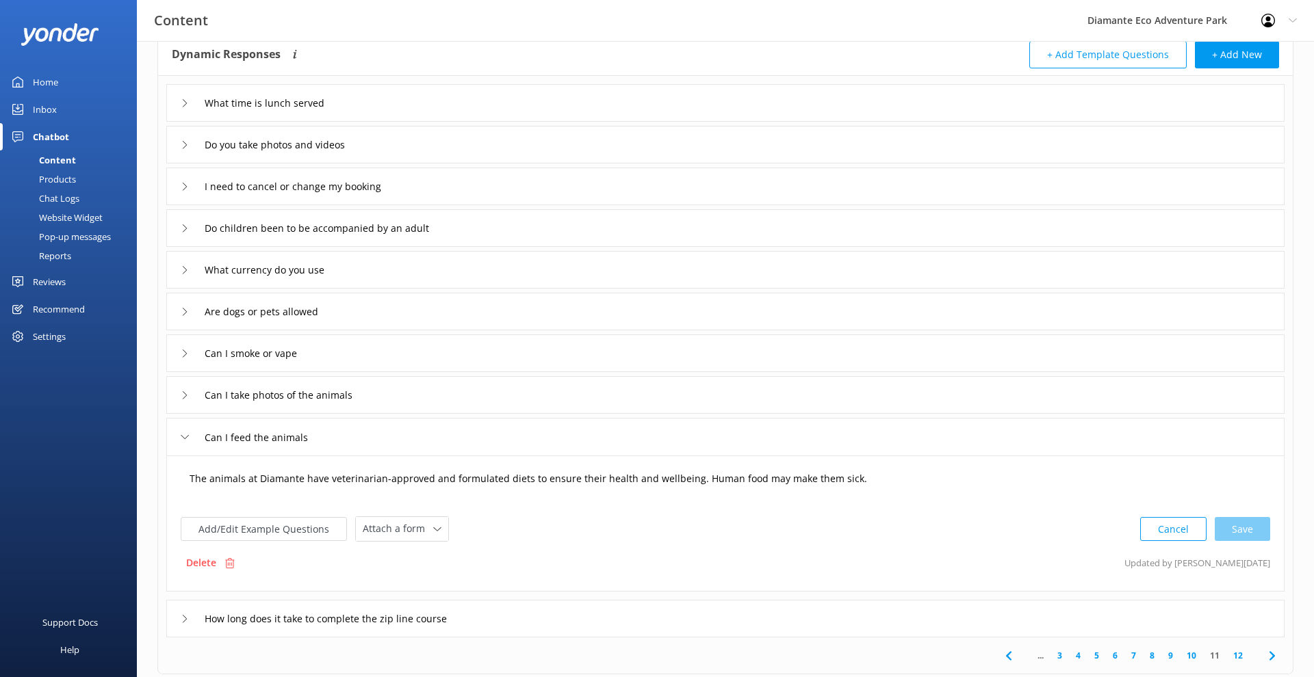
drag, startPoint x: 320, startPoint y: 647, endPoint x: 210, endPoint y: 482, distance: 198.3
click at [210, 482] on textarea "The animals at Diamante have veterinarian-approved and formulated diets to ensu…" at bounding box center [725, 486] width 1087 height 42
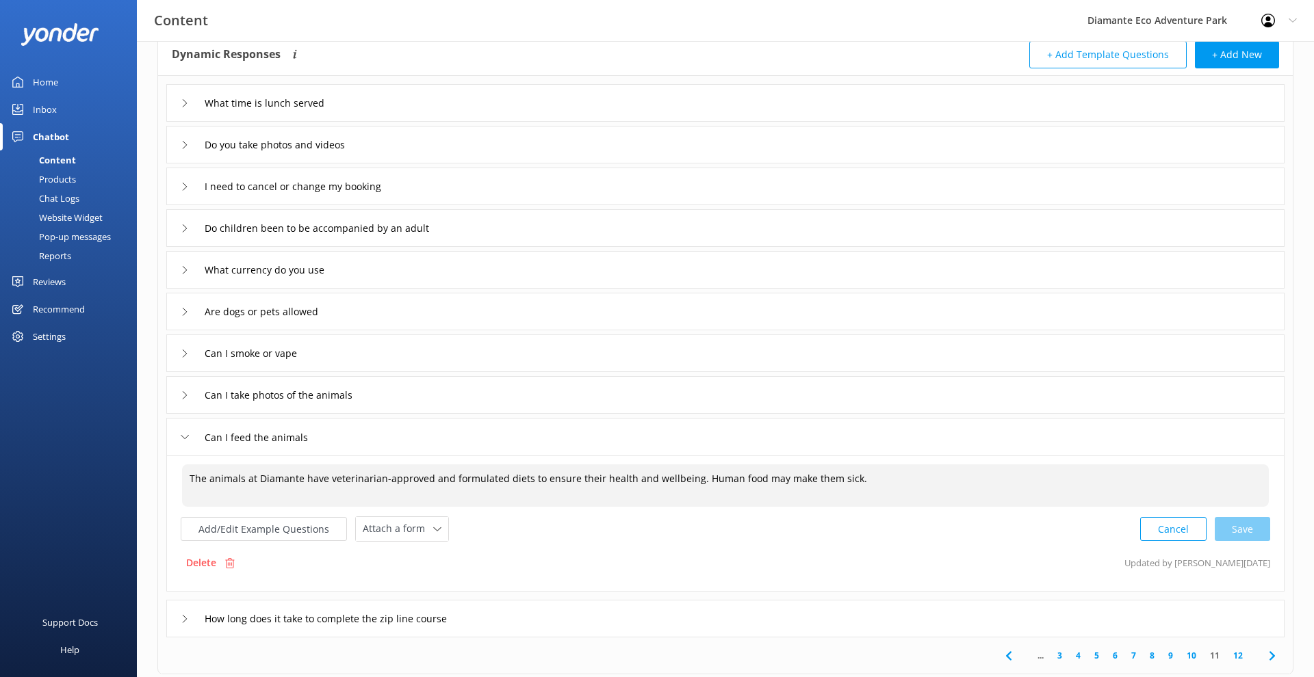
drag, startPoint x: 615, startPoint y: 673, endPoint x: 441, endPoint y: 482, distance: 258.2
click at [441, 482] on textarea "The animals at Diamante have veterinarian-approved and formulated diets to ensu…" at bounding box center [725, 486] width 1087 height 42
paste textarea "I’m really glad you asked — for the health and safety of all our animals, guest…"
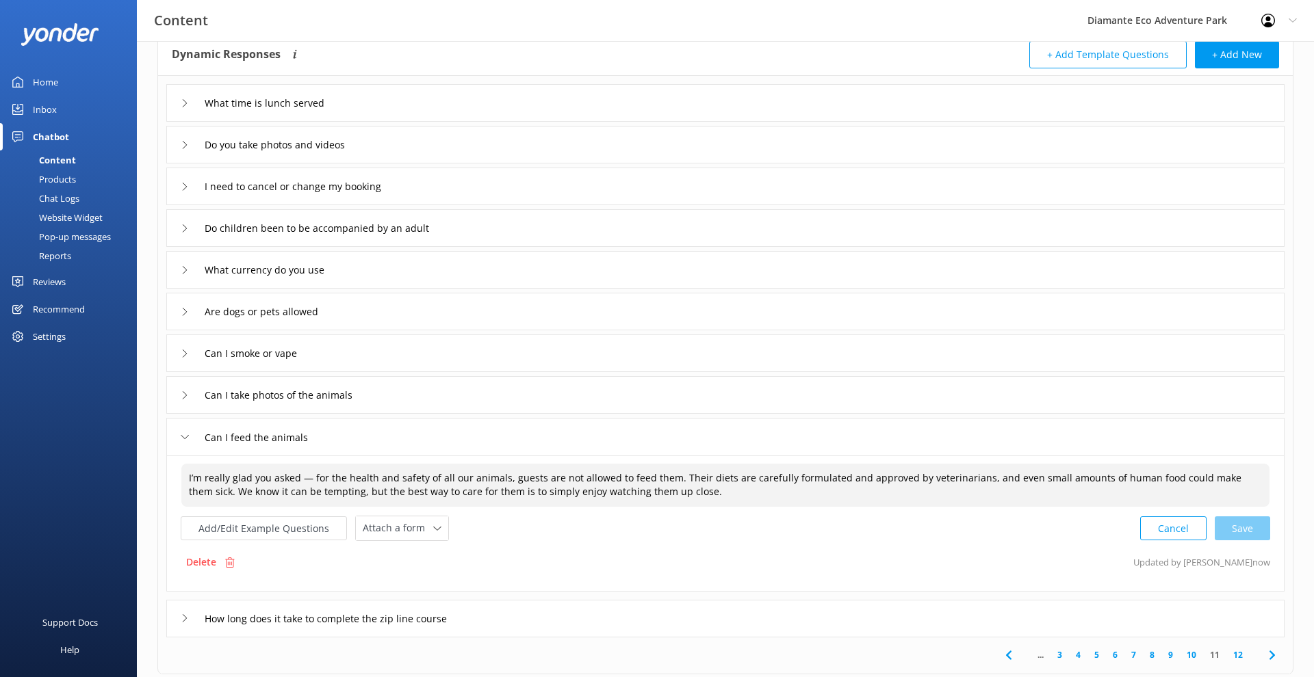
type textarea "I’m really glad you asked — for the health and safety of all our animals, guest…"
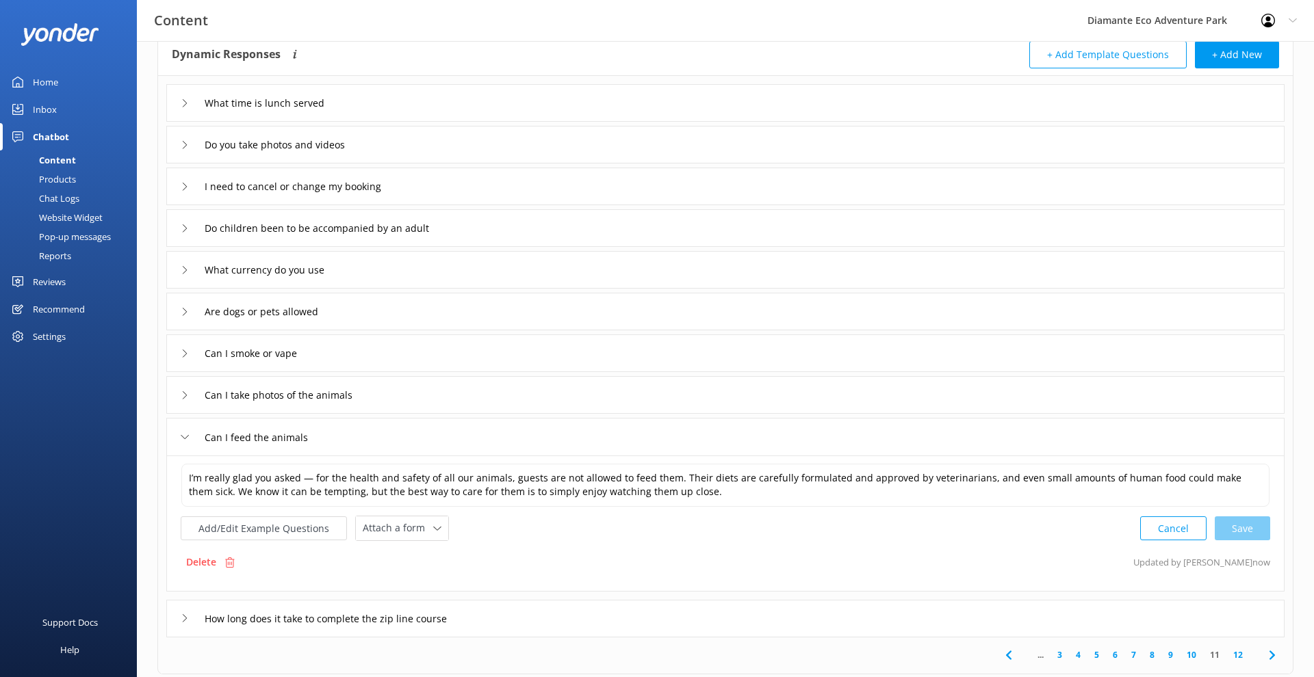
click at [188, 619] on icon at bounding box center [185, 618] width 8 height 8
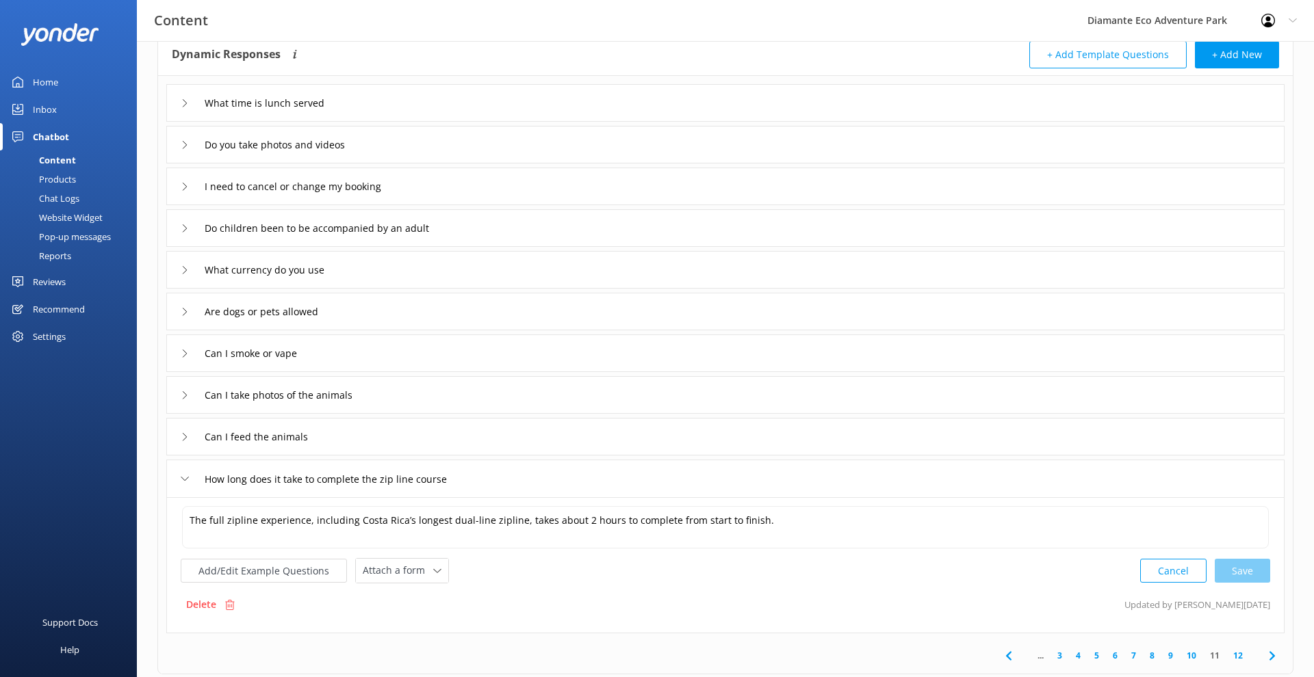
click at [1195, 658] on link "10" at bounding box center [1191, 655] width 23 height 13
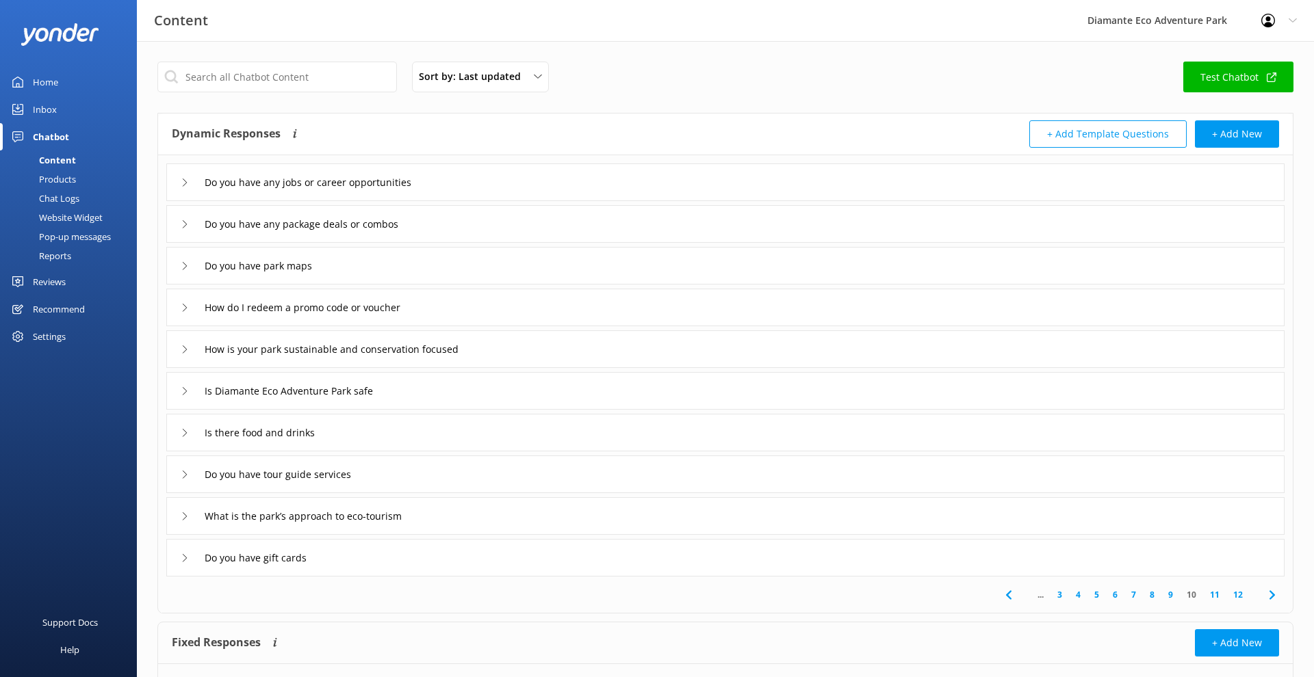
click at [185, 186] on icon at bounding box center [185, 183] width 8 height 8
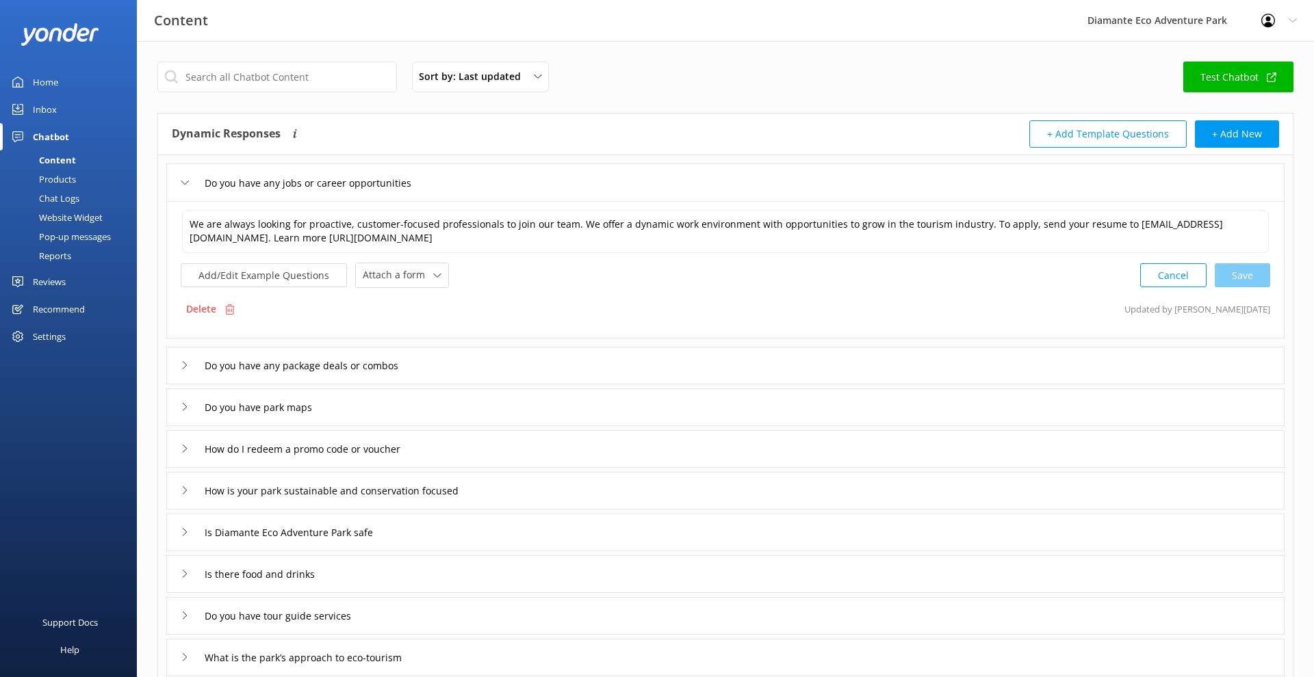
click at [189, 185] on div "Do you have any jobs or career opportunities" at bounding box center [309, 183] width 257 height 23
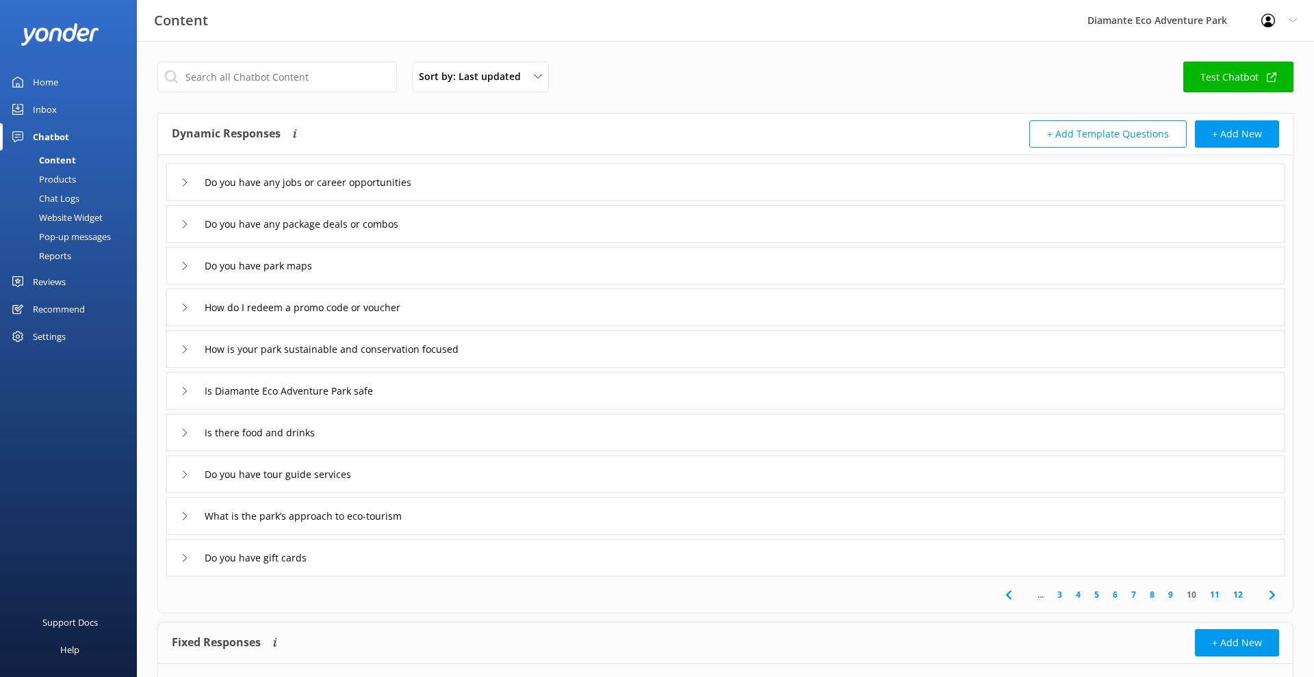
click at [187, 220] on icon at bounding box center [185, 224] width 8 height 8
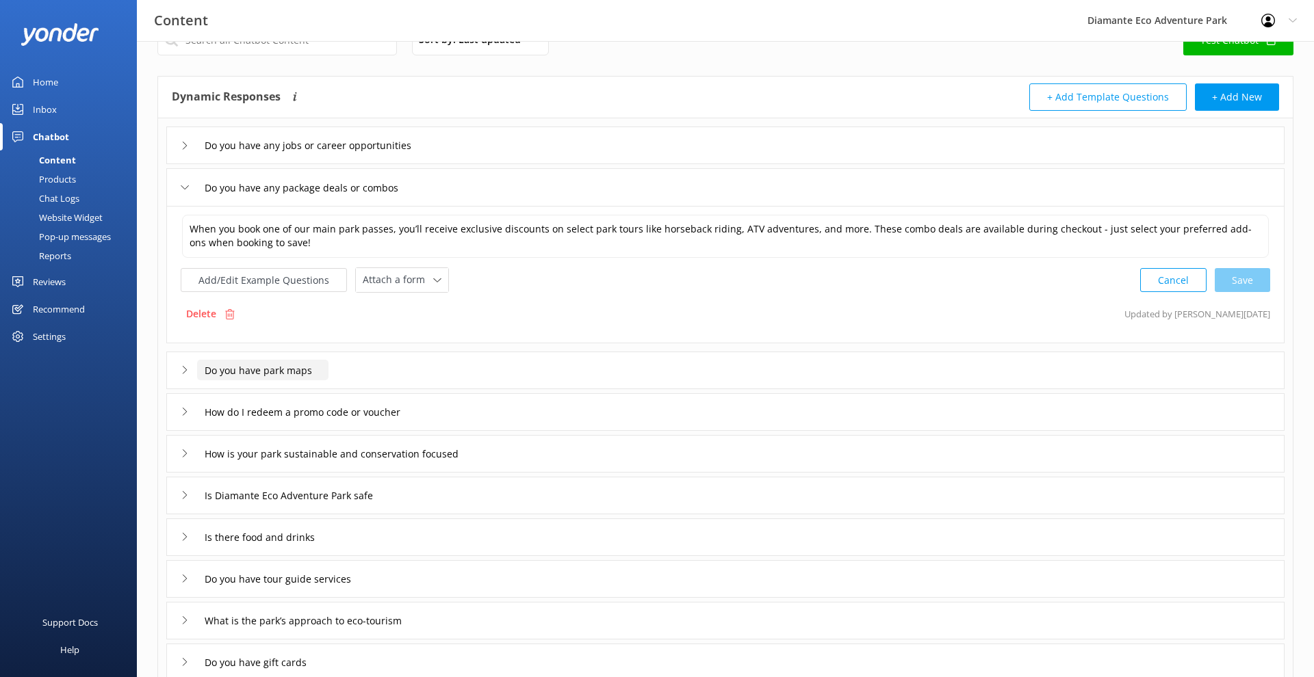
scroll to position [38, 0]
click at [190, 369] on div "Do you have park maps" at bounding box center [246, 370] width 131 height 23
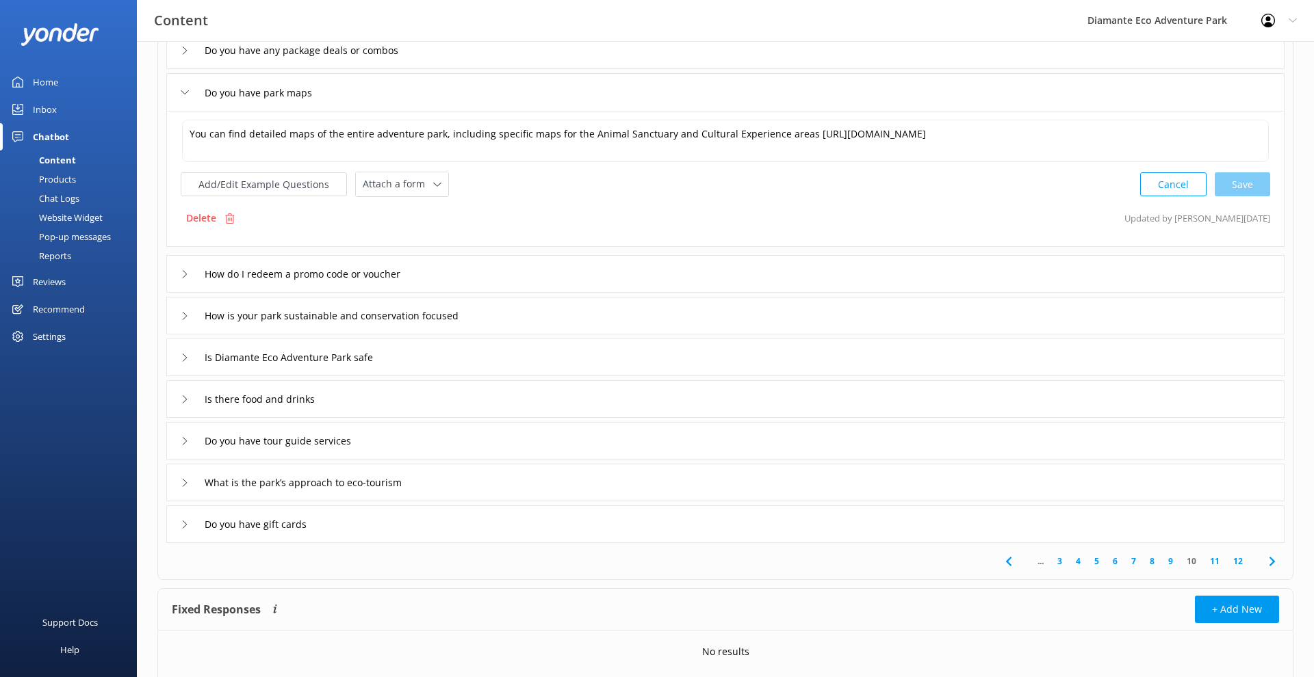
scroll to position [188, 0]
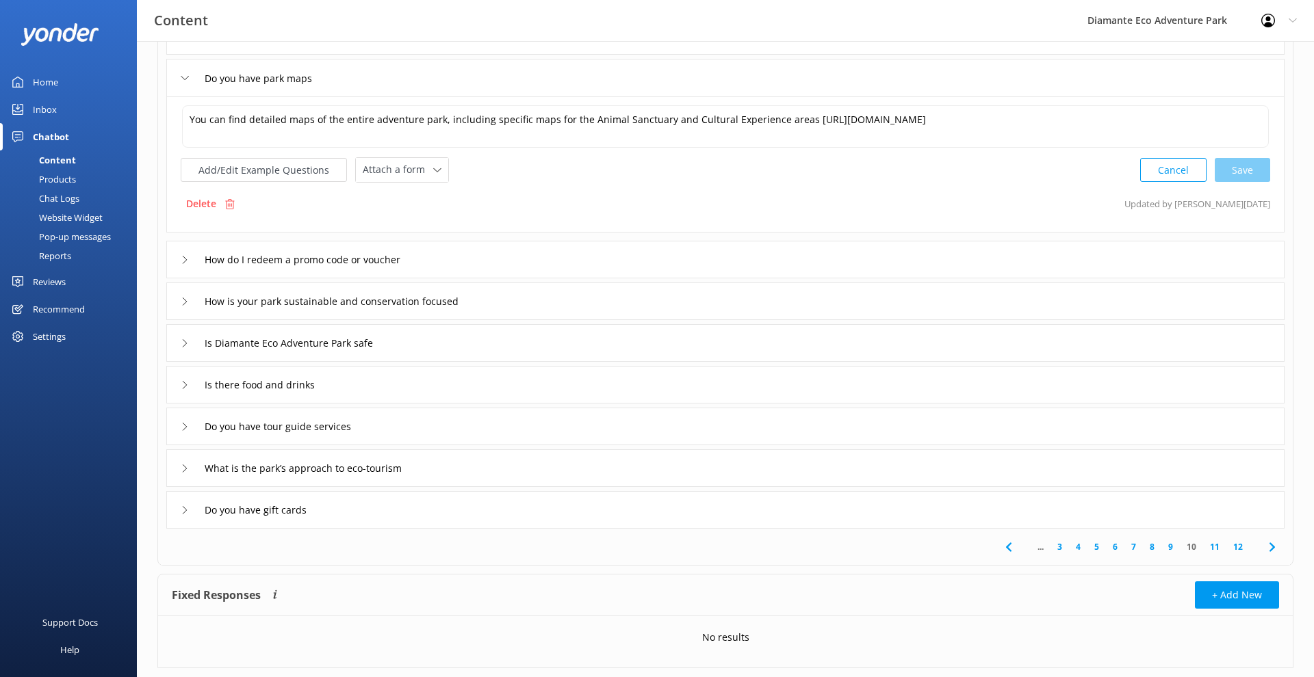
click at [181, 257] on icon at bounding box center [185, 260] width 8 height 8
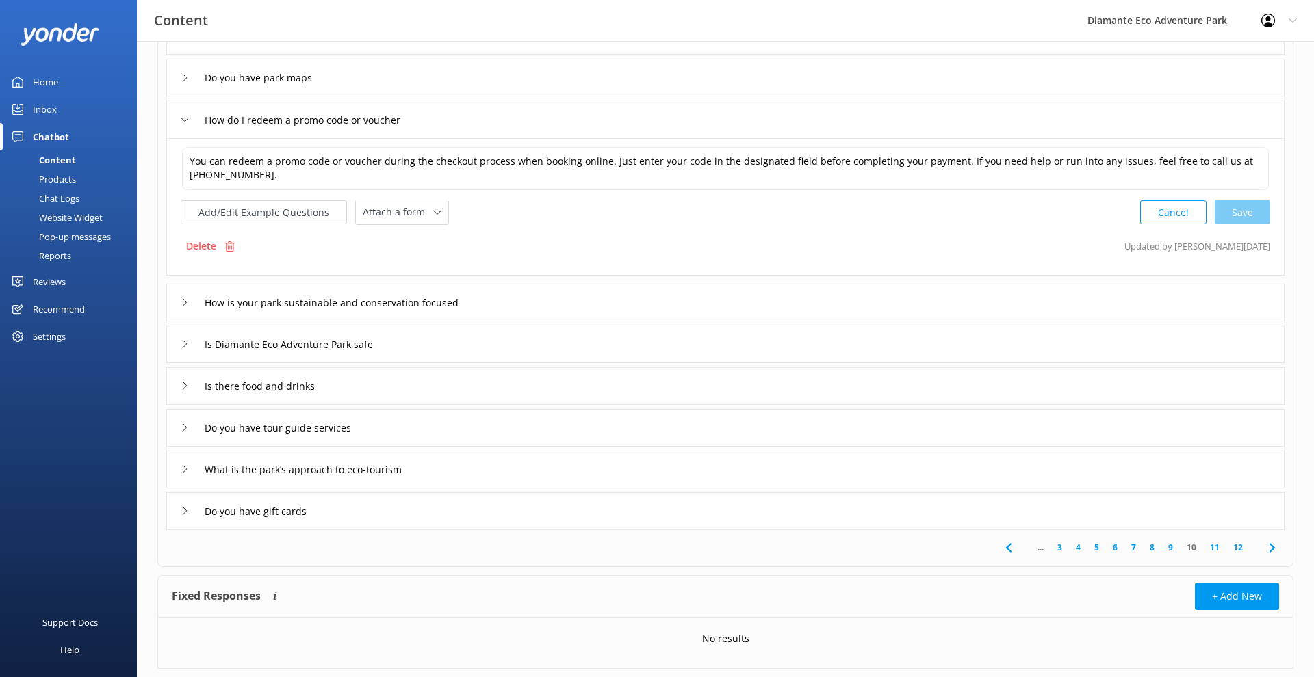
click at [194, 302] on div "How is your park sustainable and conservation focused" at bounding box center [334, 303] width 307 height 23
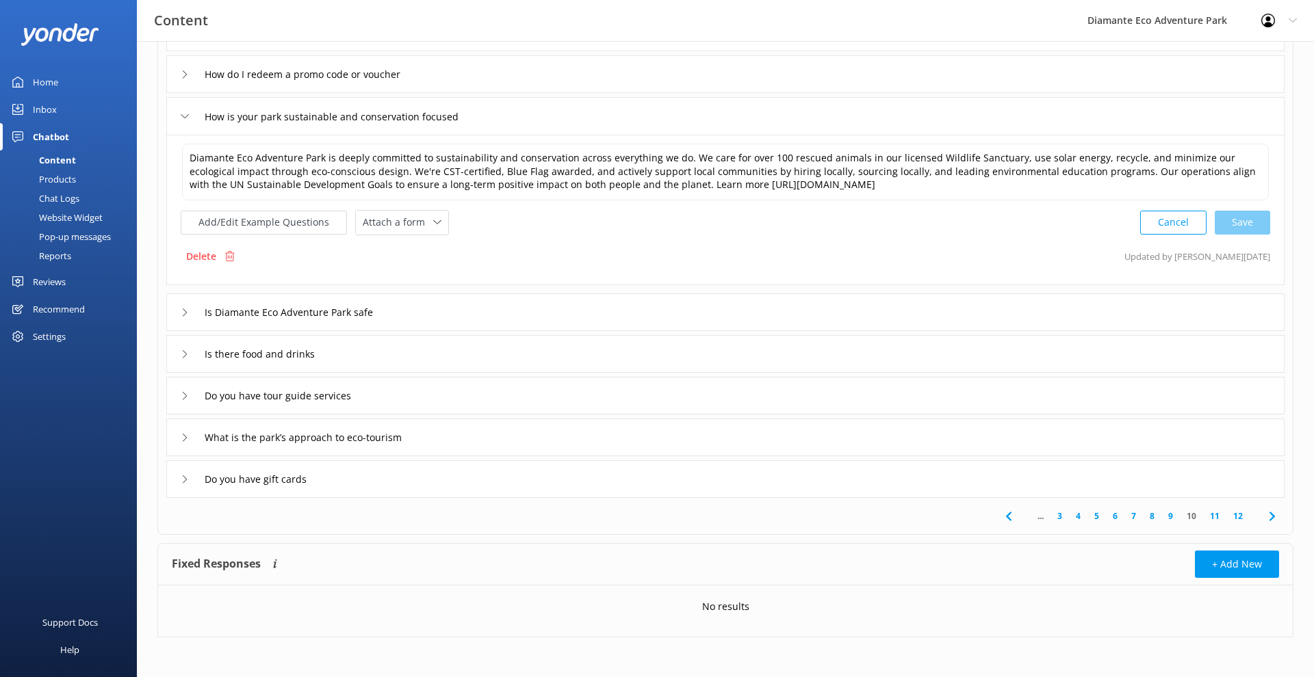
scroll to position [233, 0]
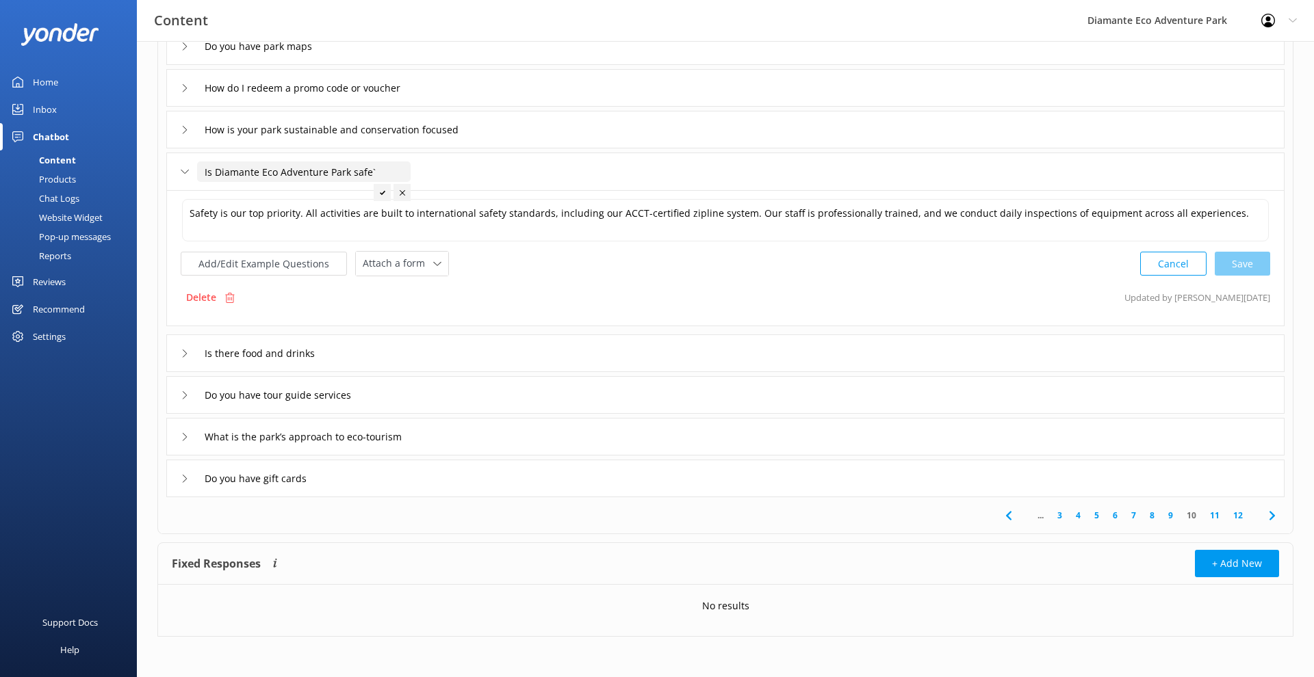
type input "Is Diamante Eco Adventure Park safe"
click at [307, 229] on textarea "Safety is our top priority. All activities are built to international safety st…" at bounding box center [725, 220] width 1087 height 42
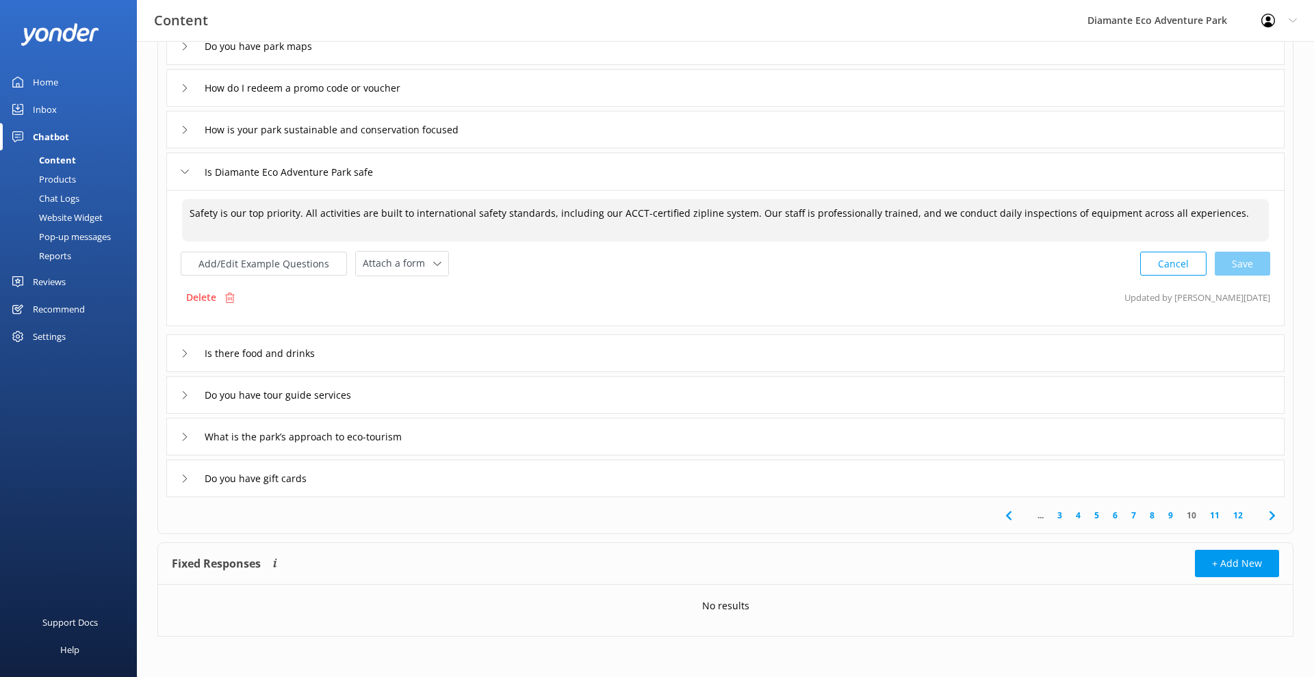
click at [195, 352] on div "Is there food and drinks" at bounding box center [255, 353] width 148 height 23
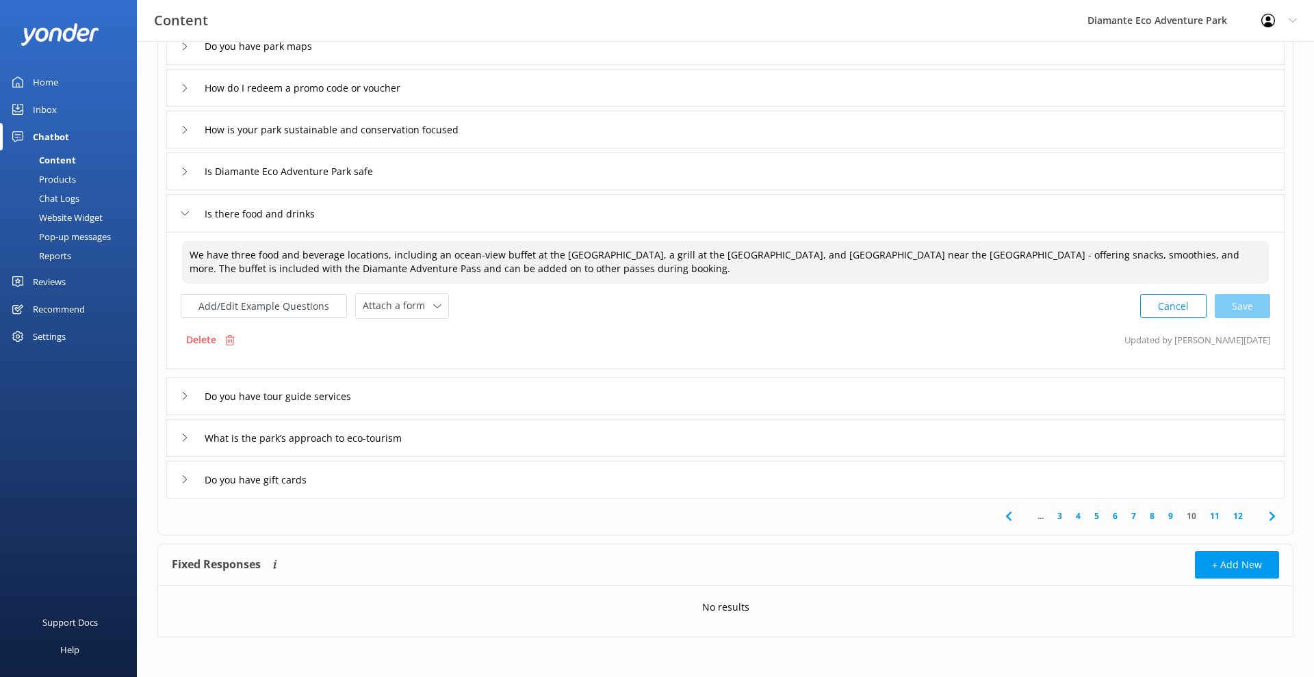
click at [768, 257] on textarea "We have three food and beverage locations, including an ocean-view buffet at th…" at bounding box center [725, 262] width 1087 height 43
drag, startPoint x: 774, startPoint y: 256, endPoint x: 630, endPoint y: 259, distance: 144.4
click at [630, 259] on textarea "We have three food and beverage locations, including an ocean-view buffet at th…" at bounding box center [725, 262] width 1087 height 43
click at [255, 256] on textarea "We have three food and beverage locations, including an ocean-view buffet at th…" at bounding box center [725, 262] width 1087 height 43
click at [453, 267] on textarea "We have two food and beverage locations, including an ocean-view buffet at the …" at bounding box center [725, 262] width 1087 height 43
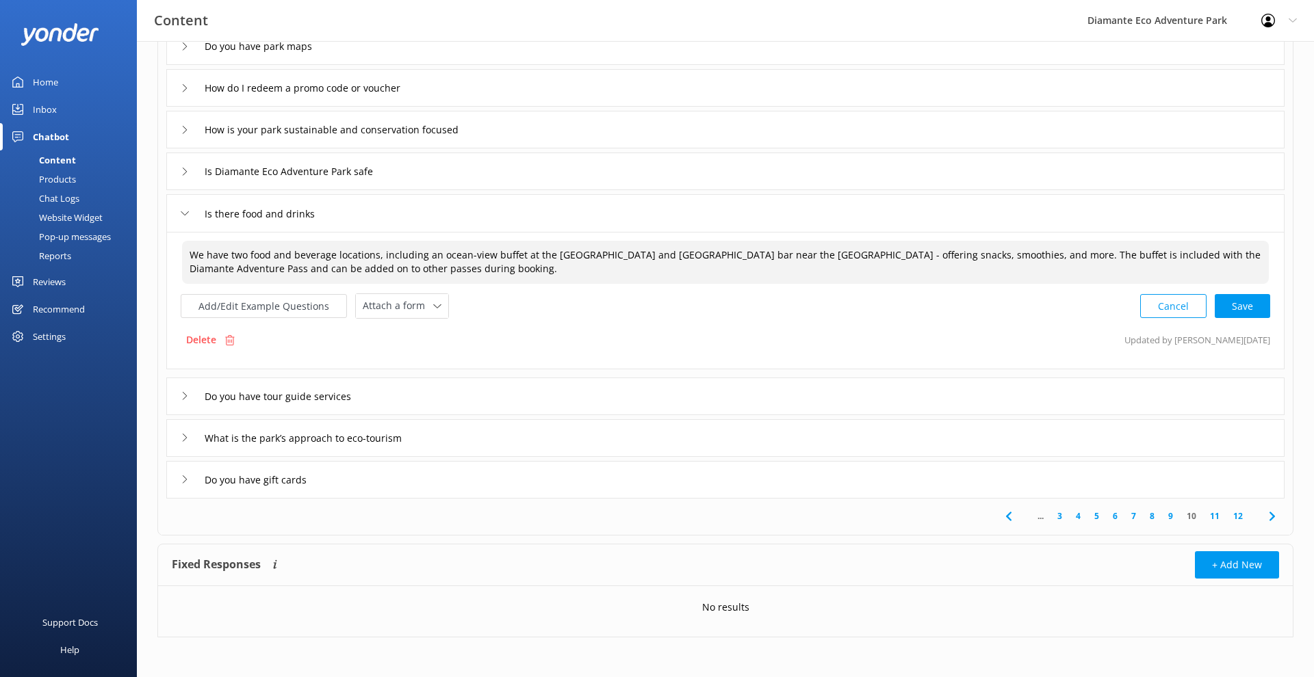
scroll to position [218, 0]
type textarea "We have two food and beverage locations, including an ocean-view buffet at the …"
click at [181, 392] on icon at bounding box center [185, 396] width 8 height 8
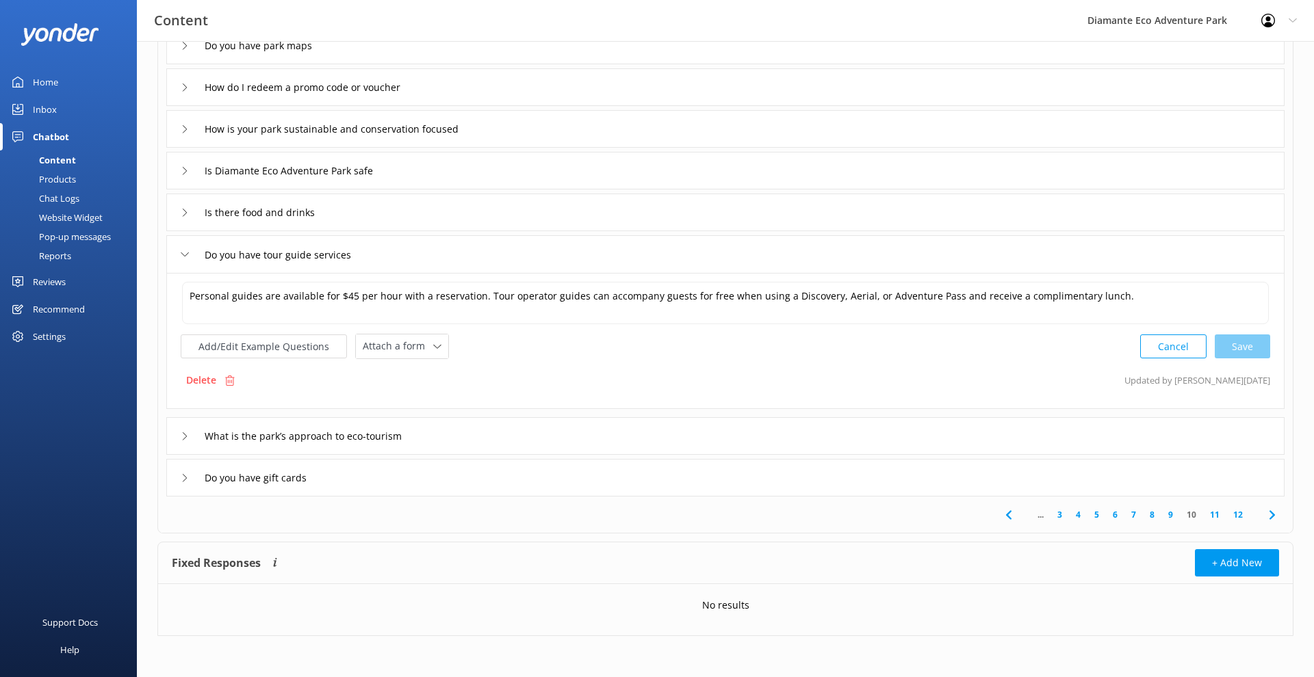
scroll to position [220, 0]
click at [1184, 347] on button "Cancel" at bounding box center [1173, 347] width 66 height 24
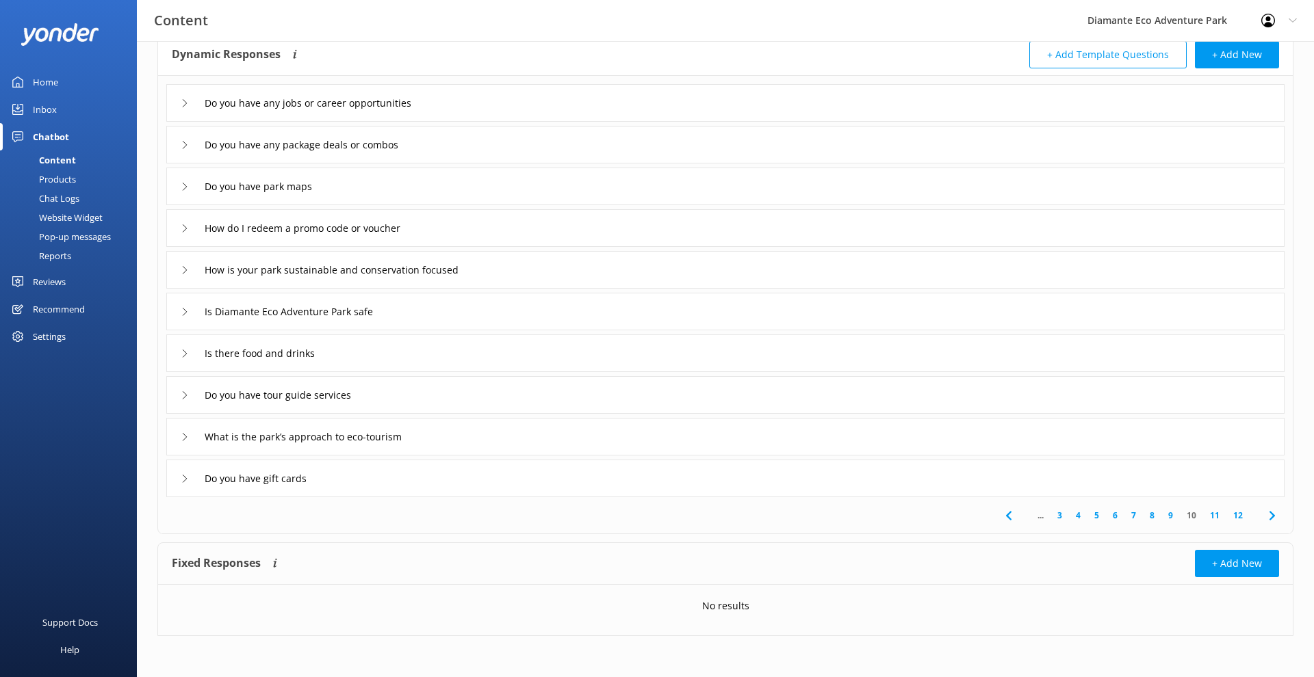
scroll to position [79, 0]
click at [187, 439] on icon at bounding box center [185, 437] width 8 height 8
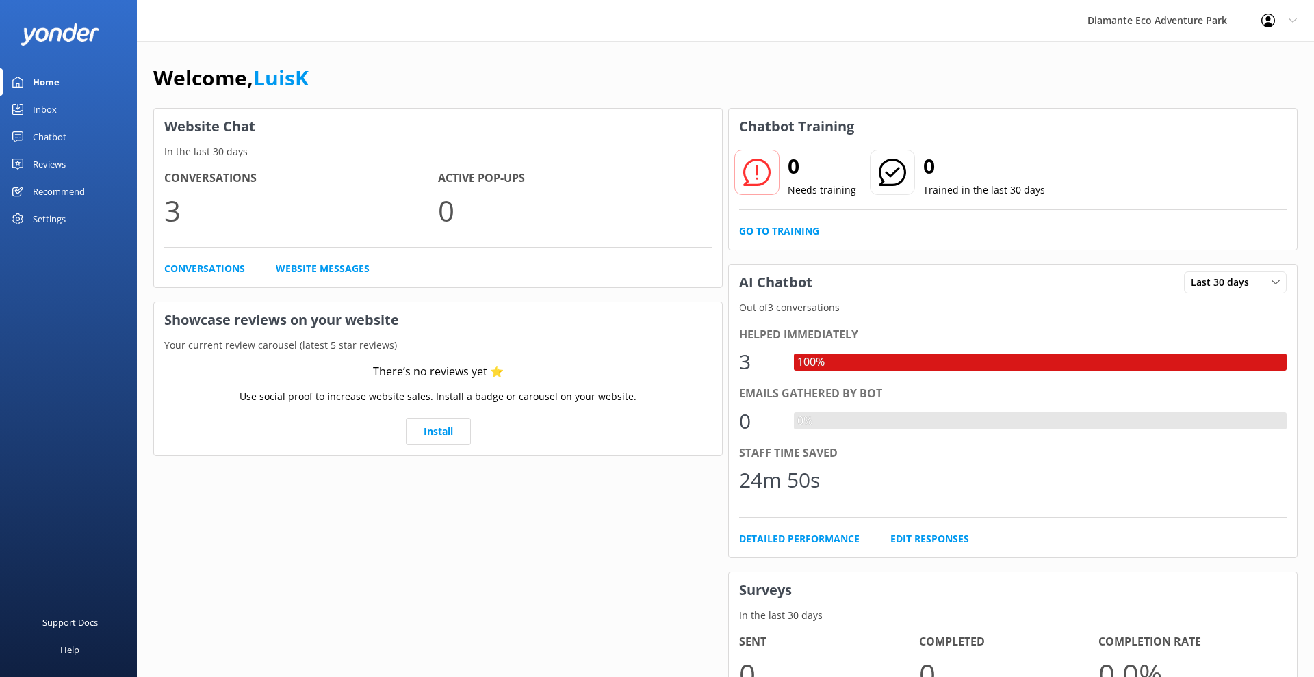
scroll to position [63, 0]
